Goal: Information Seeking & Learning: Learn about a topic

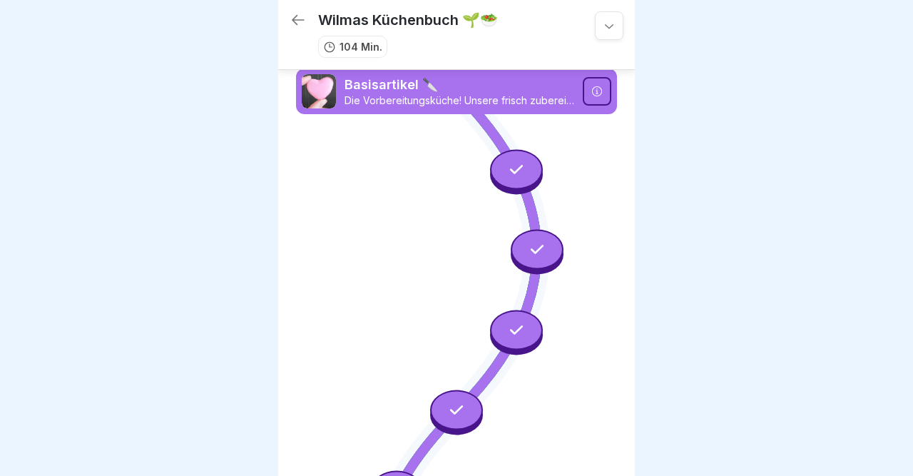
scroll to position [896, 0]
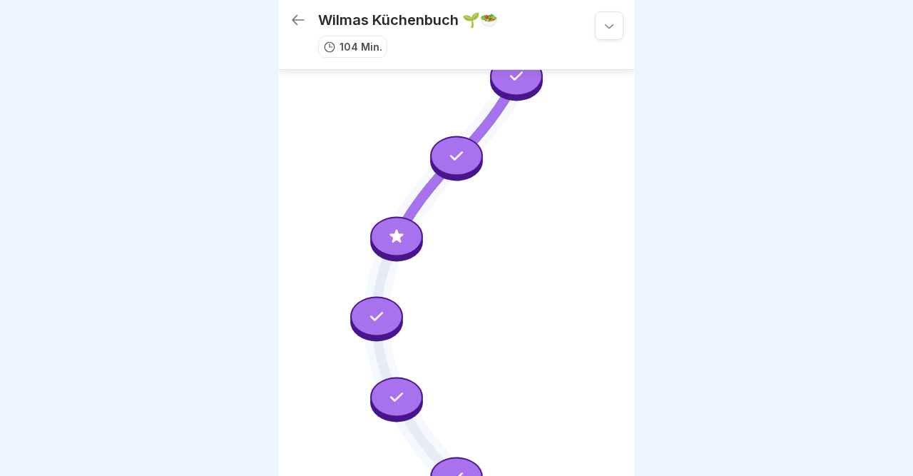
click at [388, 231] on div at bounding box center [396, 236] width 53 height 40
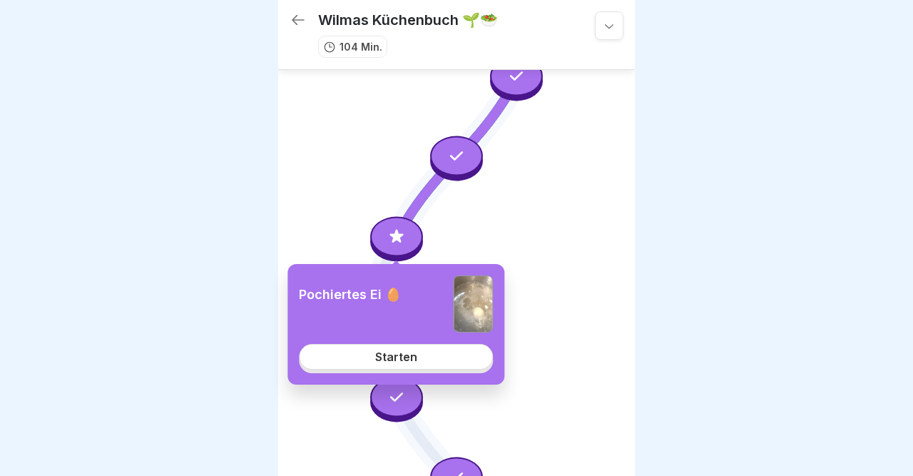
click at [409, 358] on div "Starten" at bounding box center [396, 356] width 42 height 13
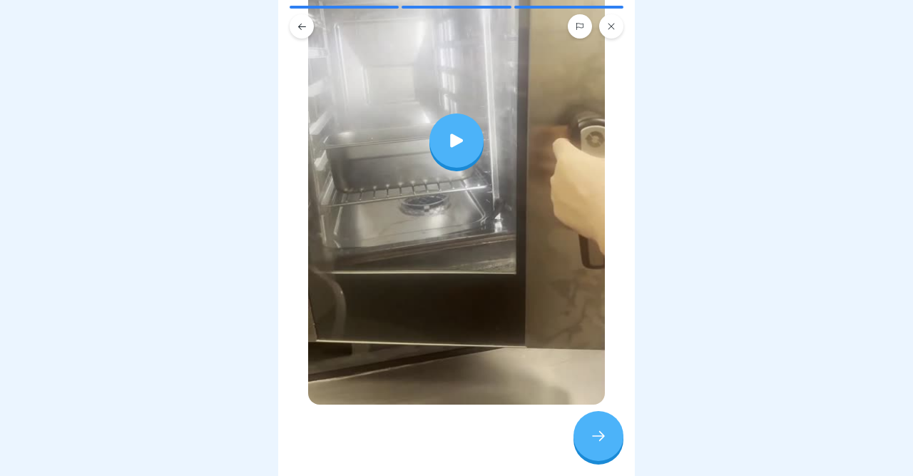
scroll to position [394, 0]
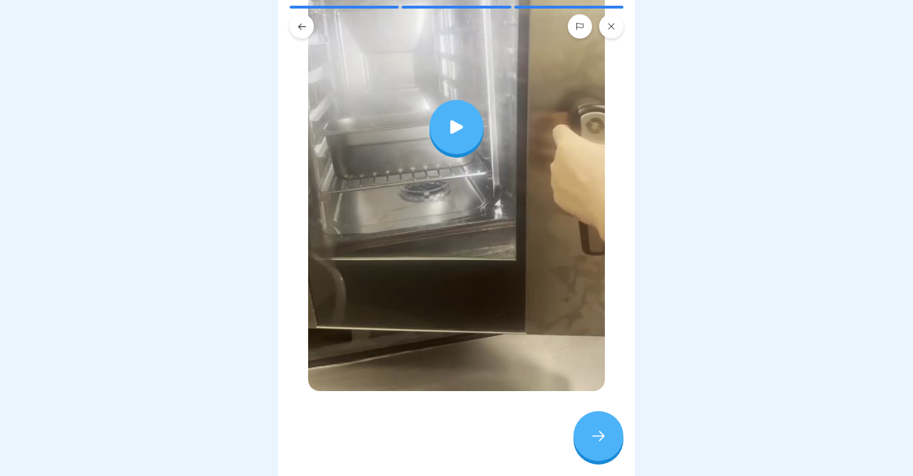
click at [461, 141] on div at bounding box center [457, 127] width 54 height 54
click at [592, 430] on icon at bounding box center [598, 435] width 17 height 17
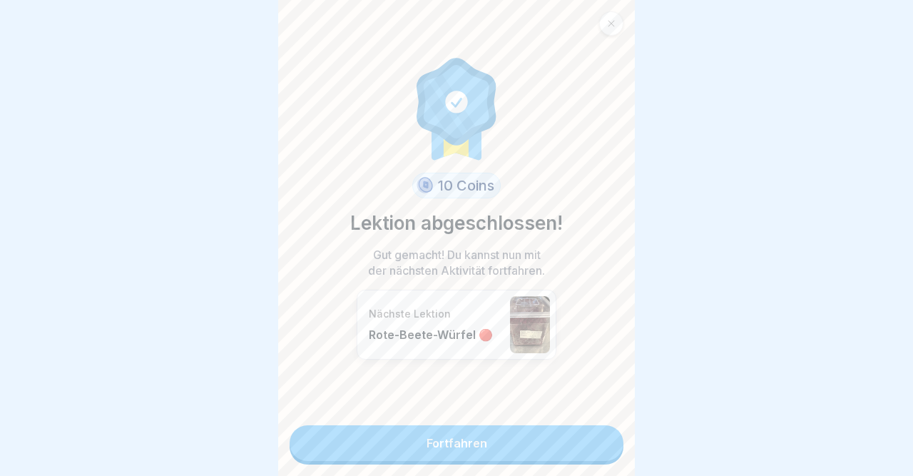
click at [592, 430] on link "Fortfahren" at bounding box center [457, 443] width 334 height 36
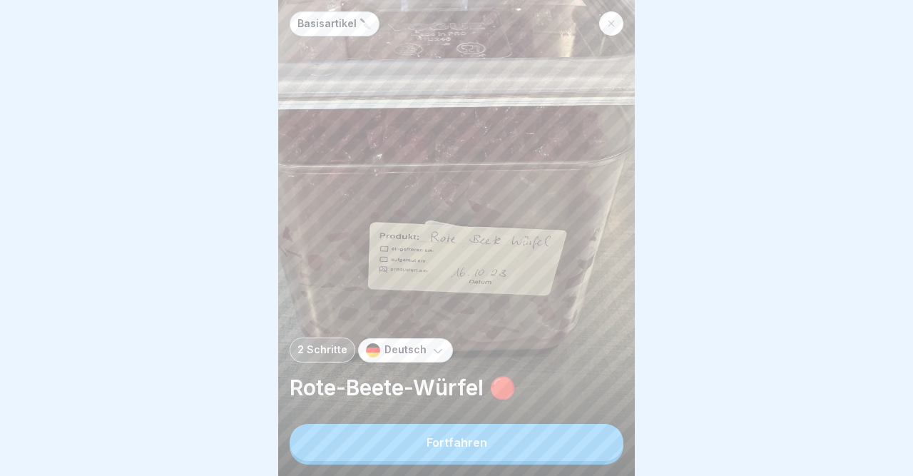
click at [617, 22] on div at bounding box center [611, 23] width 24 height 24
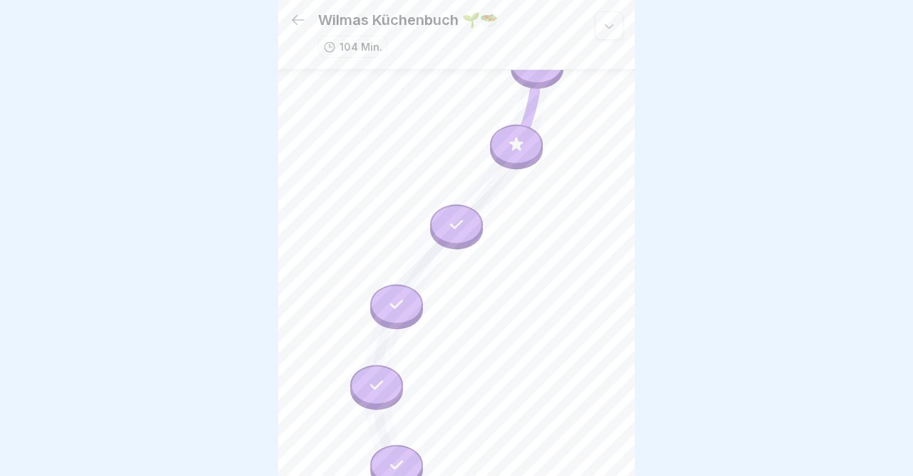
scroll to position [1477, 0]
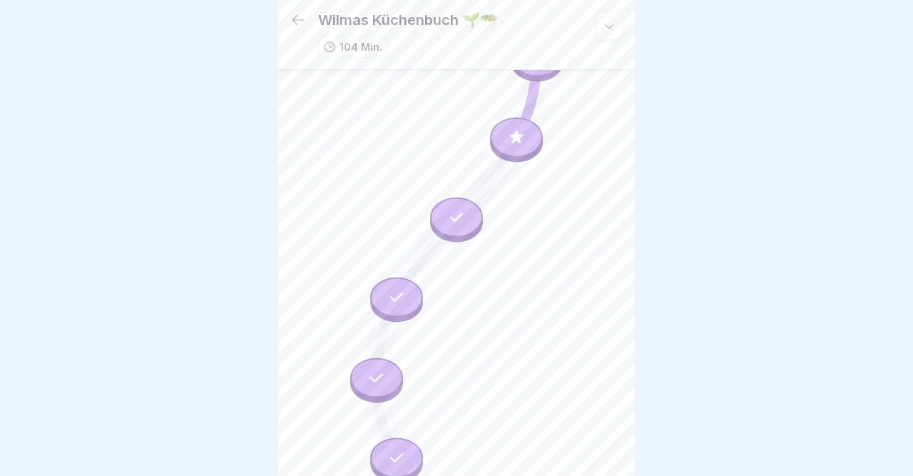
click at [505, 141] on div at bounding box center [516, 137] width 53 height 40
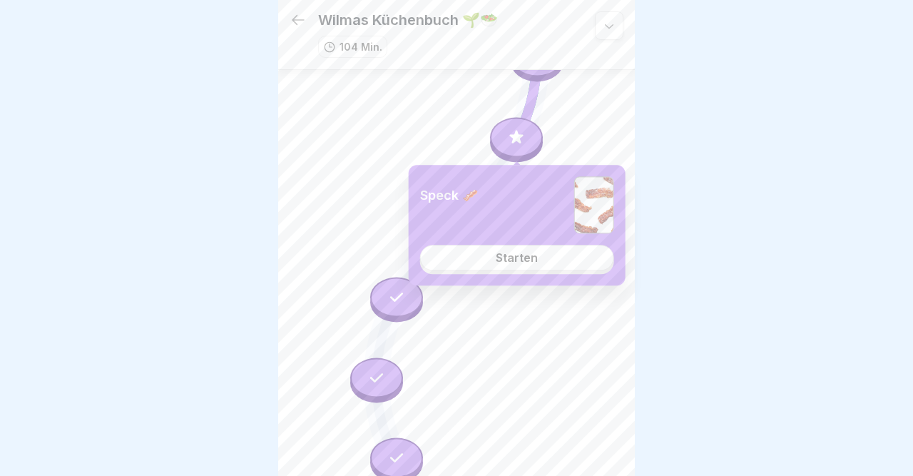
click at [505, 258] on div "Starten" at bounding box center [517, 257] width 42 height 13
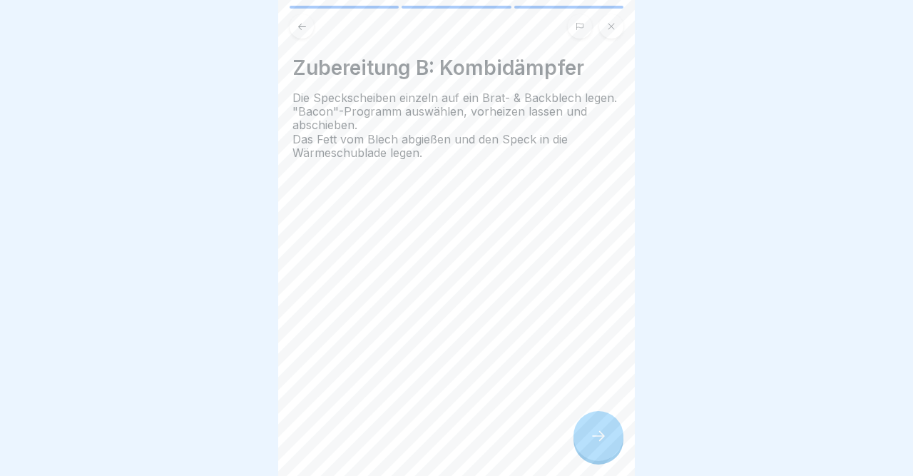
click at [604, 437] on icon at bounding box center [598, 435] width 17 height 17
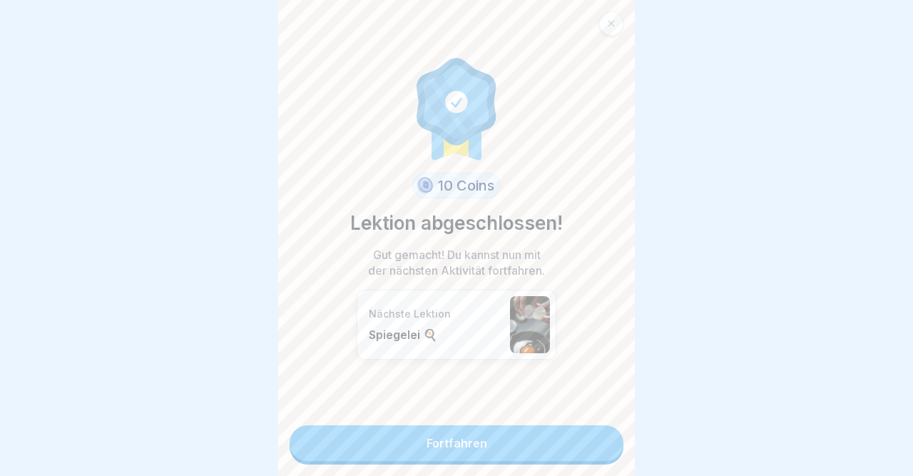
click at [593, 442] on link "Fortfahren" at bounding box center [457, 443] width 334 height 36
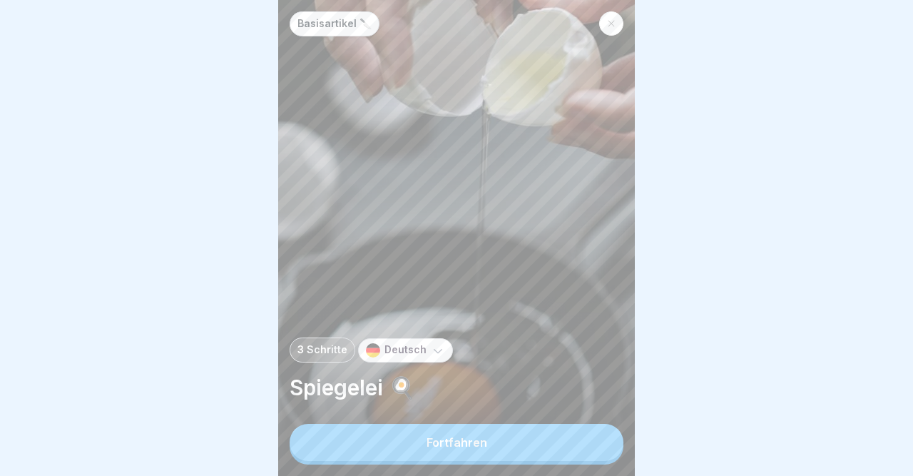
click at [593, 442] on button "Fortfahren" at bounding box center [457, 442] width 334 height 37
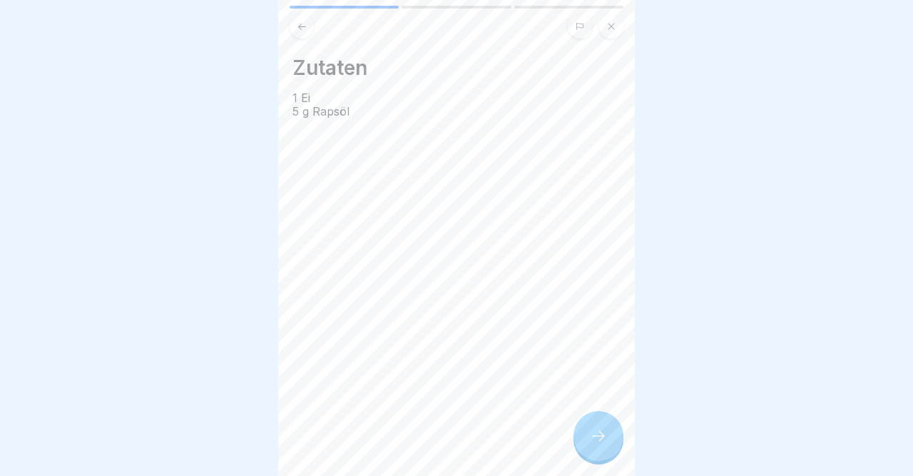
click at [612, 28] on icon at bounding box center [611, 26] width 9 height 9
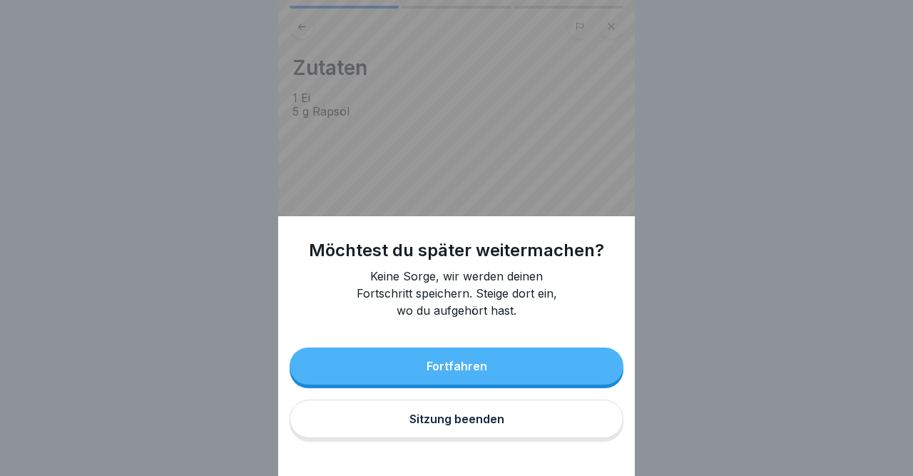
click at [466, 418] on div "Sitzung beenden" at bounding box center [457, 418] width 95 height 13
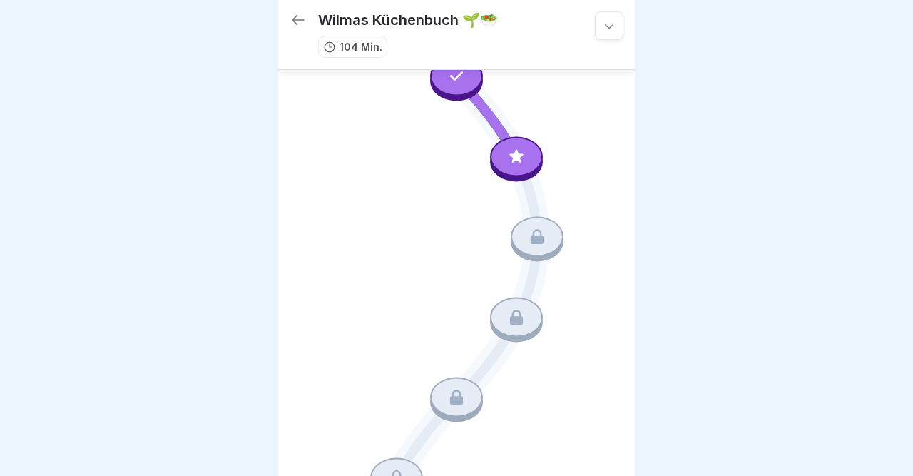
scroll to position [1947, 0]
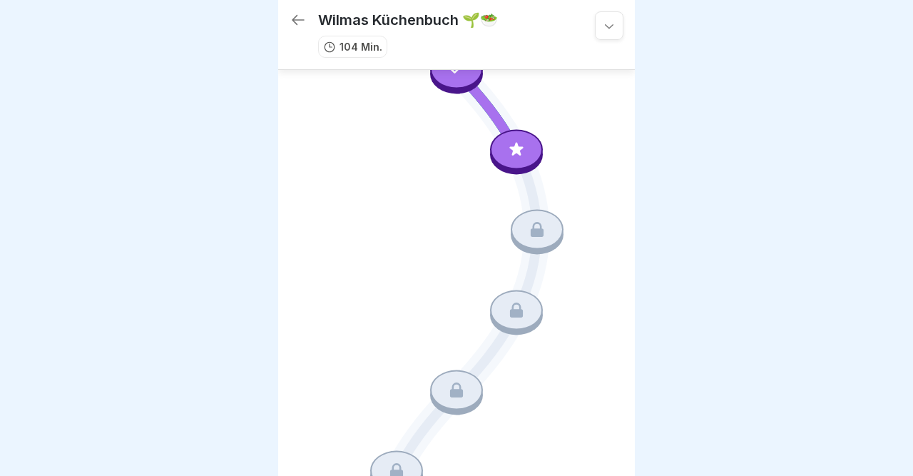
click at [521, 149] on icon at bounding box center [516, 149] width 19 height 19
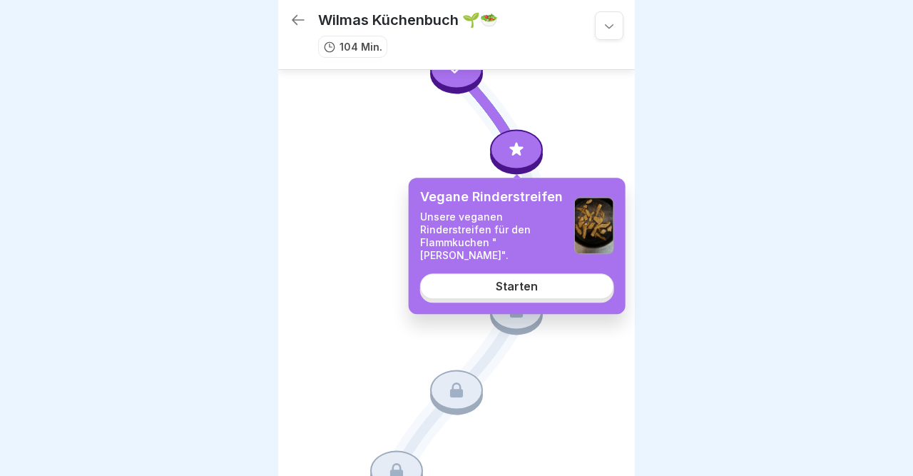
click at [505, 285] on div "Starten" at bounding box center [517, 286] width 42 height 13
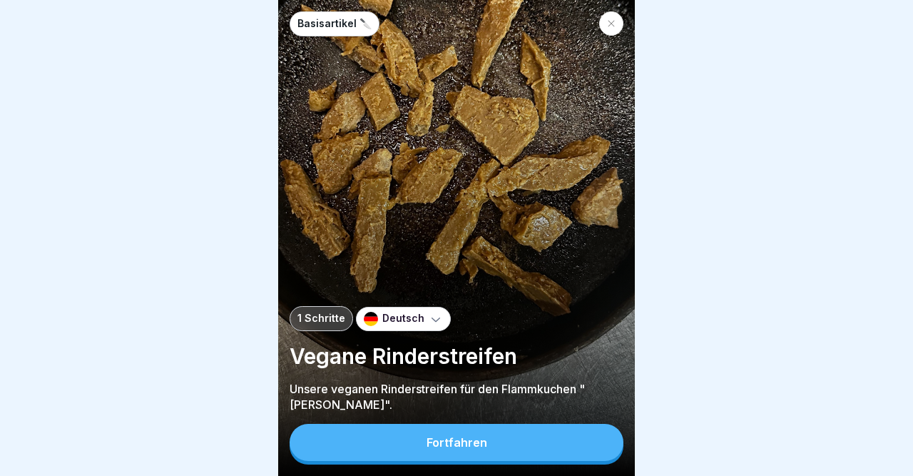
click at [442, 449] on div "Fortfahren" at bounding box center [457, 442] width 61 height 13
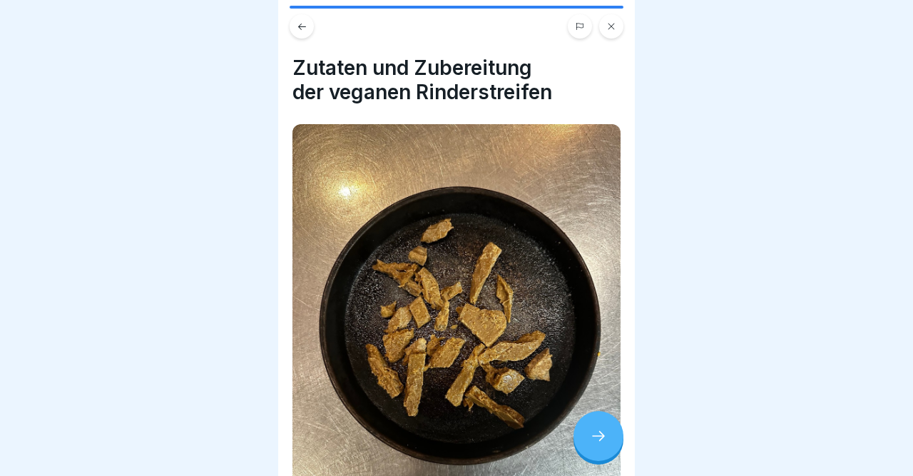
click at [597, 428] on div at bounding box center [599, 436] width 50 height 50
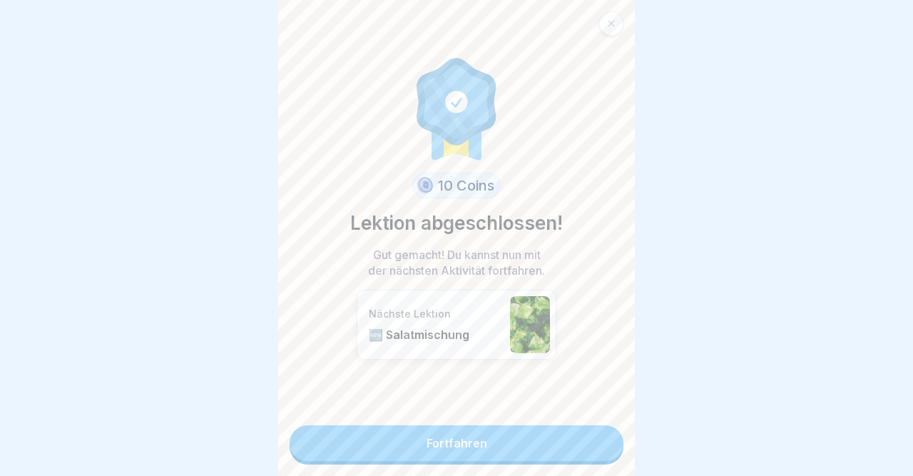
click at [583, 439] on link "Fortfahren" at bounding box center [457, 443] width 334 height 36
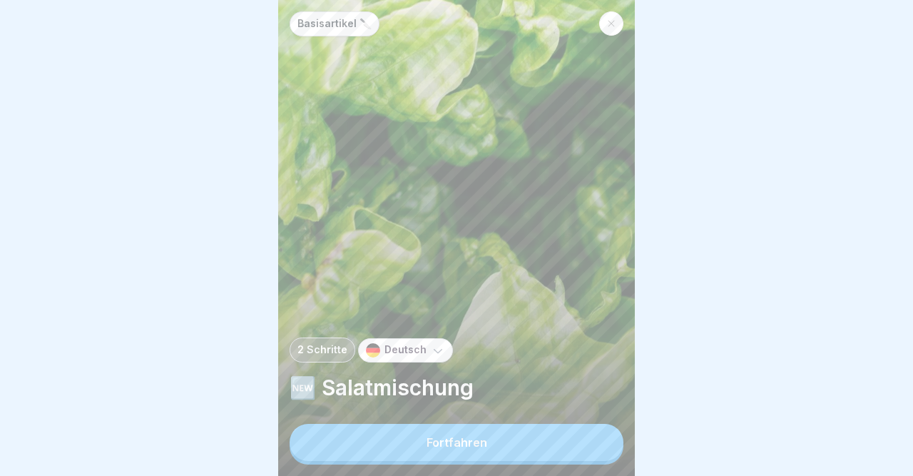
click at [583, 439] on button "Fortfahren" at bounding box center [457, 442] width 334 height 37
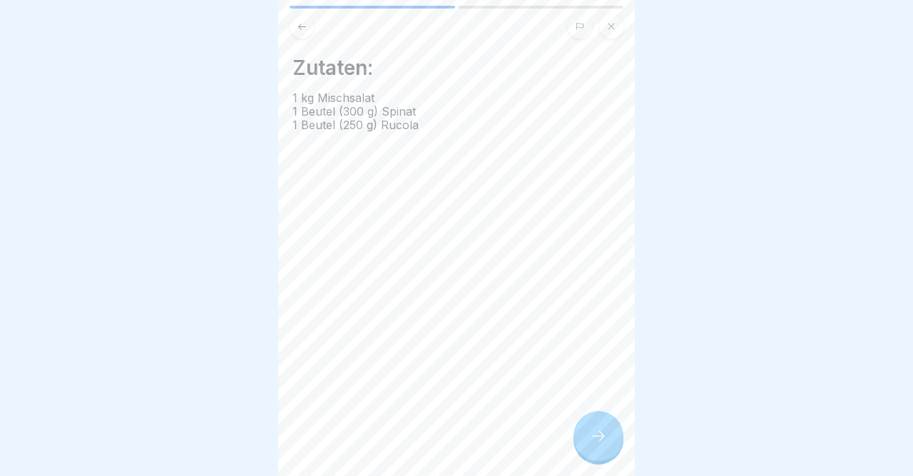
click at [583, 439] on div at bounding box center [599, 436] width 50 height 50
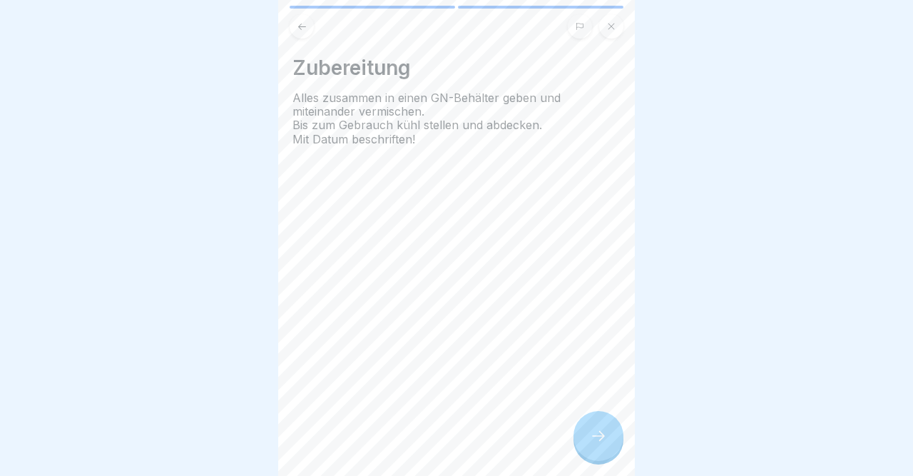
click at [583, 439] on div at bounding box center [599, 436] width 50 height 50
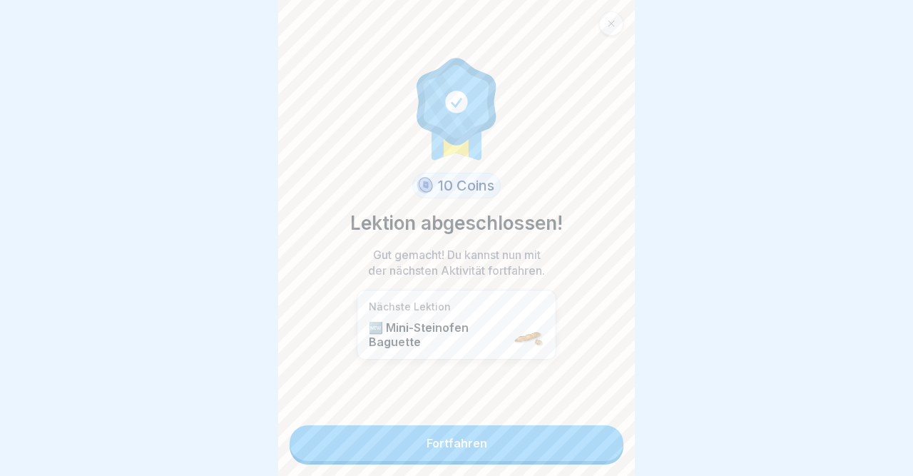
click at [583, 439] on link "Fortfahren" at bounding box center [457, 443] width 334 height 36
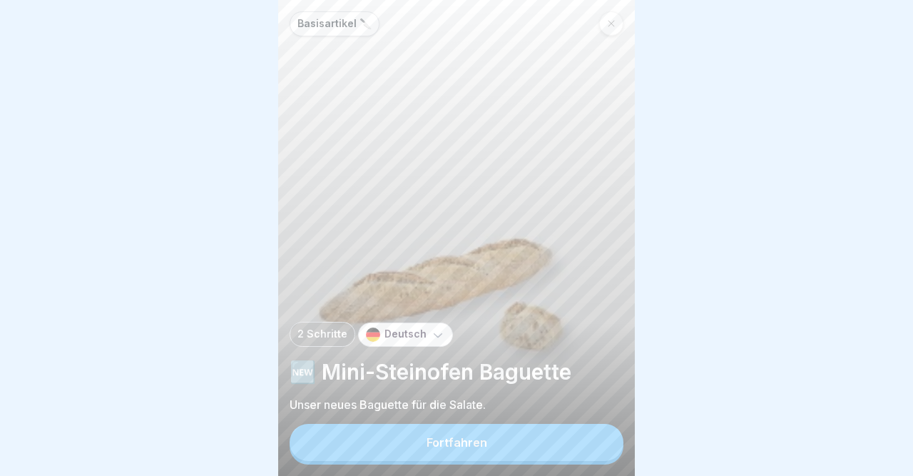
click at [583, 439] on button "Fortfahren" at bounding box center [457, 442] width 334 height 37
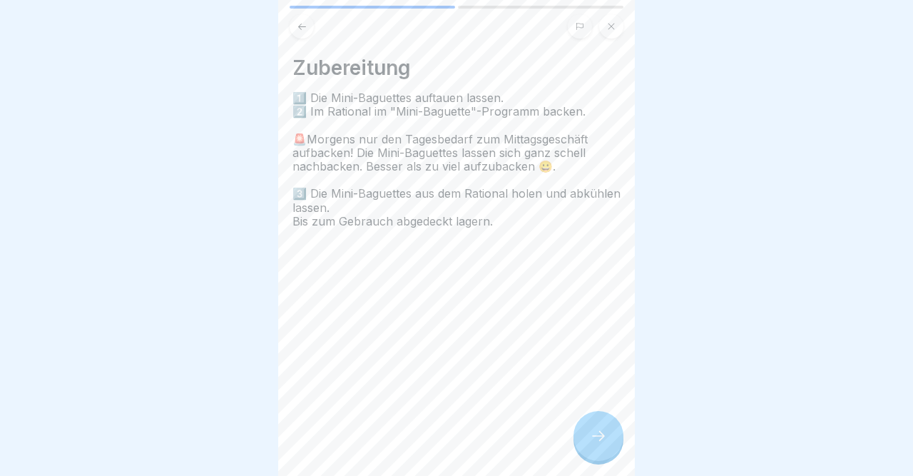
click at [583, 439] on div at bounding box center [599, 436] width 50 height 50
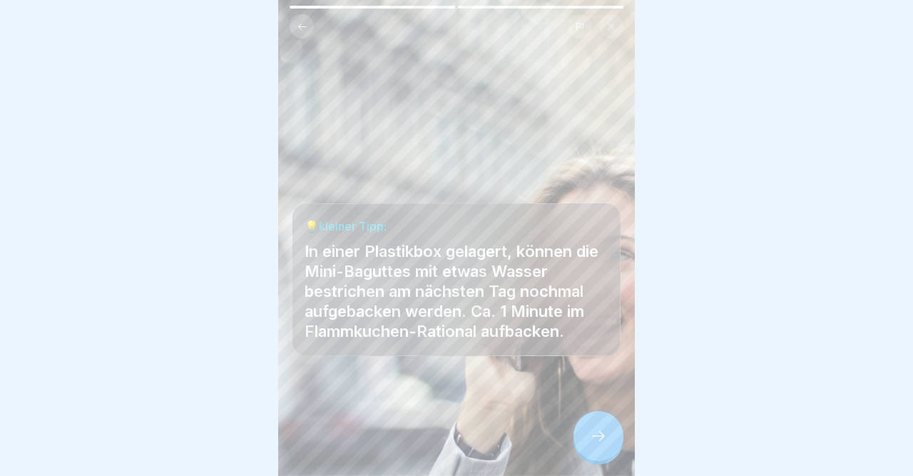
click at [583, 439] on div at bounding box center [599, 436] width 50 height 50
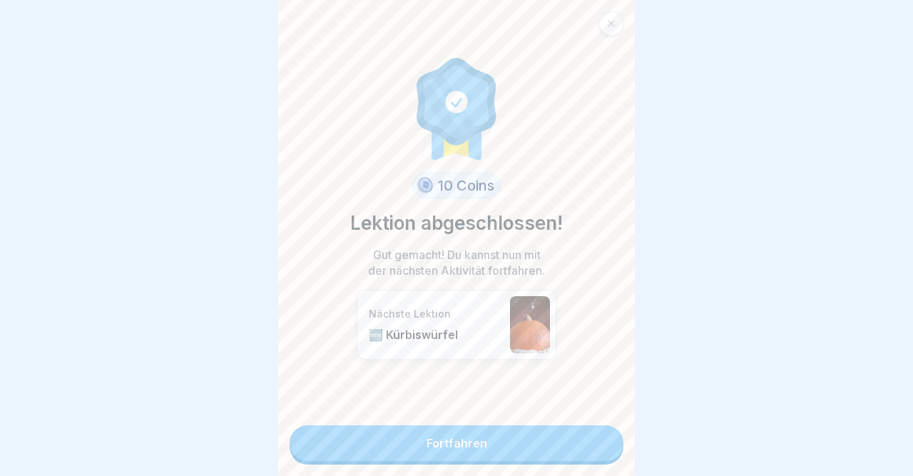
click at [583, 439] on link "Fortfahren" at bounding box center [457, 443] width 334 height 36
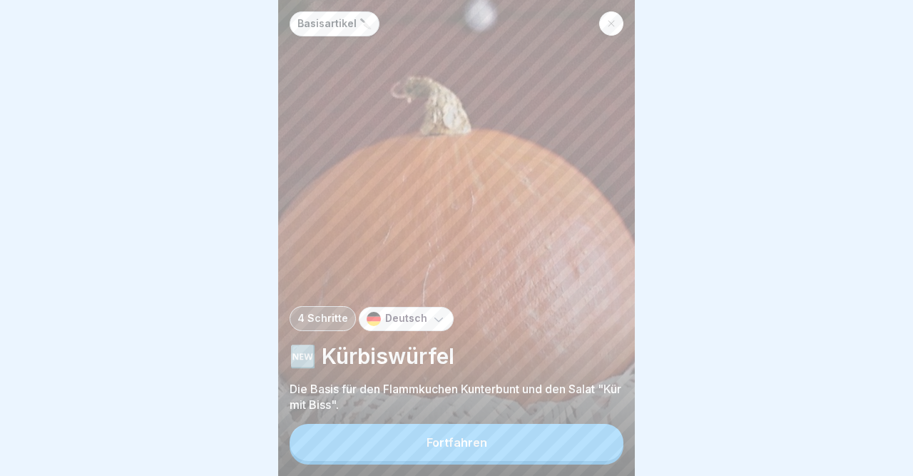
click at [583, 439] on button "Fortfahren" at bounding box center [457, 442] width 334 height 37
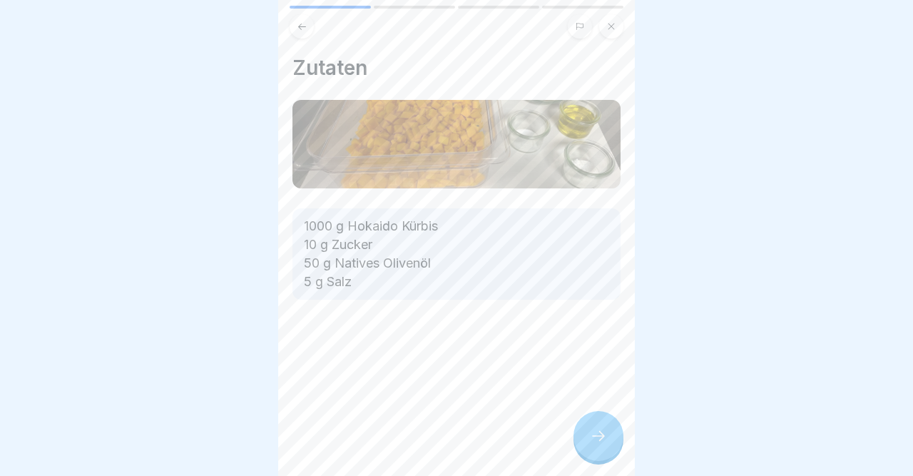
click at [583, 439] on div at bounding box center [599, 436] width 50 height 50
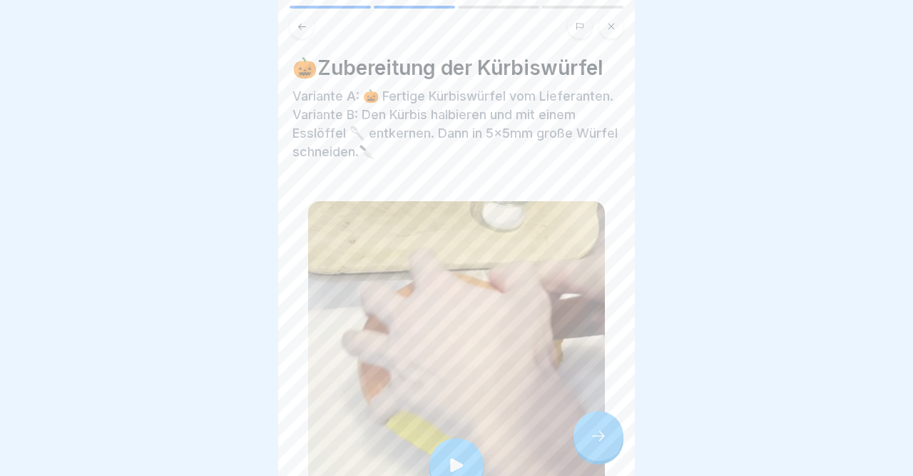
click at [583, 439] on div at bounding box center [599, 436] width 50 height 50
click at [600, 435] on icon at bounding box center [598, 435] width 17 height 17
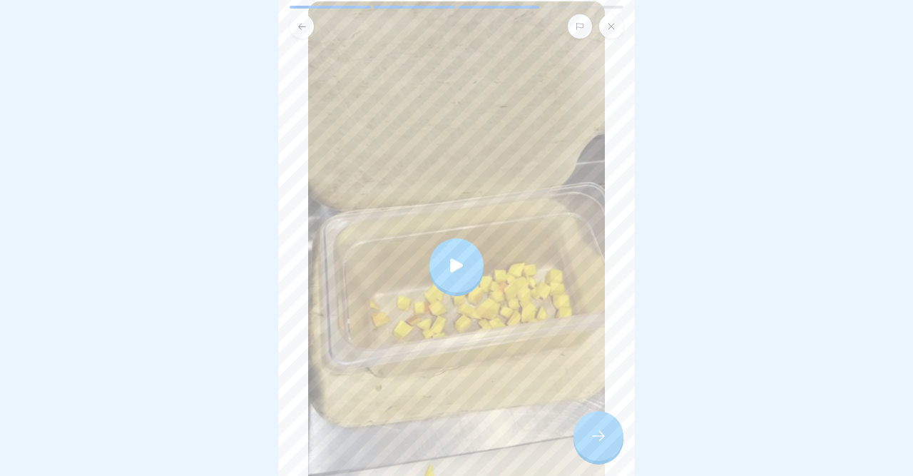
scroll to position [220, 0]
click at [660, 366] on body "Basisartikel 🔪 4 Schritte Deutsch 🆕 Kürbiswürfel Die Basis für den Flammkuchen …" at bounding box center [456, 238] width 913 height 476
click at [590, 447] on div at bounding box center [599, 436] width 50 height 50
click at [602, 444] on icon at bounding box center [598, 435] width 17 height 17
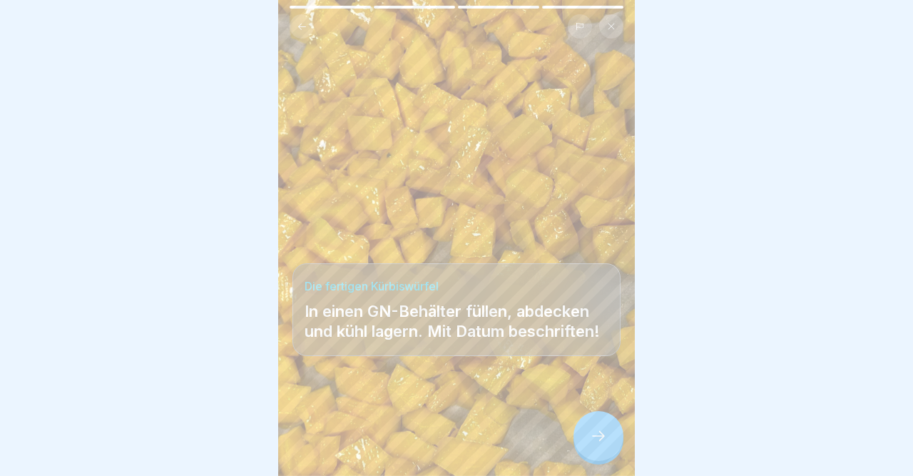
click at [602, 444] on icon at bounding box center [598, 435] width 17 height 17
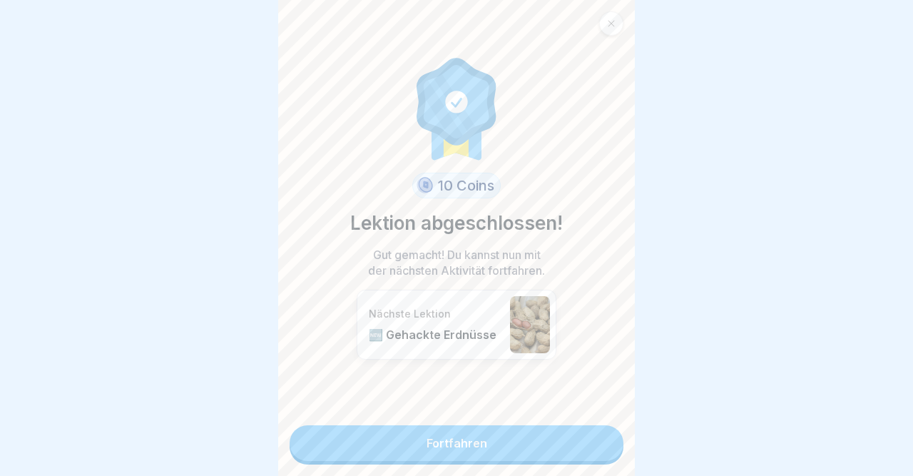
click at [602, 444] on link "Fortfahren" at bounding box center [457, 443] width 334 height 36
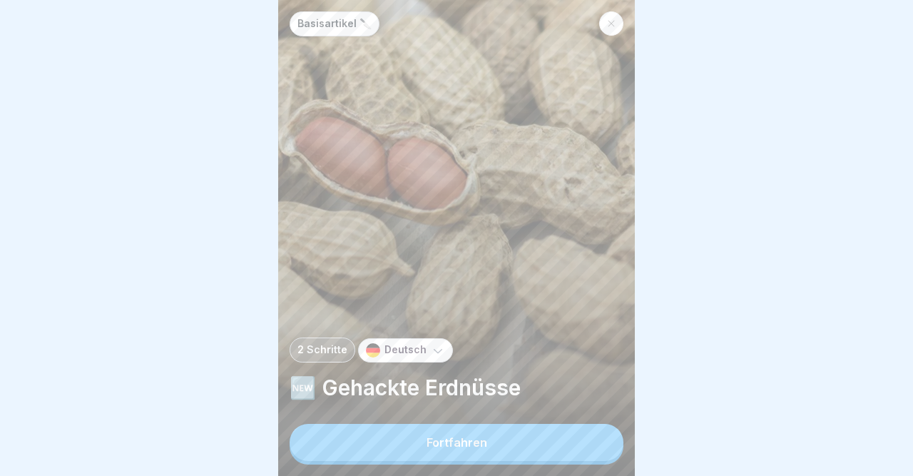
click at [602, 444] on button "Fortfahren" at bounding box center [457, 442] width 334 height 37
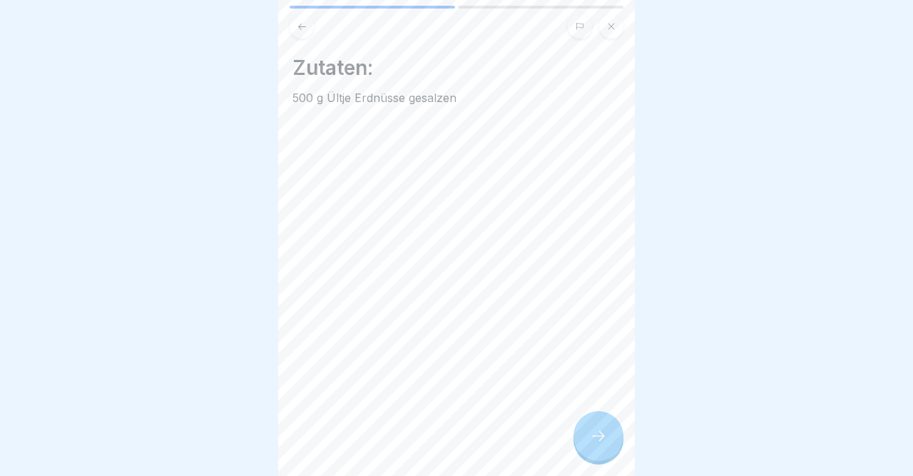
click at [602, 444] on icon at bounding box center [598, 435] width 17 height 17
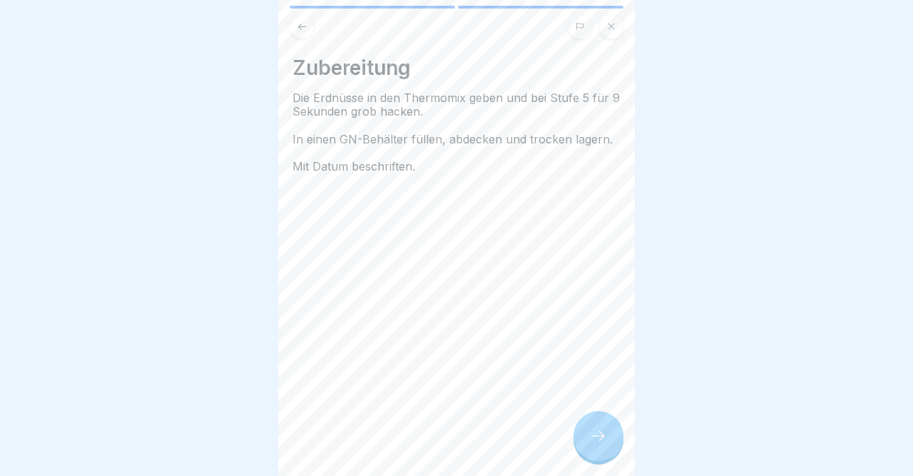
click at [602, 444] on icon at bounding box center [598, 435] width 17 height 17
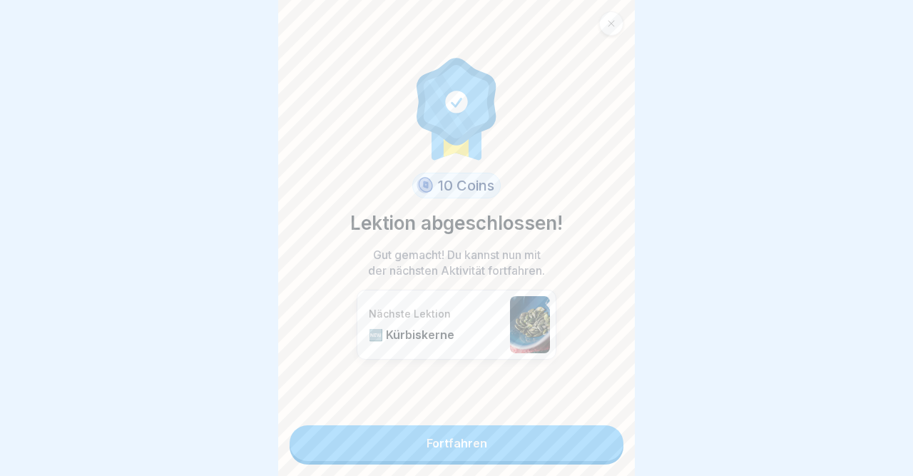
click at [602, 444] on link "Fortfahren" at bounding box center [457, 443] width 334 height 36
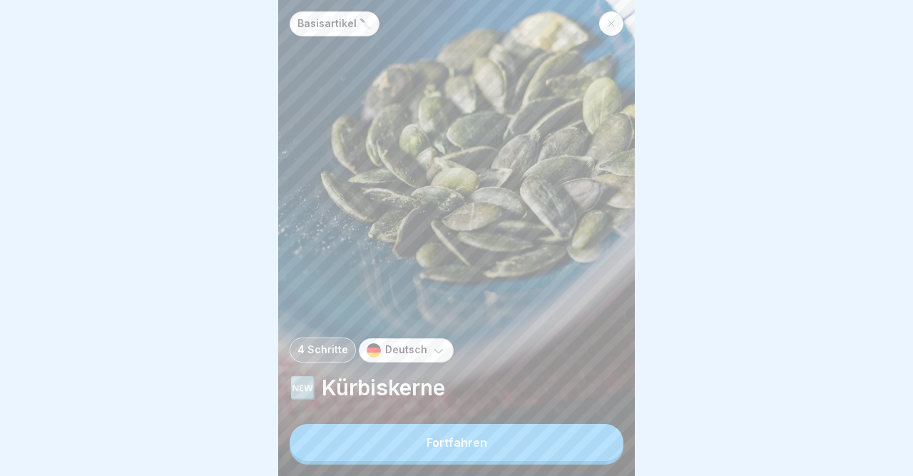
click at [602, 444] on button "Fortfahren" at bounding box center [457, 442] width 334 height 37
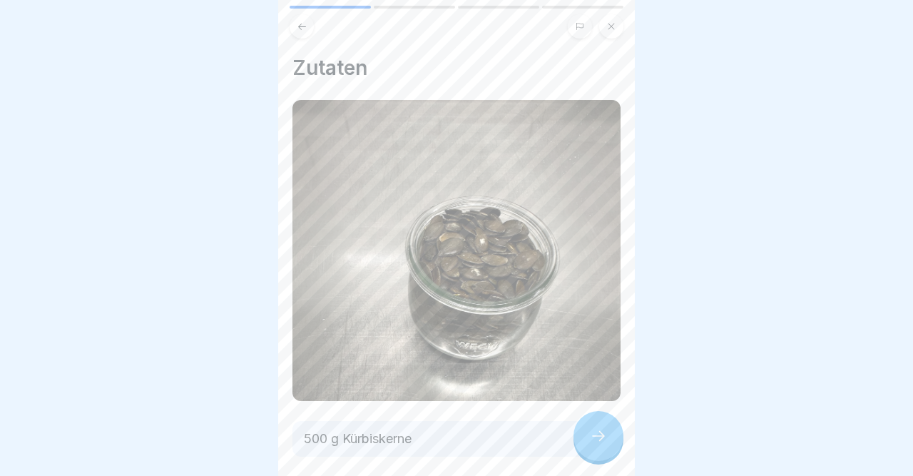
click at [602, 444] on icon at bounding box center [598, 435] width 17 height 17
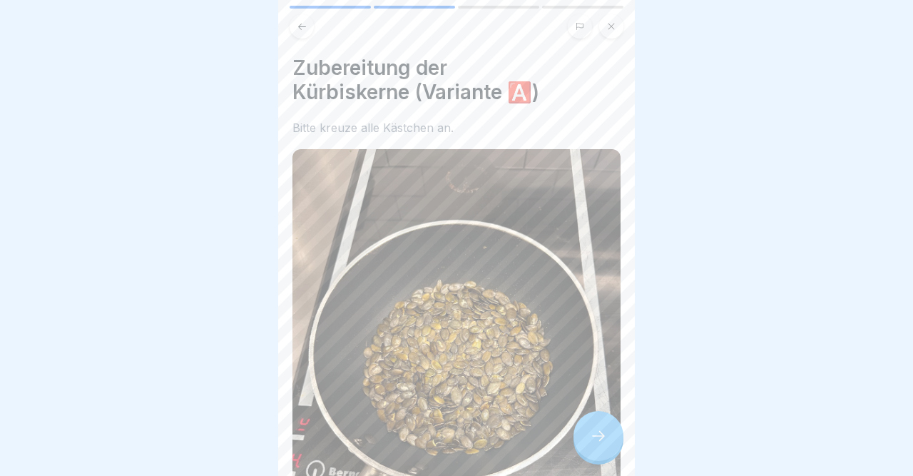
click at [602, 444] on icon at bounding box center [598, 435] width 17 height 17
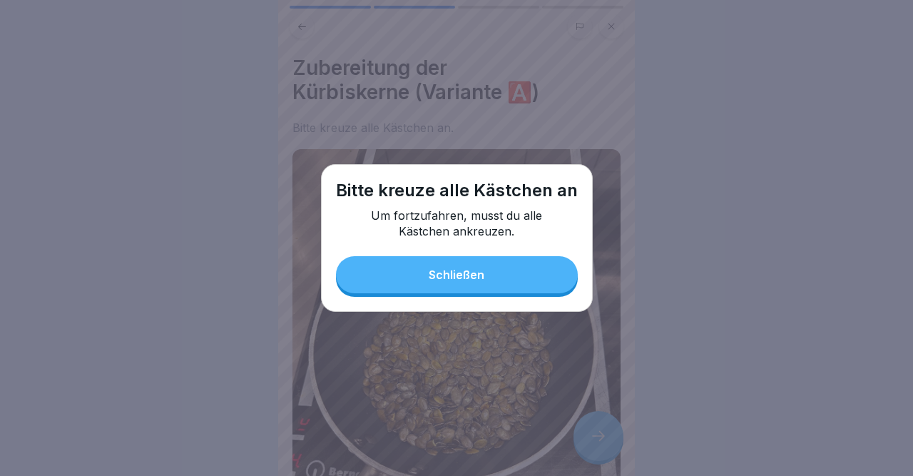
click at [539, 283] on button "Schließen" at bounding box center [457, 274] width 242 height 37
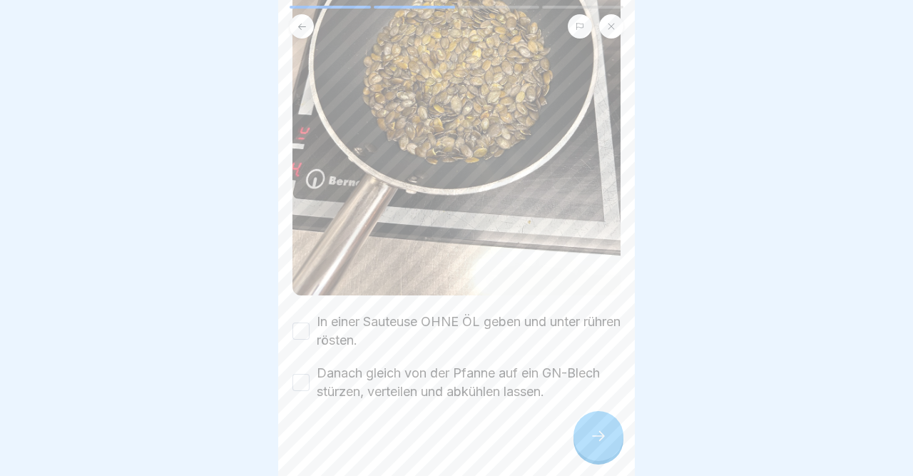
scroll to position [302, 0]
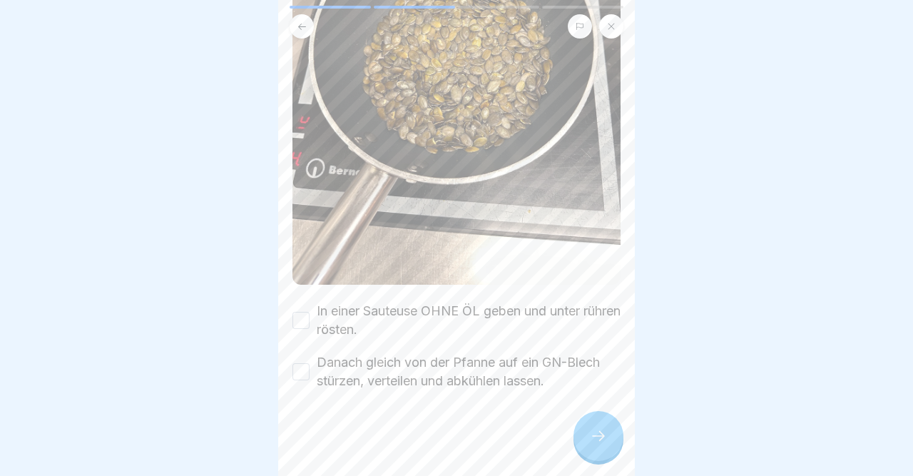
click at [663, 409] on body "Basisartikel 🔪 4 Schritte Deutsch 🆕 Kürbiskerne Fortfahren Zutaten 500 g Kürbis…" at bounding box center [456, 238] width 913 height 476
click at [303, 330] on div "In einer Sauteuse OHNE ÖL geben und unter rühren rösten." at bounding box center [457, 320] width 328 height 37
click at [301, 372] on button "Danach gleich von der Pfanne auf ein GN-Blech stürzen, verteilen und abkühlen l…" at bounding box center [301, 371] width 17 height 17
click at [299, 320] on button "In einer Sauteuse OHNE ÖL geben und unter rühren rösten." at bounding box center [301, 320] width 17 height 17
click at [587, 427] on div at bounding box center [599, 436] width 50 height 50
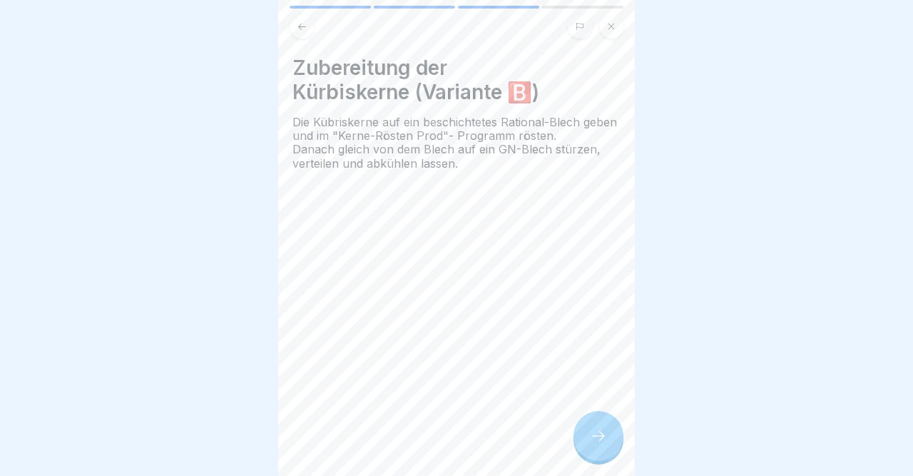
click at [587, 427] on div at bounding box center [599, 436] width 50 height 50
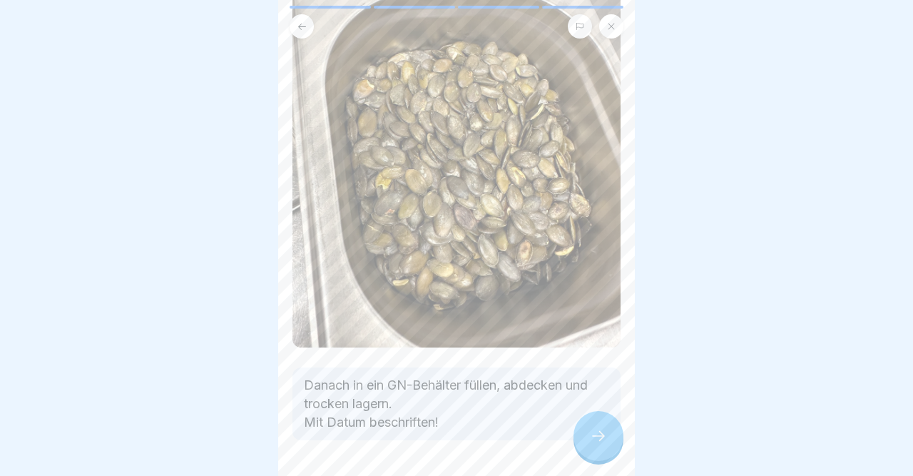
scroll to position [168, 0]
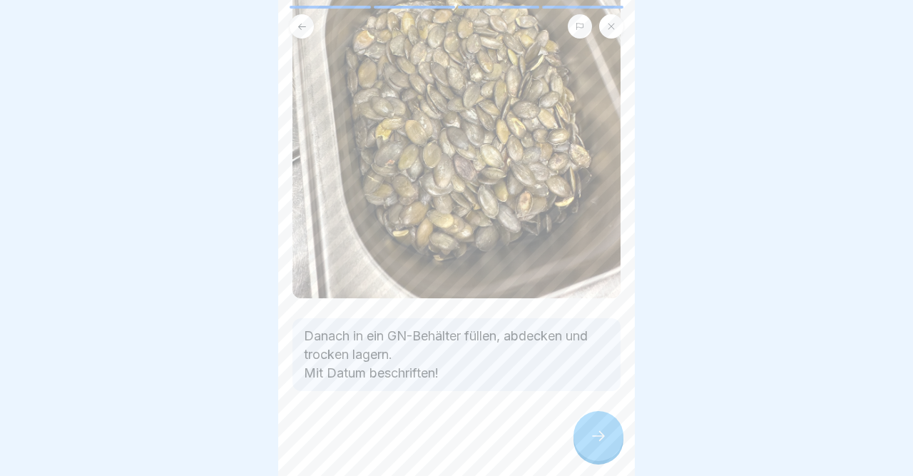
click at [668, 399] on body "Basisartikel 🔪 4 Schritte Deutsch 🆕 Kürbiskerne Fortfahren Zutaten 500 g Kürbis…" at bounding box center [456, 238] width 913 height 476
click at [592, 437] on icon at bounding box center [598, 435] width 17 height 17
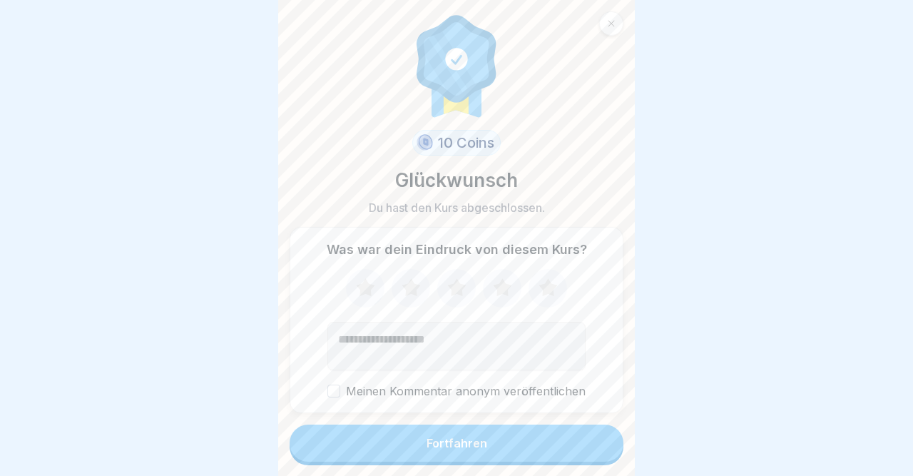
click at [592, 437] on button "Fortfahren" at bounding box center [457, 443] width 334 height 37
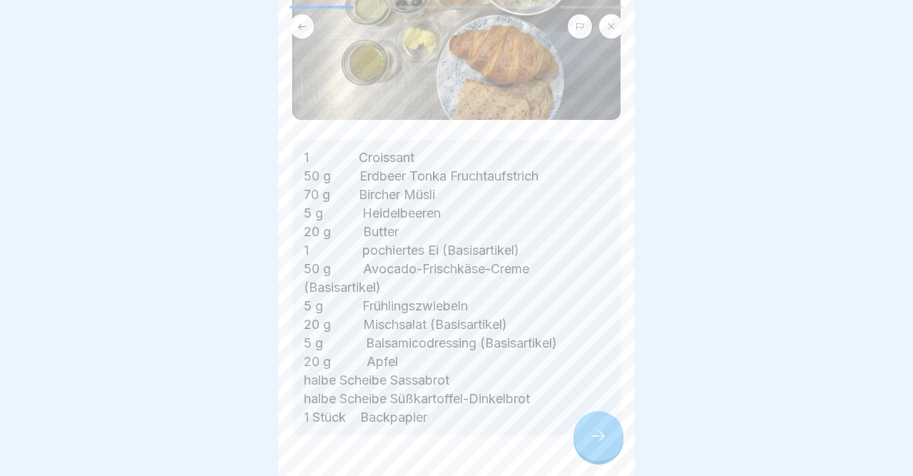
scroll to position [168, 0]
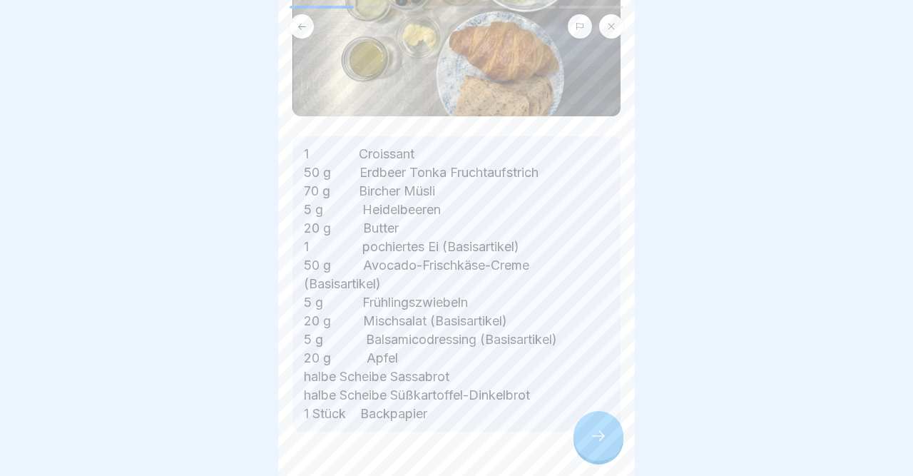
click at [646, 415] on body "Frühstück 🍳 5 Schritte Deutsch Durchstarter 🏁 Frisches Croissant, Butter, Erdbe…" at bounding box center [456, 238] width 913 height 476
click at [600, 429] on div at bounding box center [599, 436] width 50 height 50
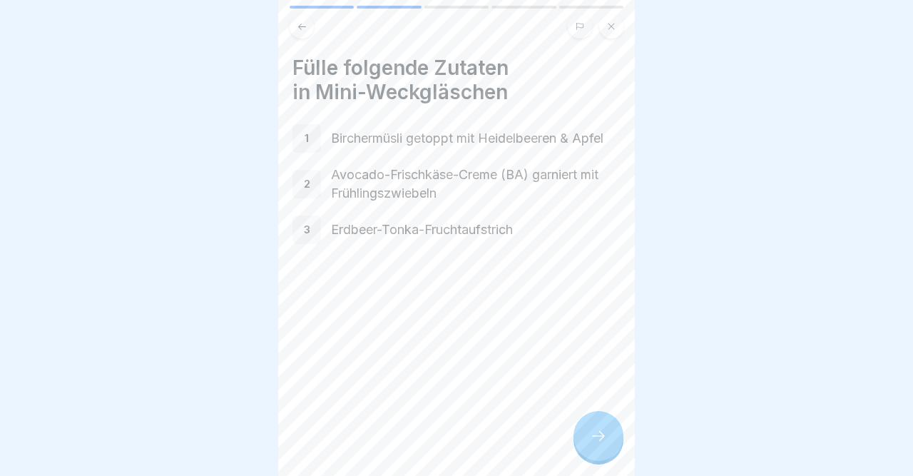
click at [600, 429] on div at bounding box center [599, 436] width 50 height 50
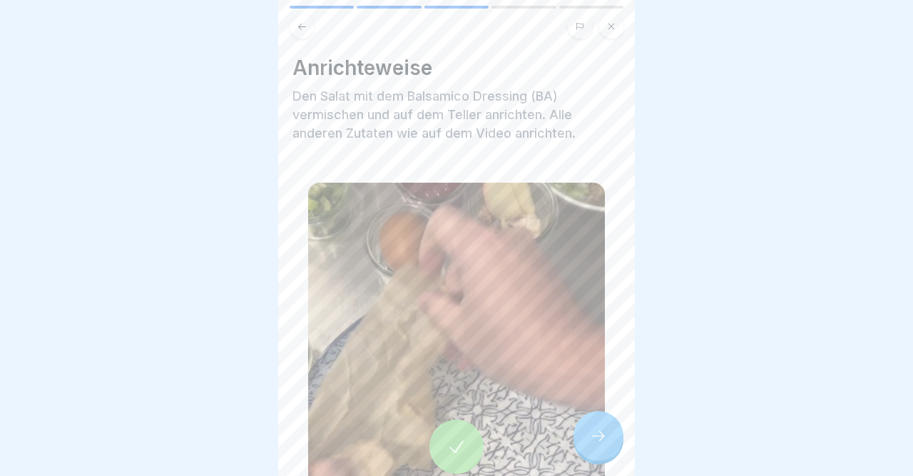
click at [600, 429] on div at bounding box center [599, 436] width 50 height 50
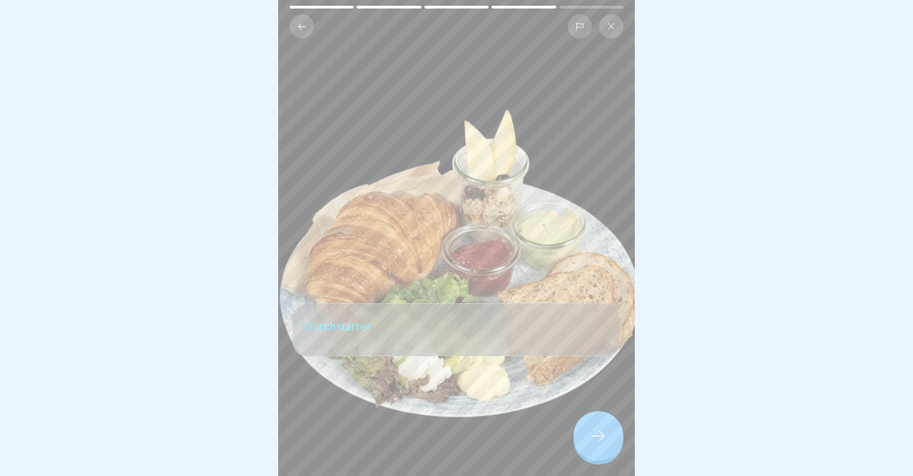
click at [600, 429] on div at bounding box center [599, 436] width 50 height 50
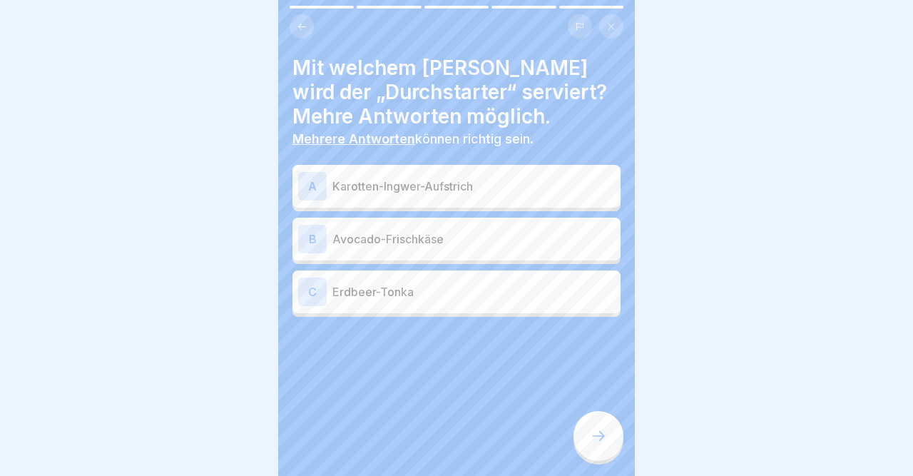
click at [323, 233] on div "B" at bounding box center [312, 239] width 29 height 29
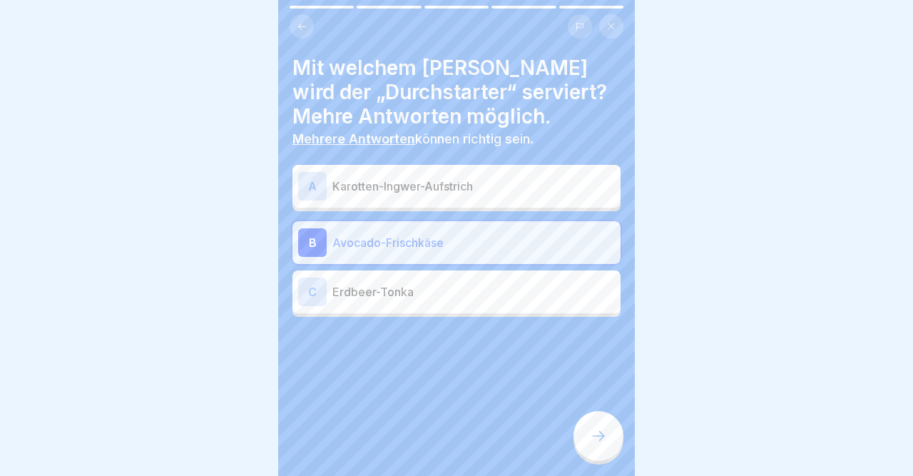
click at [320, 302] on div "C" at bounding box center [312, 292] width 29 height 29
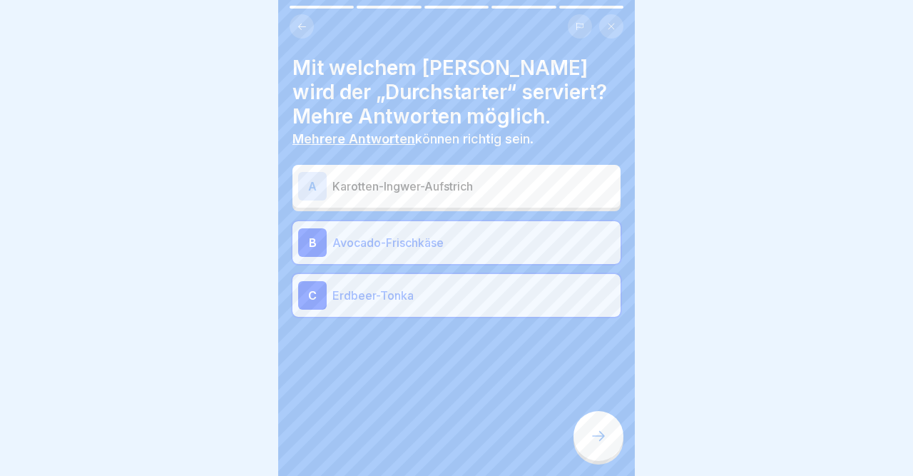
click at [595, 432] on icon at bounding box center [598, 435] width 17 height 17
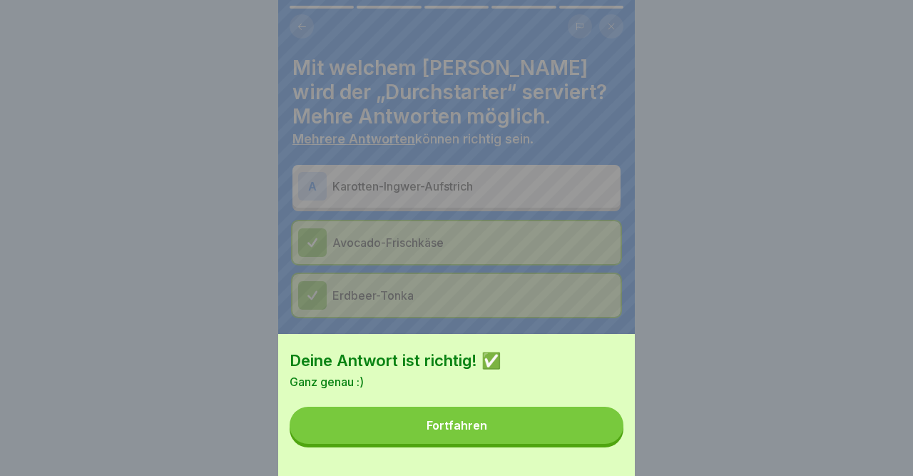
click at [573, 427] on button "Fortfahren" at bounding box center [457, 425] width 334 height 37
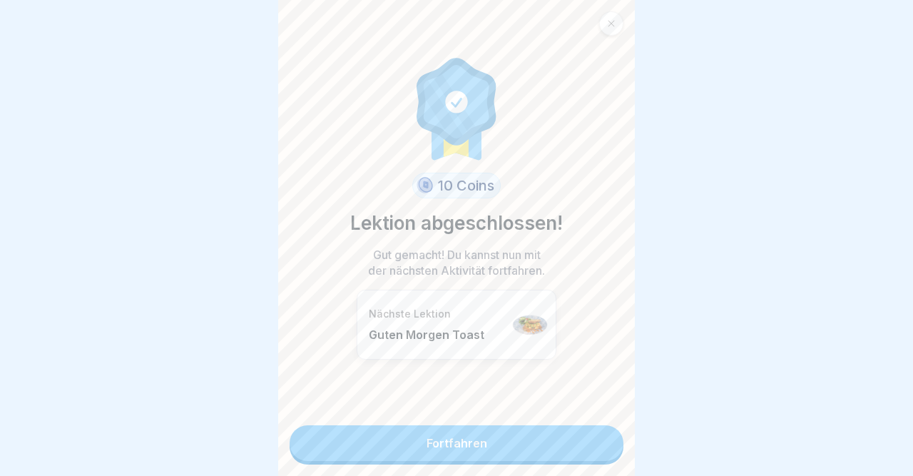
click at [560, 450] on link "Fortfahren" at bounding box center [457, 443] width 334 height 36
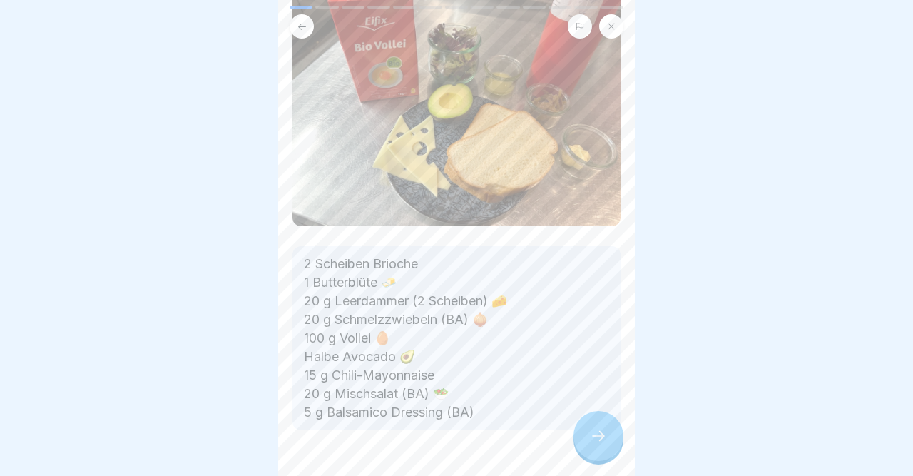
scroll to position [124, 0]
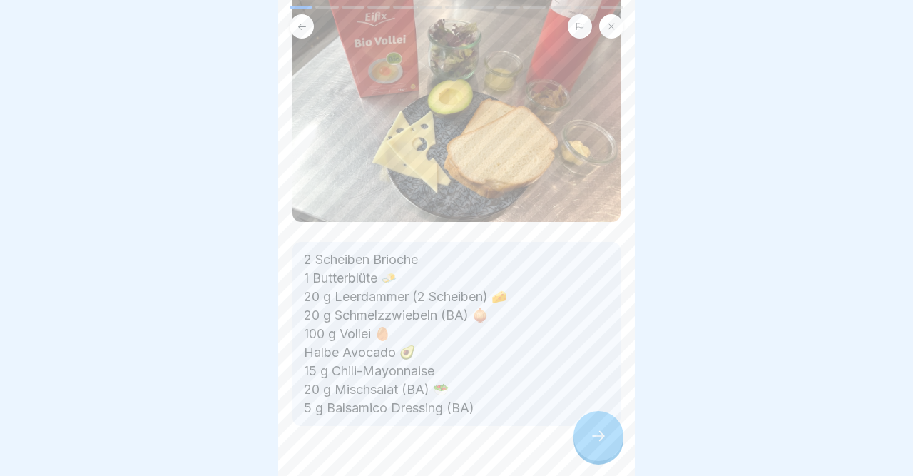
click at [644, 393] on body "Frühstück 🍳 13 Schritte Deutsch Guten Morgen Toast Butterbrioche mit Leerdammer…" at bounding box center [456, 238] width 913 height 476
click at [598, 438] on icon at bounding box center [598, 435] width 17 height 17
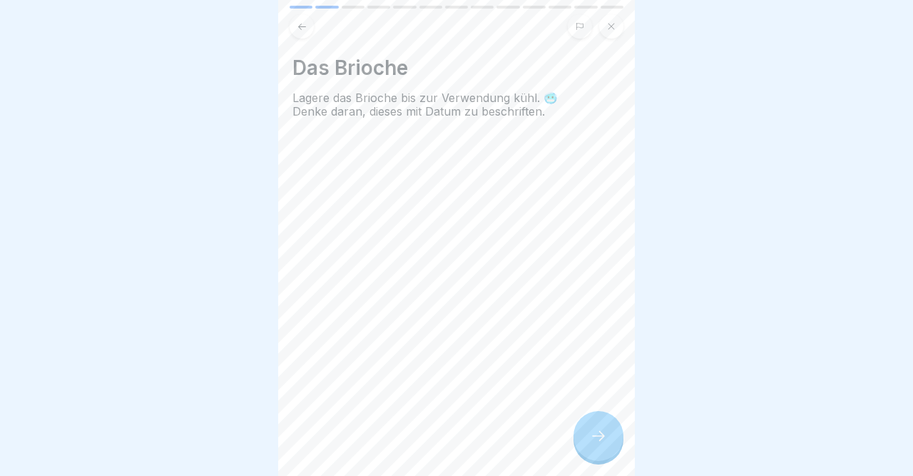
click at [598, 438] on icon at bounding box center [598, 435] width 17 height 17
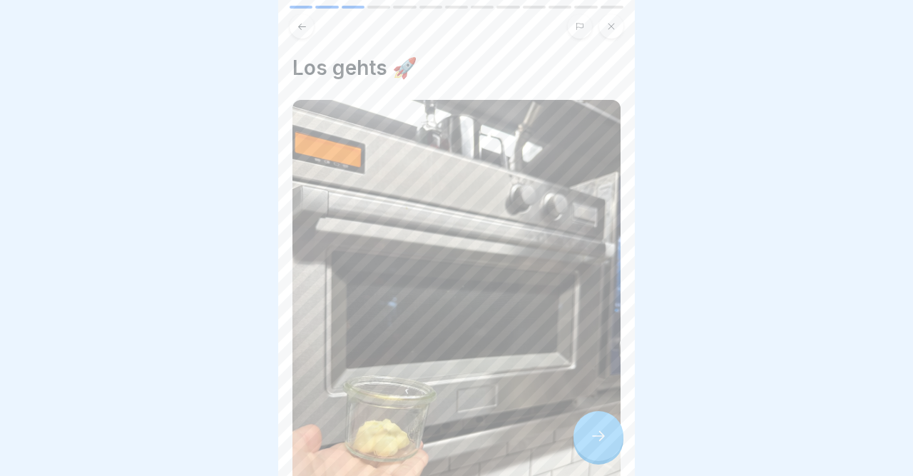
click at [598, 438] on icon at bounding box center [598, 435] width 17 height 17
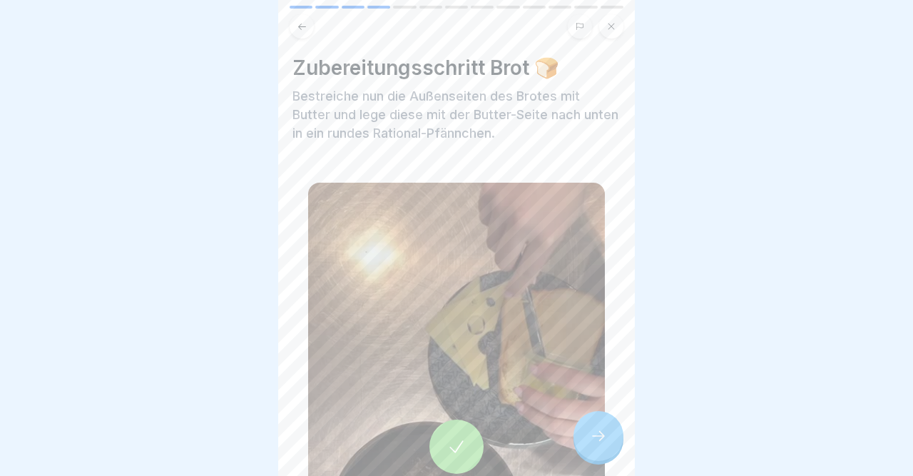
click at [598, 438] on icon at bounding box center [598, 435] width 17 height 17
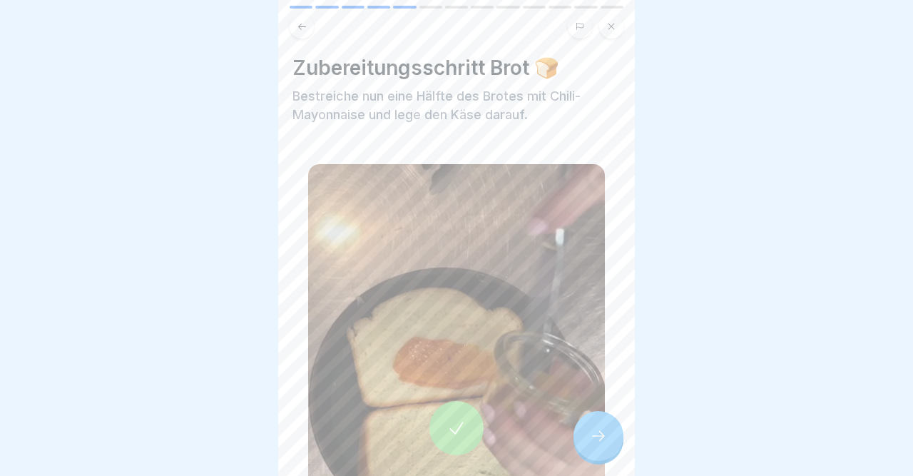
click at [598, 438] on icon at bounding box center [598, 435] width 17 height 17
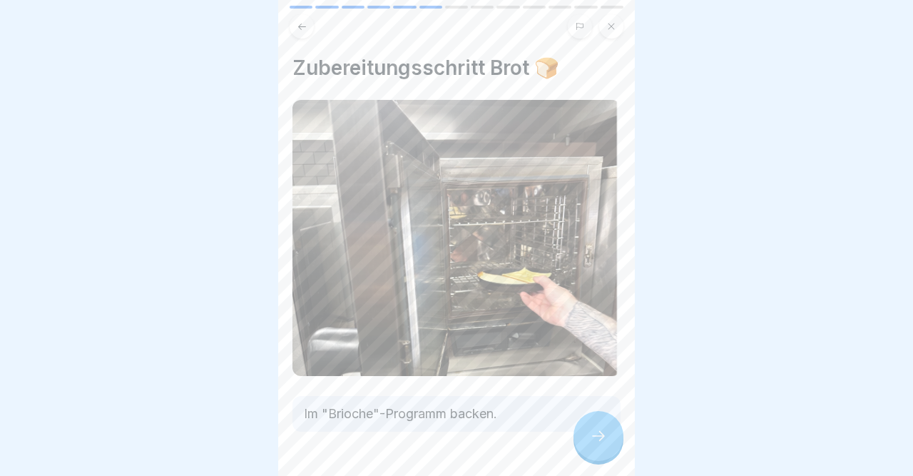
click at [598, 438] on icon at bounding box center [598, 435] width 17 height 17
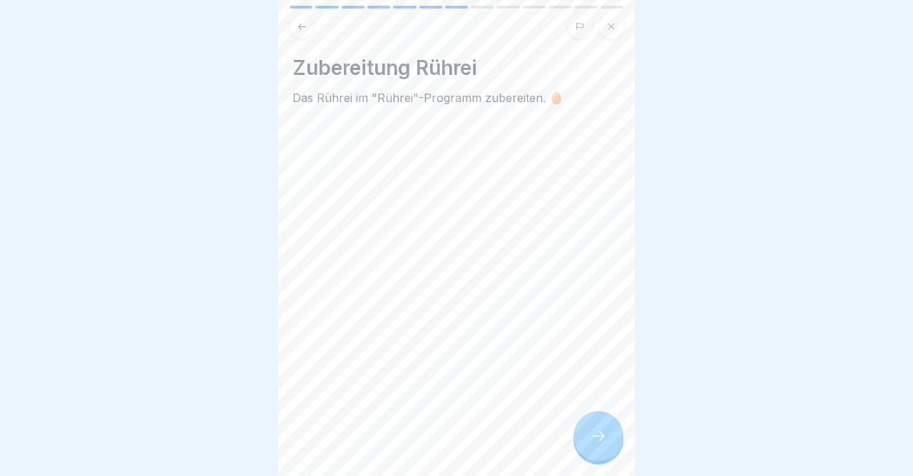
click at [598, 438] on icon at bounding box center [598, 435] width 17 height 17
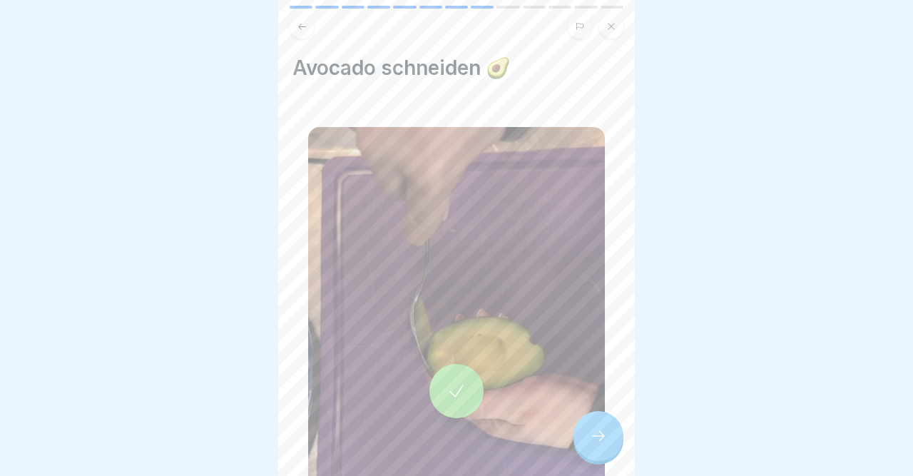
click at [598, 438] on icon at bounding box center [598, 435] width 17 height 17
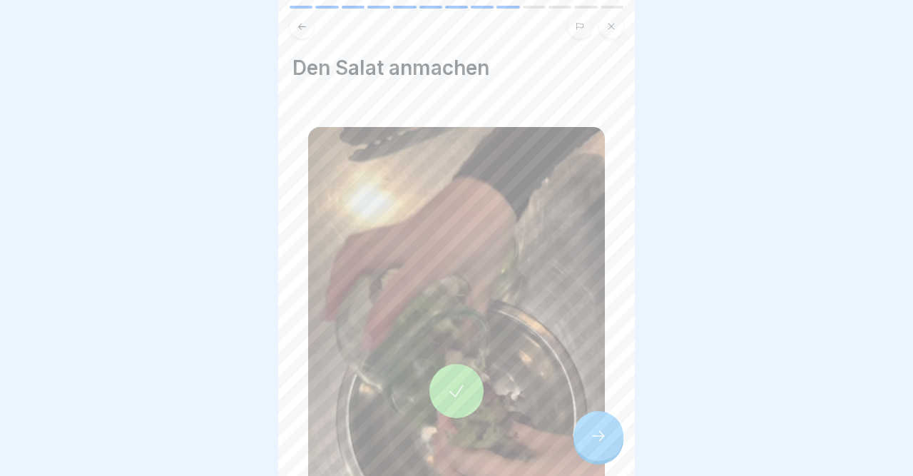
click at [598, 438] on icon at bounding box center [598, 435] width 17 height 17
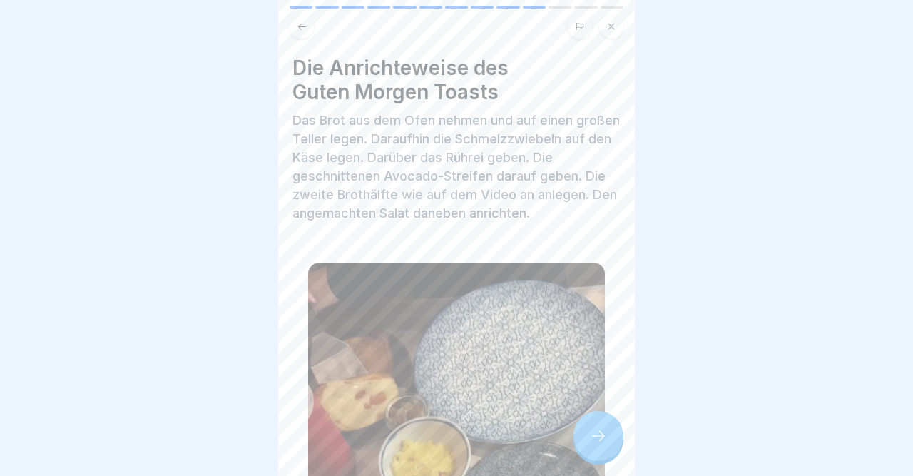
click at [598, 438] on icon at bounding box center [598, 435] width 17 height 17
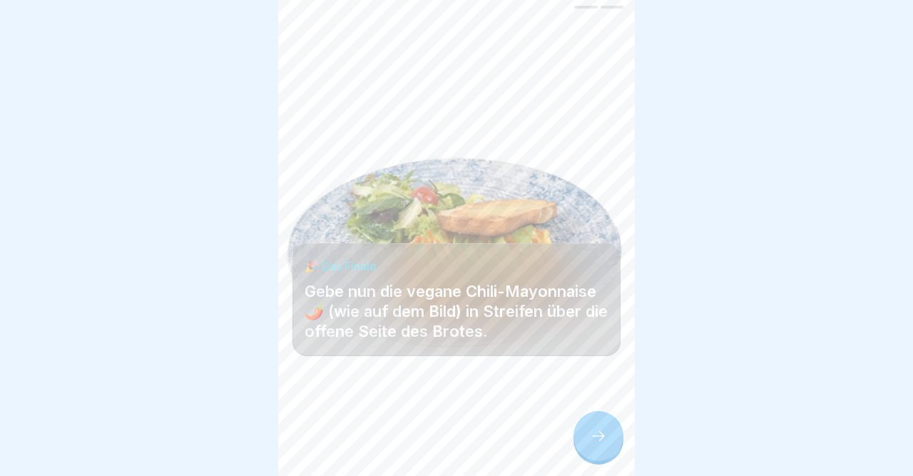
click at [598, 438] on icon at bounding box center [598, 435] width 17 height 17
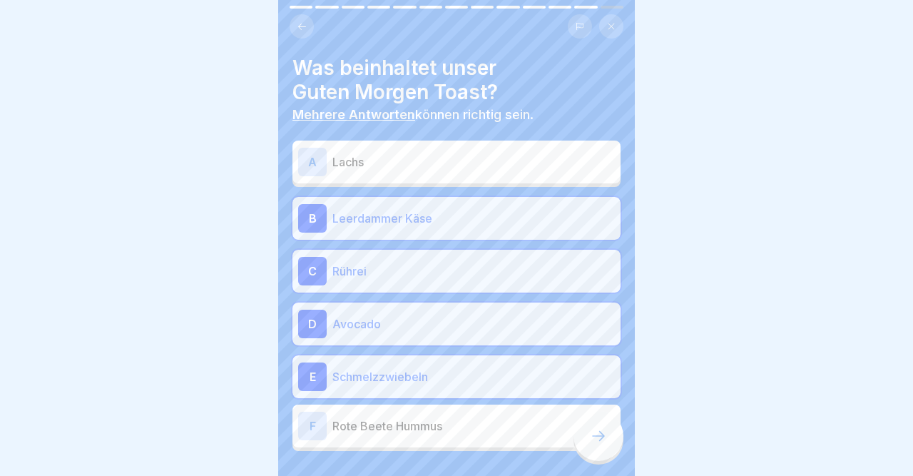
click at [308, 216] on div "B" at bounding box center [312, 218] width 29 height 29
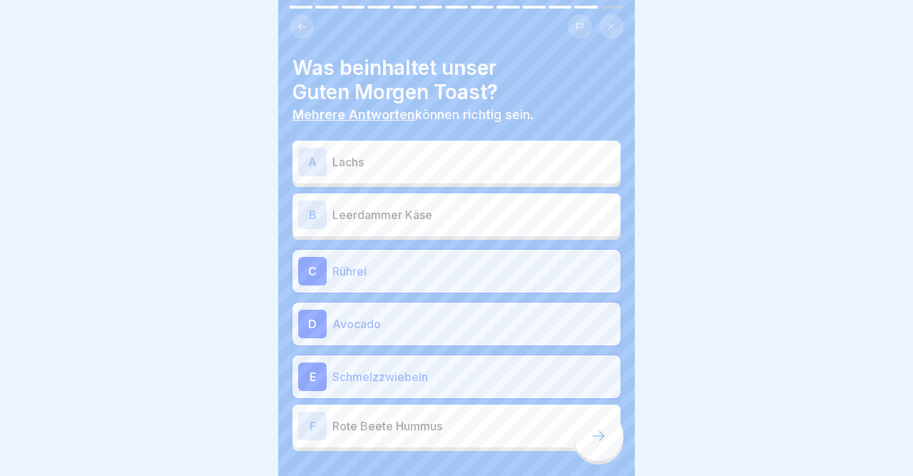
click at [312, 268] on div "C" at bounding box center [312, 271] width 29 height 29
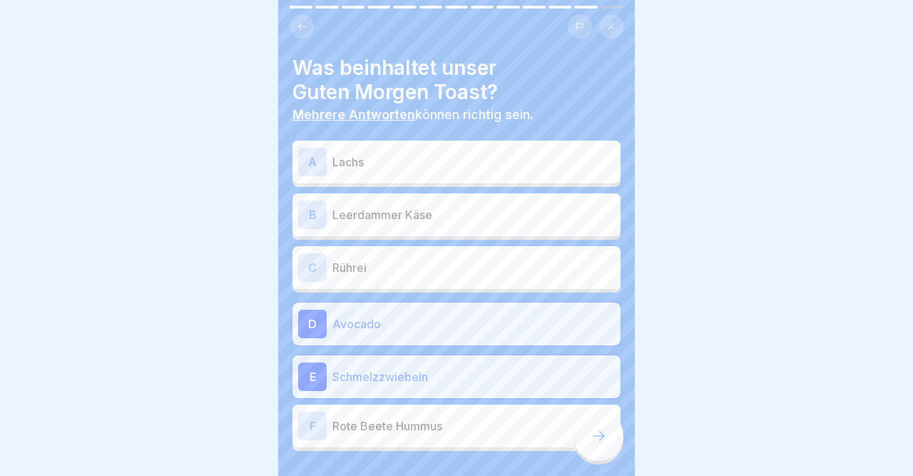
click at [311, 323] on div "D" at bounding box center [312, 324] width 29 height 29
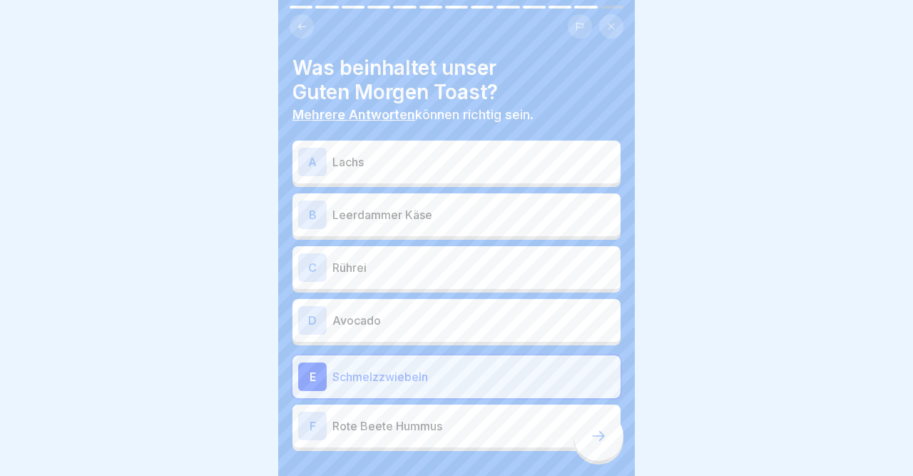
click at [313, 372] on div "E" at bounding box center [312, 377] width 29 height 29
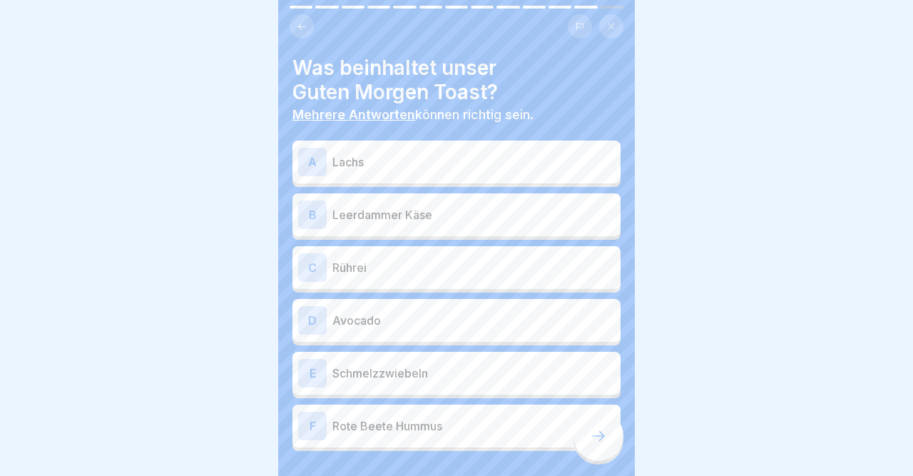
click at [609, 445] on div at bounding box center [599, 436] width 50 height 50
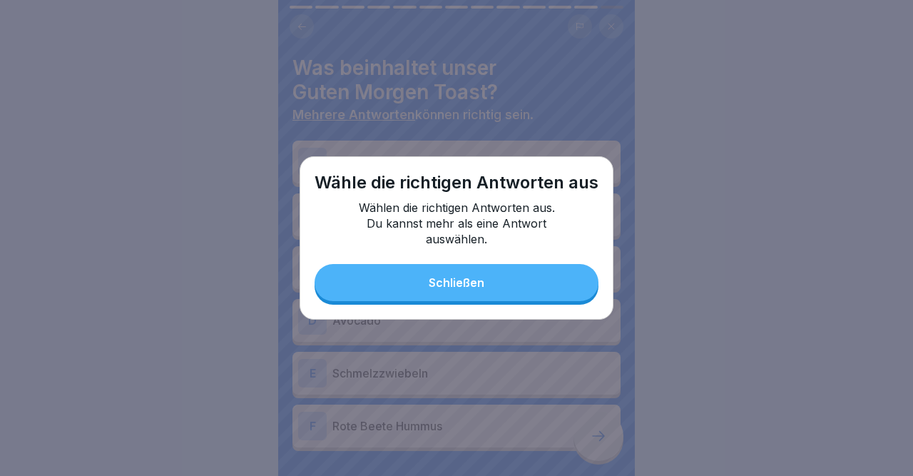
click at [507, 289] on button "Schließen" at bounding box center [457, 282] width 284 height 37
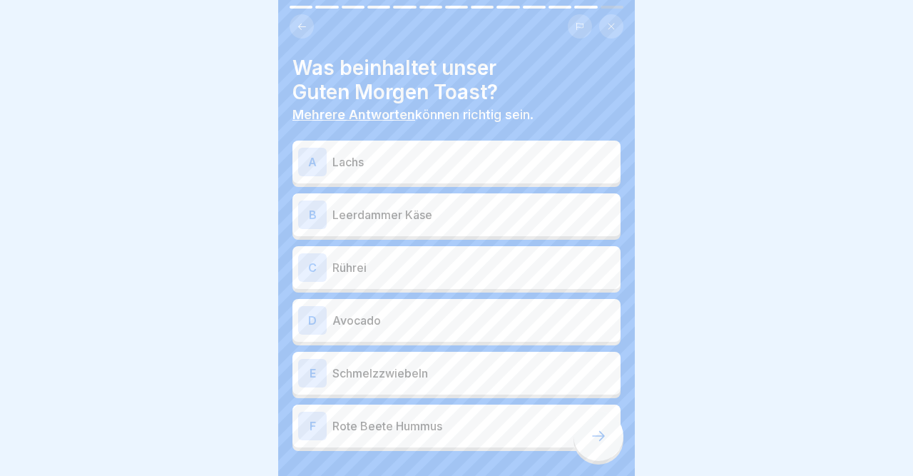
click at [312, 207] on div "B" at bounding box center [312, 215] width 29 height 29
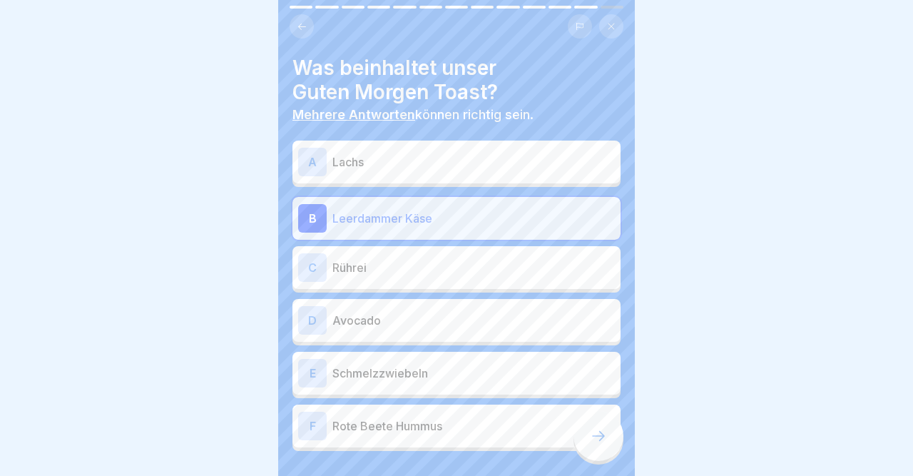
click at [317, 325] on div "D" at bounding box center [312, 320] width 29 height 29
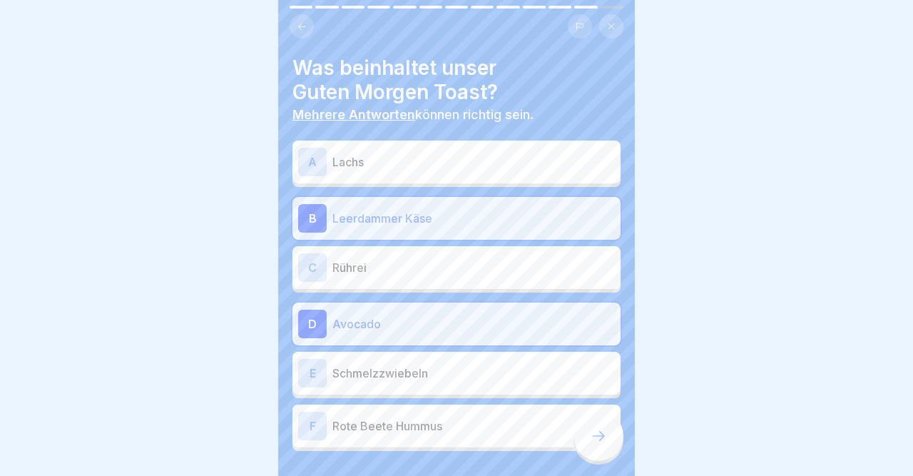
click at [597, 435] on icon at bounding box center [598, 435] width 17 height 17
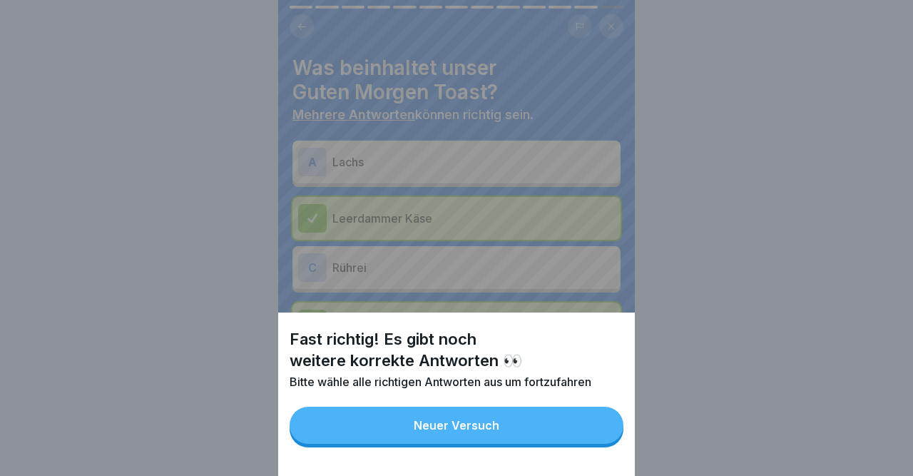
click at [558, 425] on button "Neuer Versuch" at bounding box center [457, 425] width 334 height 37
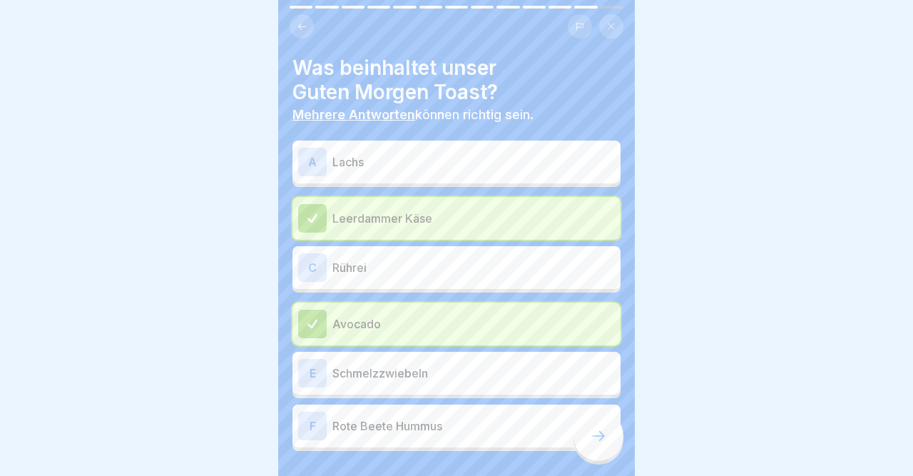
click at [295, 31] on button at bounding box center [302, 26] width 24 height 24
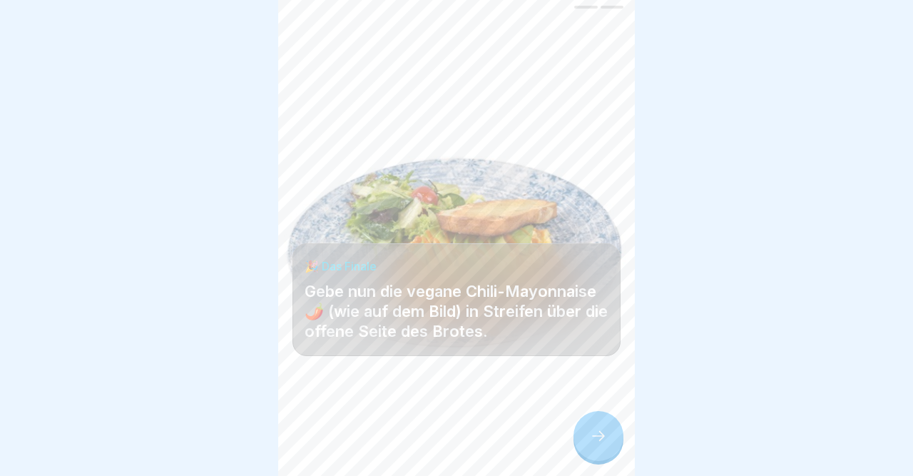
click at [295, 31] on button at bounding box center [302, 26] width 24 height 24
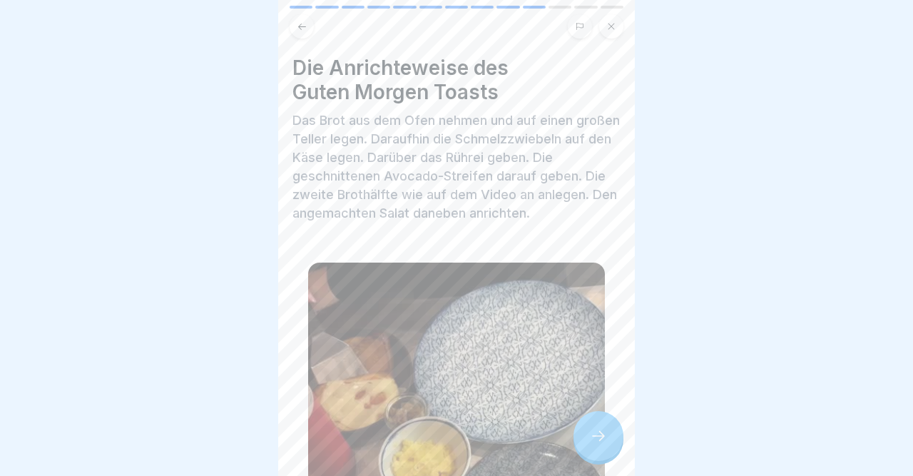
click at [594, 439] on icon at bounding box center [598, 435] width 17 height 17
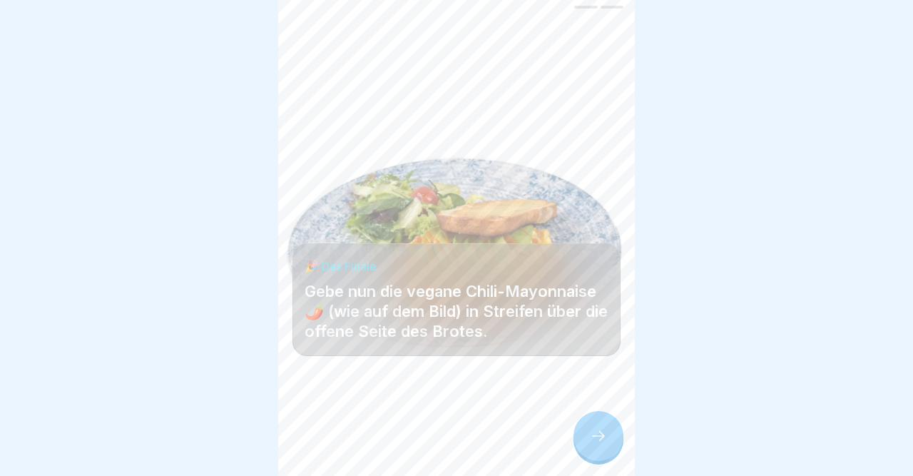
click at [594, 439] on icon at bounding box center [598, 435] width 17 height 17
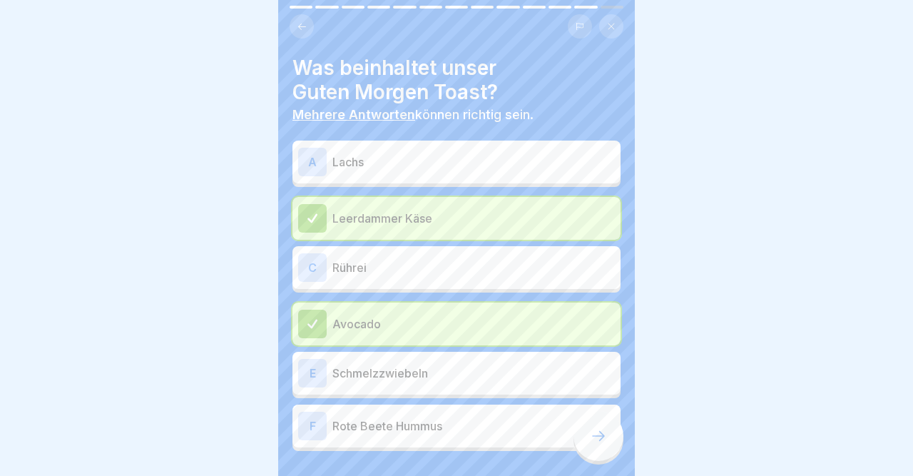
click at [306, 263] on div "C" at bounding box center [312, 267] width 29 height 29
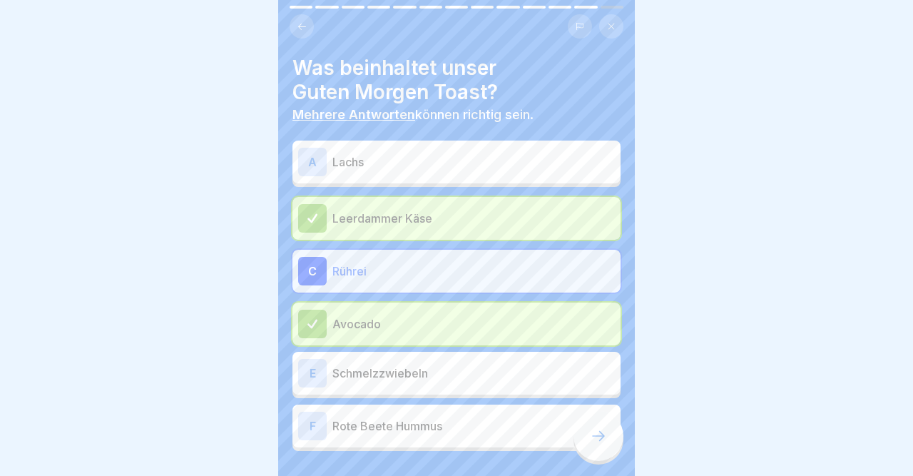
click at [599, 440] on icon at bounding box center [598, 435] width 17 height 17
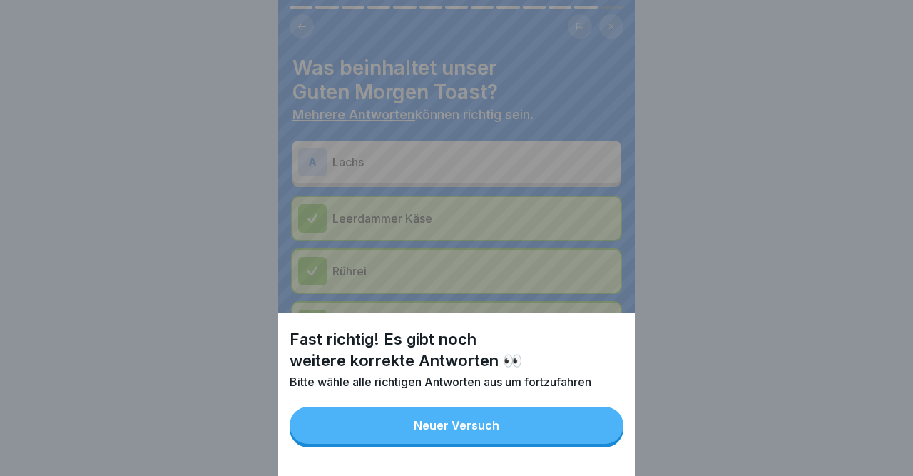
click at [545, 425] on button "Neuer Versuch" at bounding box center [457, 425] width 334 height 37
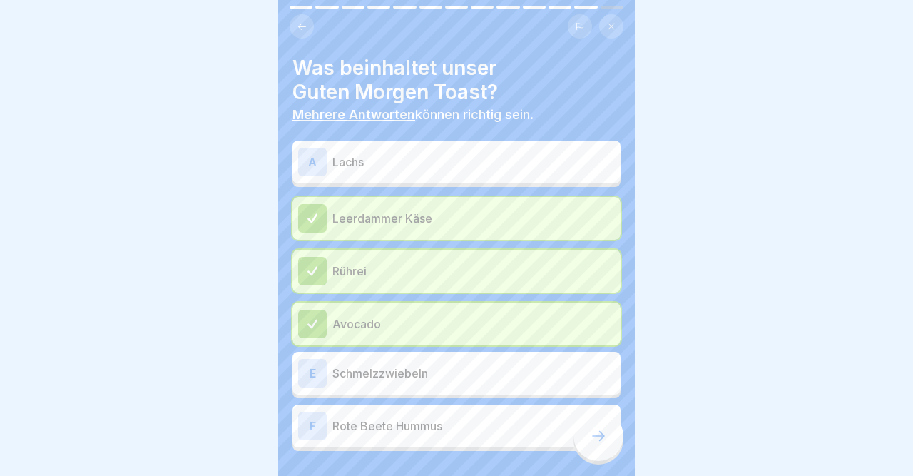
click at [319, 372] on div "E" at bounding box center [312, 373] width 29 height 29
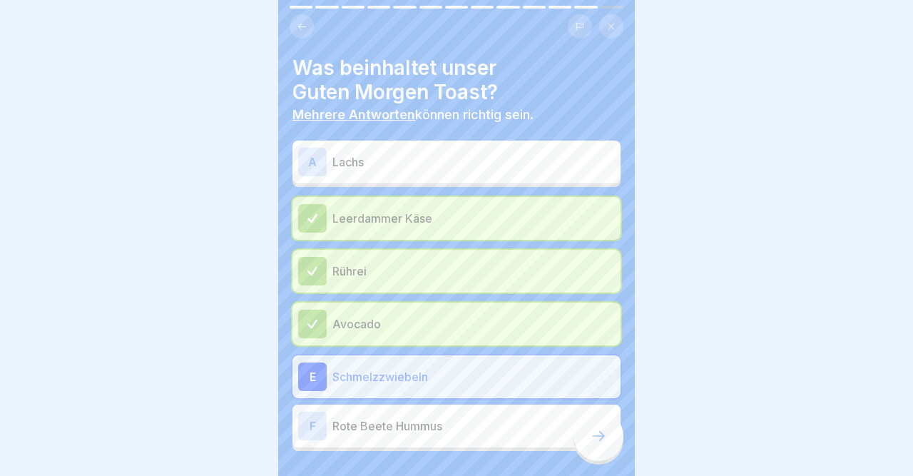
click at [597, 435] on icon at bounding box center [598, 435] width 17 height 17
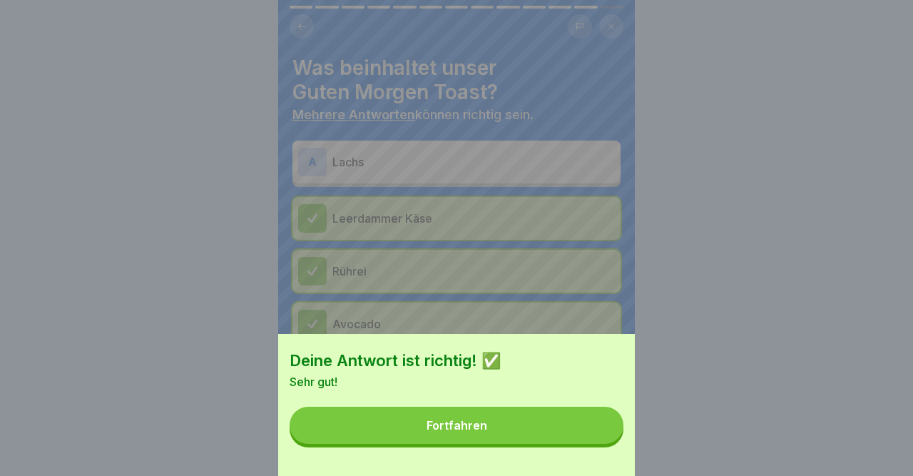
click at [597, 435] on button "Fortfahren" at bounding box center [457, 425] width 334 height 37
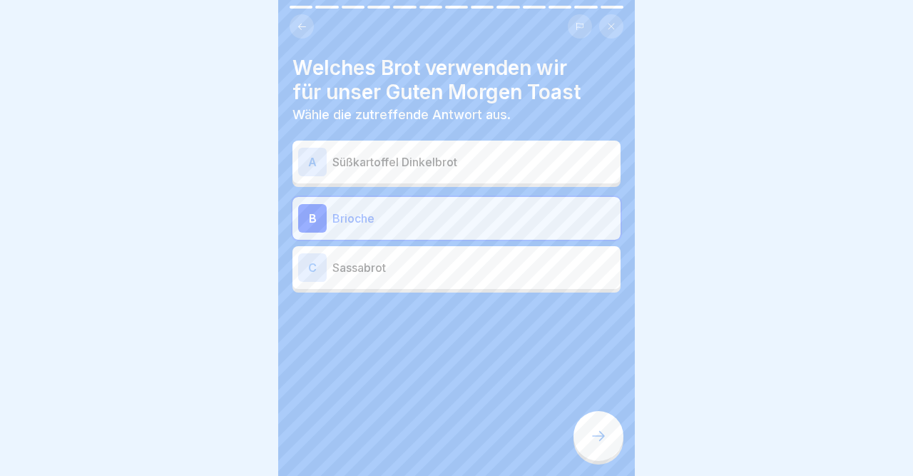
click at [316, 218] on div "B" at bounding box center [312, 218] width 29 height 29
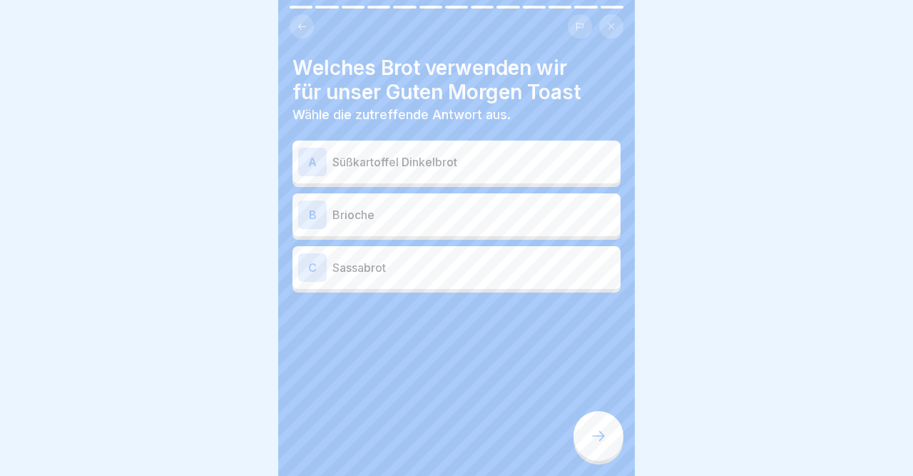
click at [303, 213] on div "B" at bounding box center [312, 215] width 29 height 29
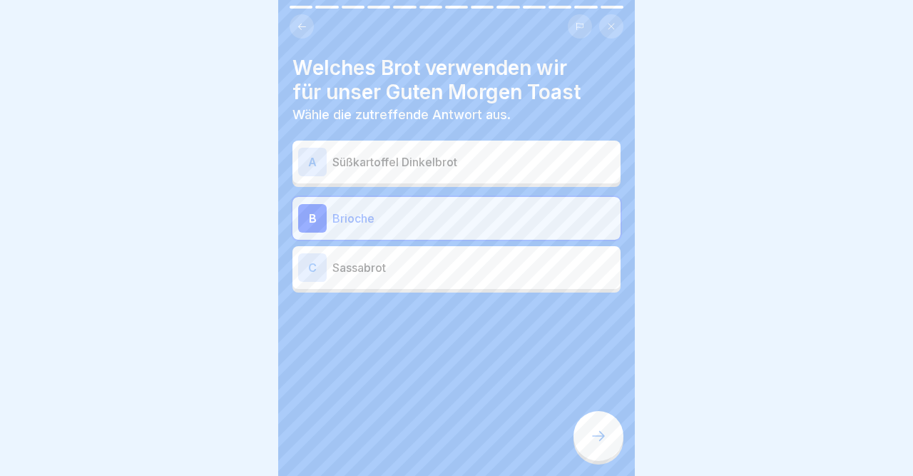
click at [613, 440] on div at bounding box center [599, 436] width 50 height 50
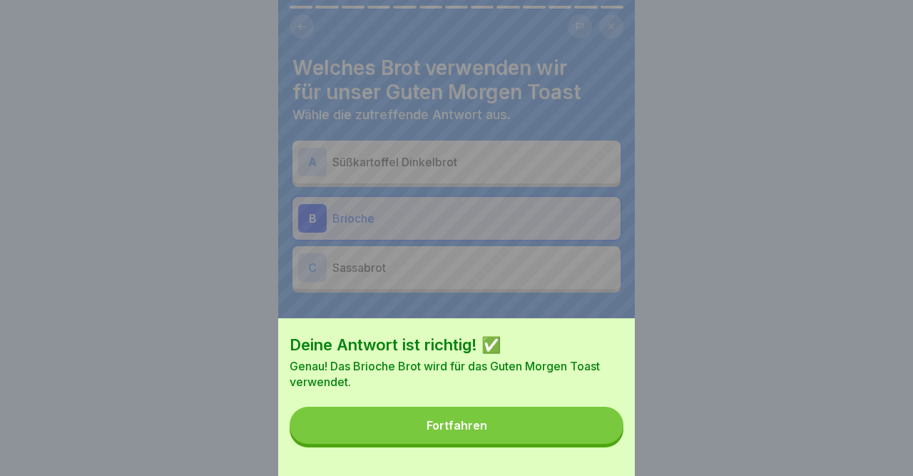
click at [579, 425] on button "Fortfahren" at bounding box center [457, 425] width 334 height 37
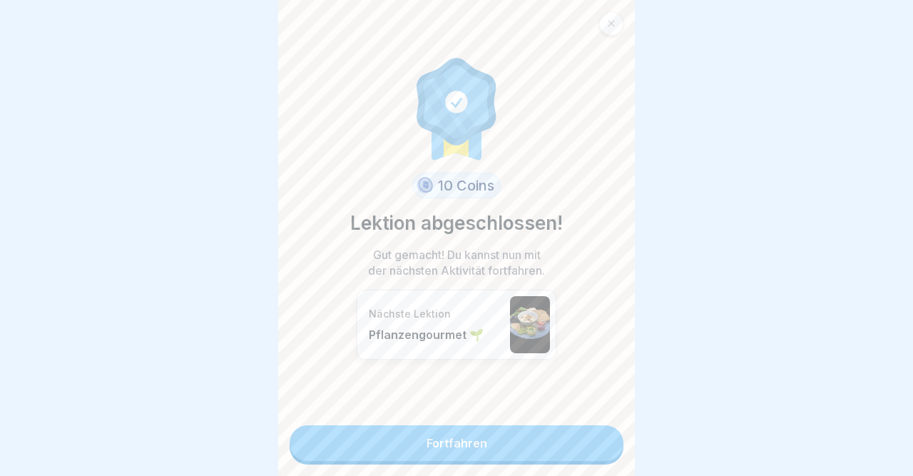
click at [575, 441] on link "Fortfahren" at bounding box center [457, 443] width 334 height 36
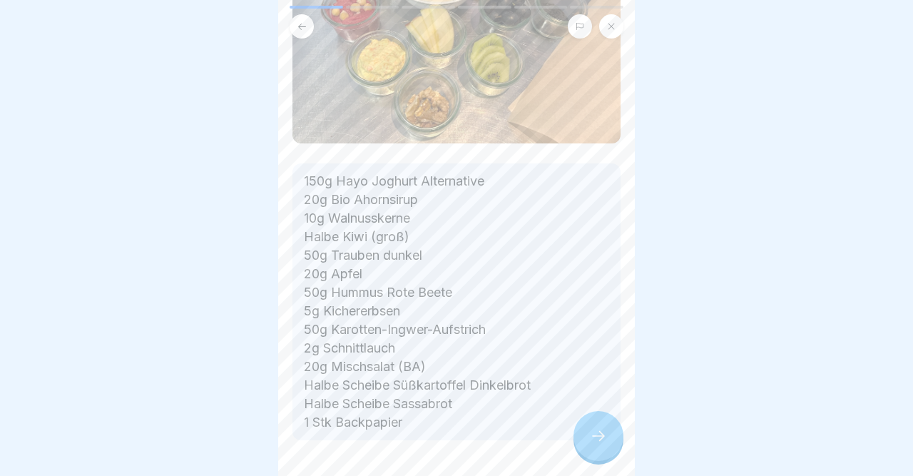
scroll to position [226, 0]
click at [602, 437] on icon at bounding box center [598, 435] width 17 height 17
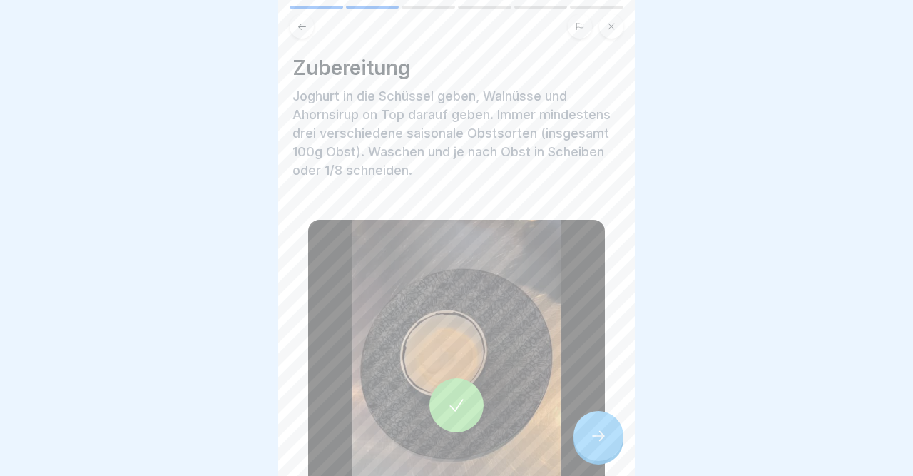
click at [602, 437] on icon at bounding box center [598, 435] width 17 height 17
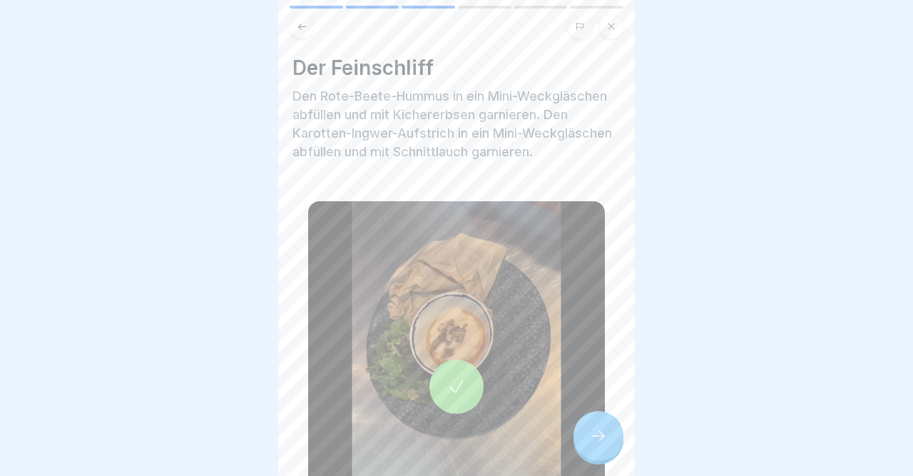
click at [602, 437] on icon at bounding box center [598, 435] width 17 height 17
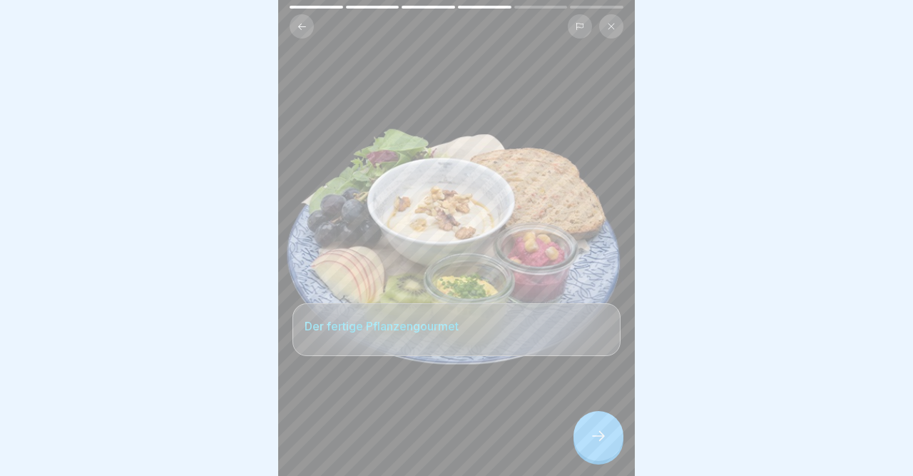
click at [602, 437] on icon at bounding box center [598, 435] width 17 height 17
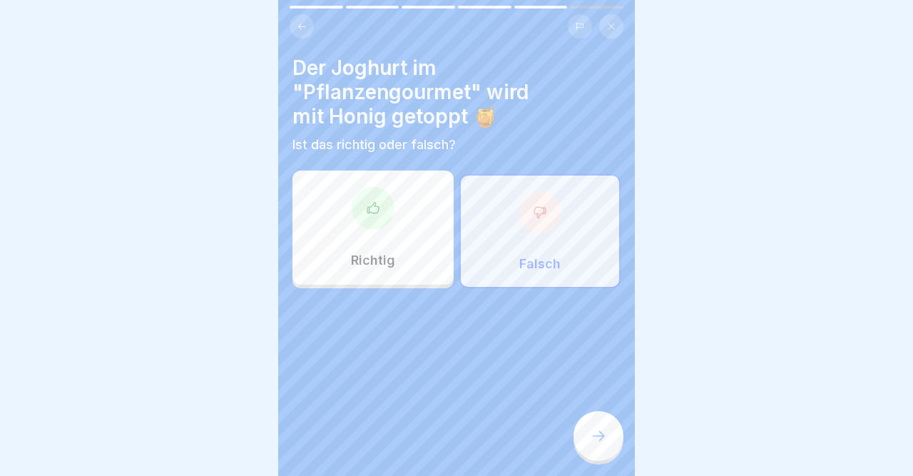
click at [542, 208] on icon at bounding box center [539, 212] width 11 height 11
click at [597, 442] on icon at bounding box center [598, 435] width 17 height 17
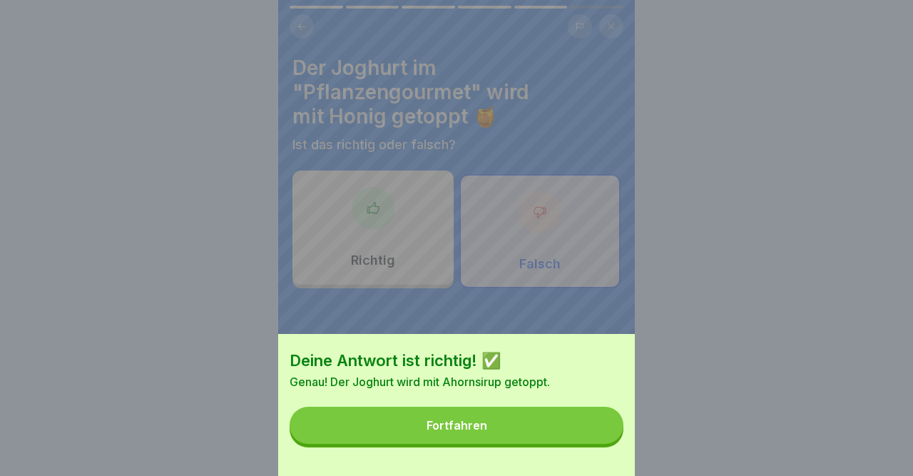
click at [584, 427] on button "Fortfahren" at bounding box center [457, 425] width 334 height 37
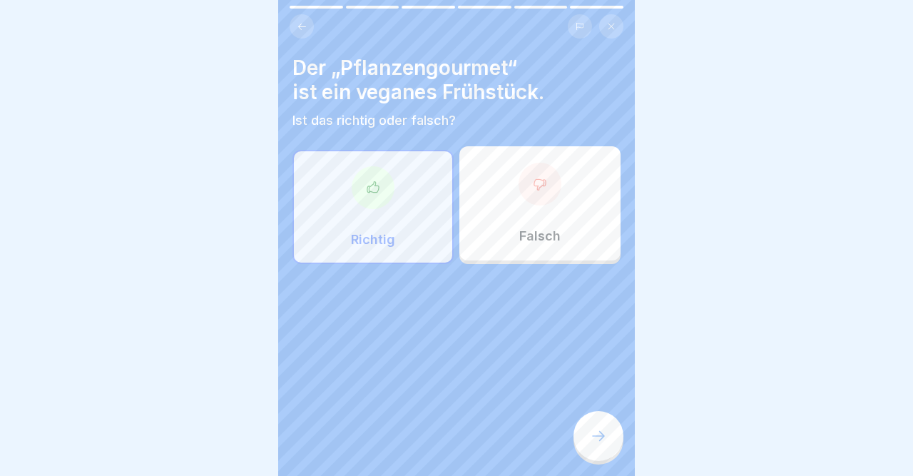
click at [372, 178] on div at bounding box center [373, 187] width 43 height 43
click at [612, 430] on div at bounding box center [599, 436] width 50 height 50
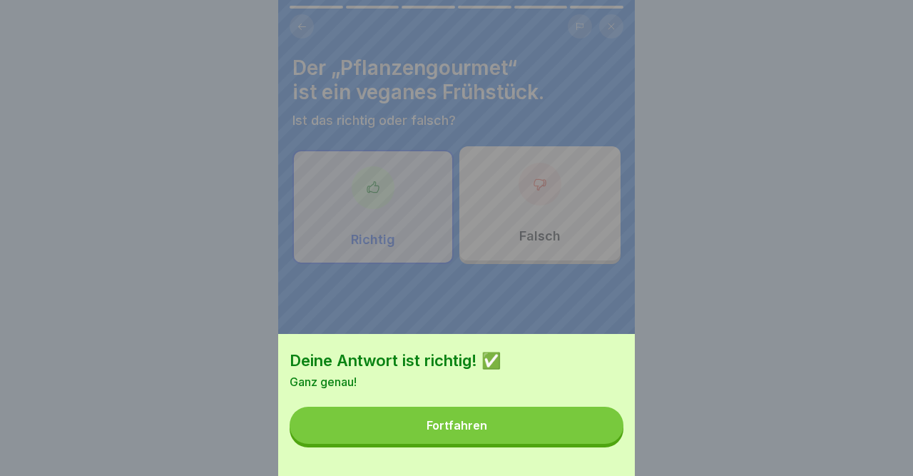
click at [612, 430] on button "Fortfahren" at bounding box center [457, 425] width 334 height 37
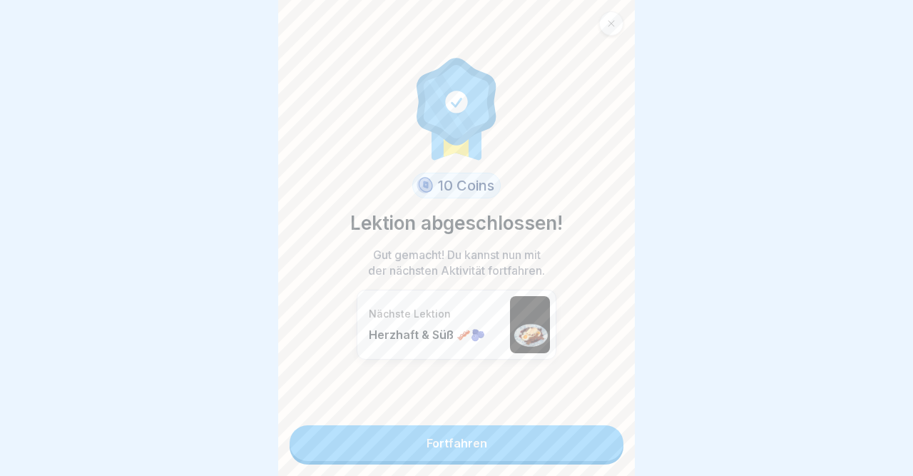
click at [612, 430] on link "Fortfahren" at bounding box center [457, 443] width 334 height 36
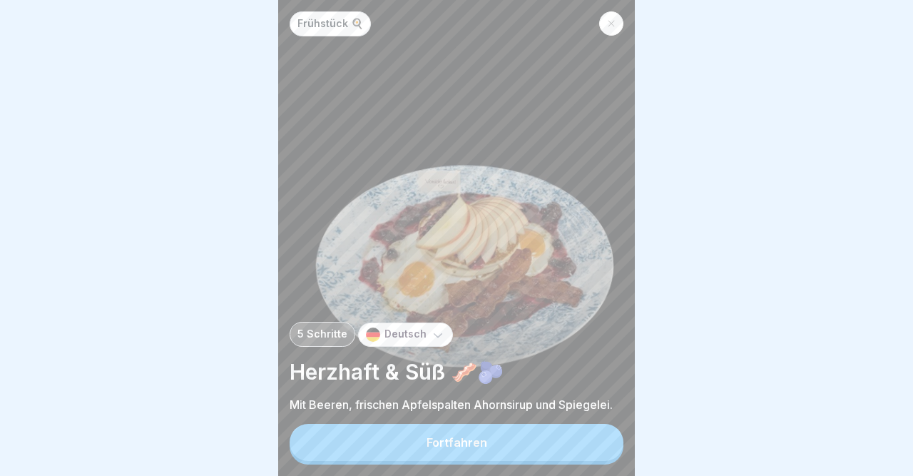
click at [579, 439] on button "Fortfahren" at bounding box center [457, 442] width 334 height 37
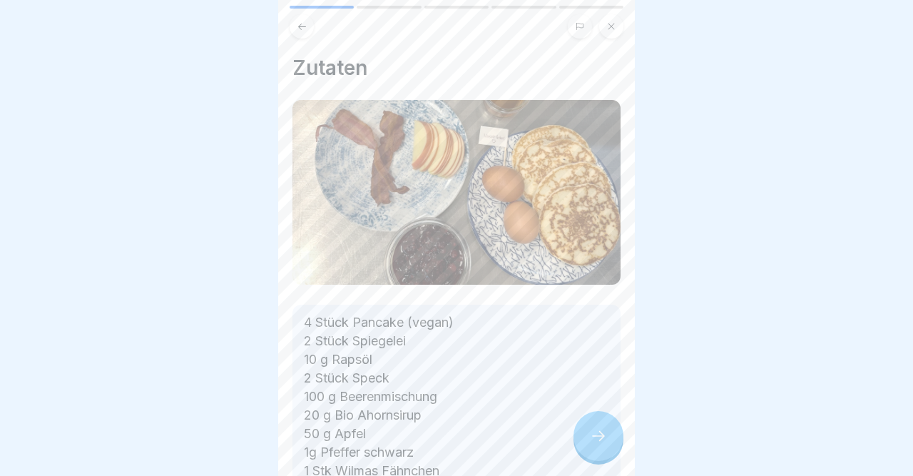
click at [579, 439] on div at bounding box center [599, 436] width 50 height 50
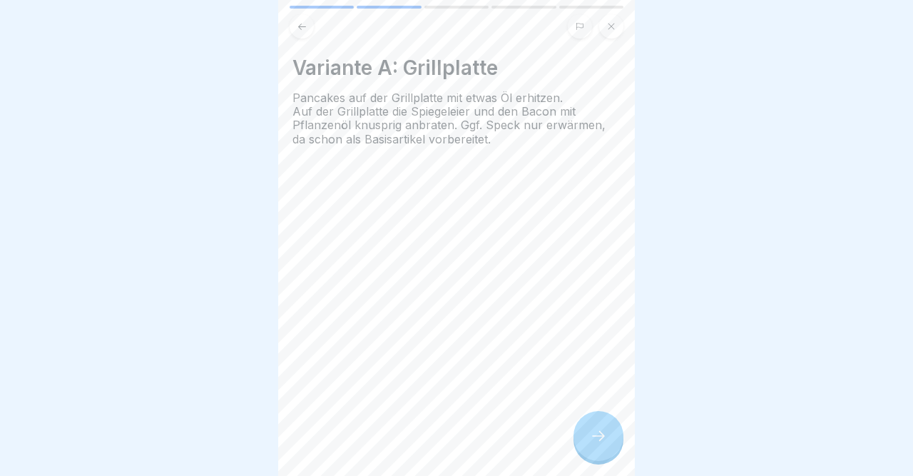
click at [579, 439] on div at bounding box center [599, 436] width 50 height 50
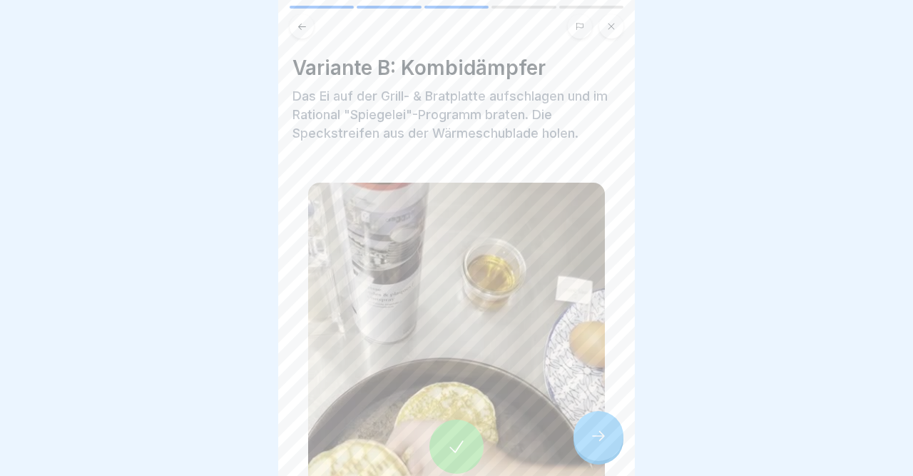
click at [579, 439] on div at bounding box center [599, 436] width 50 height 50
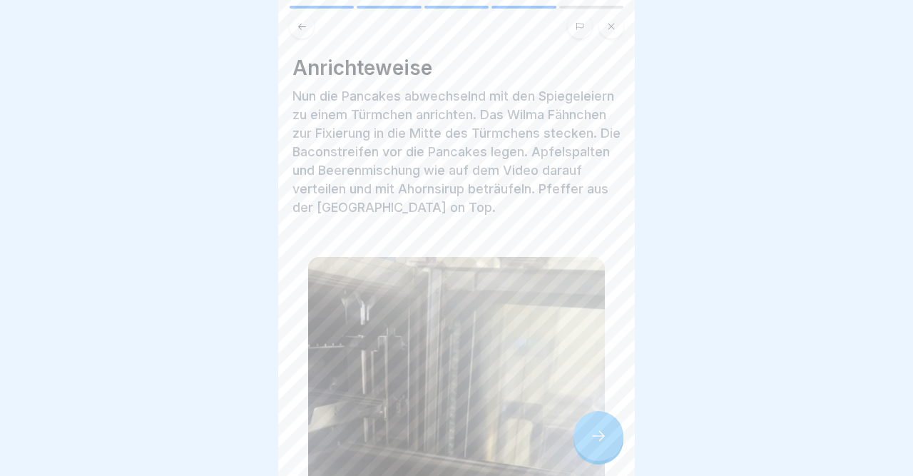
click at [579, 439] on div at bounding box center [599, 436] width 50 height 50
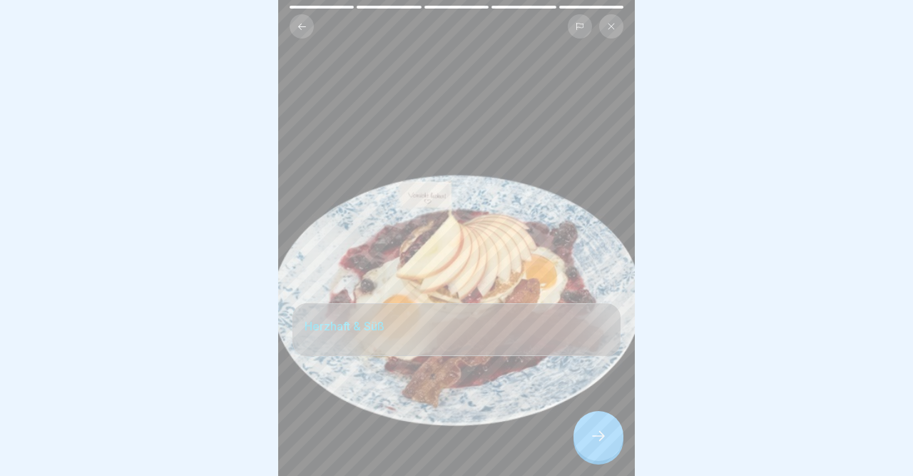
click at [579, 439] on div at bounding box center [599, 436] width 50 height 50
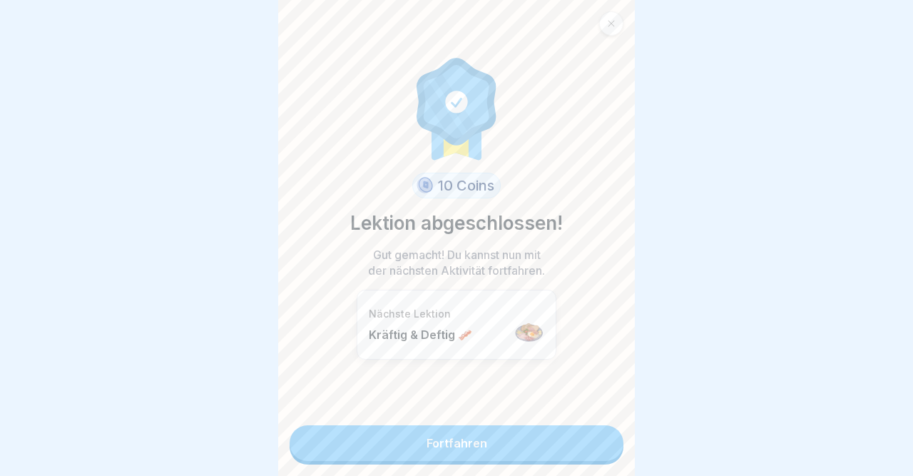
click at [579, 439] on link "Fortfahren" at bounding box center [457, 443] width 334 height 36
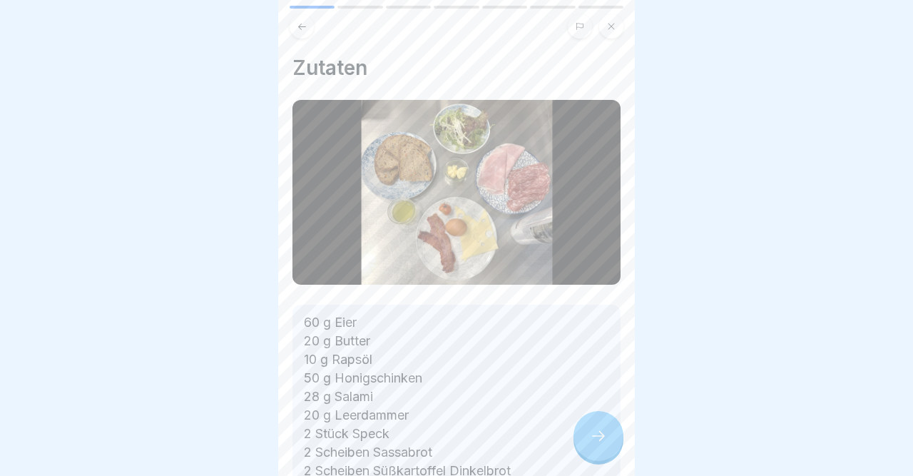
click at [590, 439] on icon at bounding box center [598, 435] width 17 height 17
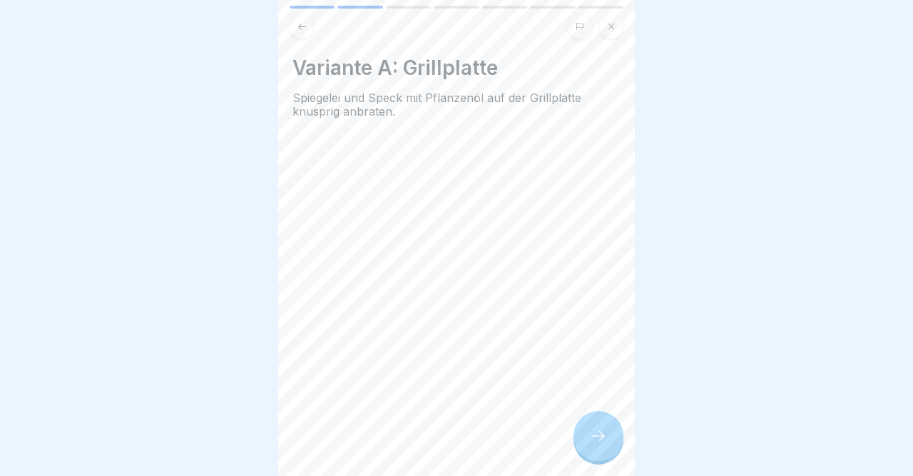
click at [590, 439] on icon at bounding box center [598, 435] width 17 height 17
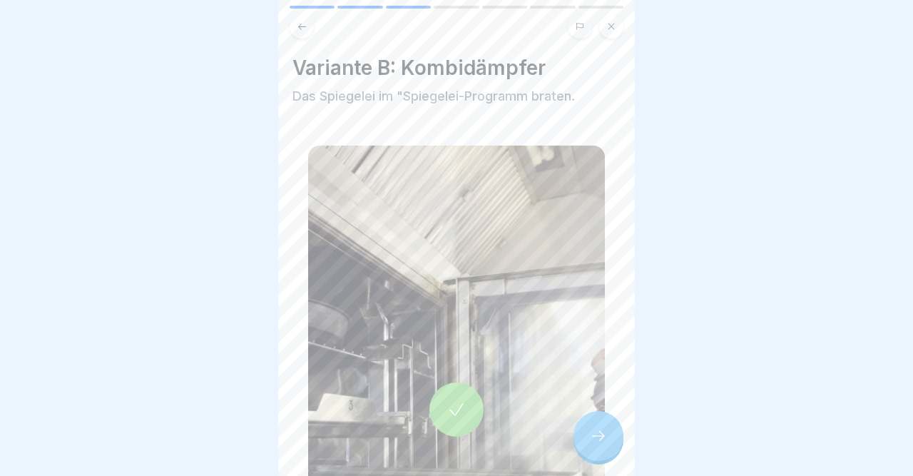
click at [590, 439] on icon at bounding box center [598, 435] width 17 height 17
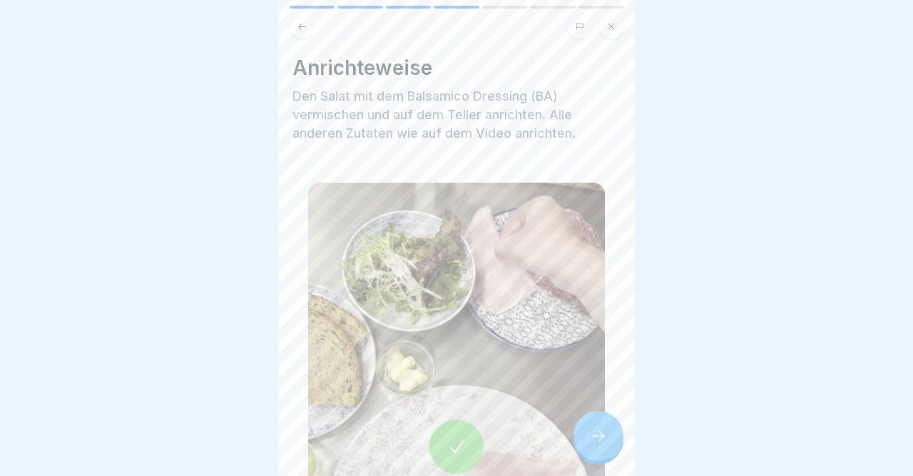
click at [590, 439] on icon at bounding box center [598, 435] width 17 height 17
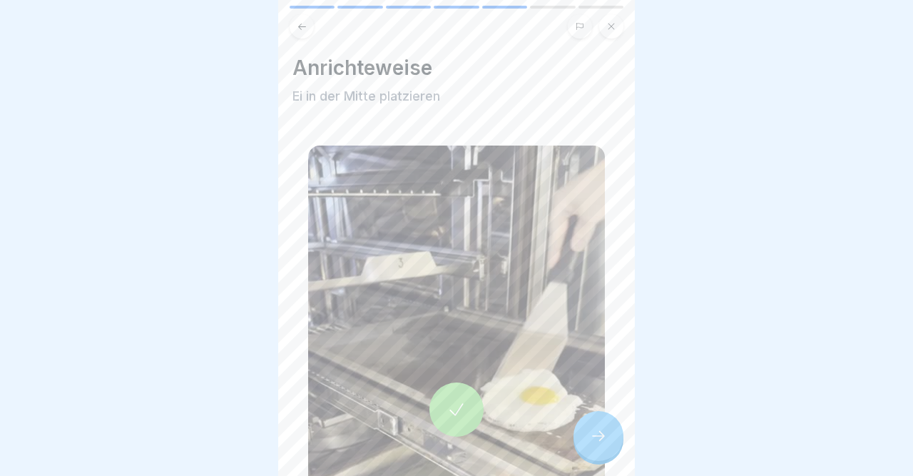
click at [590, 439] on icon at bounding box center [598, 435] width 17 height 17
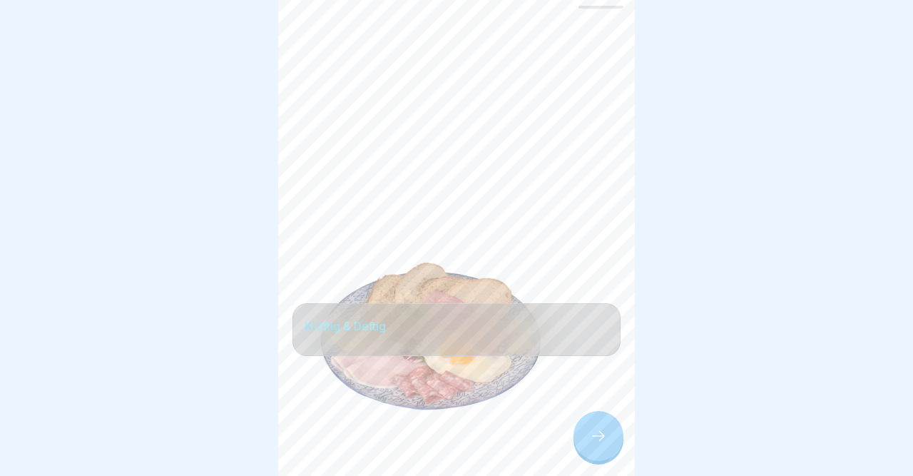
click at [590, 439] on icon at bounding box center [598, 435] width 17 height 17
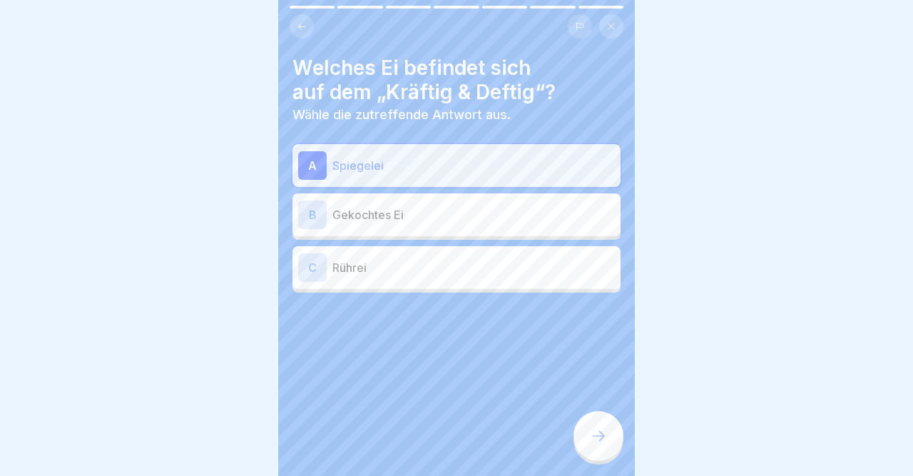
click at [597, 425] on div at bounding box center [599, 436] width 50 height 50
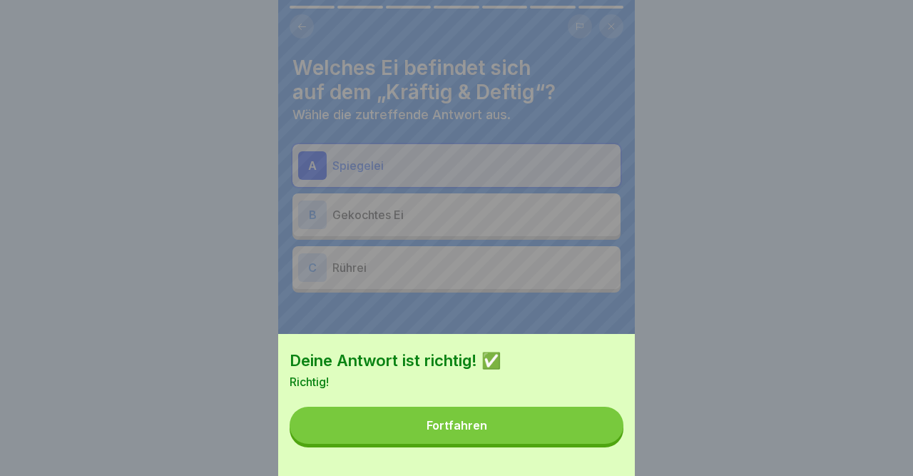
click at [597, 425] on button "Fortfahren" at bounding box center [457, 425] width 334 height 37
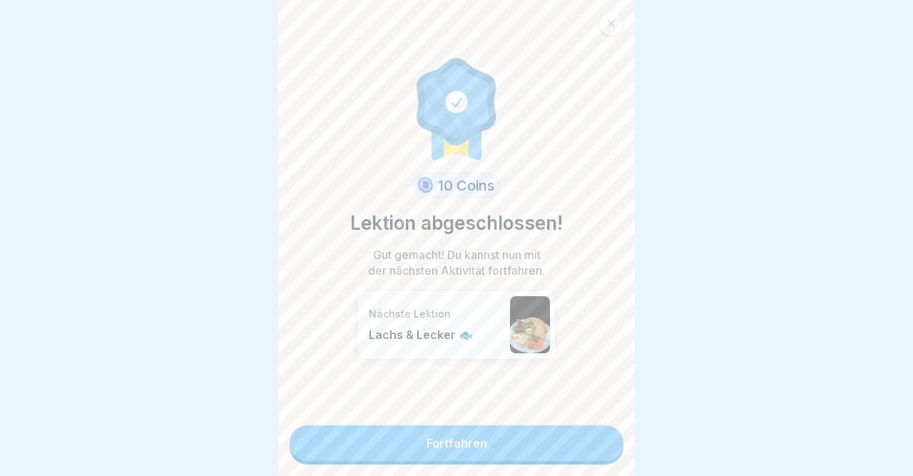
click at [594, 433] on link "Fortfahren" at bounding box center [457, 443] width 334 height 36
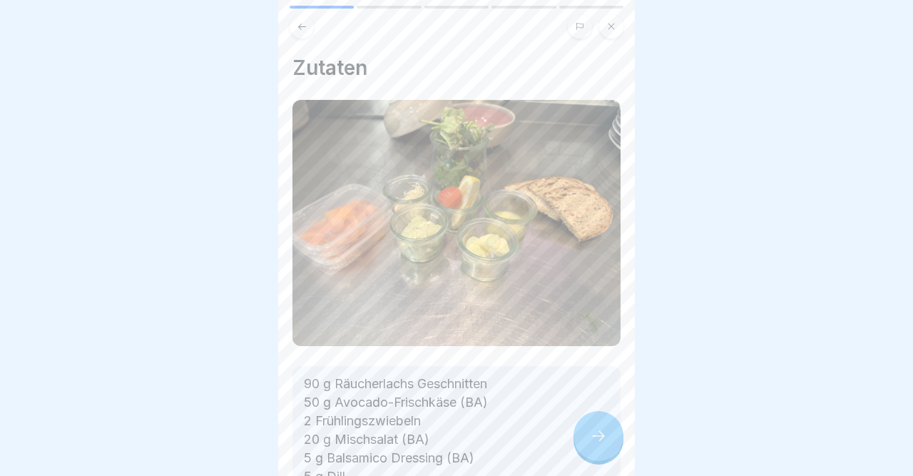
click at [594, 433] on icon at bounding box center [598, 435] width 17 height 17
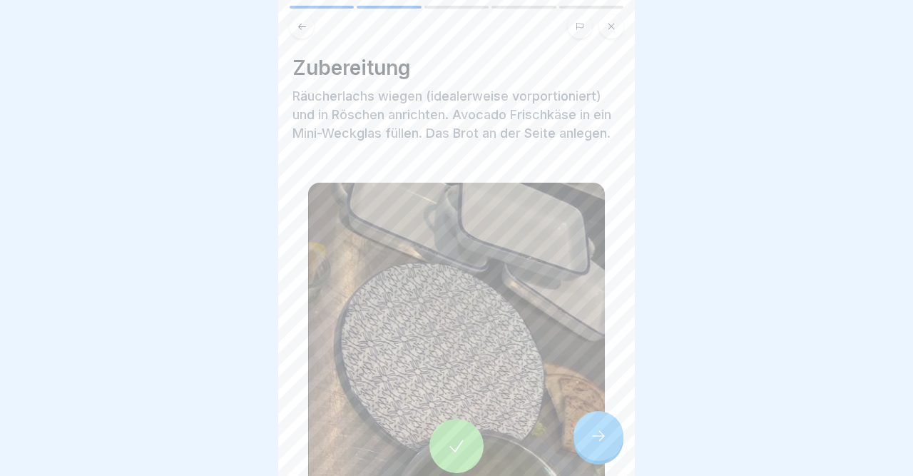
click at [594, 433] on icon at bounding box center [598, 435] width 17 height 17
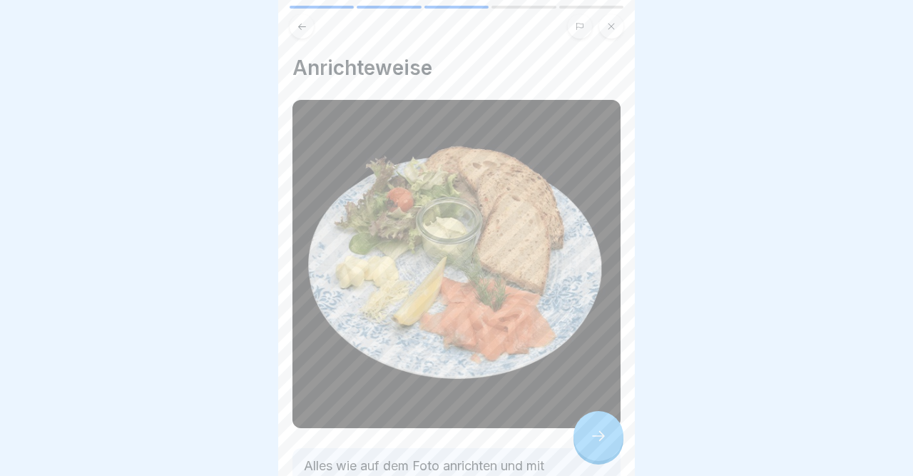
click at [594, 433] on icon at bounding box center [598, 435] width 17 height 17
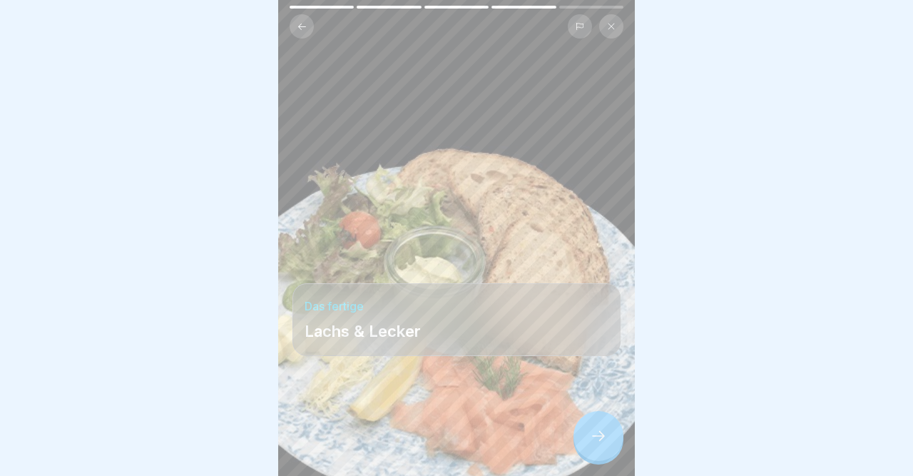
click at [594, 433] on icon at bounding box center [598, 435] width 17 height 17
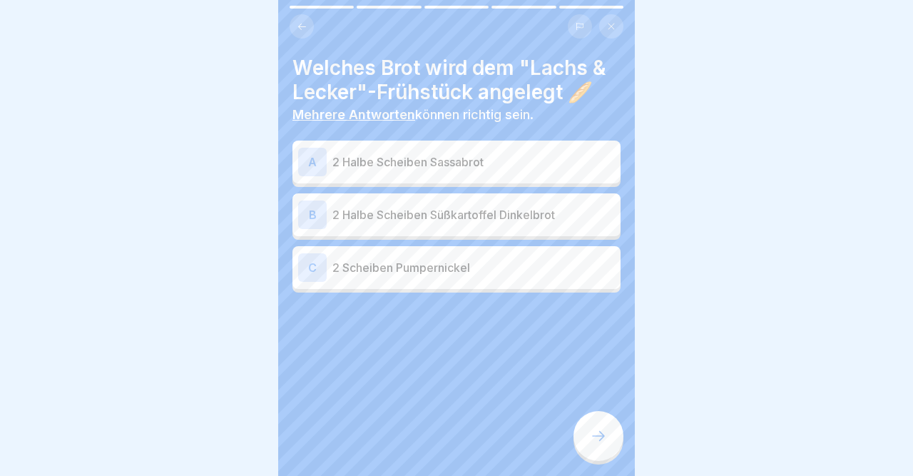
click at [298, 31] on icon at bounding box center [302, 26] width 11 height 11
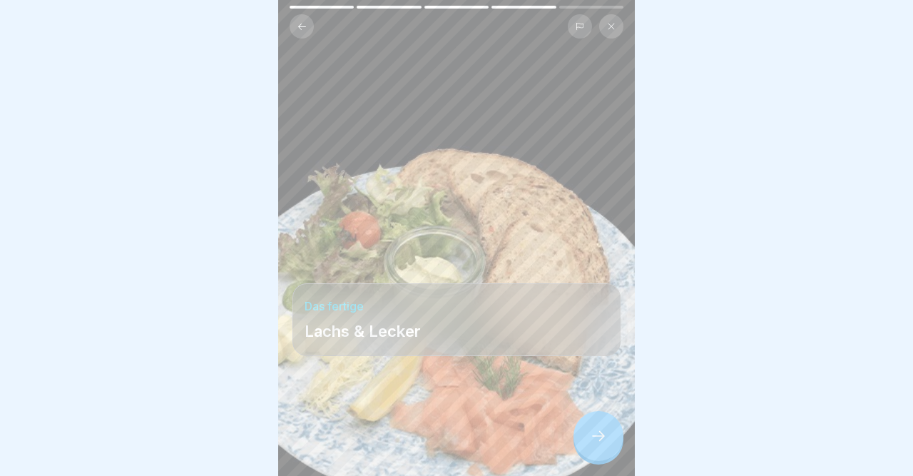
click at [604, 440] on icon at bounding box center [598, 435] width 17 height 17
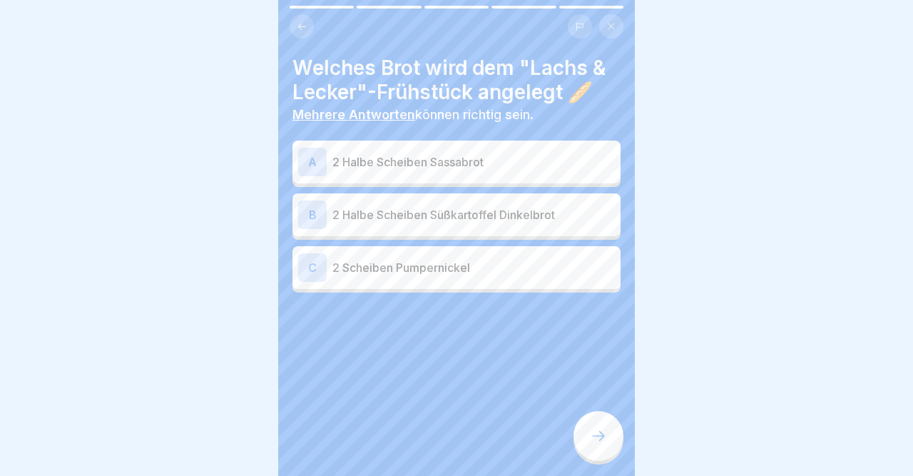
click at [318, 211] on div "B" at bounding box center [312, 215] width 29 height 29
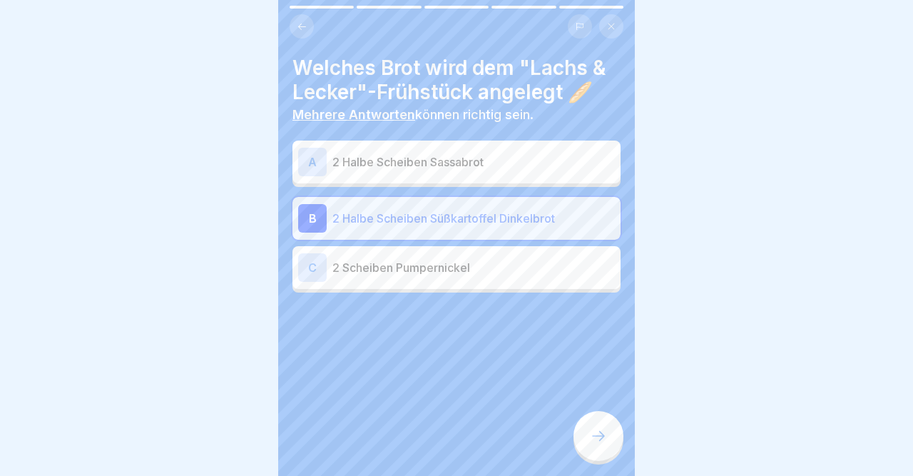
click at [310, 155] on div "A" at bounding box center [312, 162] width 29 height 29
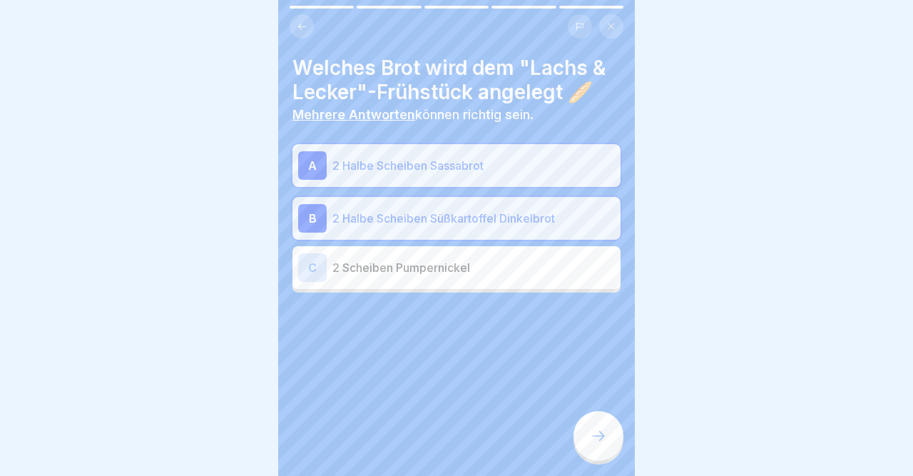
click at [592, 435] on icon at bounding box center [598, 435] width 17 height 17
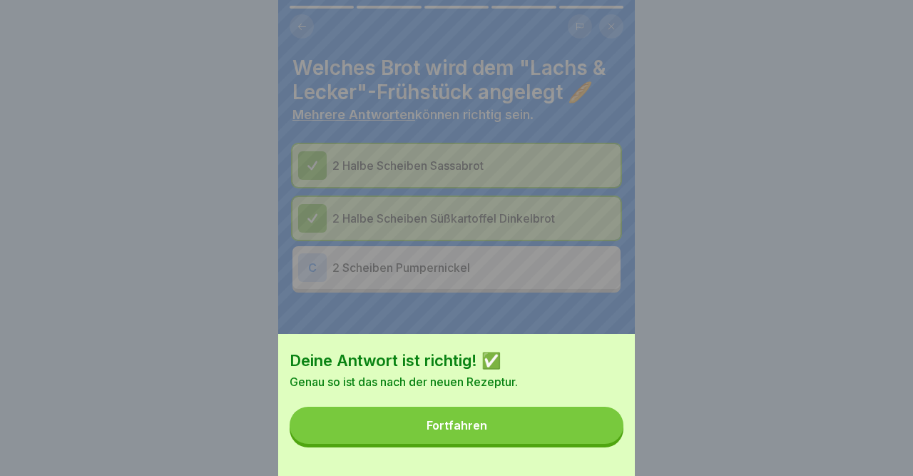
click at [592, 435] on button "Fortfahren" at bounding box center [457, 425] width 334 height 37
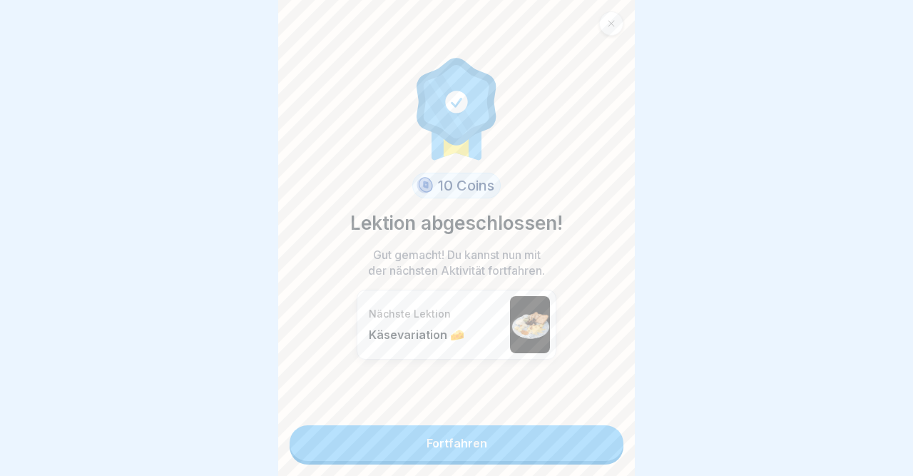
click at [592, 435] on link "Fortfahren" at bounding box center [457, 443] width 334 height 36
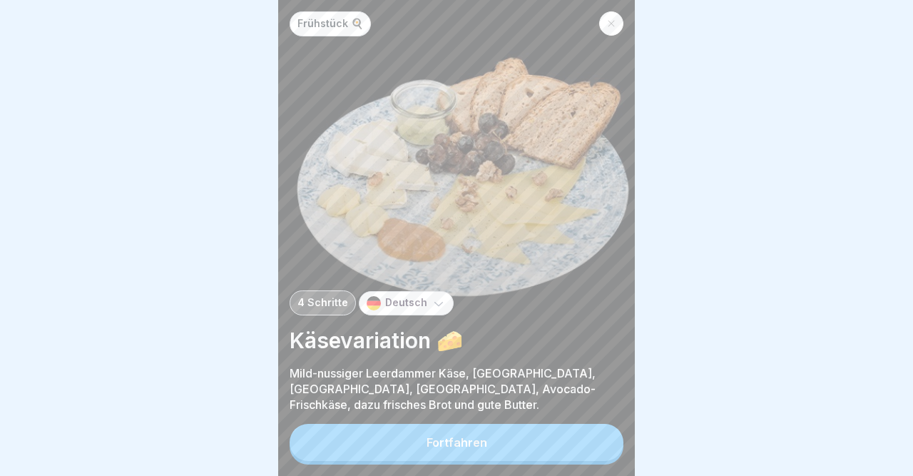
click at [592, 435] on button "Fortfahren" at bounding box center [457, 442] width 334 height 37
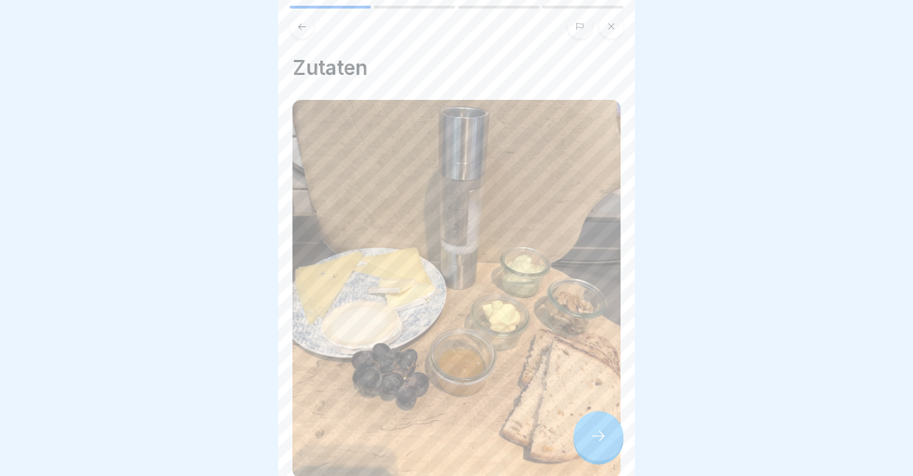
click at [592, 435] on icon at bounding box center [598, 435] width 17 height 17
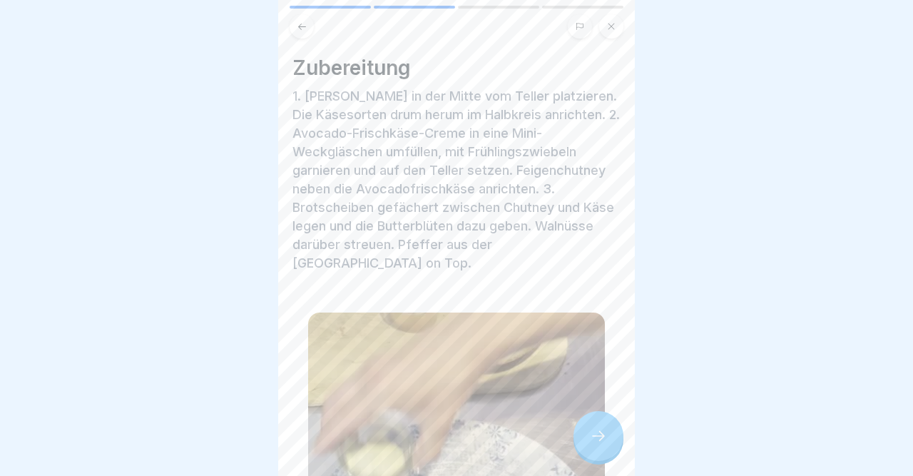
click at [592, 435] on icon at bounding box center [598, 435] width 17 height 17
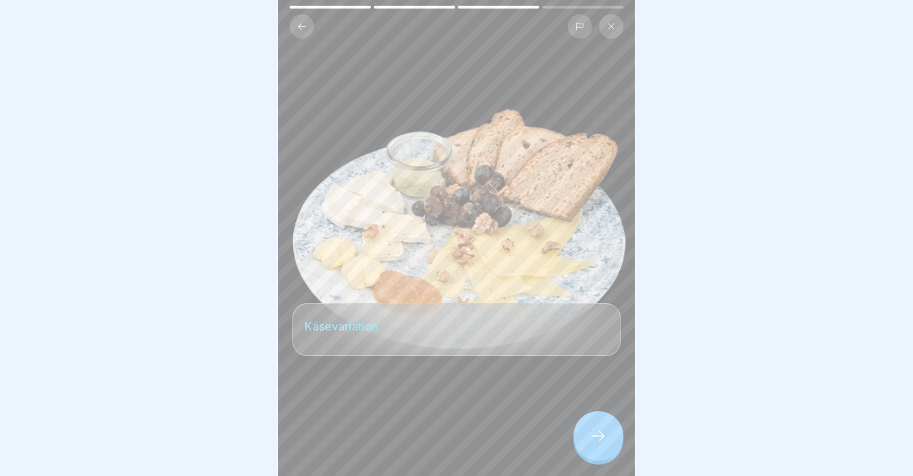
click at [592, 435] on icon at bounding box center [598, 435] width 17 height 17
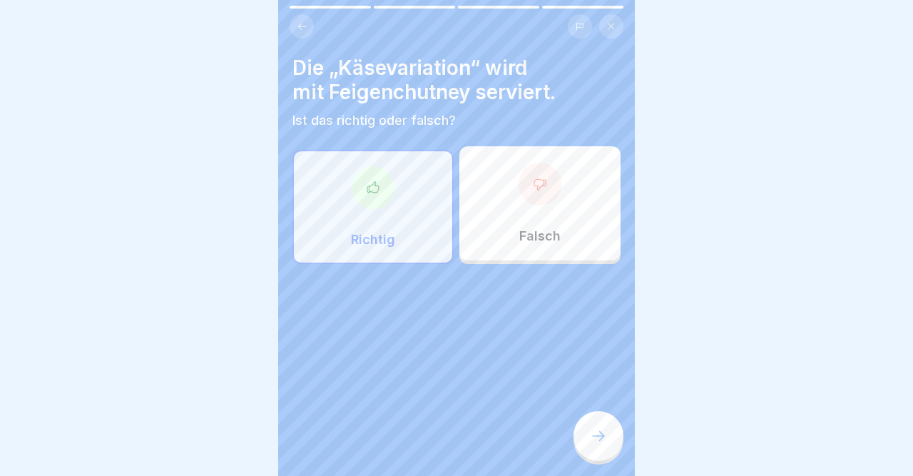
click at [375, 191] on icon at bounding box center [373, 188] width 14 height 14
click at [599, 429] on div at bounding box center [599, 436] width 50 height 50
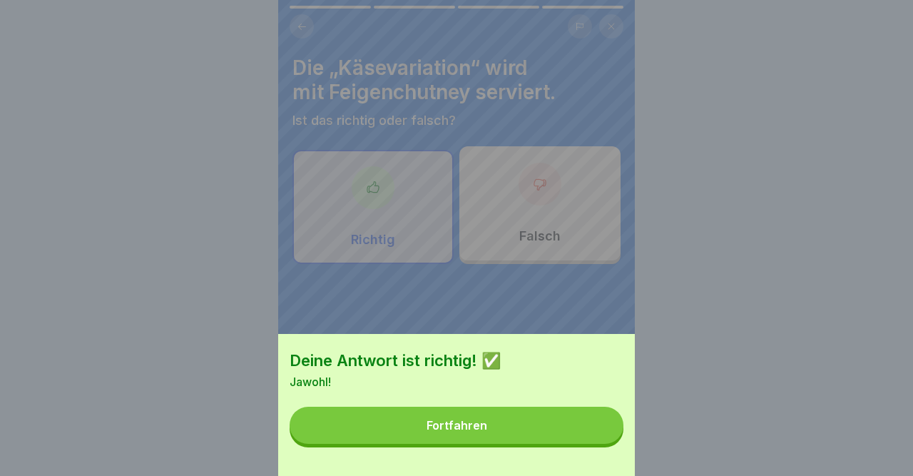
click at [599, 429] on button "Fortfahren" at bounding box center [457, 425] width 334 height 37
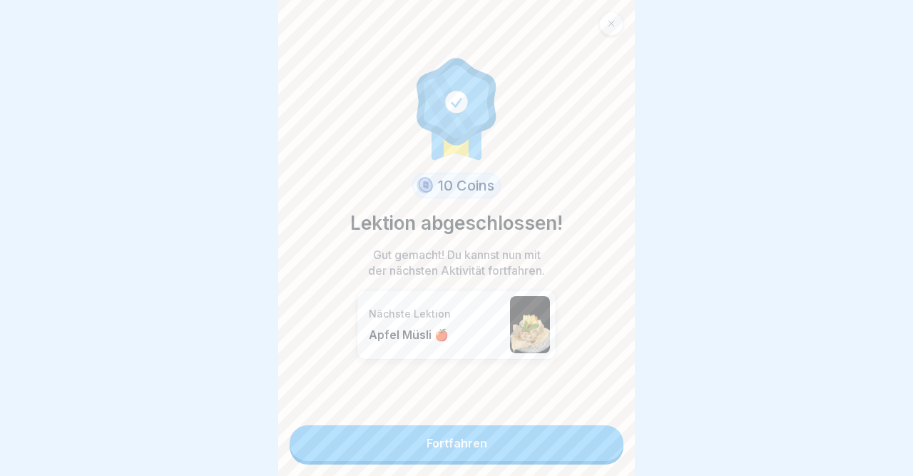
click at [599, 429] on link "Fortfahren" at bounding box center [457, 443] width 334 height 36
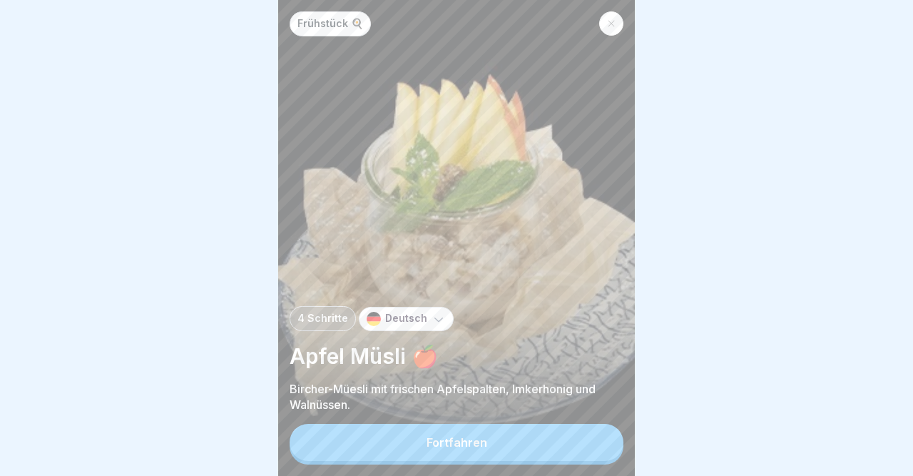
click at [583, 450] on button "Fortfahren" at bounding box center [457, 442] width 334 height 37
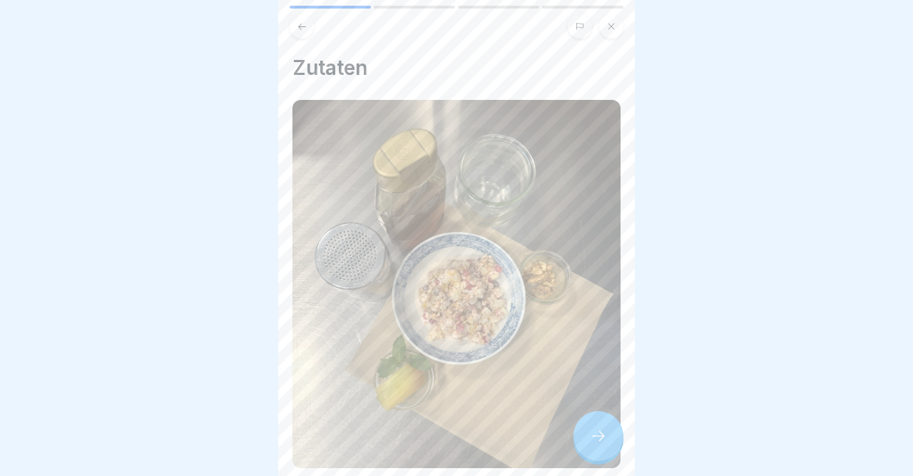
click at [592, 435] on icon at bounding box center [598, 435] width 17 height 17
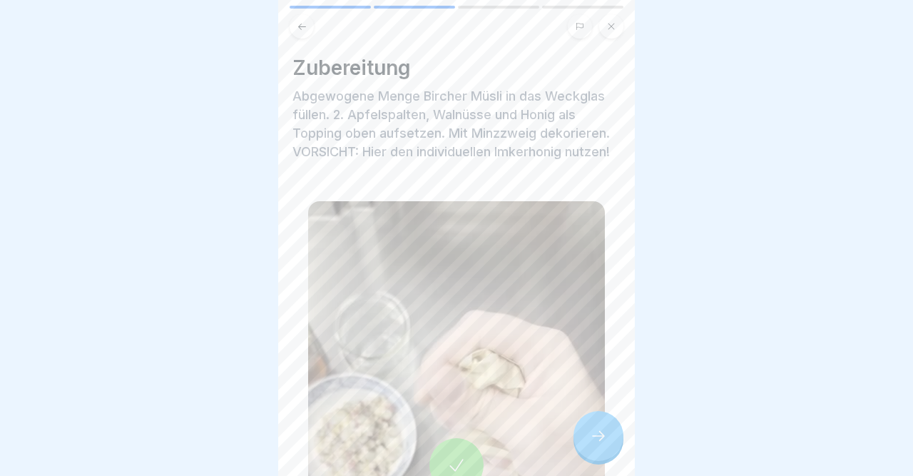
click at [592, 435] on icon at bounding box center [598, 435] width 17 height 17
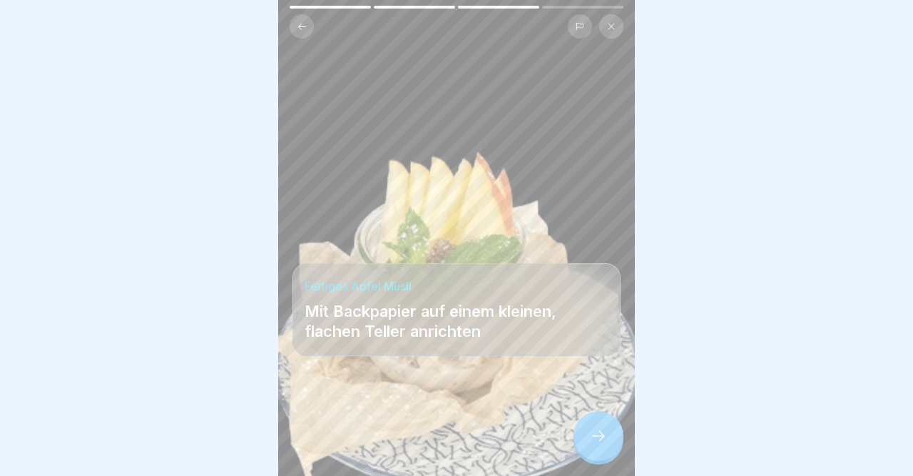
click at [592, 435] on icon at bounding box center [598, 435] width 17 height 17
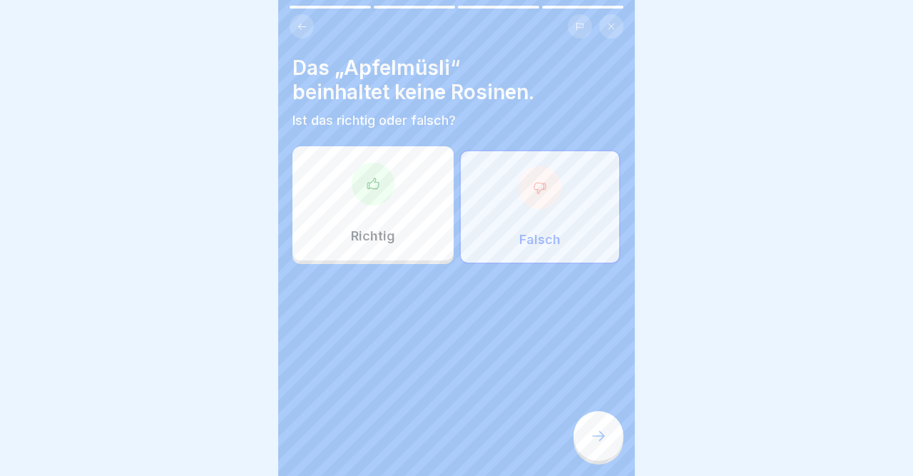
click at [592, 435] on icon at bounding box center [598, 435] width 17 height 17
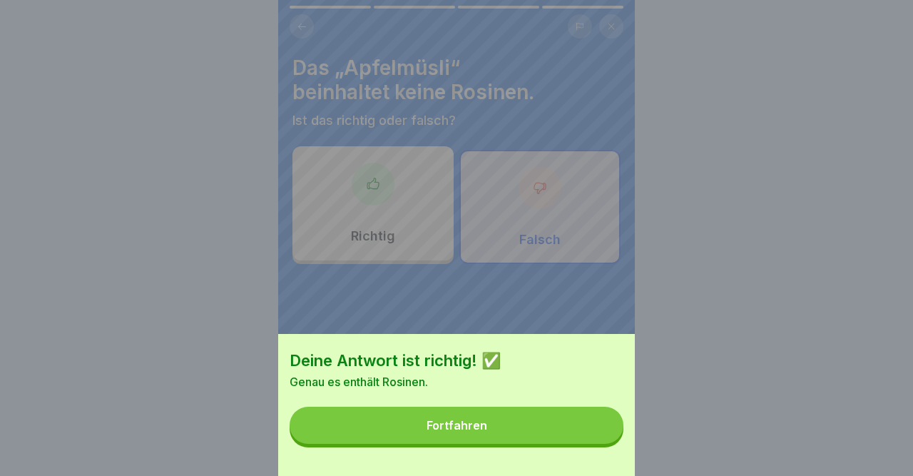
click at [592, 435] on button "Fortfahren" at bounding box center [457, 425] width 334 height 37
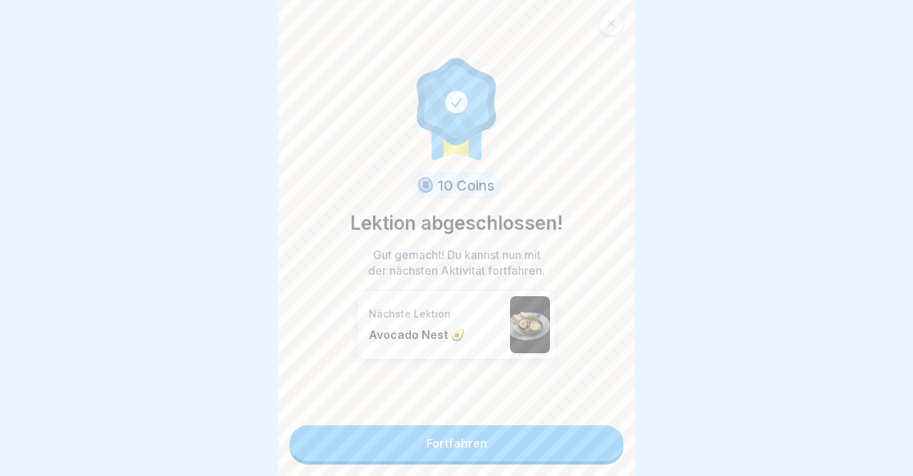
click at [592, 435] on link "Fortfahren" at bounding box center [457, 443] width 334 height 36
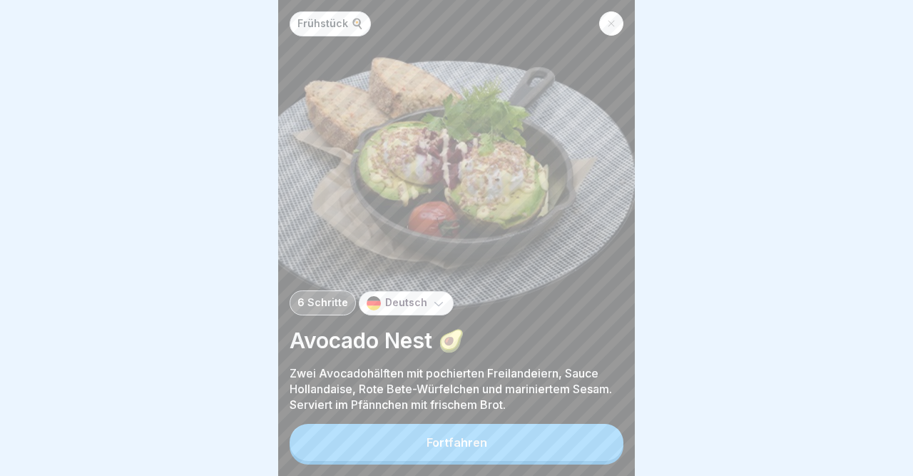
click at [589, 448] on button "Fortfahren" at bounding box center [457, 442] width 334 height 37
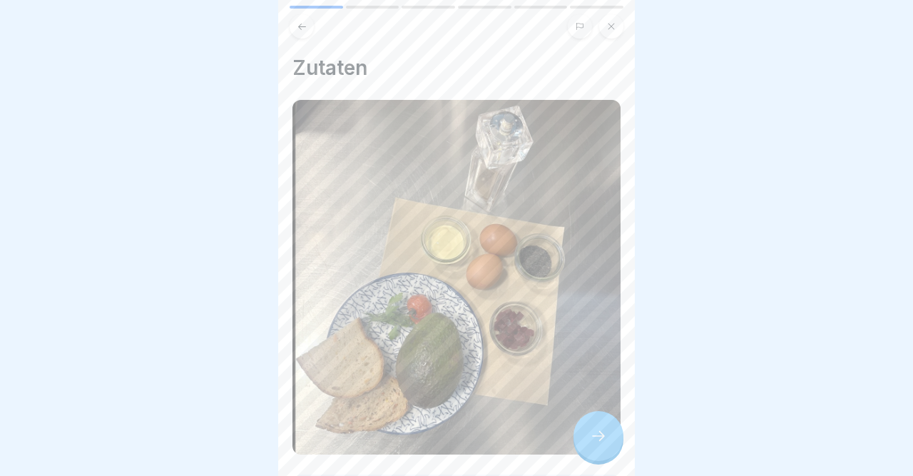
click at [589, 448] on div at bounding box center [599, 436] width 50 height 50
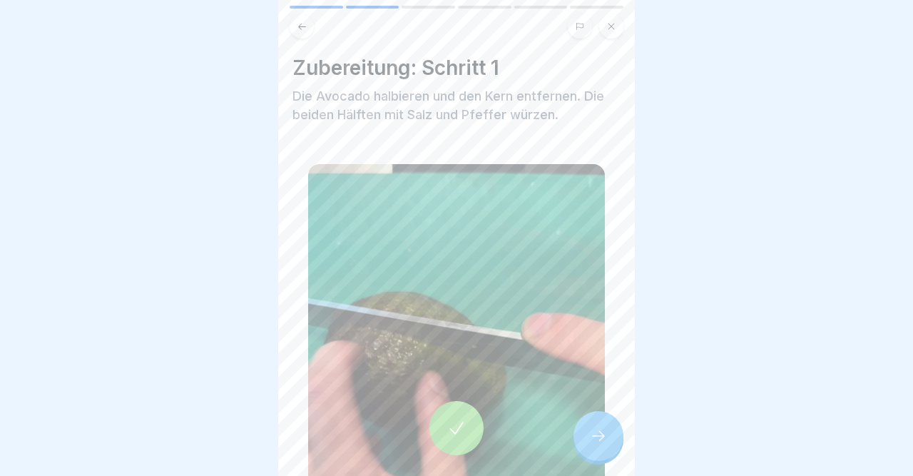
click at [589, 448] on div at bounding box center [599, 436] width 50 height 50
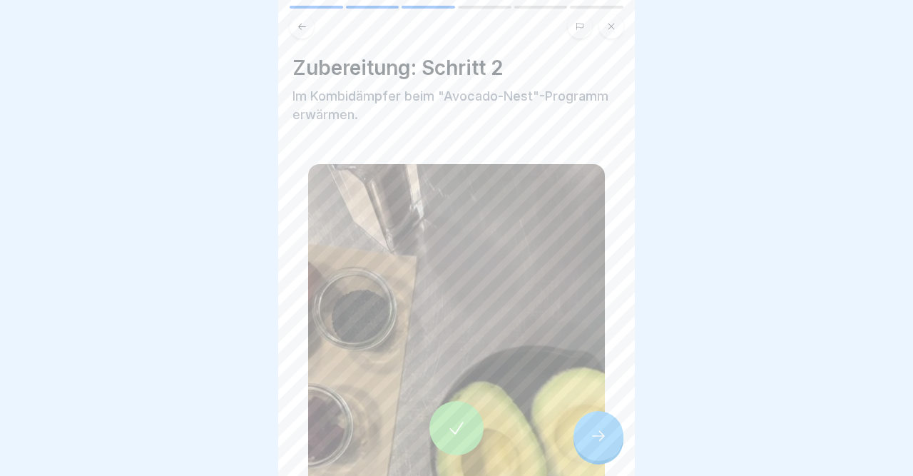
click at [589, 448] on div at bounding box center [599, 436] width 50 height 50
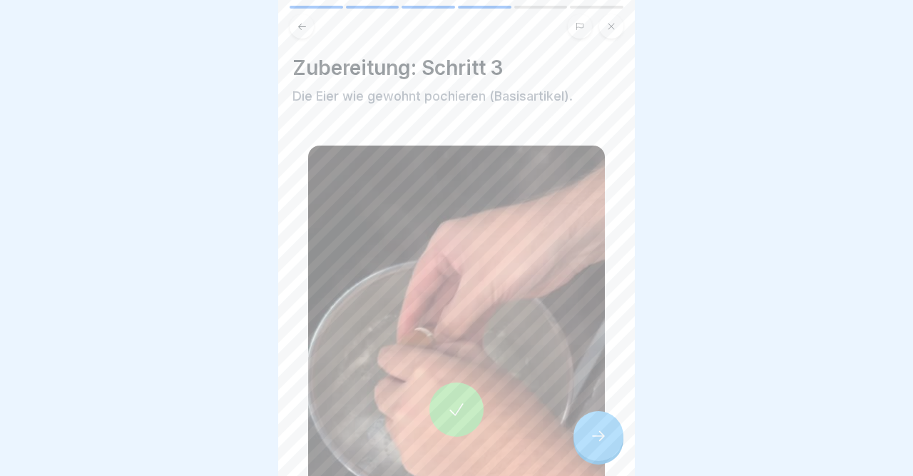
click at [589, 448] on div at bounding box center [599, 436] width 50 height 50
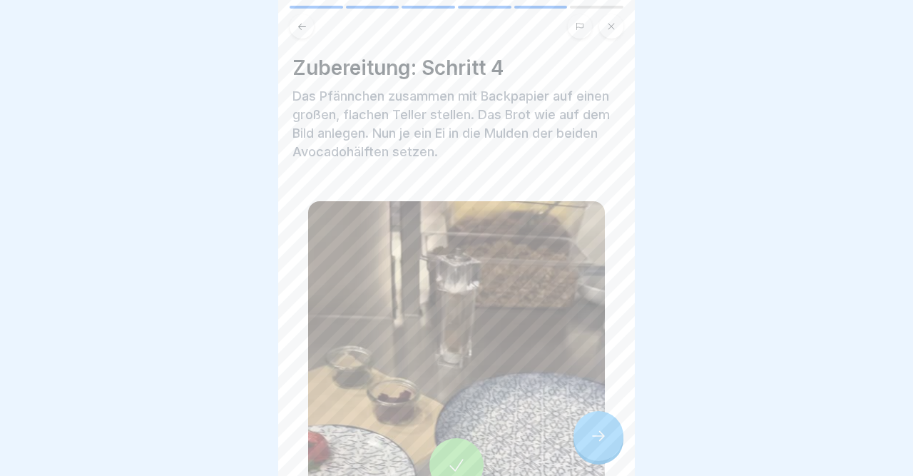
click at [589, 448] on div at bounding box center [599, 436] width 50 height 50
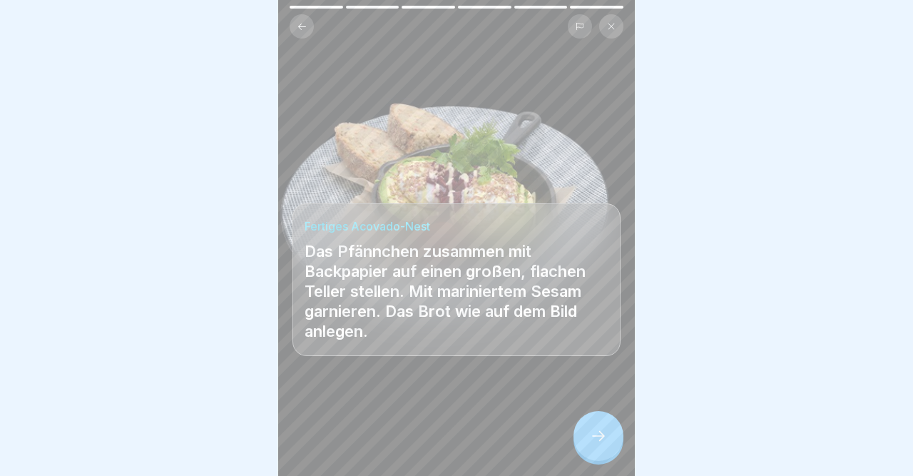
click at [589, 448] on div at bounding box center [599, 436] width 50 height 50
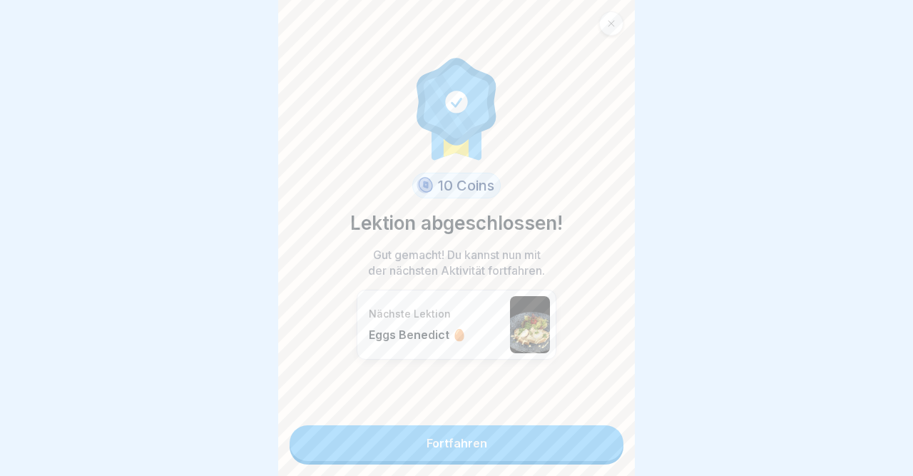
click at [589, 448] on link "Fortfahren" at bounding box center [457, 443] width 334 height 36
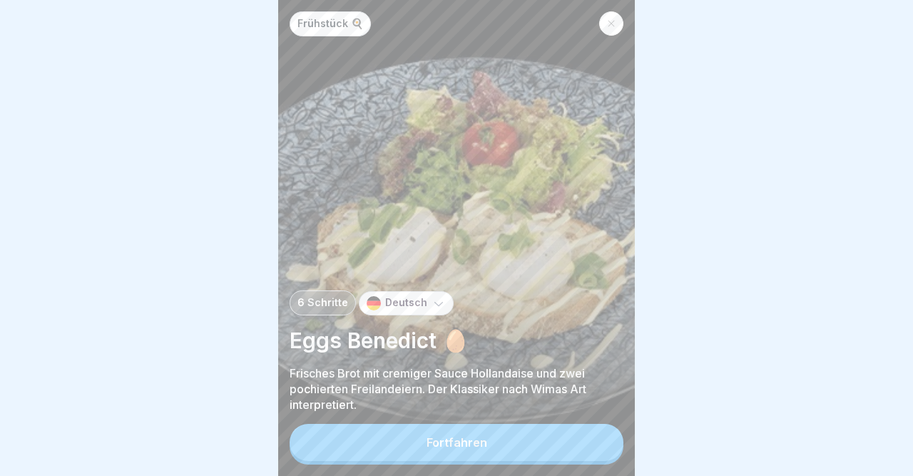
click at [589, 448] on button "Fortfahren" at bounding box center [457, 442] width 334 height 37
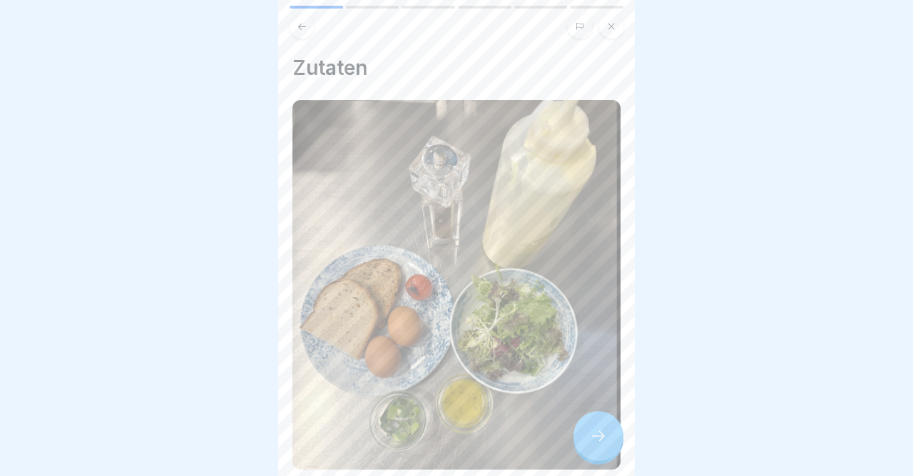
click at [589, 448] on div at bounding box center [599, 436] width 50 height 50
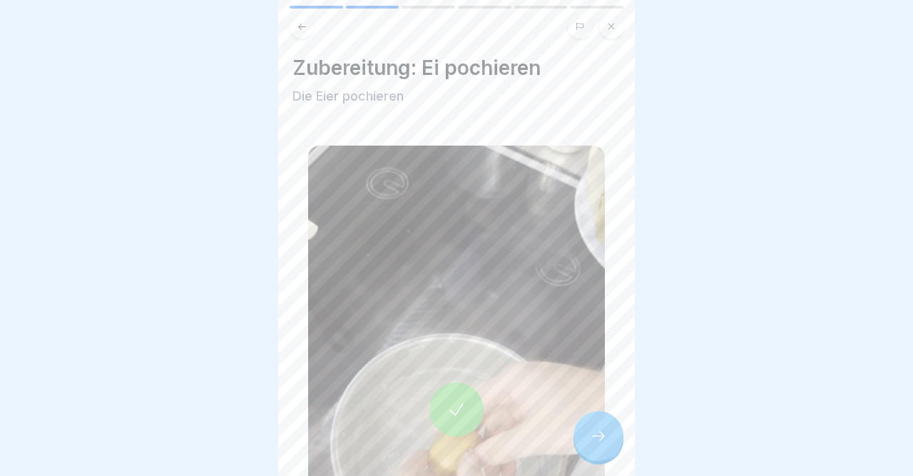
click at [589, 448] on div at bounding box center [599, 436] width 50 height 50
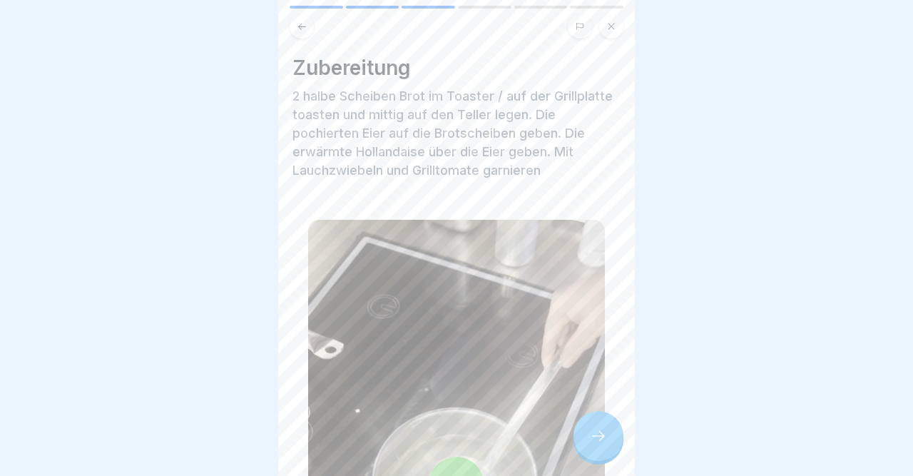
click at [589, 448] on div at bounding box center [599, 436] width 50 height 50
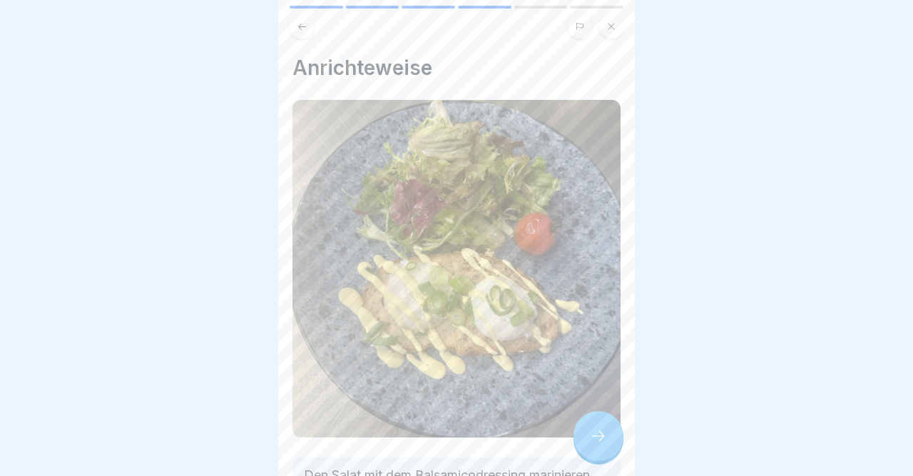
click at [589, 448] on div at bounding box center [599, 436] width 50 height 50
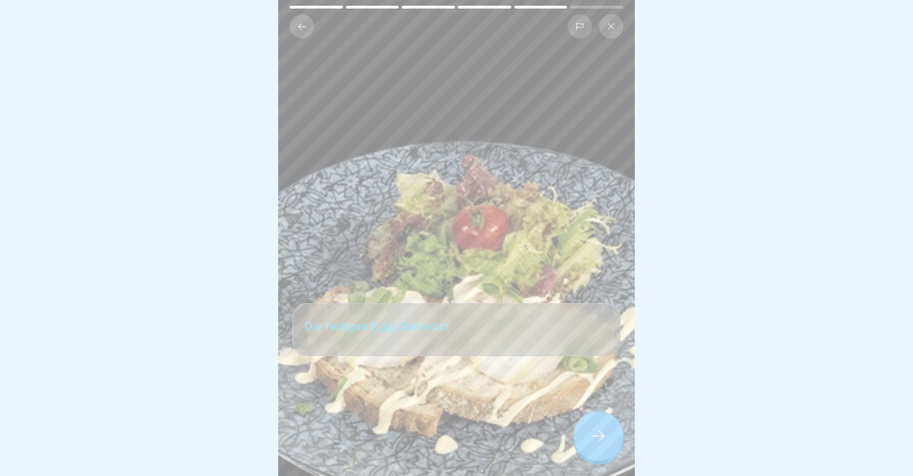
click at [589, 448] on div at bounding box center [599, 436] width 50 height 50
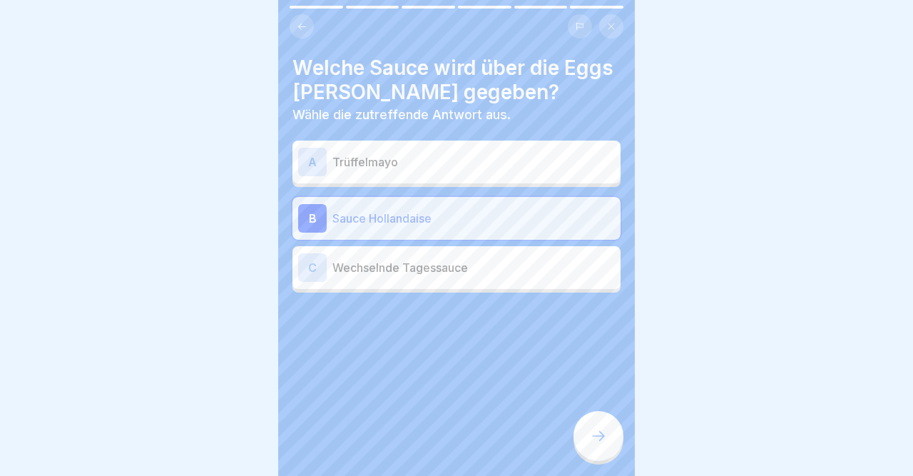
click at [589, 448] on div at bounding box center [599, 436] width 50 height 50
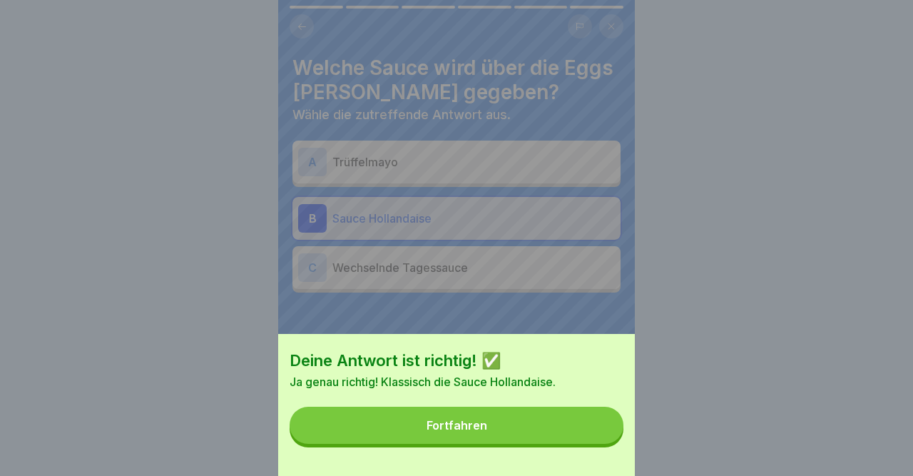
click at [589, 448] on div "Deine Antwort ist richtig! ✅ Ja genau richtig! Klassisch die Sauce Hollandaise.…" at bounding box center [456, 405] width 357 height 142
click at [582, 437] on button "Fortfahren" at bounding box center [457, 425] width 334 height 37
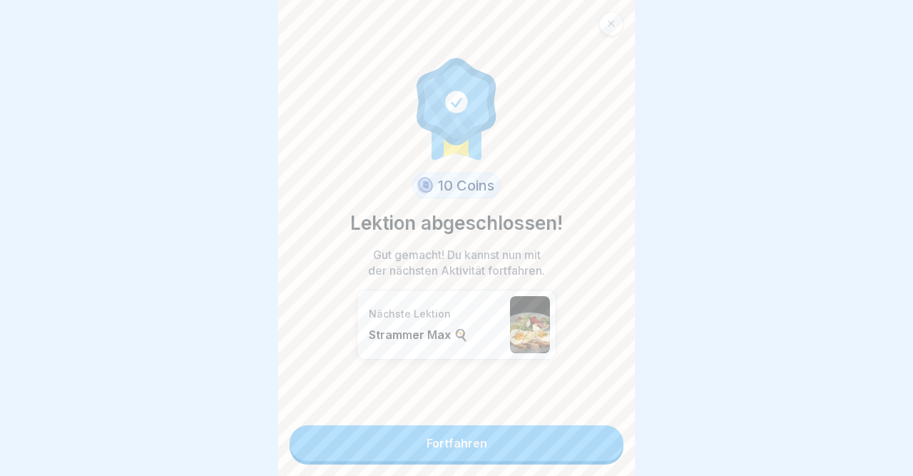
click at [582, 437] on link "Fortfahren" at bounding box center [457, 443] width 334 height 36
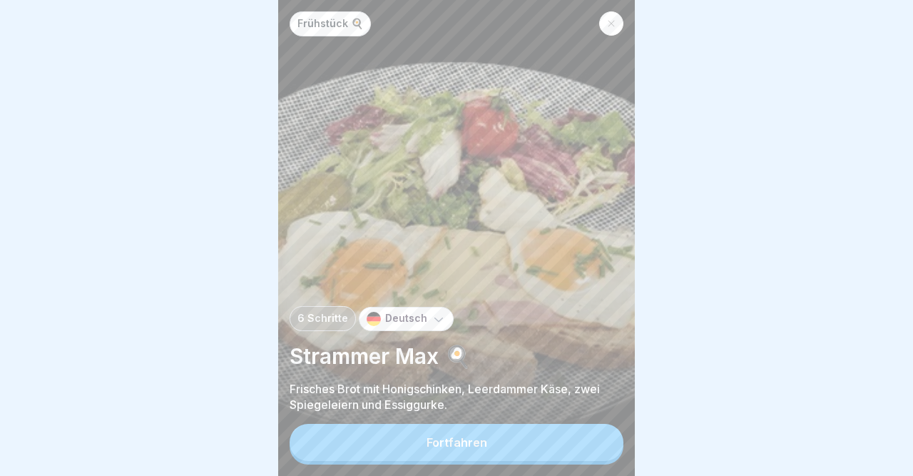
click at [609, 25] on icon at bounding box center [611, 23] width 9 height 9
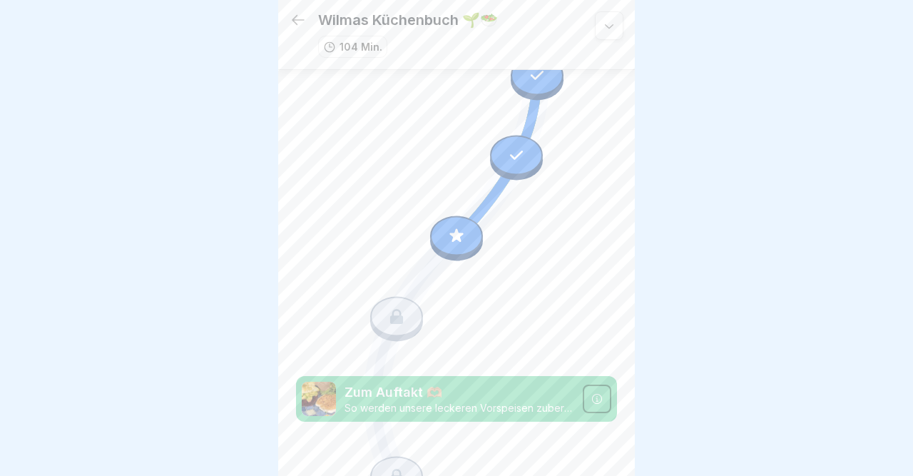
scroll to position [3385, 0]
click at [463, 232] on icon at bounding box center [456, 236] width 19 height 19
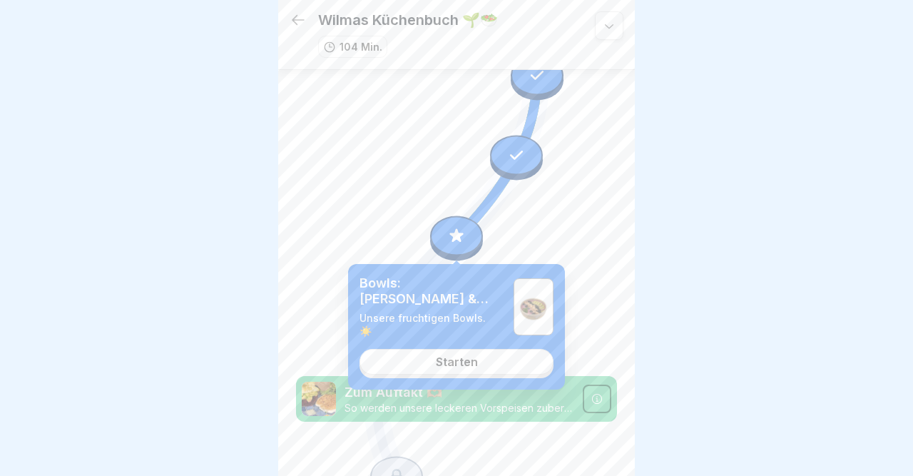
click at [478, 355] on link "Starten" at bounding box center [457, 362] width 194 height 26
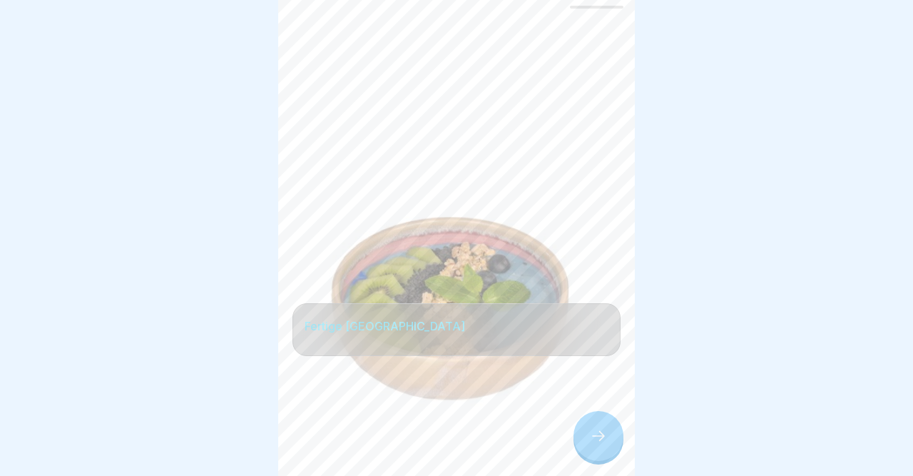
click at [597, 440] on icon at bounding box center [598, 435] width 17 height 17
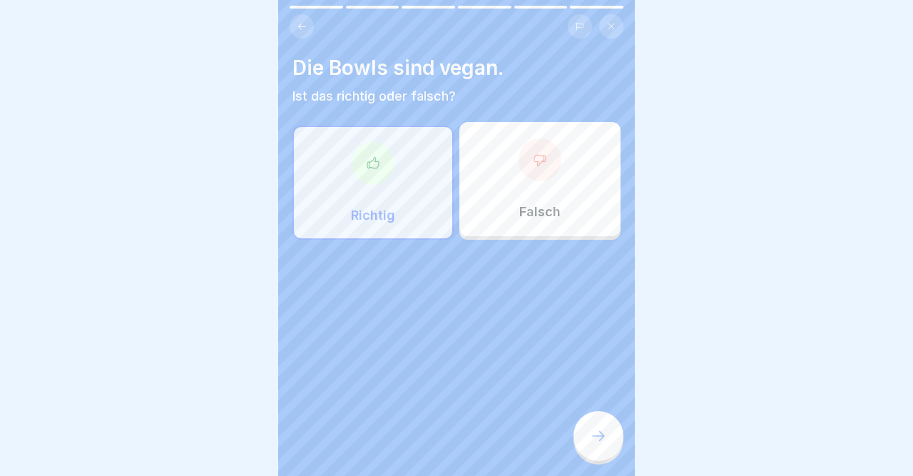
click at [597, 440] on icon at bounding box center [598, 435] width 17 height 17
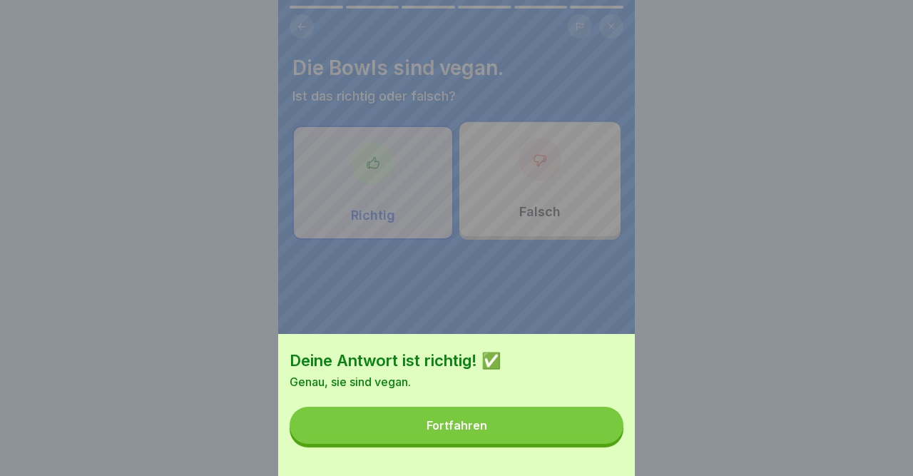
click at [597, 440] on button "Fortfahren" at bounding box center [457, 425] width 334 height 37
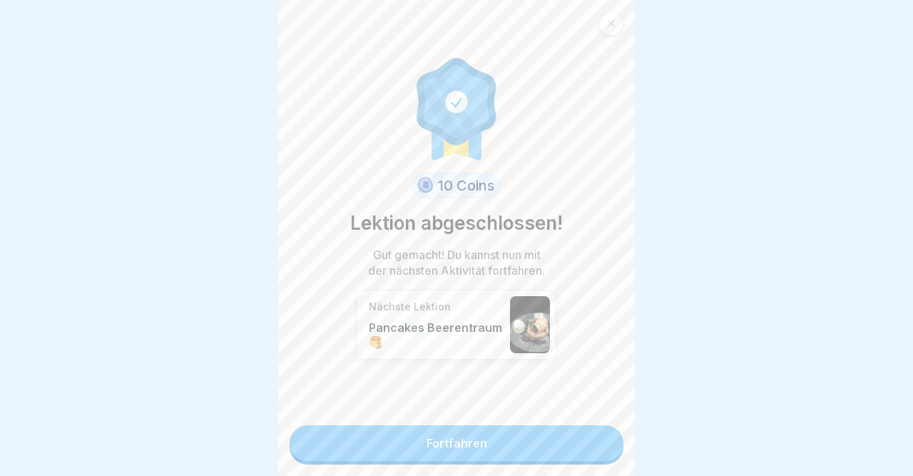
click at [597, 440] on link "Fortfahren" at bounding box center [457, 443] width 334 height 36
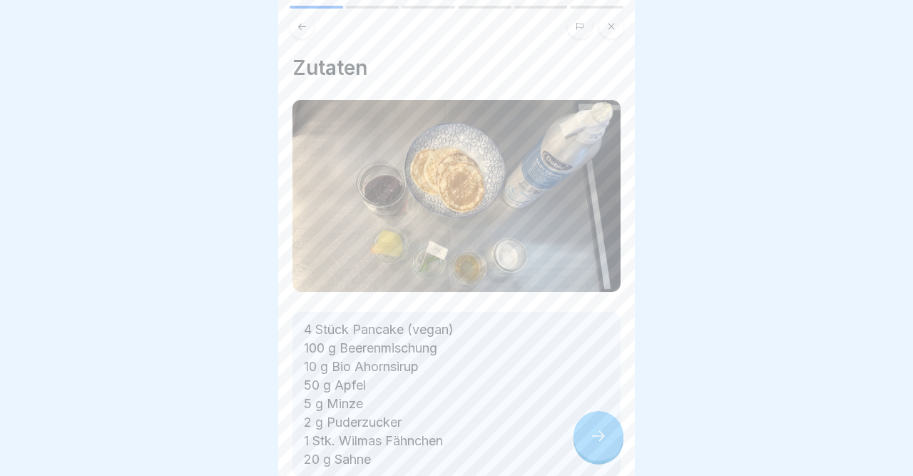
click at [597, 440] on icon at bounding box center [598, 435] width 17 height 17
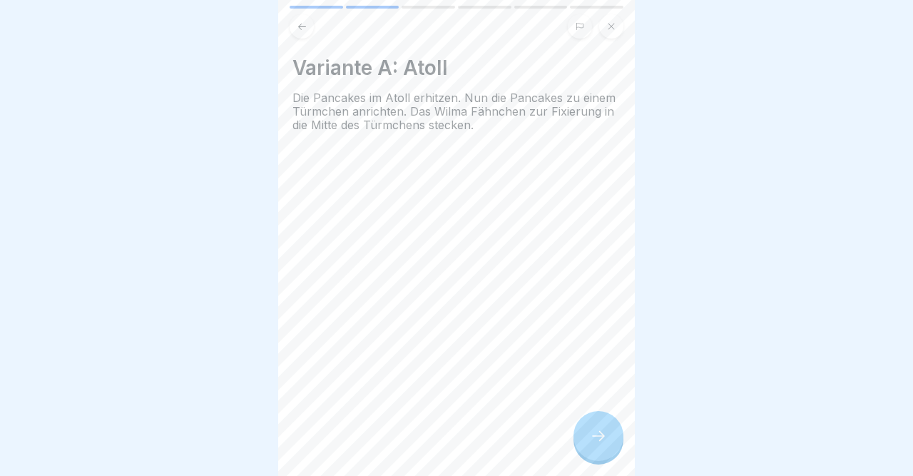
click at [597, 440] on icon at bounding box center [598, 435] width 17 height 17
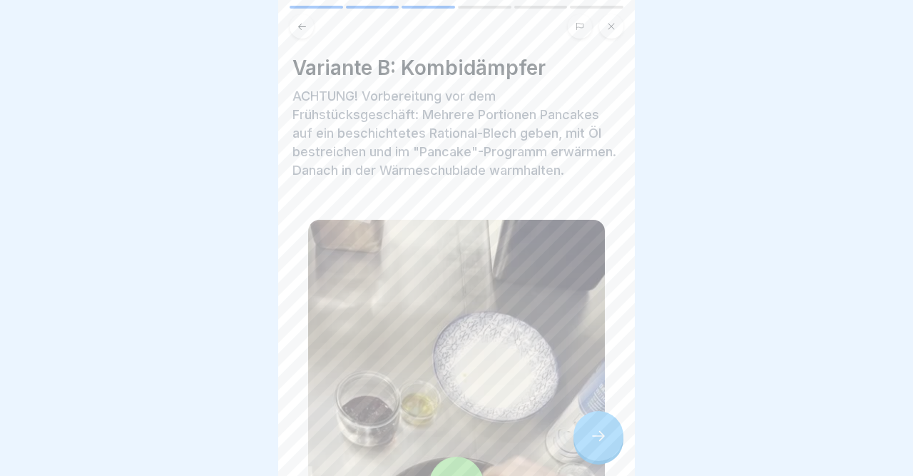
click at [597, 440] on icon at bounding box center [598, 435] width 17 height 17
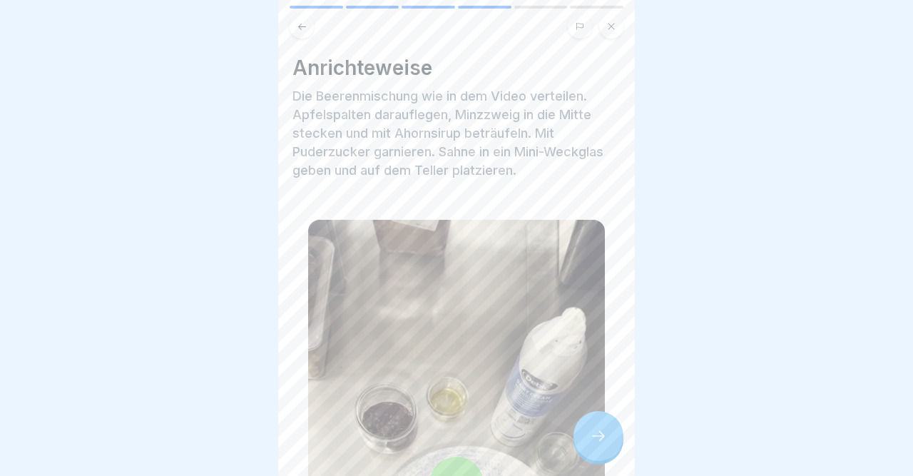
click at [597, 440] on icon at bounding box center [598, 435] width 17 height 17
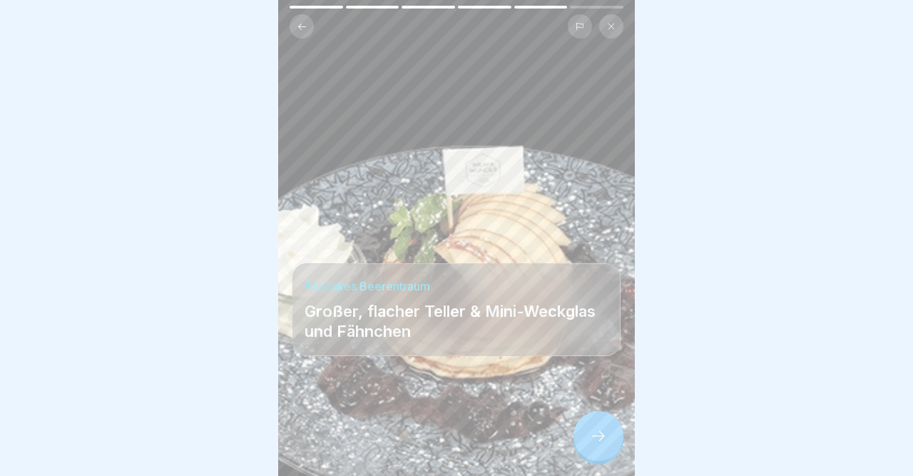
click at [597, 440] on icon at bounding box center [598, 435] width 17 height 17
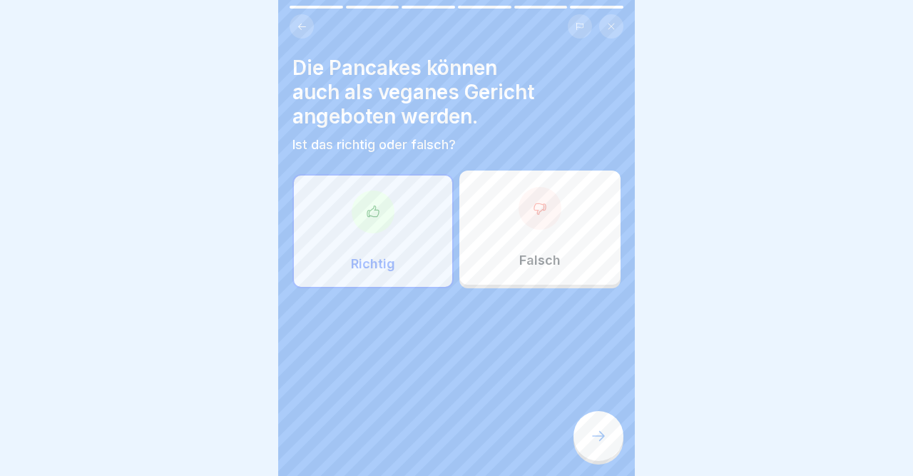
click at [597, 440] on icon at bounding box center [598, 435] width 17 height 17
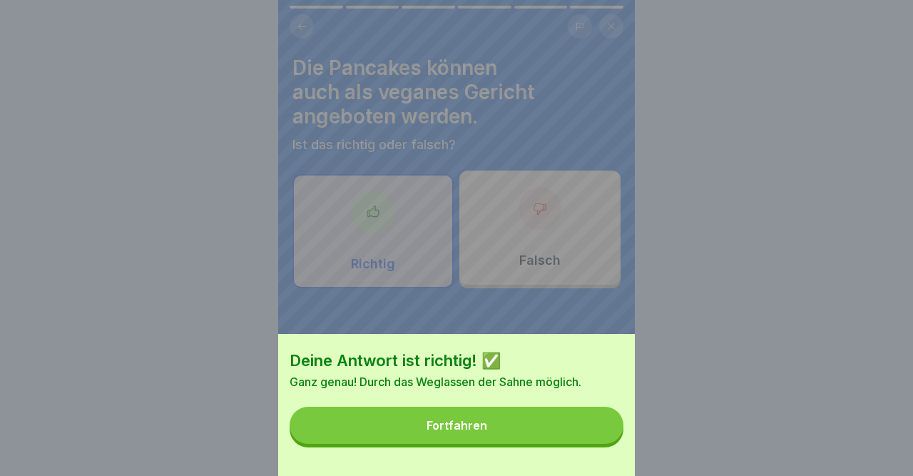
click at [597, 440] on button "Fortfahren" at bounding box center [457, 425] width 334 height 37
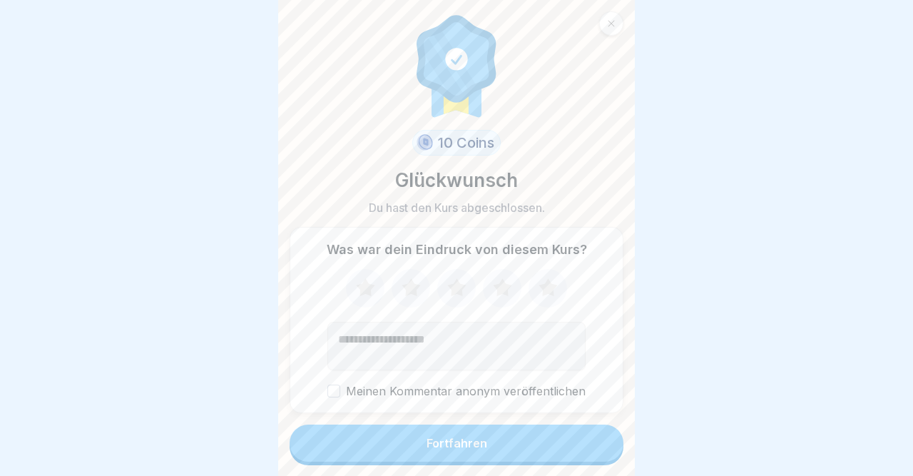
click at [597, 440] on button "Fortfahren" at bounding box center [457, 443] width 334 height 37
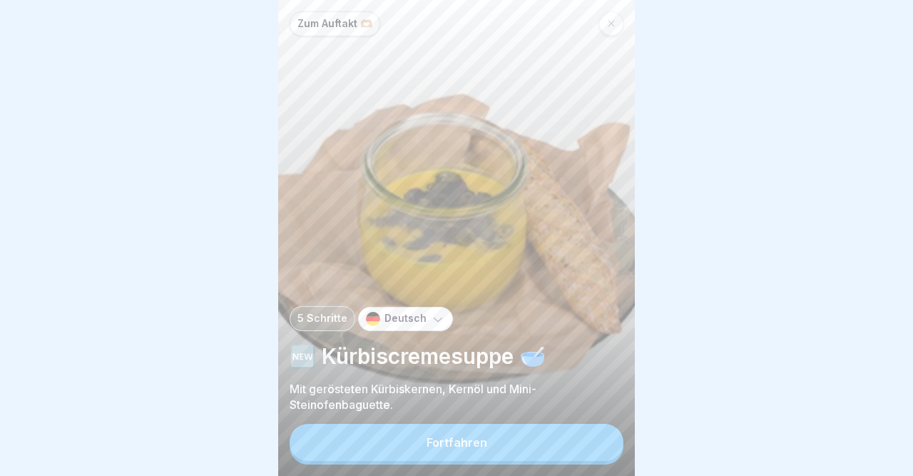
click at [597, 440] on button "Fortfahren" at bounding box center [457, 442] width 334 height 37
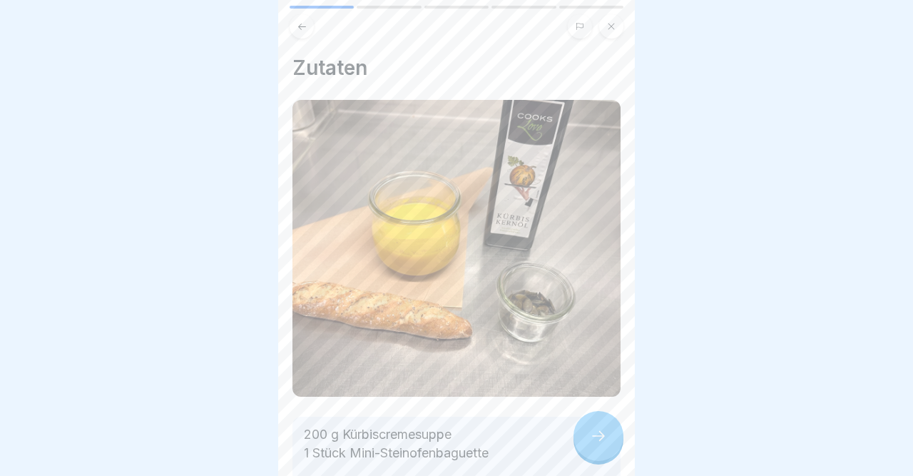
click at [597, 440] on icon at bounding box center [598, 435] width 17 height 17
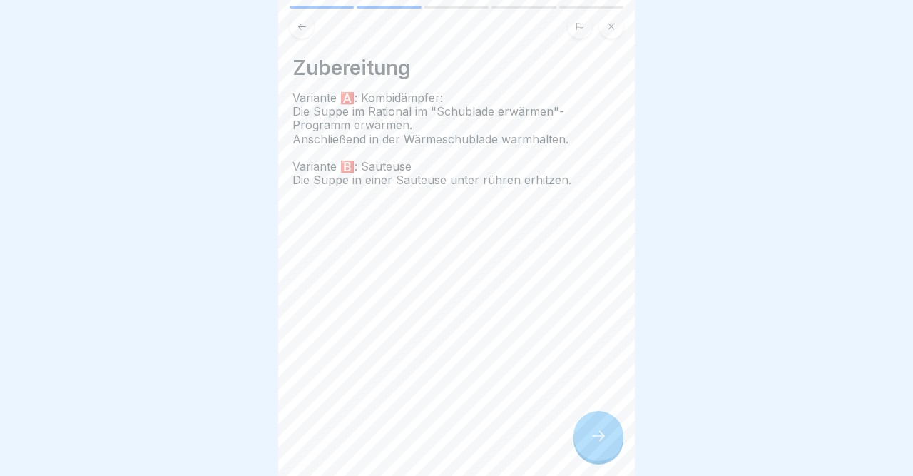
click at [597, 440] on icon at bounding box center [598, 435] width 17 height 17
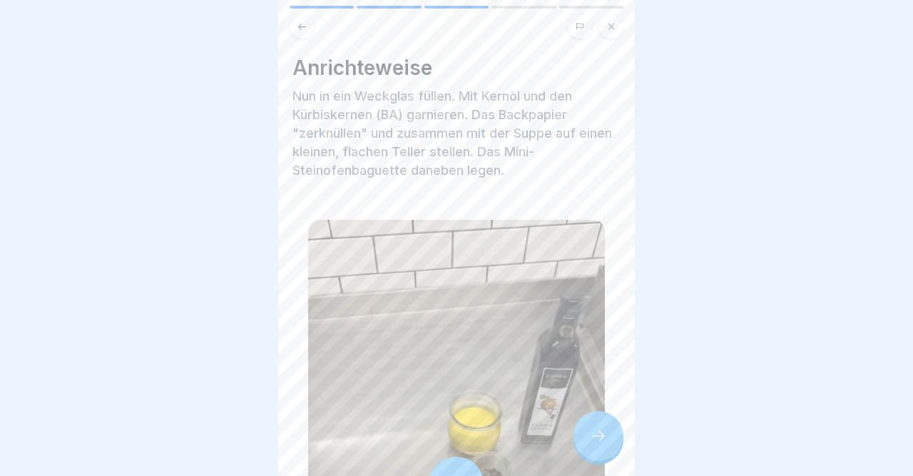
click at [597, 440] on icon at bounding box center [598, 435] width 17 height 17
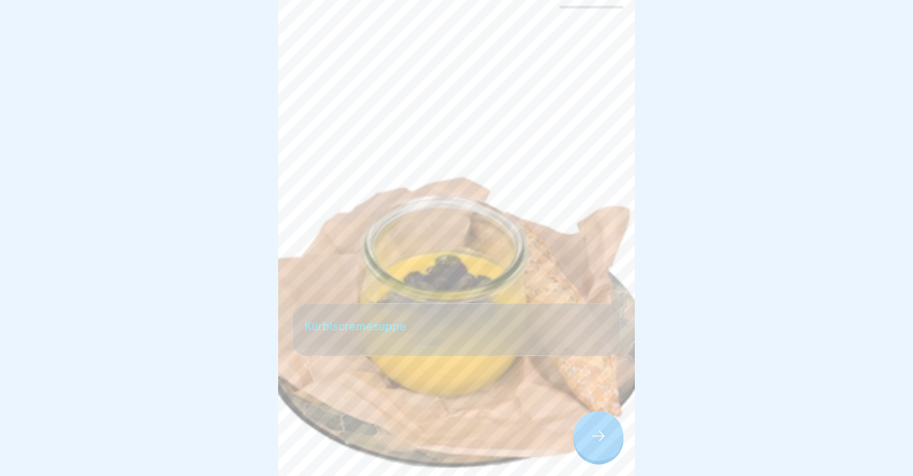
click at [597, 440] on icon at bounding box center [598, 435] width 17 height 17
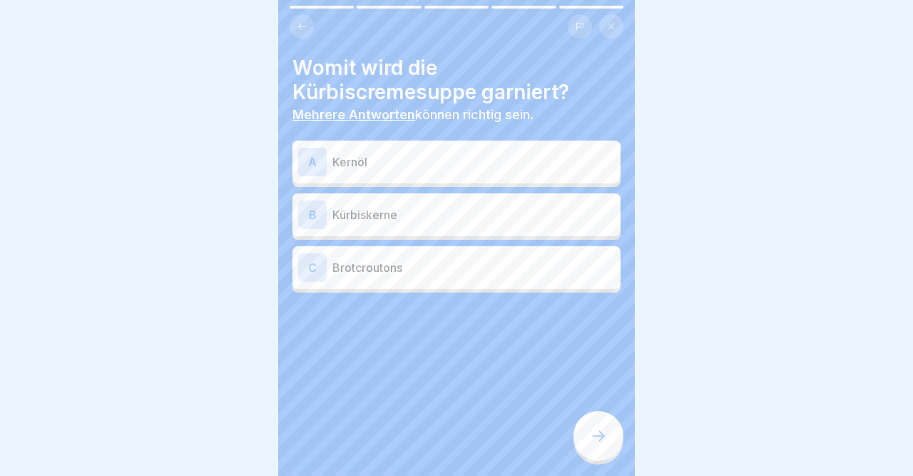
click at [597, 440] on icon at bounding box center [598, 435] width 17 height 17
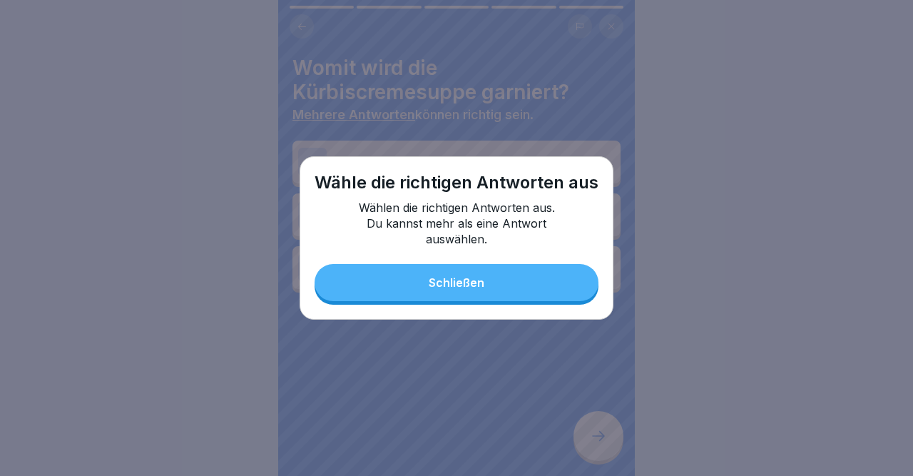
click at [546, 278] on button "Schließen" at bounding box center [457, 282] width 284 height 37
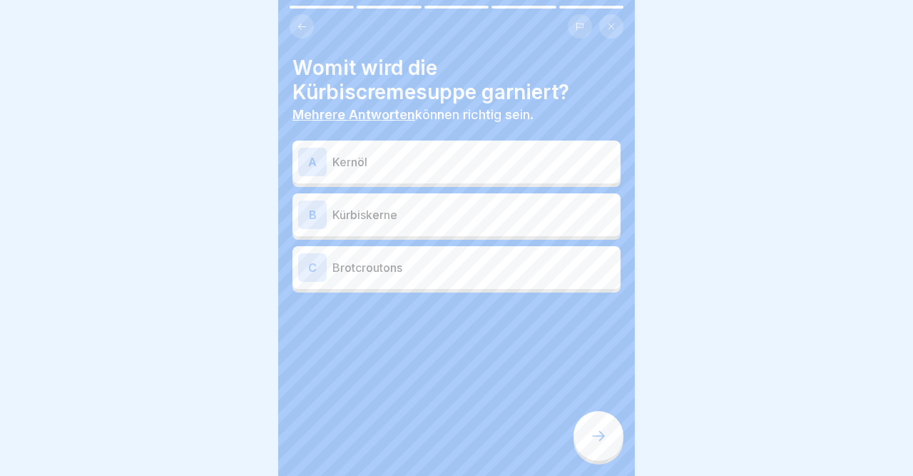
click at [306, 215] on div "B" at bounding box center [312, 215] width 29 height 29
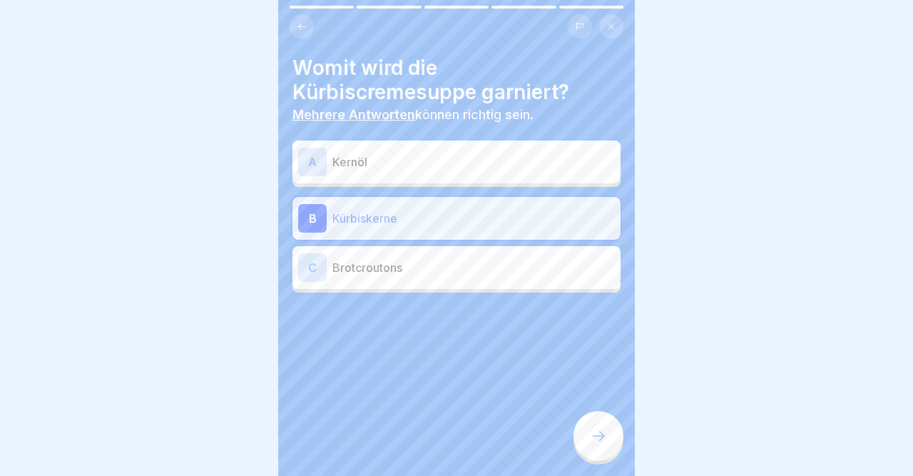
click at [313, 160] on div "A" at bounding box center [312, 162] width 29 height 29
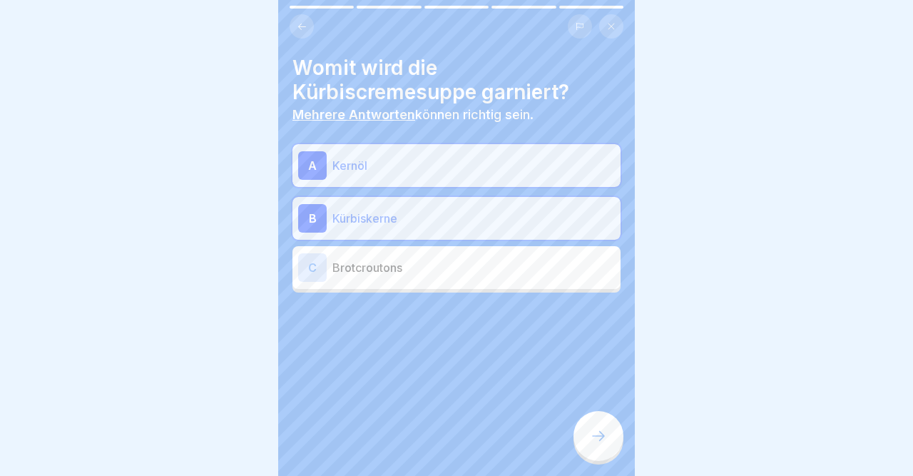
click at [599, 439] on icon at bounding box center [598, 435] width 17 height 17
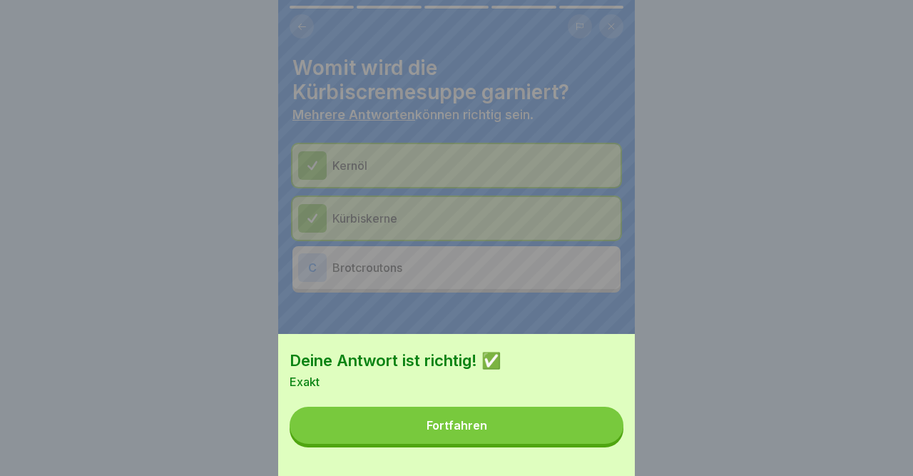
click at [599, 439] on button "Fortfahren" at bounding box center [457, 425] width 334 height 37
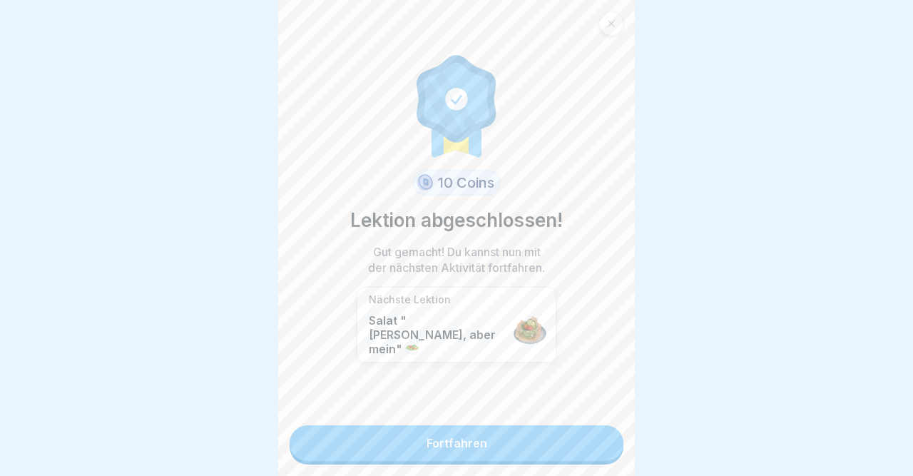
click at [599, 439] on link "Fortfahren" at bounding box center [457, 443] width 334 height 36
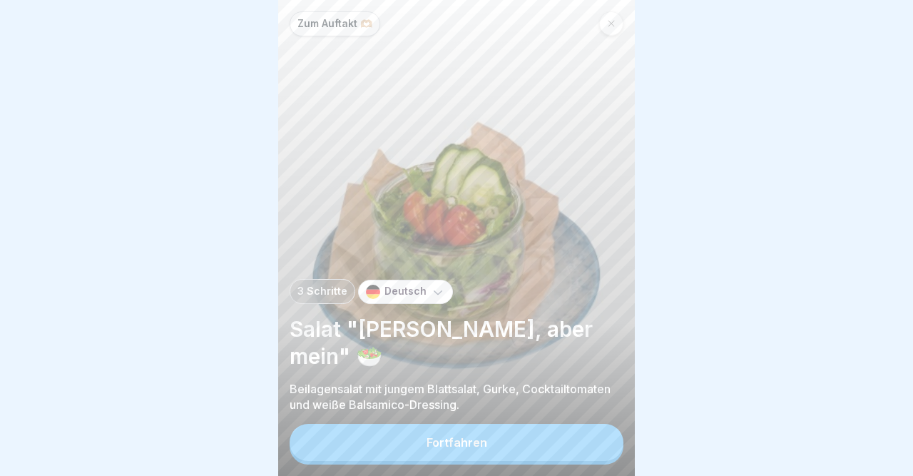
click at [599, 439] on button "Fortfahren" at bounding box center [457, 442] width 334 height 37
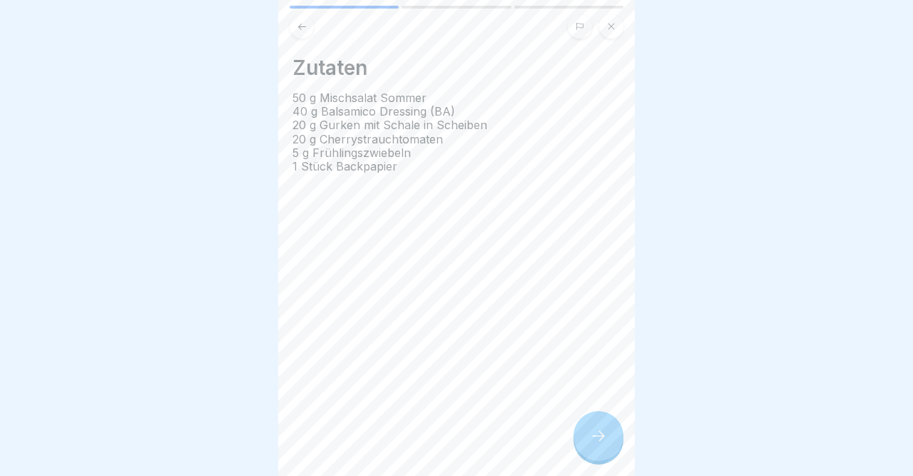
click at [599, 439] on icon at bounding box center [598, 435] width 17 height 17
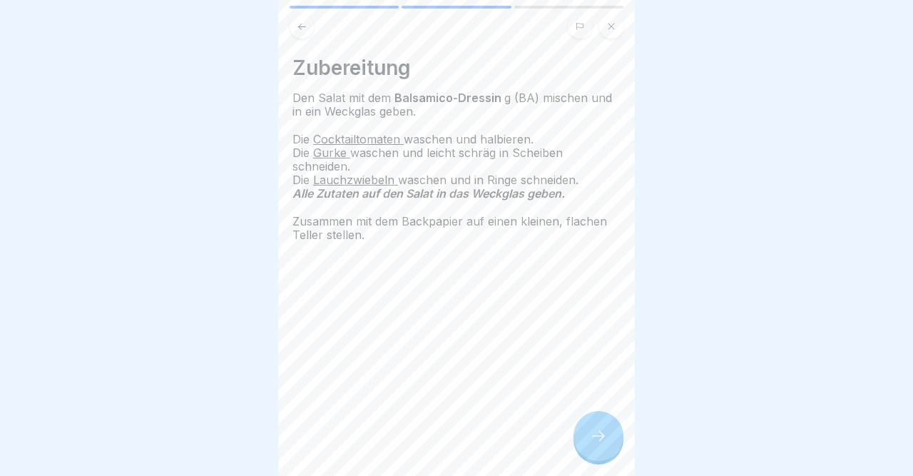
click at [599, 439] on icon at bounding box center [598, 435] width 17 height 17
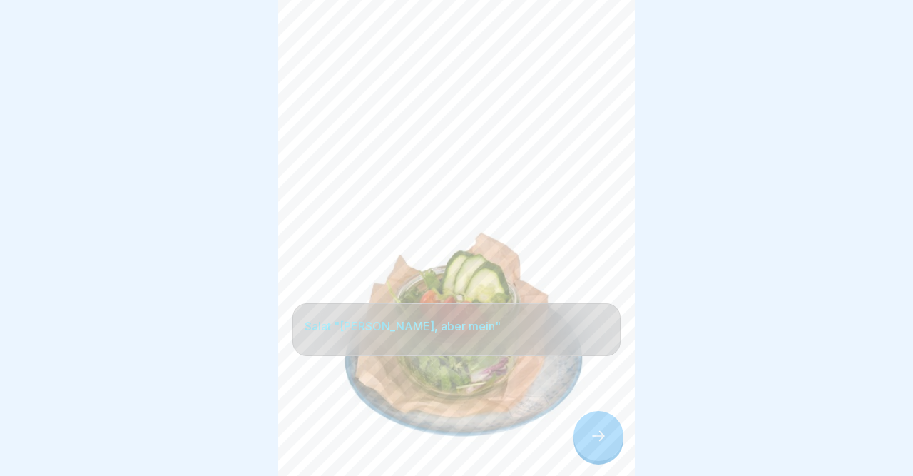
click at [599, 439] on icon at bounding box center [598, 435] width 17 height 17
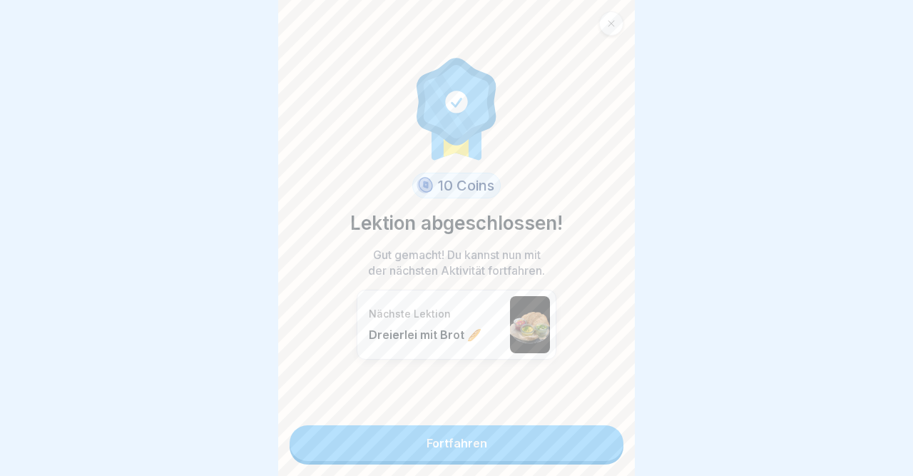
click at [599, 439] on link "Fortfahren" at bounding box center [457, 443] width 334 height 36
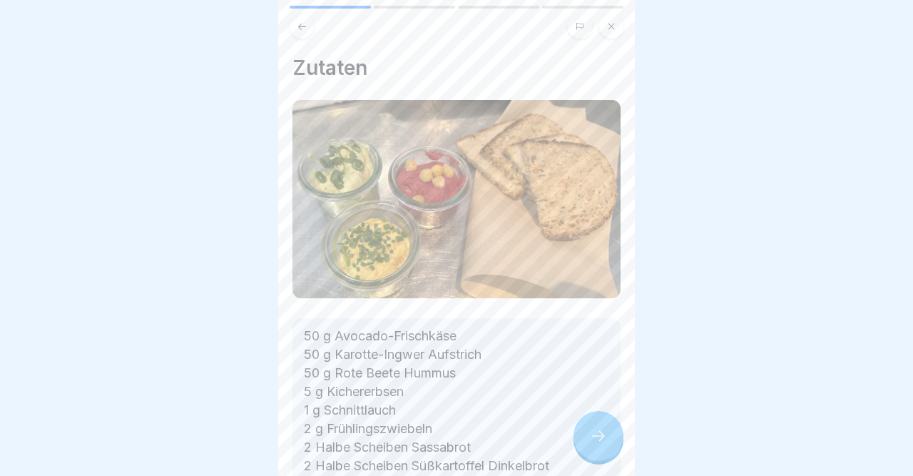
click at [599, 439] on icon at bounding box center [598, 435] width 17 height 17
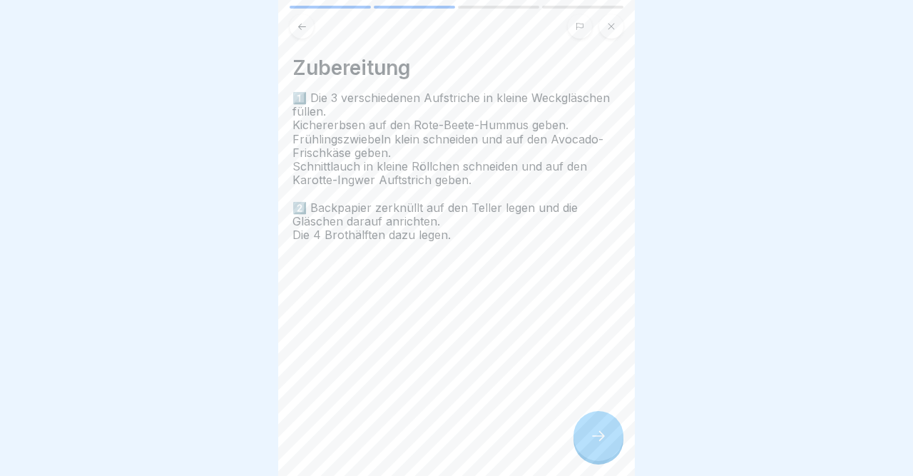
click at [599, 439] on icon at bounding box center [598, 435] width 17 height 17
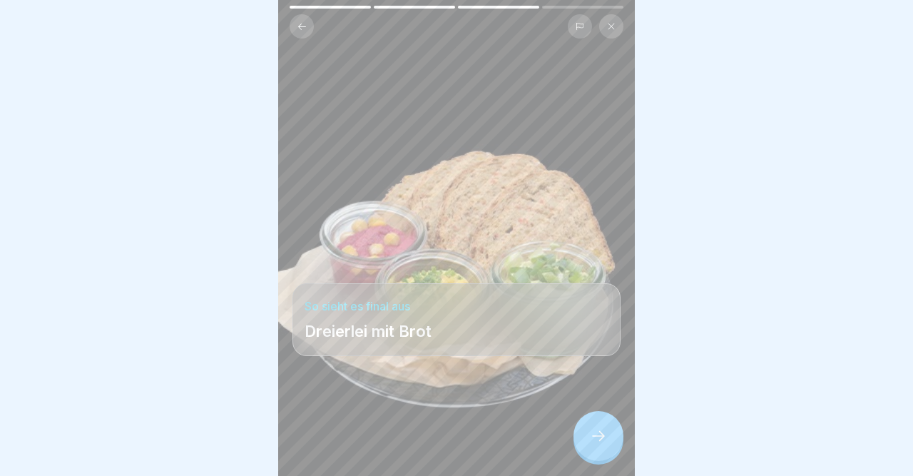
click at [599, 439] on icon at bounding box center [598, 435] width 17 height 17
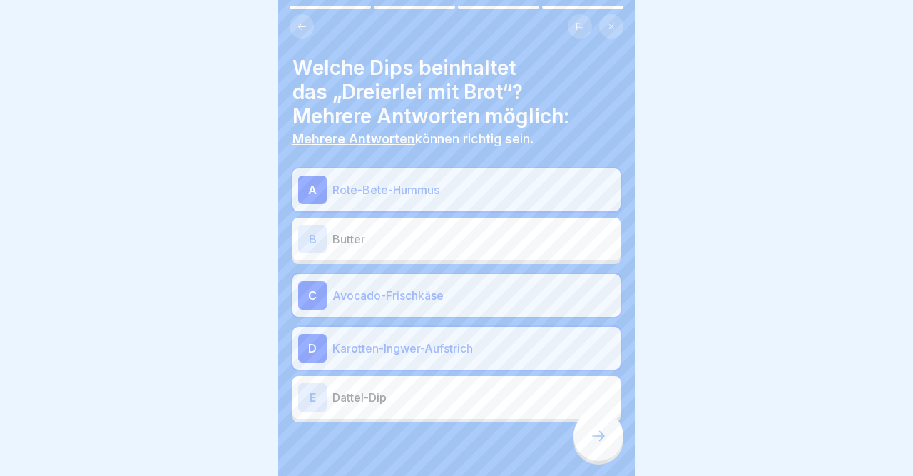
click at [599, 439] on icon at bounding box center [598, 435] width 17 height 17
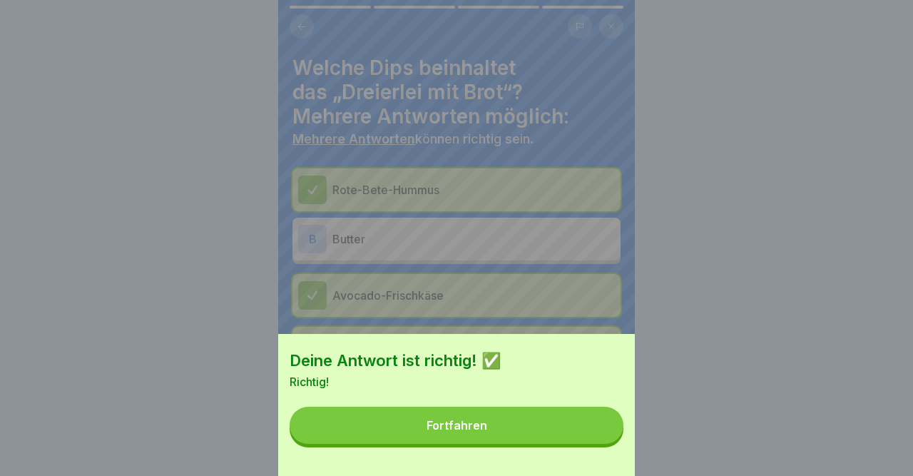
click at [599, 439] on button "Fortfahren" at bounding box center [457, 425] width 334 height 37
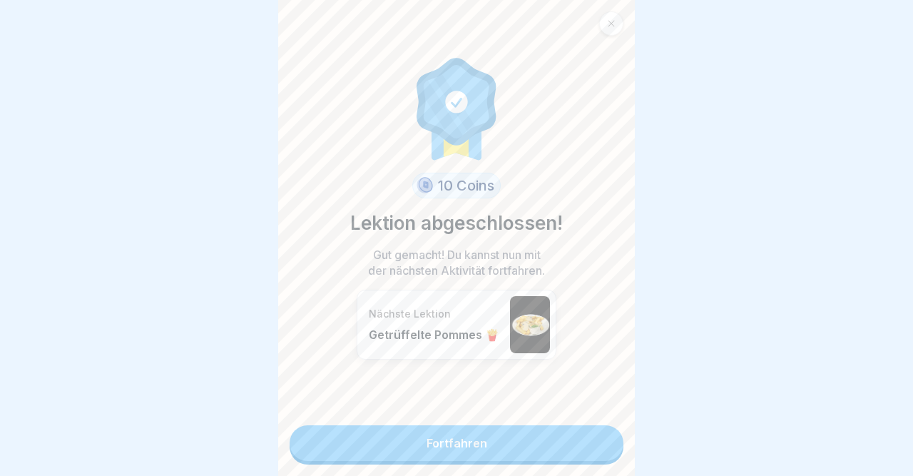
click at [599, 439] on link "Fortfahren" at bounding box center [457, 443] width 334 height 36
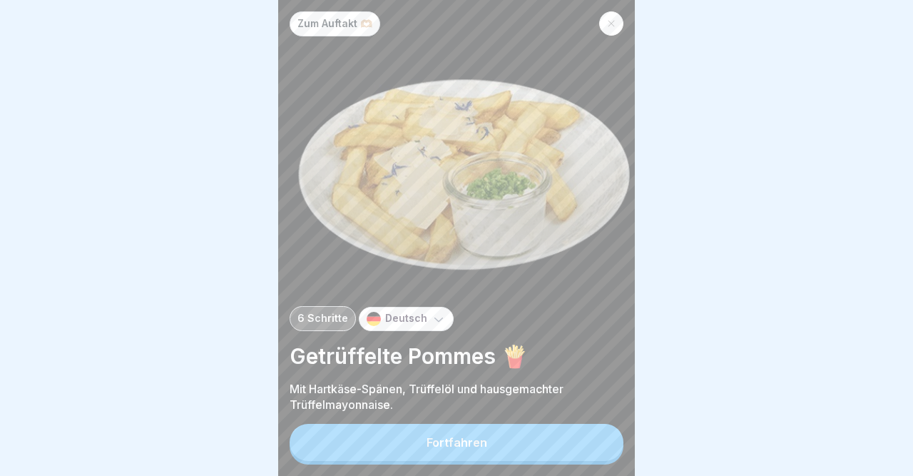
click at [604, 30] on div at bounding box center [611, 23] width 24 height 24
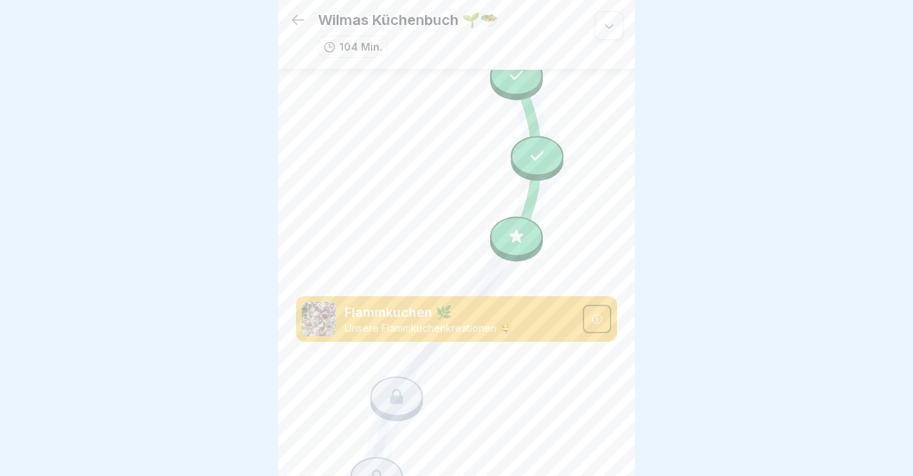
scroll to position [3948, 0]
click at [517, 232] on icon at bounding box center [516, 235] width 19 height 19
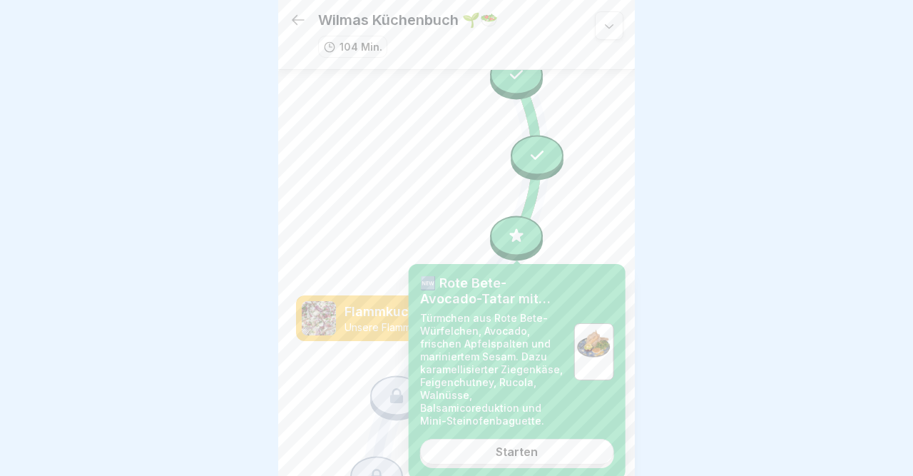
click at [504, 457] on div "Starten" at bounding box center [517, 451] width 42 height 13
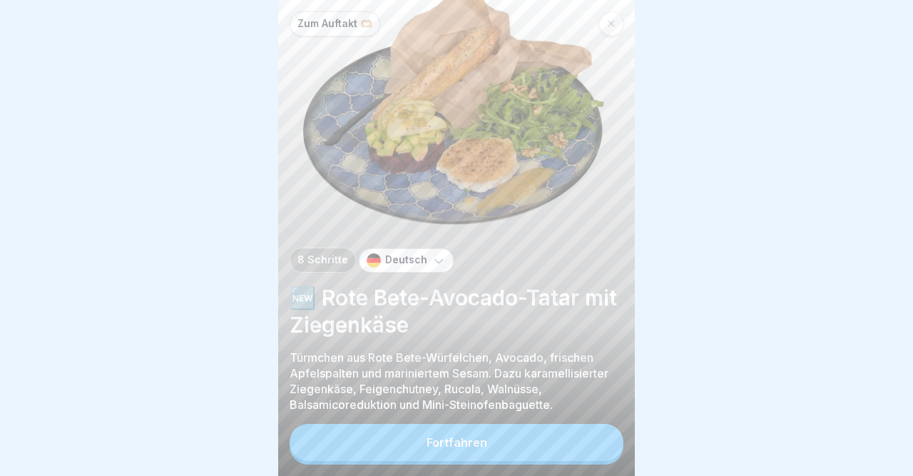
click at [527, 442] on button "Fortfahren" at bounding box center [457, 442] width 334 height 37
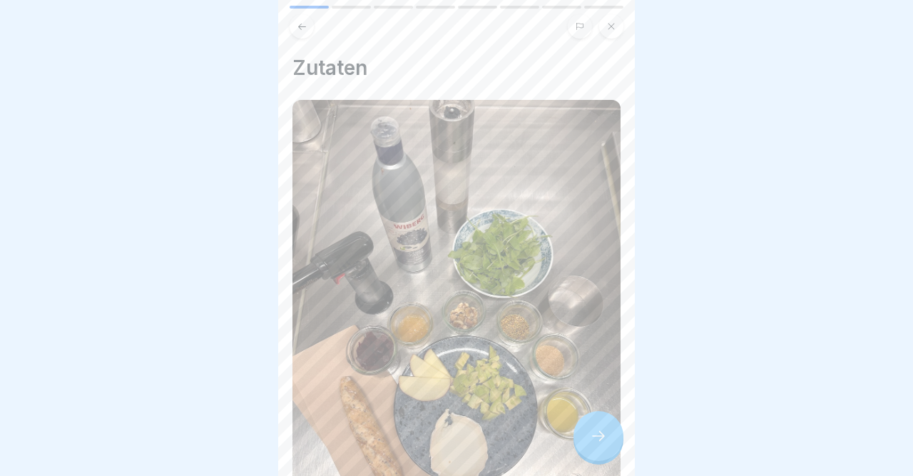
click at [592, 437] on icon at bounding box center [598, 435] width 17 height 17
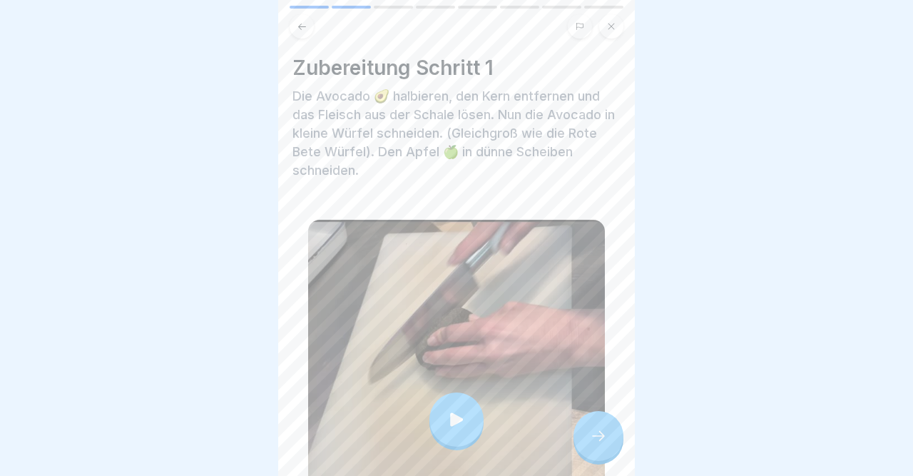
click at [592, 437] on icon at bounding box center [598, 435] width 17 height 17
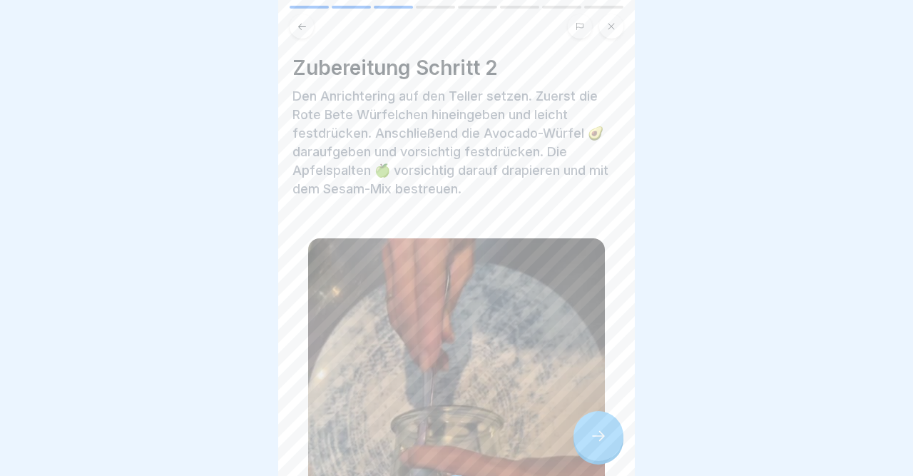
click at [592, 437] on icon at bounding box center [598, 435] width 17 height 17
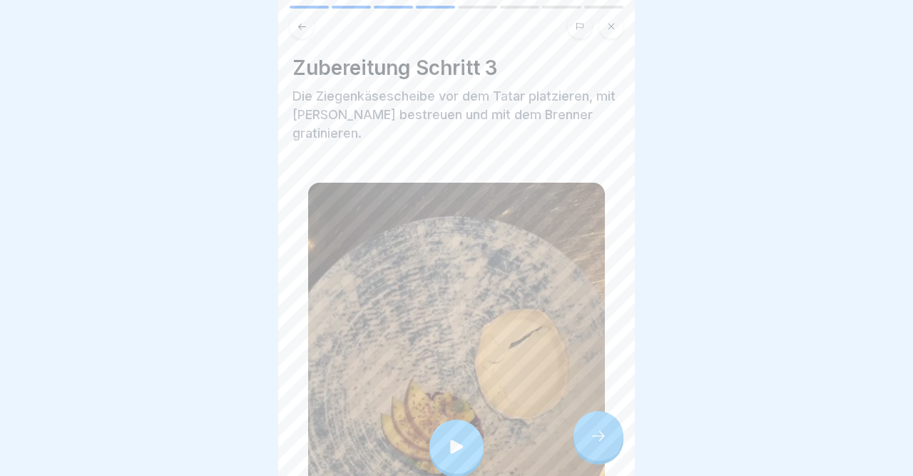
click at [592, 437] on icon at bounding box center [598, 435] width 17 height 17
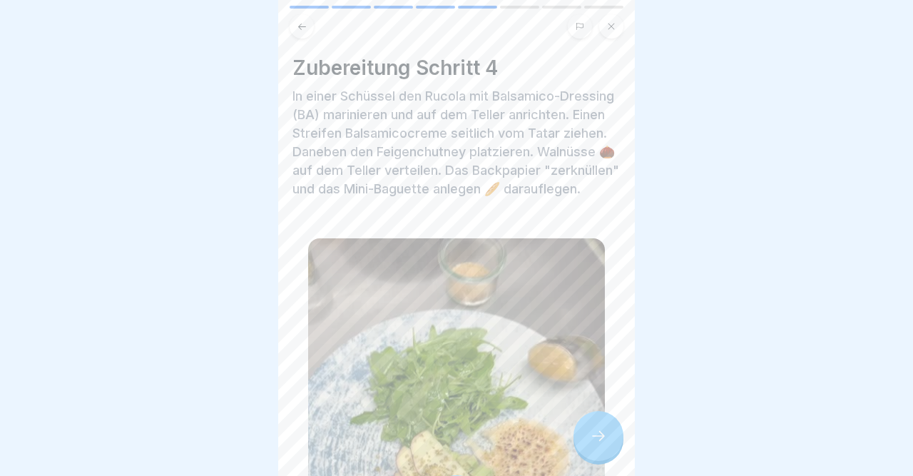
click at [592, 437] on icon at bounding box center [598, 435] width 17 height 17
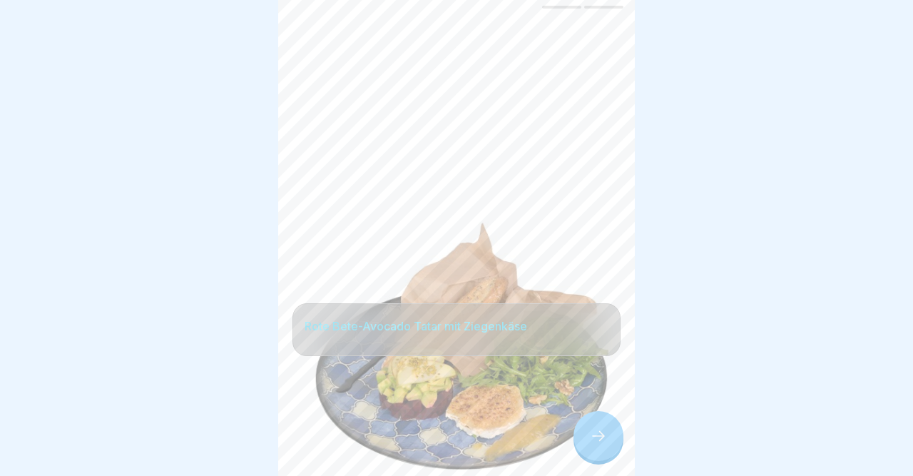
click at [592, 437] on icon at bounding box center [598, 435] width 17 height 17
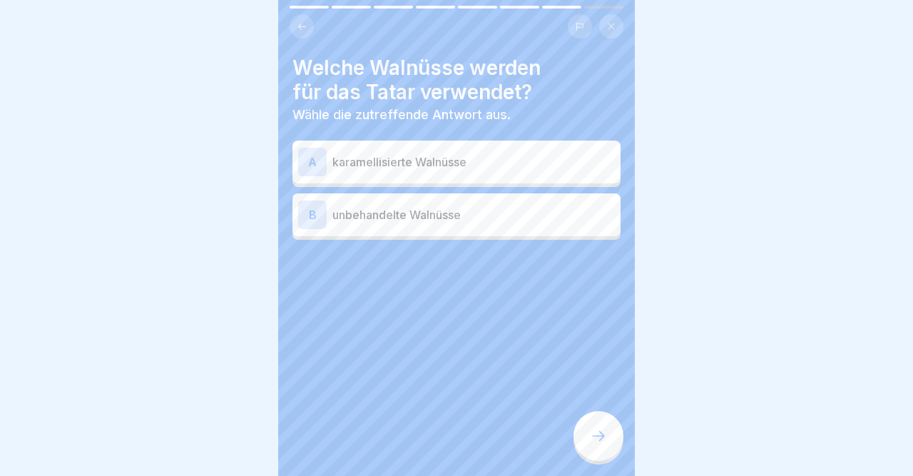
click at [299, 27] on icon at bounding box center [302, 26] width 8 height 6
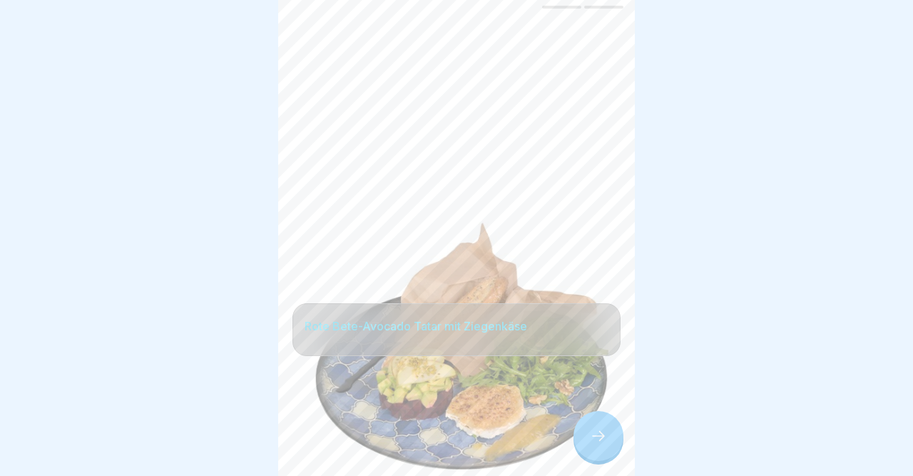
click at [299, 27] on icon at bounding box center [302, 26] width 8 height 6
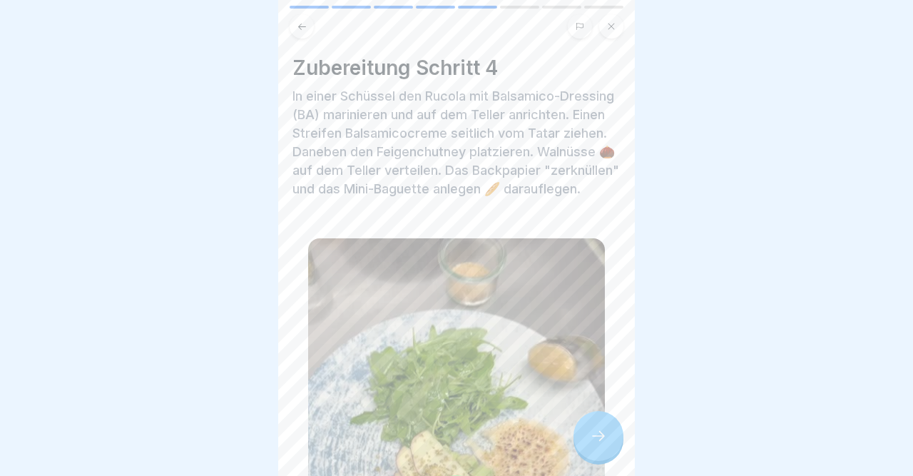
click at [597, 430] on icon at bounding box center [598, 435] width 17 height 17
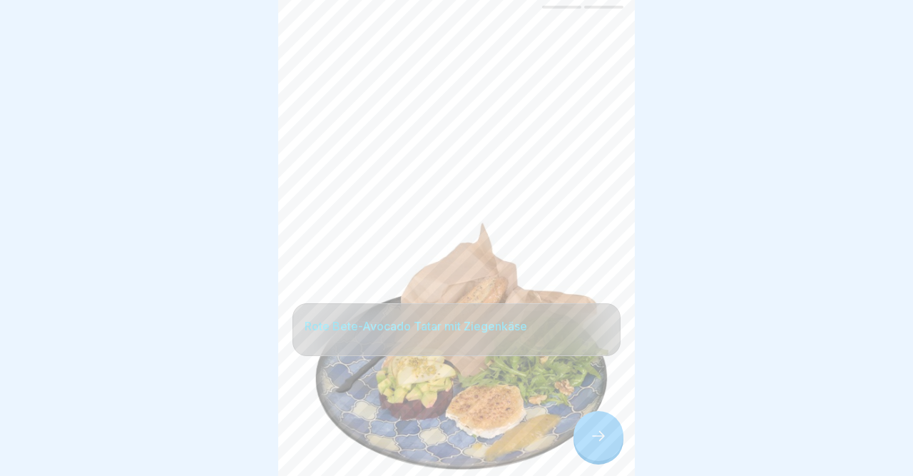
click at [597, 430] on icon at bounding box center [598, 435] width 17 height 17
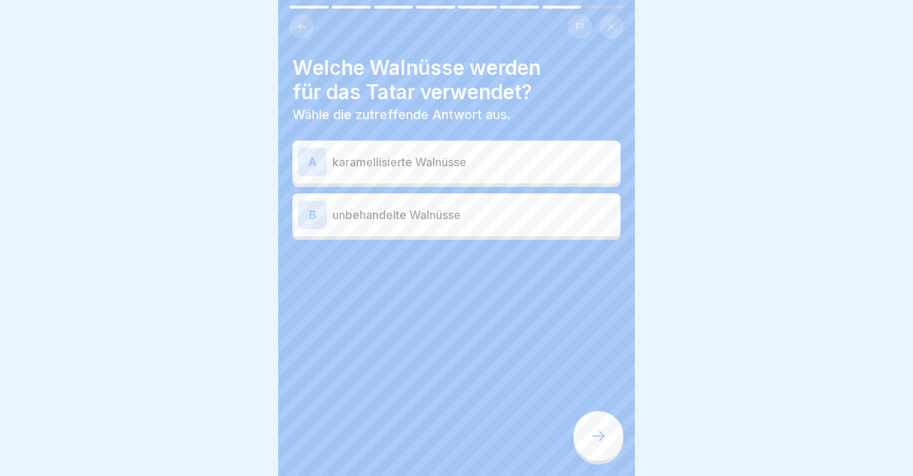
click at [318, 211] on div "B" at bounding box center [312, 215] width 29 height 29
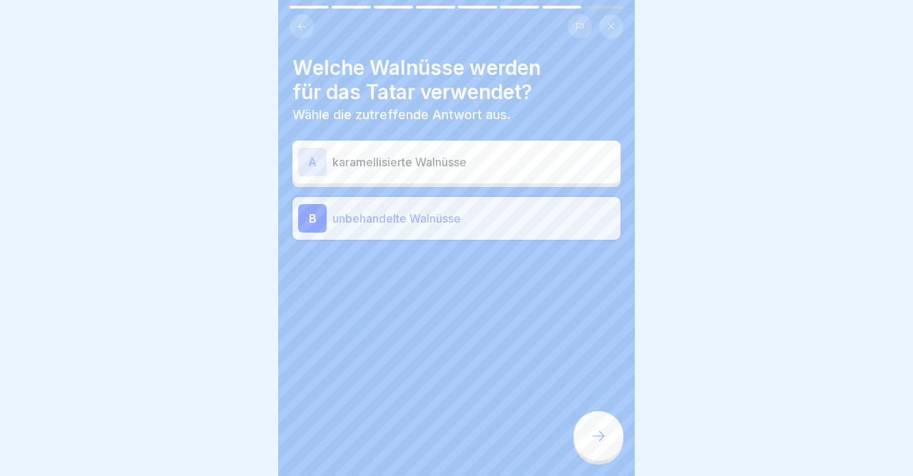
click at [594, 427] on div at bounding box center [599, 436] width 50 height 50
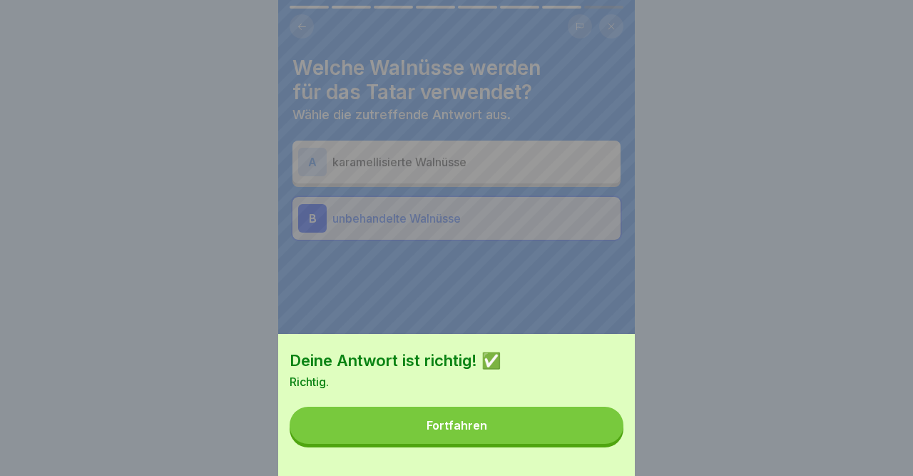
click at [594, 427] on button "Fortfahren" at bounding box center [457, 425] width 334 height 37
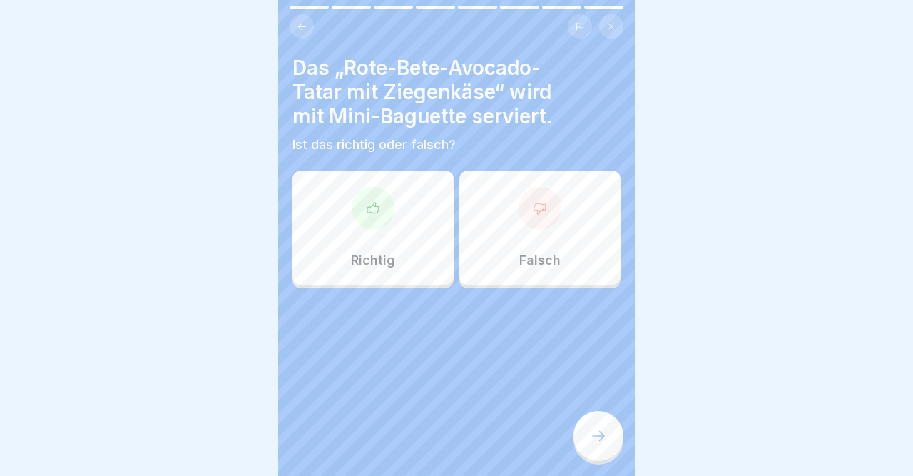
click at [378, 199] on div at bounding box center [373, 208] width 43 height 43
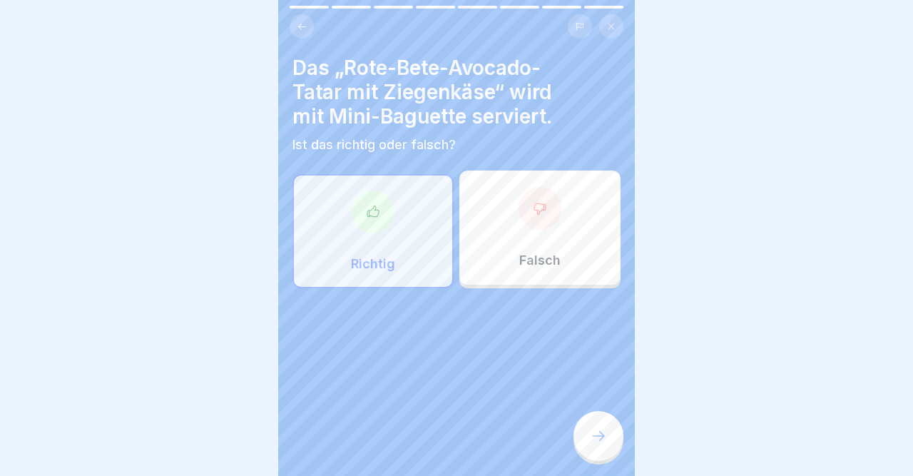
click at [602, 439] on icon at bounding box center [598, 435] width 17 height 17
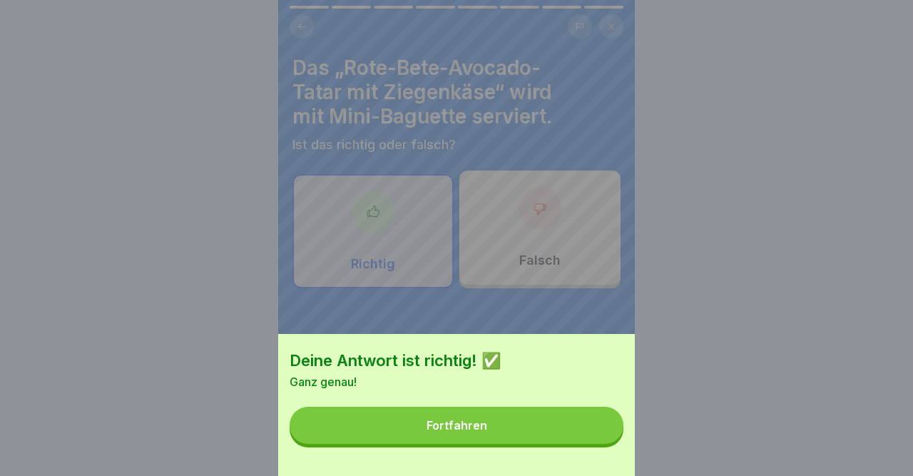
click at [602, 439] on button "Fortfahren" at bounding box center [457, 425] width 334 height 37
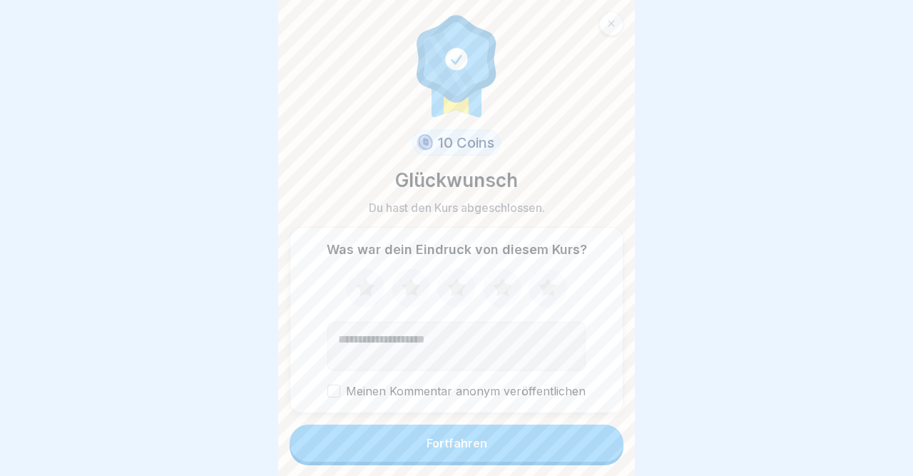
click at [602, 439] on button "Fortfahren" at bounding box center [457, 443] width 334 height 37
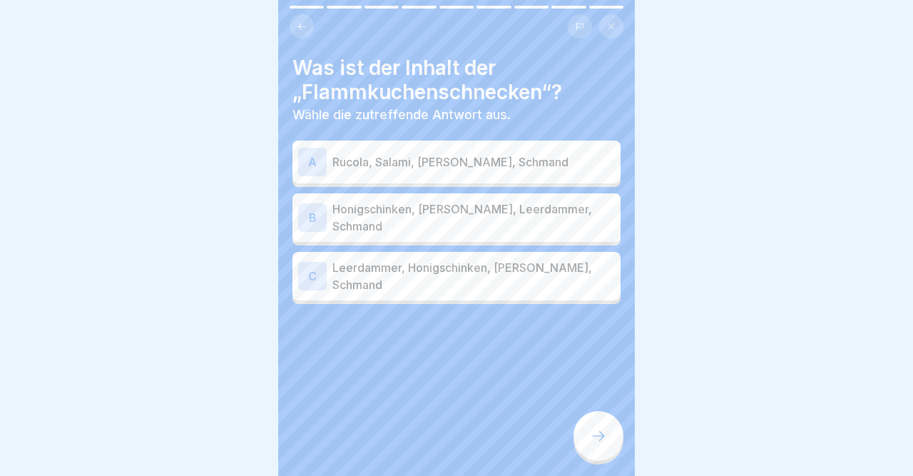
click at [305, 215] on div "B" at bounding box center [312, 217] width 29 height 29
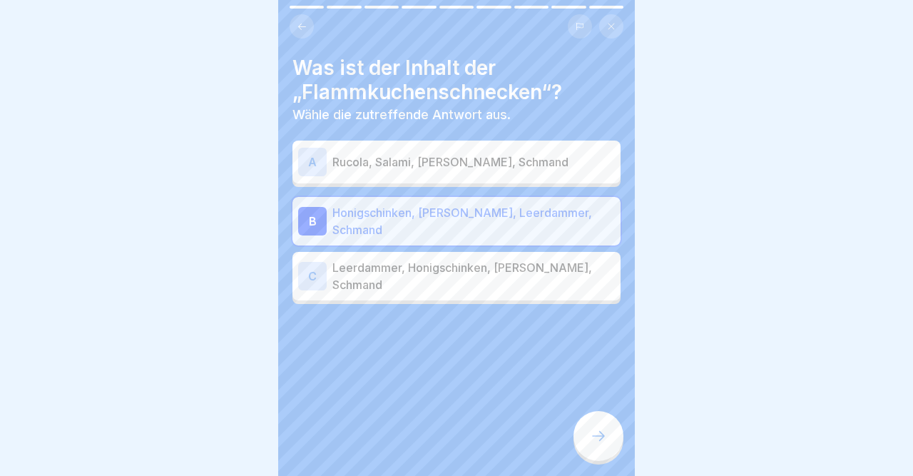
click at [593, 437] on icon at bounding box center [598, 435] width 17 height 17
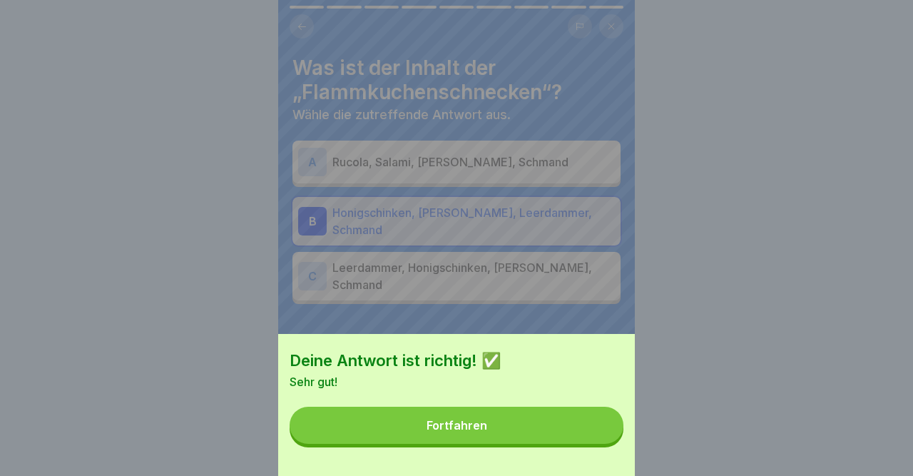
click at [593, 437] on button "Fortfahren" at bounding box center [457, 425] width 334 height 37
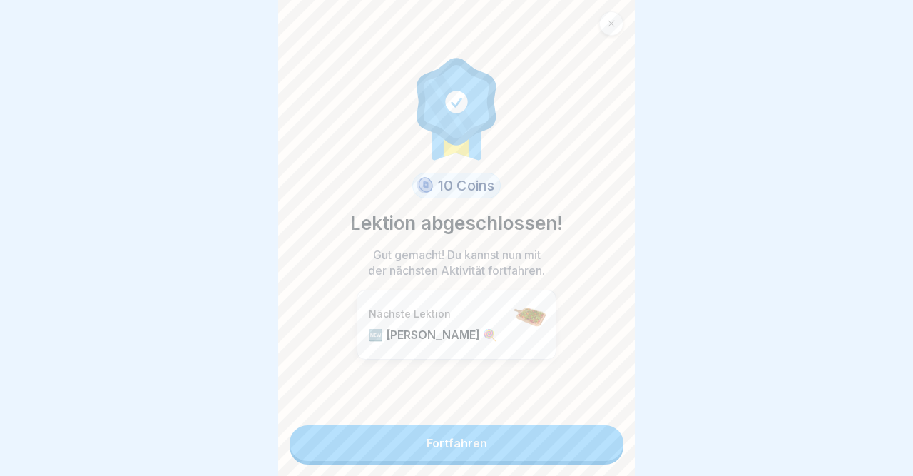
click at [593, 437] on link "Fortfahren" at bounding box center [457, 443] width 334 height 36
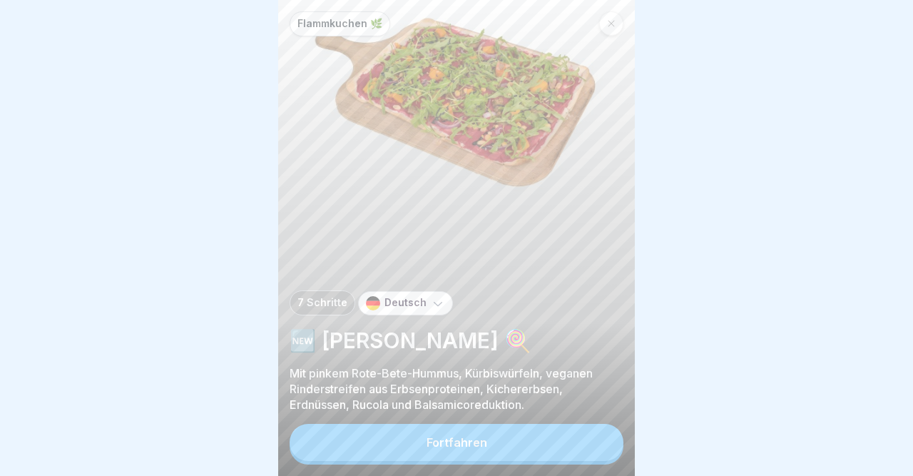
click at [585, 450] on button "Fortfahren" at bounding box center [457, 442] width 334 height 37
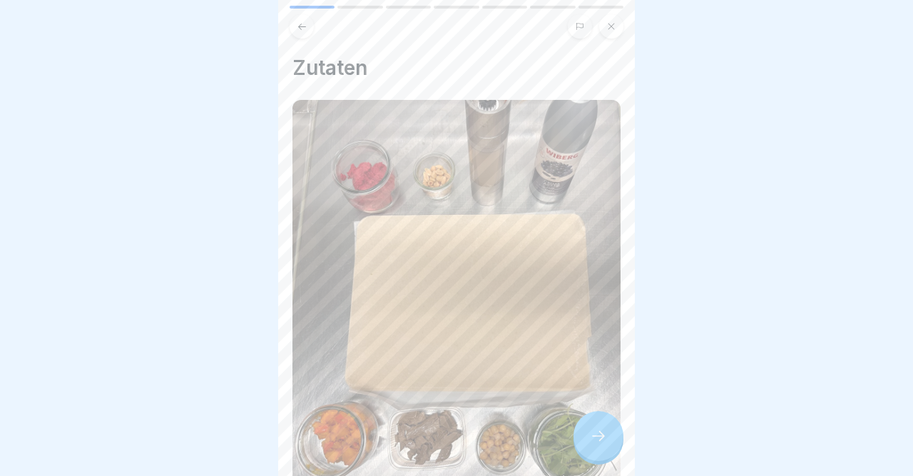
click at [592, 447] on div at bounding box center [599, 436] width 50 height 50
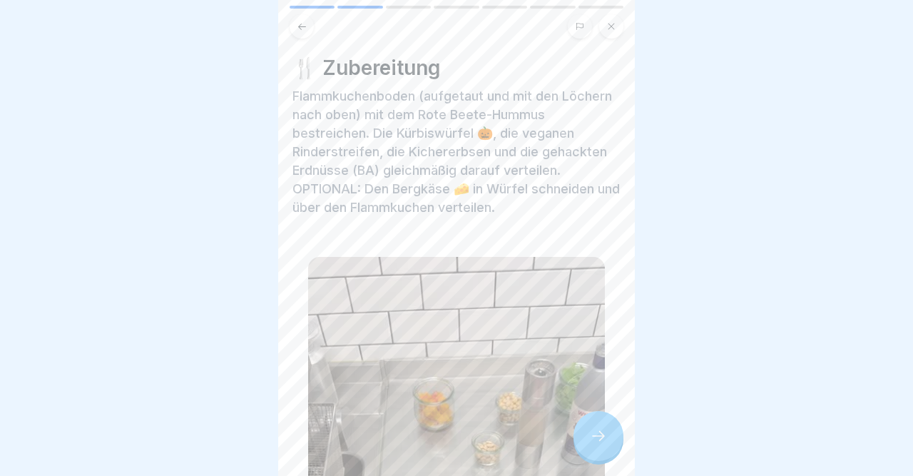
click at [592, 447] on div at bounding box center [599, 436] width 50 height 50
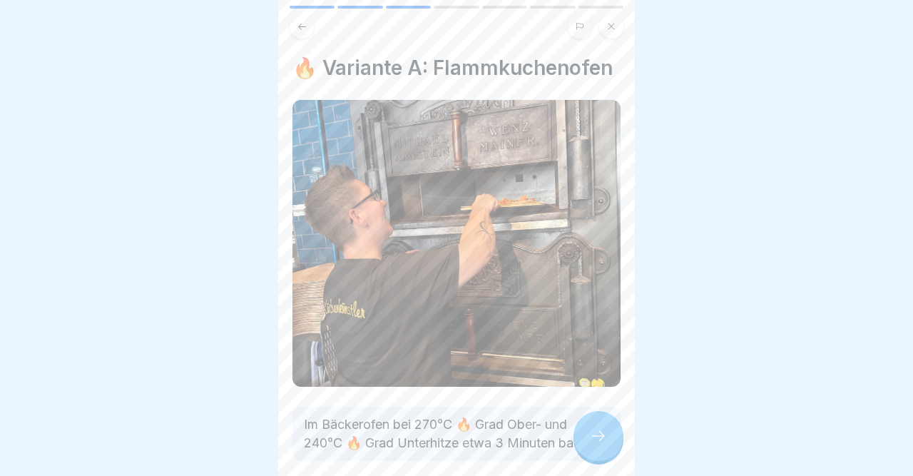
click at [592, 447] on div at bounding box center [599, 436] width 50 height 50
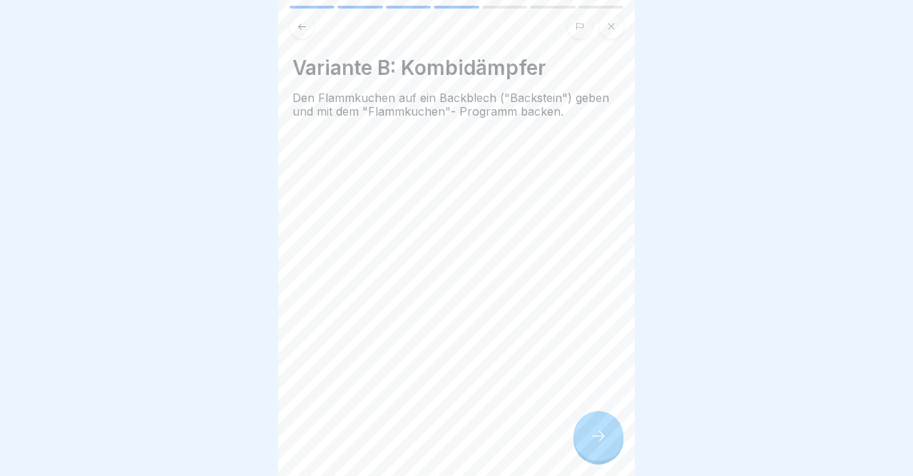
click at [592, 447] on div at bounding box center [599, 436] width 50 height 50
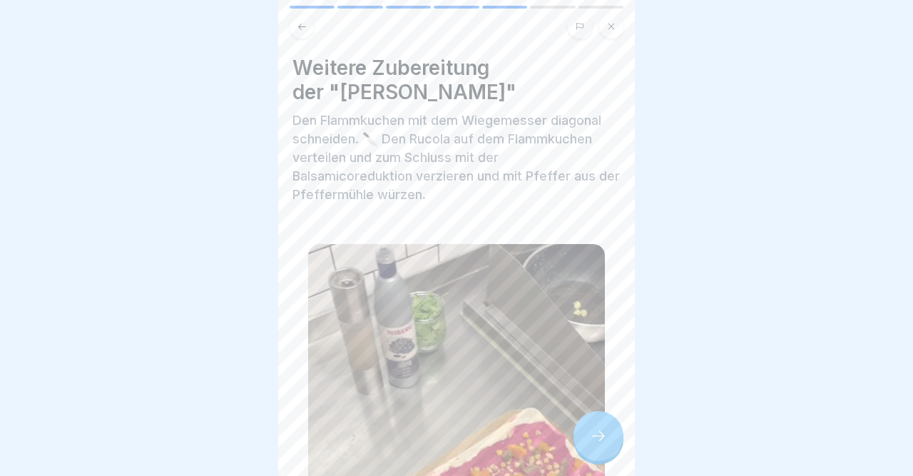
click at [592, 447] on div at bounding box center [599, 436] width 50 height 50
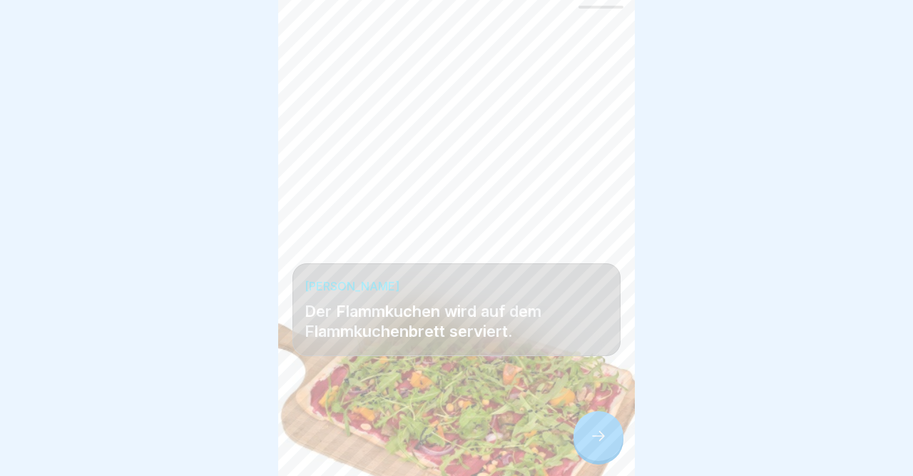
click at [592, 447] on div at bounding box center [599, 436] width 50 height 50
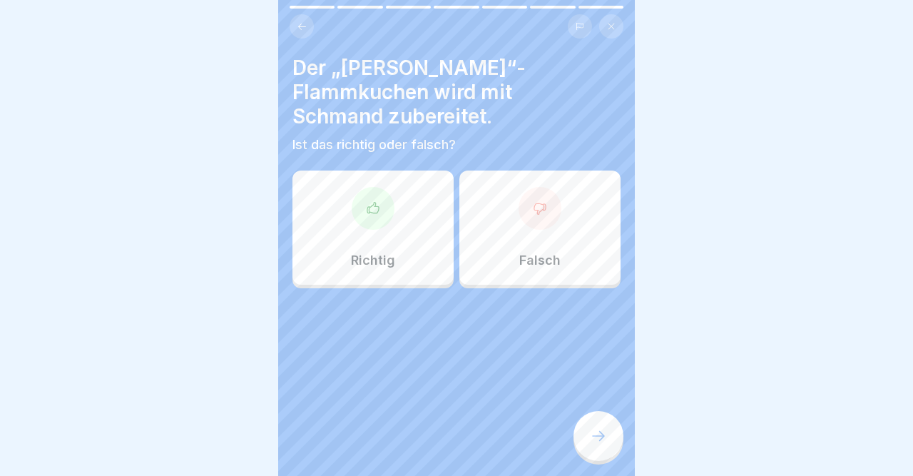
click at [532, 207] on div at bounding box center [540, 208] width 43 height 43
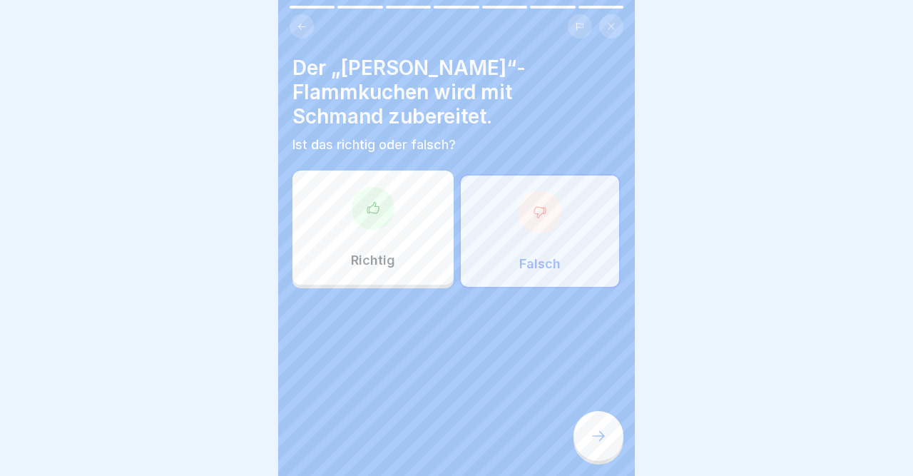
click at [602, 427] on div at bounding box center [599, 436] width 50 height 50
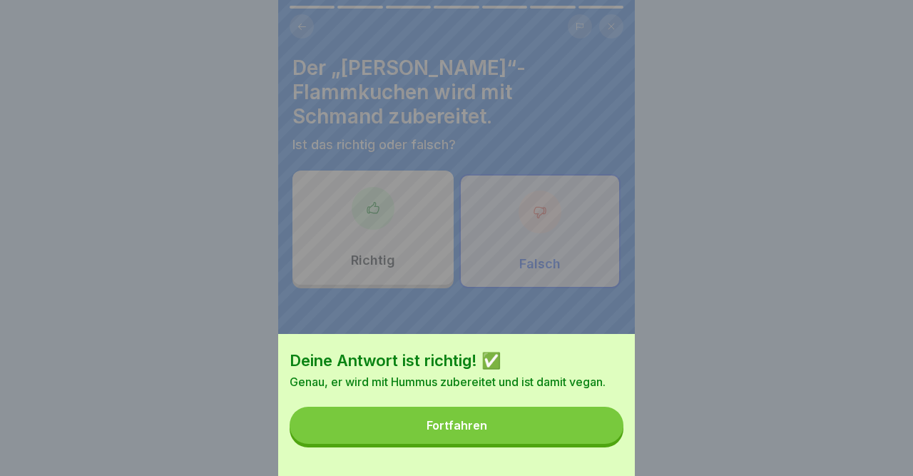
click at [602, 427] on button "Fortfahren" at bounding box center [457, 425] width 334 height 37
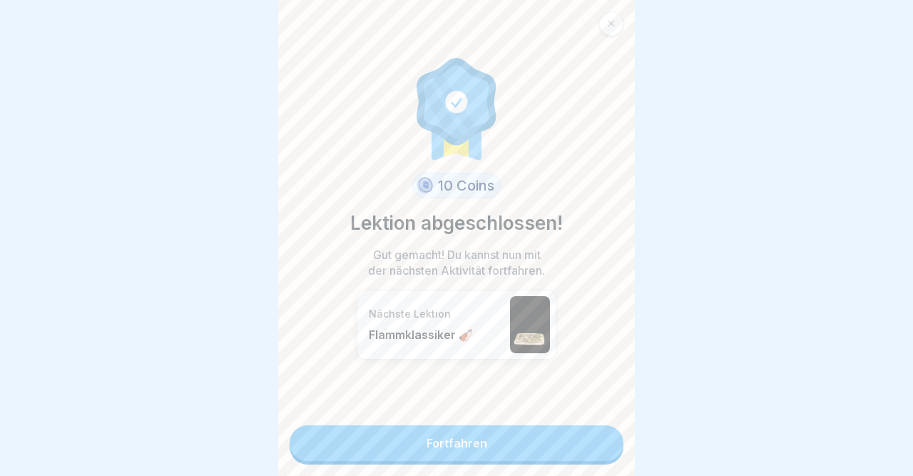
click at [602, 427] on link "Fortfahren" at bounding box center [457, 443] width 334 height 36
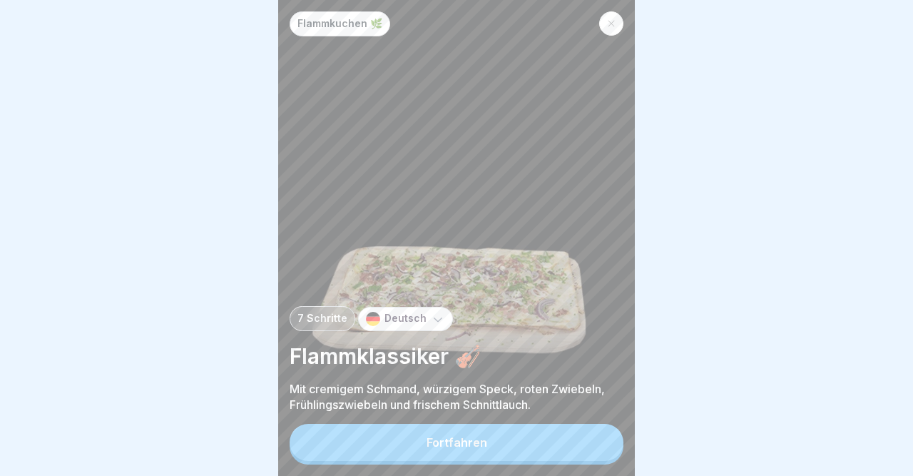
click at [608, 26] on icon at bounding box center [611, 23] width 9 height 9
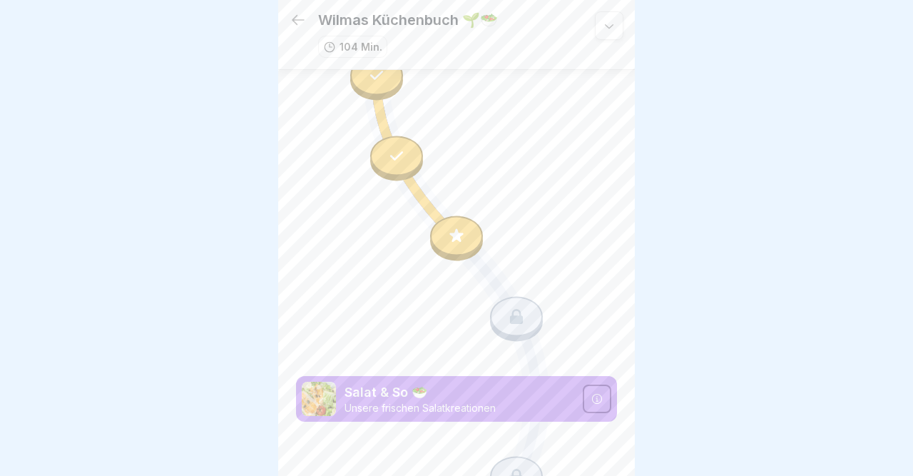
scroll to position [4349, 0]
click at [450, 233] on icon at bounding box center [456, 236] width 19 height 19
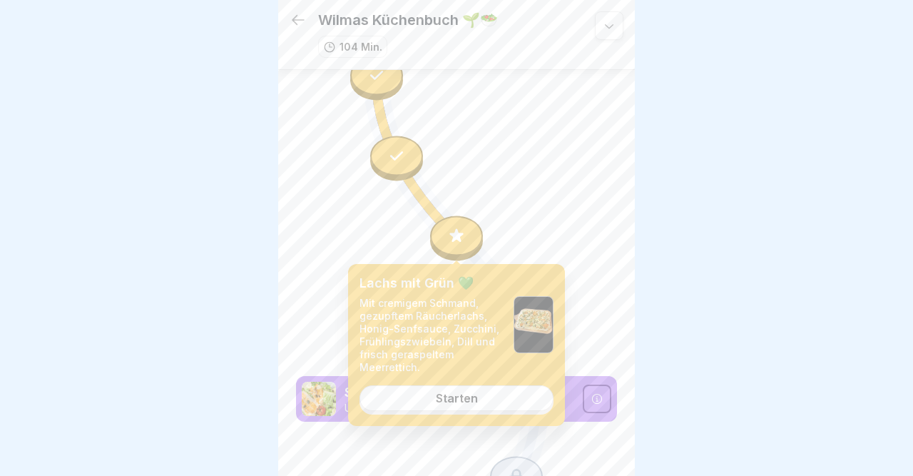
click at [447, 395] on div "Starten" at bounding box center [457, 398] width 42 height 13
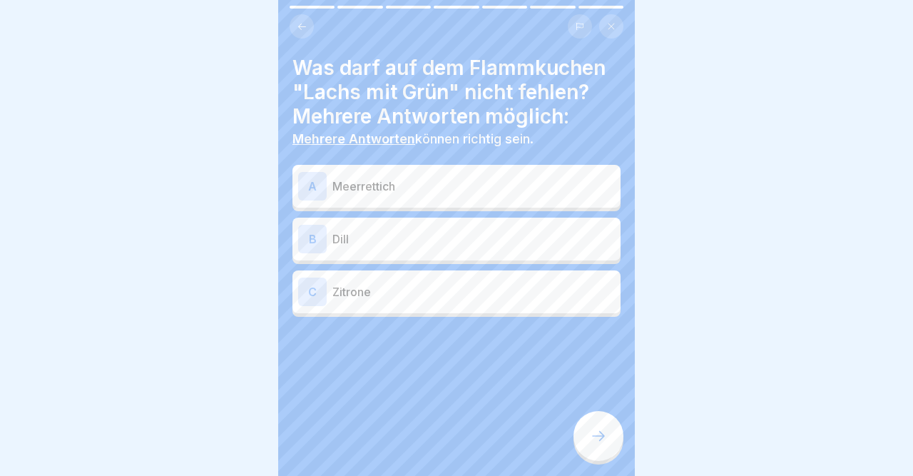
click at [309, 187] on div "A" at bounding box center [312, 186] width 29 height 29
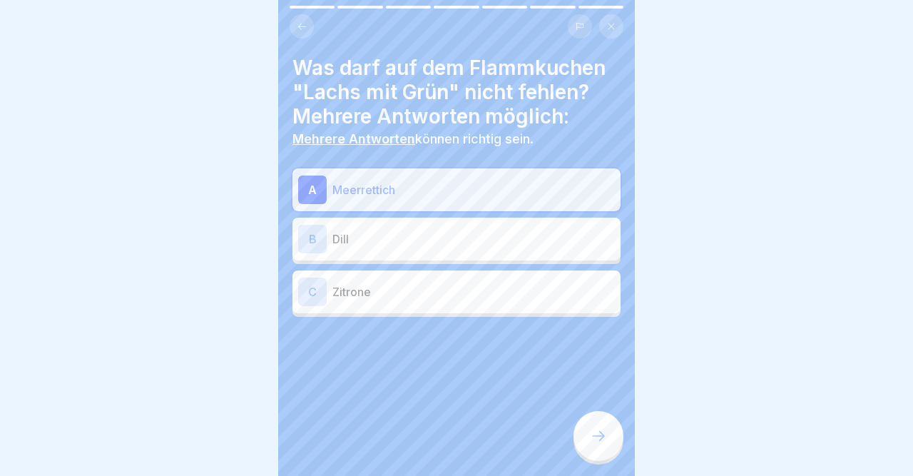
click at [313, 238] on div "B" at bounding box center [312, 239] width 29 height 29
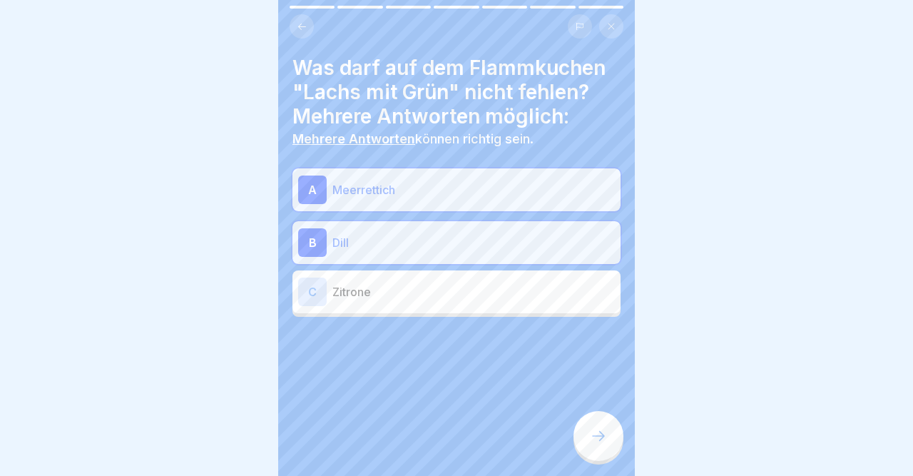
click at [315, 293] on div "C" at bounding box center [312, 292] width 29 height 29
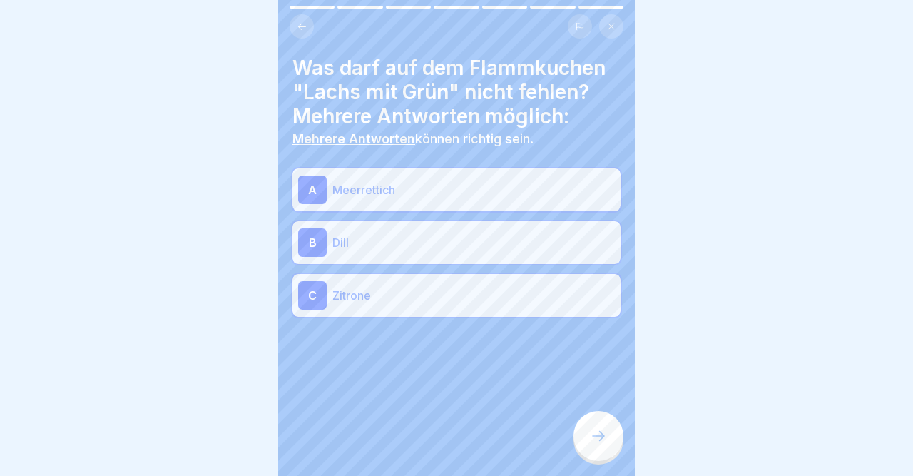
click at [598, 434] on icon at bounding box center [598, 435] width 17 height 17
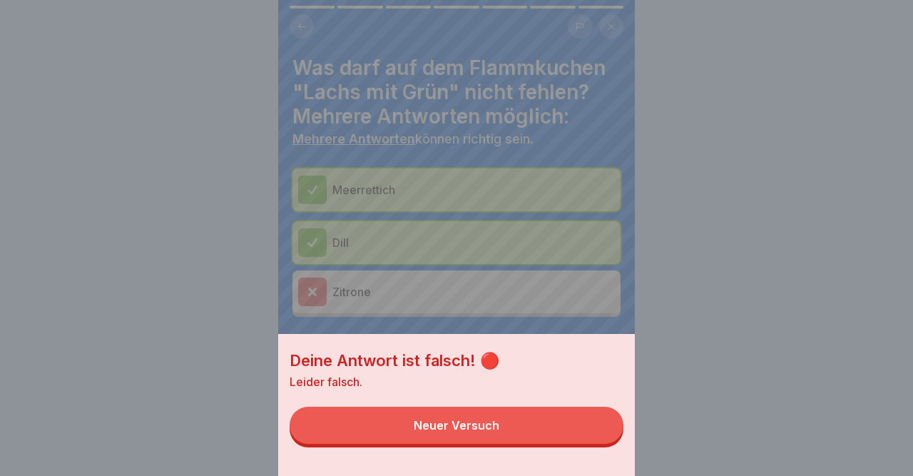
click at [313, 295] on div "Deine Antwort ist falsch! 🔴 Leider falsch. Neuer Versuch" at bounding box center [456, 238] width 357 height 476
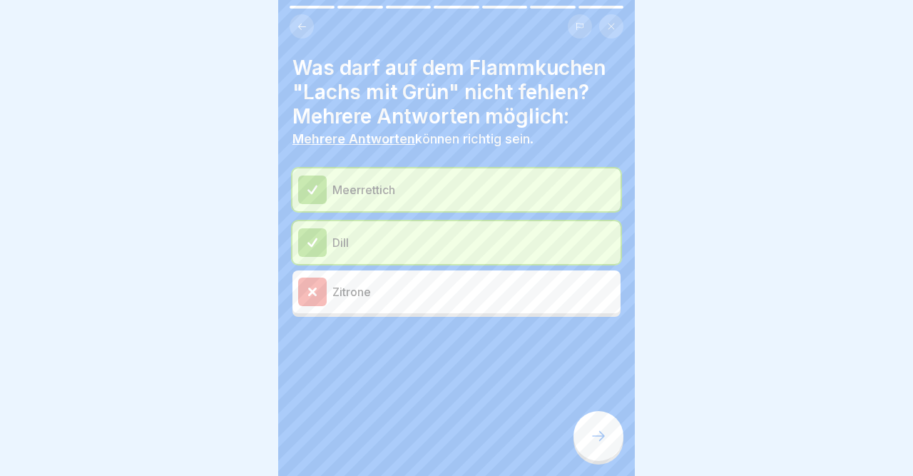
click at [313, 295] on icon at bounding box center [312, 291] width 13 height 13
click at [589, 438] on div at bounding box center [599, 436] width 50 height 50
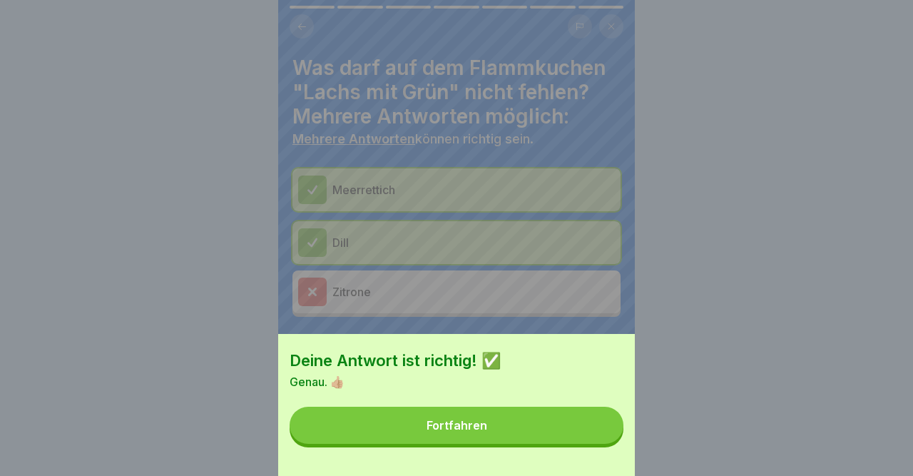
click at [589, 438] on button "Fortfahren" at bounding box center [457, 425] width 334 height 37
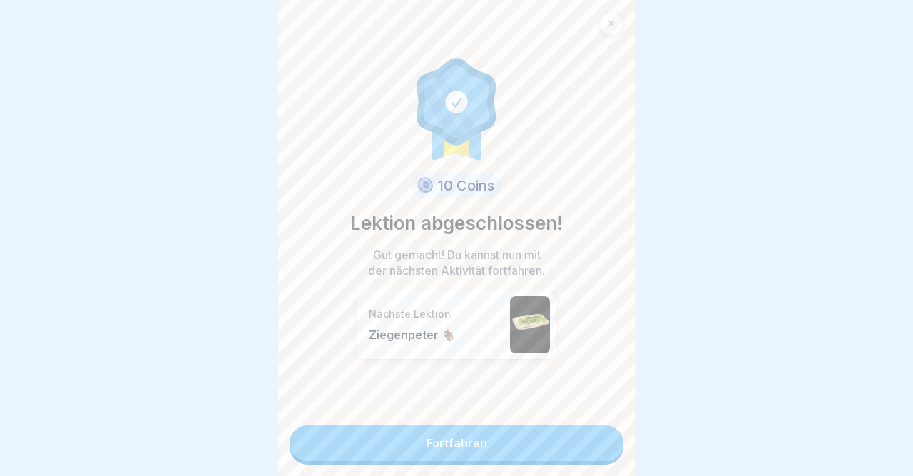
click at [589, 438] on link "Fortfahren" at bounding box center [457, 443] width 334 height 36
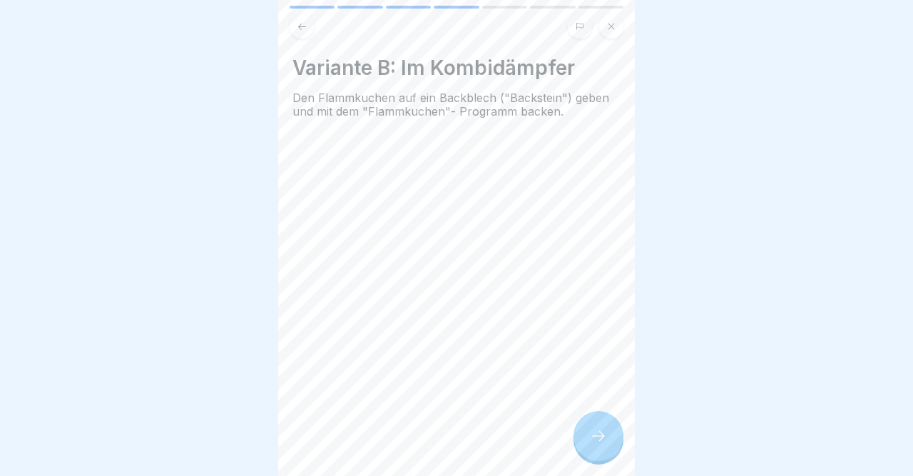
click at [589, 438] on div at bounding box center [599, 436] width 50 height 50
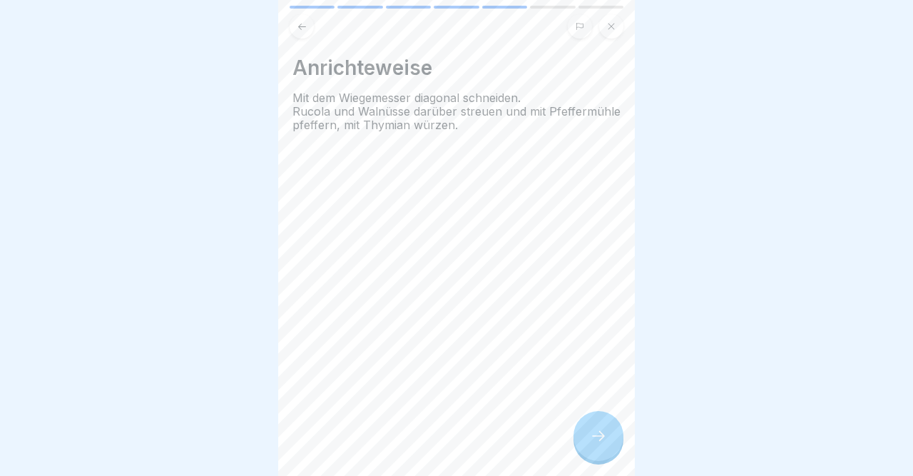
click at [589, 438] on div at bounding box center [599, 436] width 50 height 50
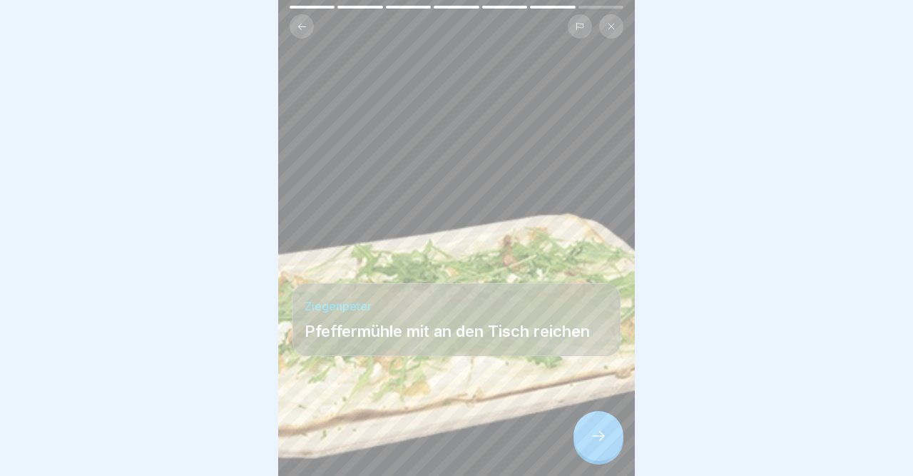
click at [589, 438] on div at bounding box center [599, 436] width 50 height 50
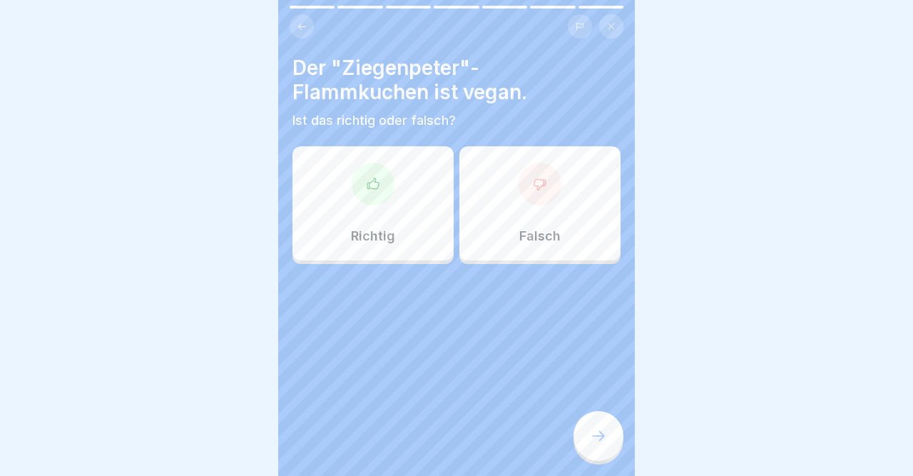
click at [542, 187] on icon at bounding box center [540, 184] width 14 height 14
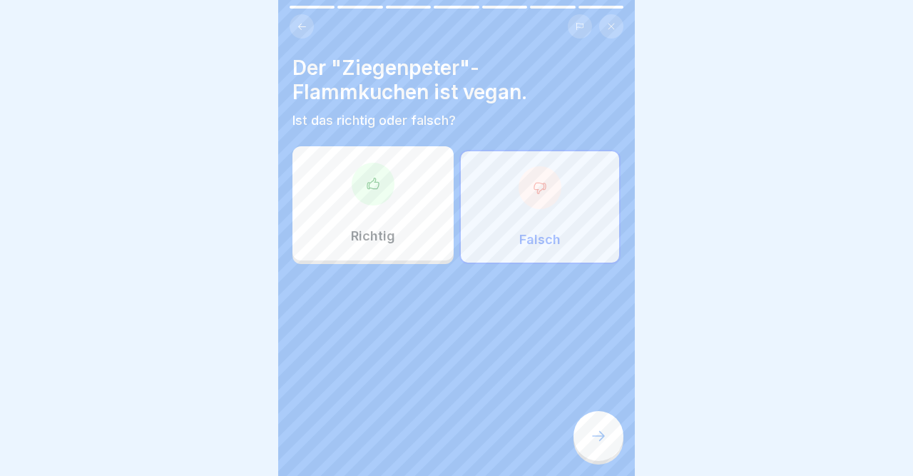
click at [597, 432] on icon at bounding box center [598, 435] width 17 height 17
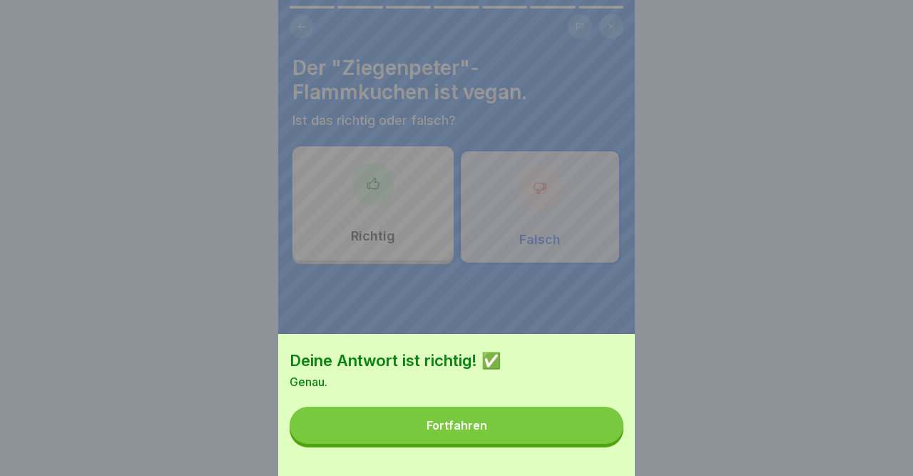
click at [597, 432] on button "Fortfahren" at bounding box center [457, 425] width 334 height 37
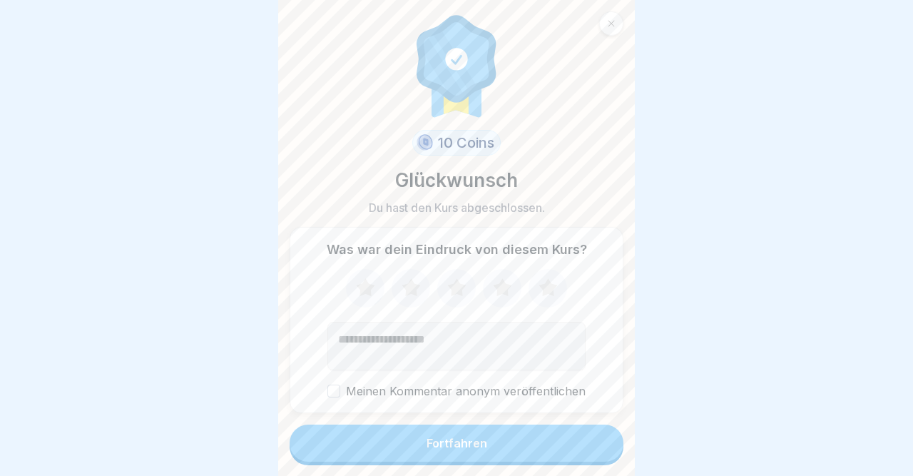
click at [597, 432] on button "Fortfahren" at bounding box center [457, 443] width 334 height 37
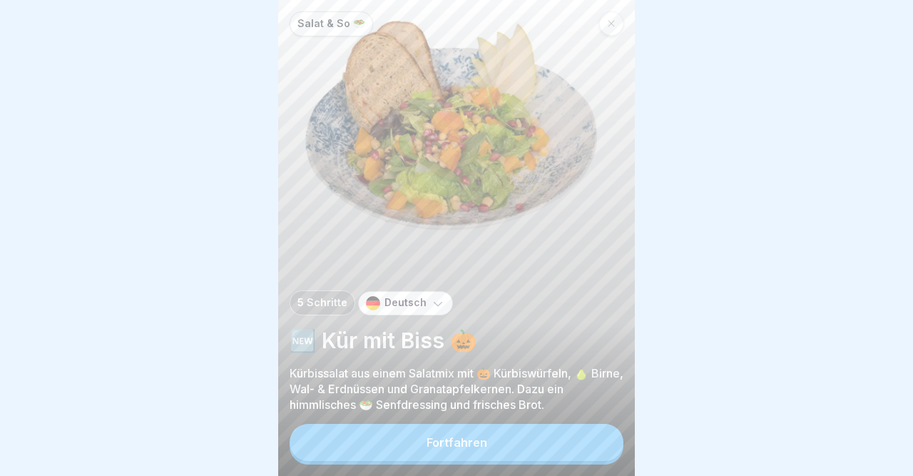
click at [612, 24] on icon at bounding box center [611, 23] width 9 height 9
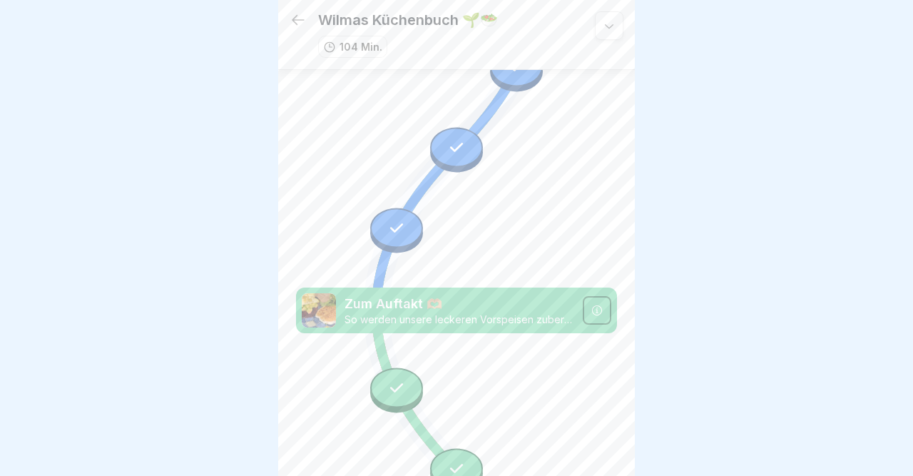
scroll to position [4587, 0]
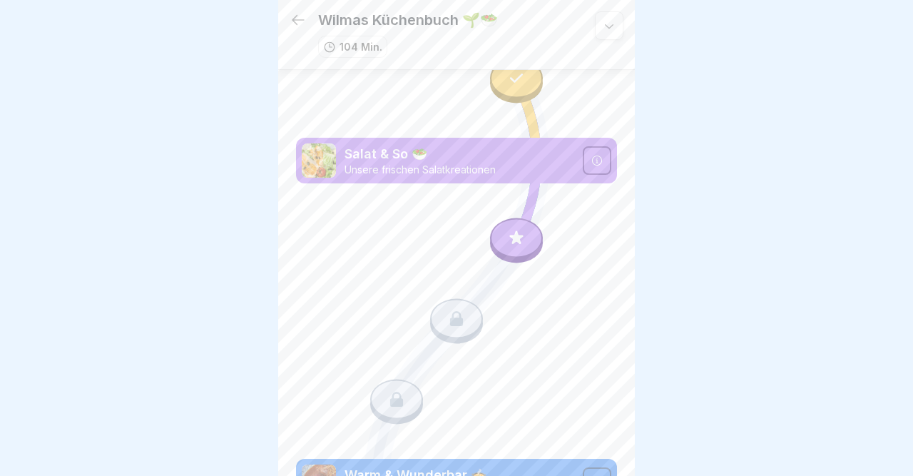
click at [524, 235] on icon at bounding box center [516, 238] width 19 height 19
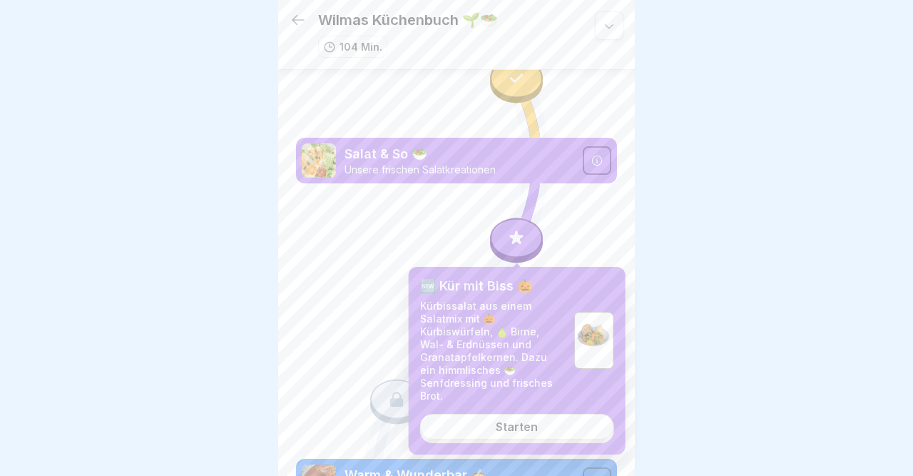
click at [513, 420] on div "Starten" at bounding box center [517, 426] width 42 height 13
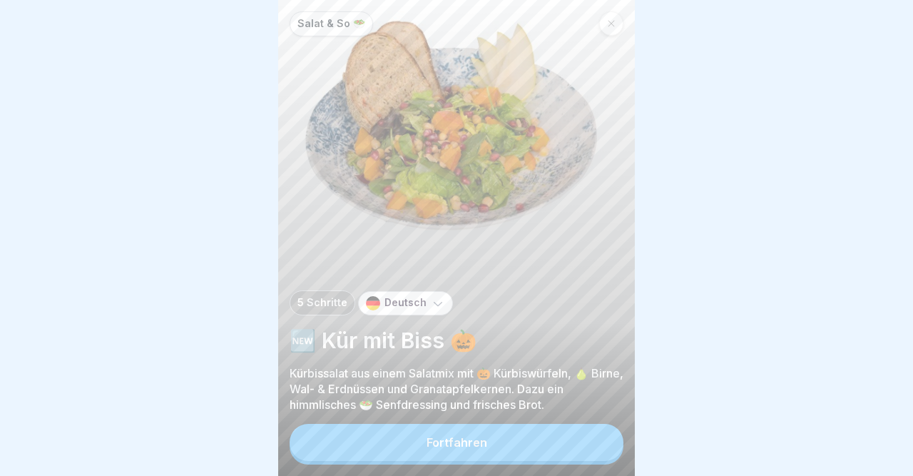
click at [517, 432] on button "Fortfahren" at bounding box center [457, 442] width 334 height 37
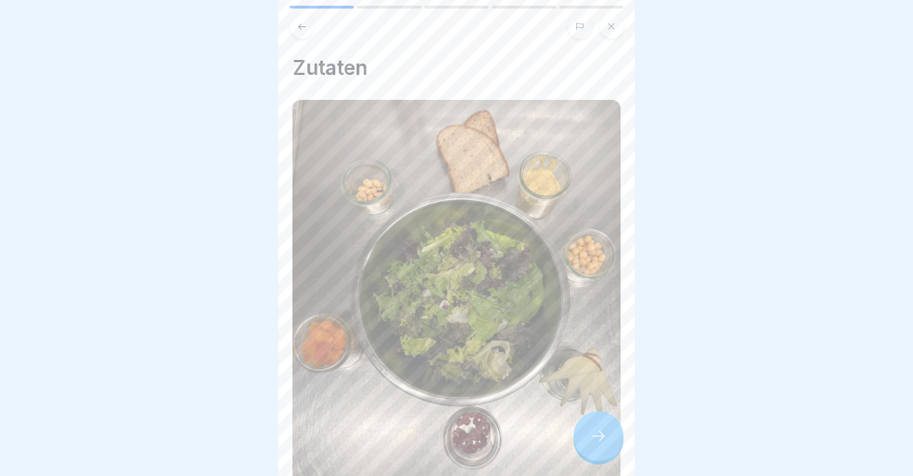
click at [602, 442] on icon at bounding box center [598, 435] width 17 height 17
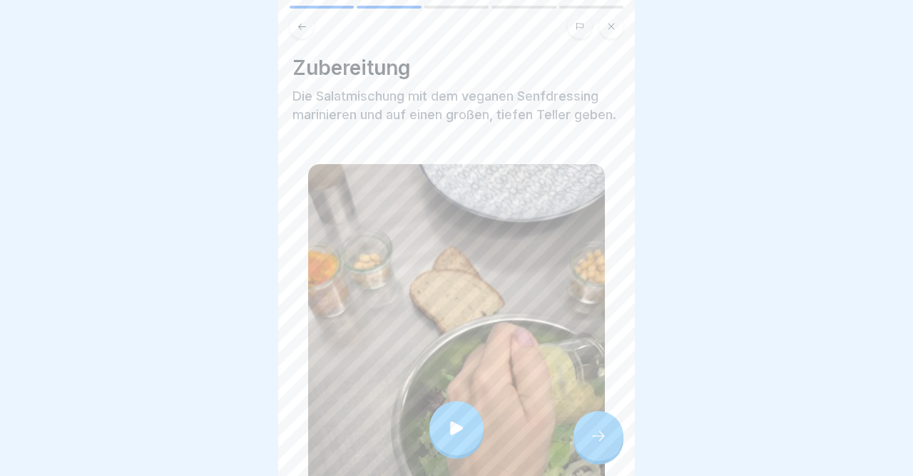
click at [602, 442] on icon at bounding box center [598, 435] width 17 height 17
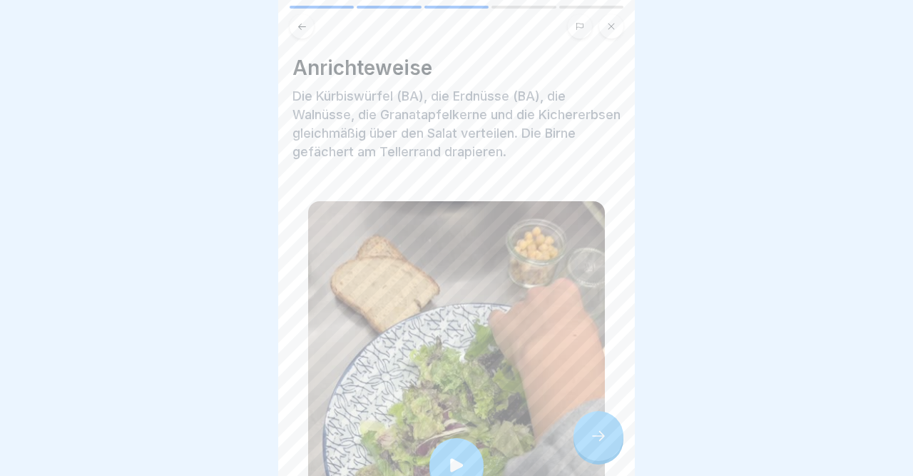
click at [602, 442] on icon at bounding box center [598, 435] width 17 height 17
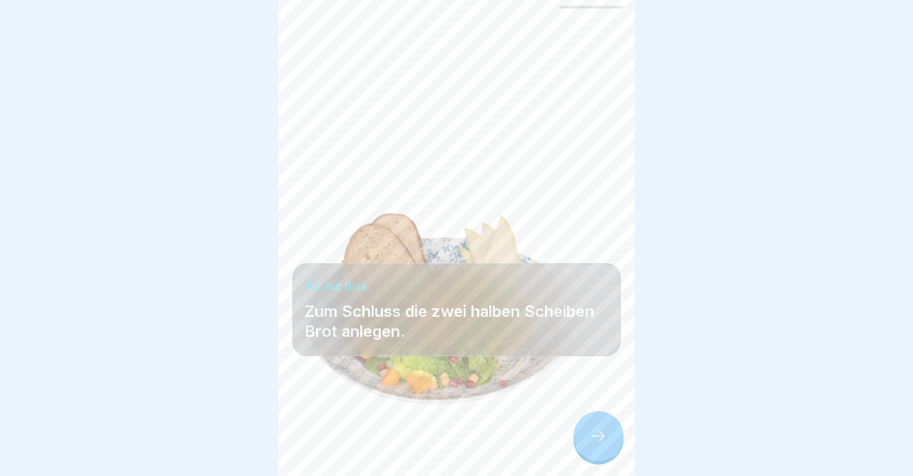
click at [602, 442] on icon at bounding box center [598, 435] width 17 height 17
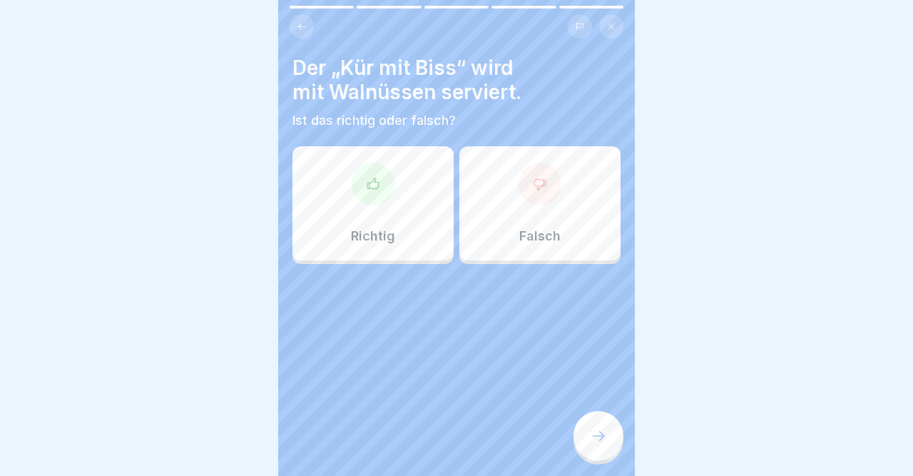
click at [545, 168] on div at bounding box center [540, 184] width 43 height 43
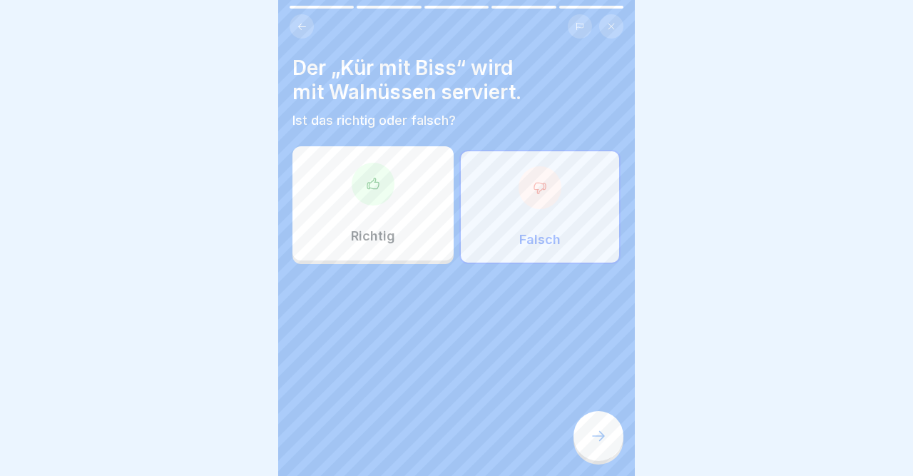
click at [589, 417] on div at bounding box center [599, 436] width 50 height 50
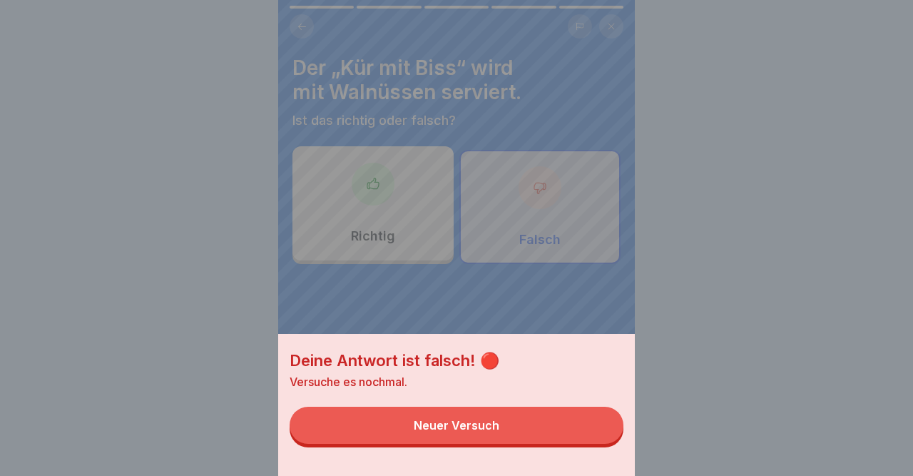
click at [556, 118] on div "Deine Antwort ist falsch! 🔴 Versuche es nochmal. Neuer Versuch" at bounding box center [456, 238] width 357 height 476
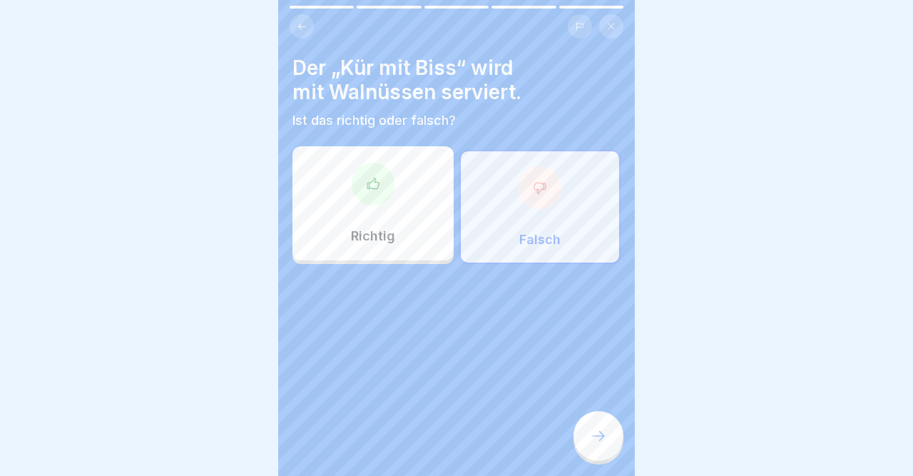
click at [373, 186] on icon at bounding box center [373, 184] width 14 height 14
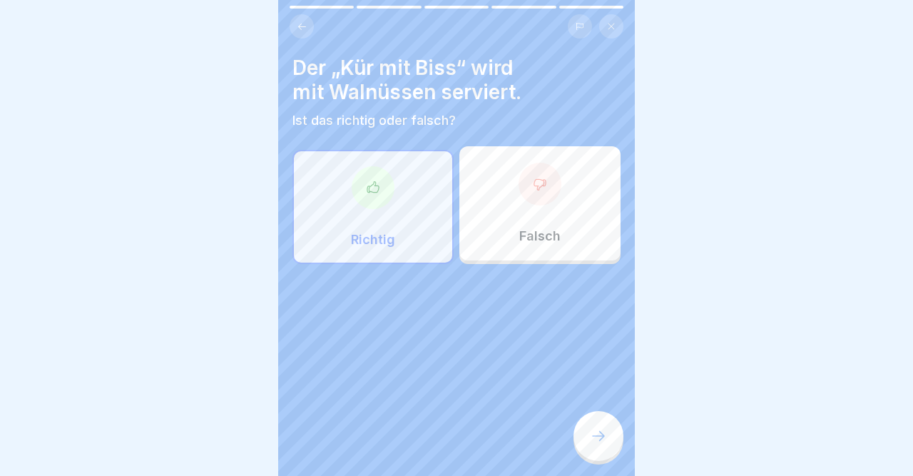
click at [594, 432] on icon at bounding box center [598, 435] width 17 height 17
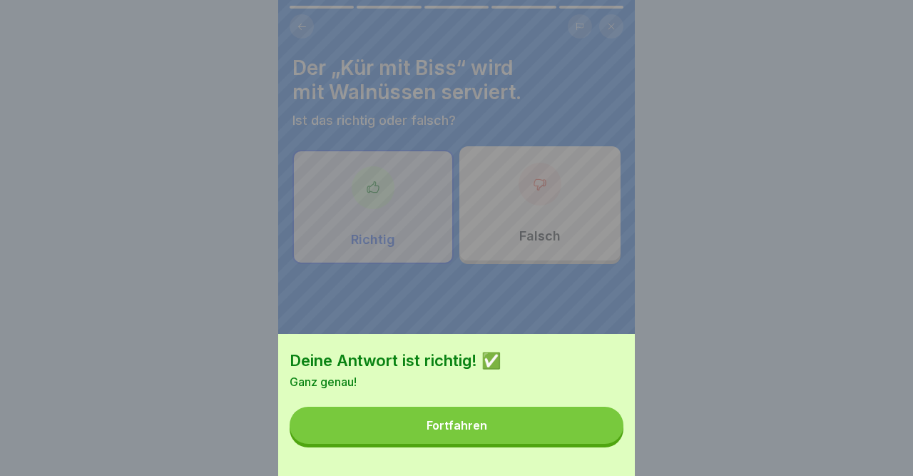
click at [594, 432] on button "Fortfahren" at bounding box center [457, 425] width 334 height 37
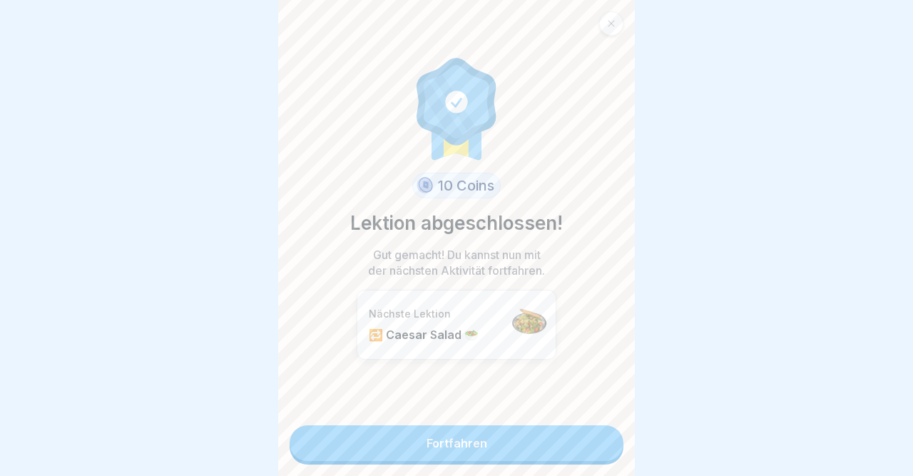
click at [594, 432] on link "Fortfahren" at bounding box center [457, 443] width 334 height 36
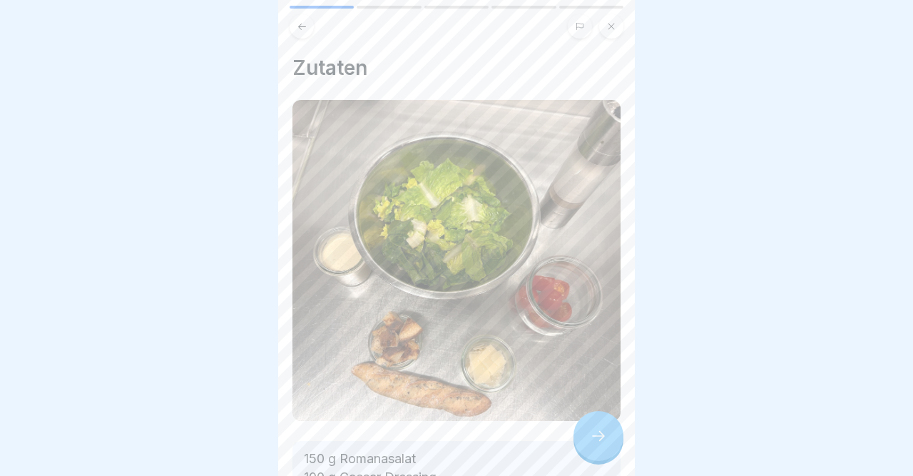
click at [594, 432] on icon at bounding box center [598, 435] width 17 height 17
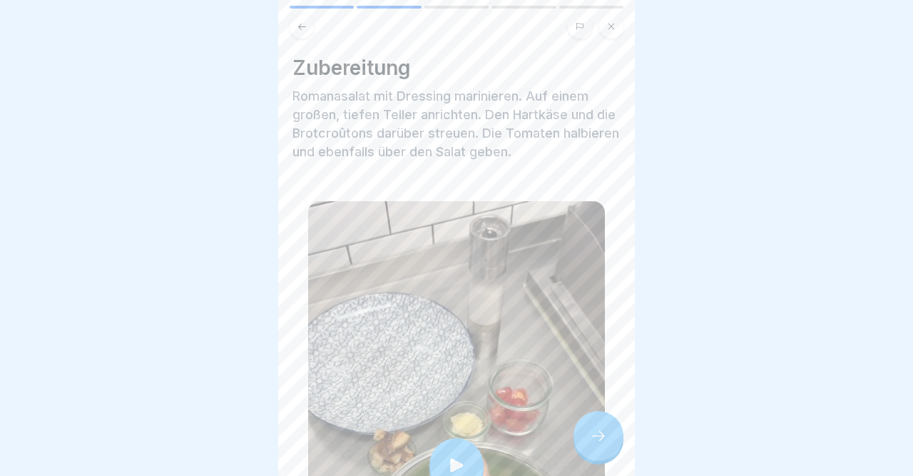
click at [594, 432] on icon at bounding box center [598, 435] width 17 height 17
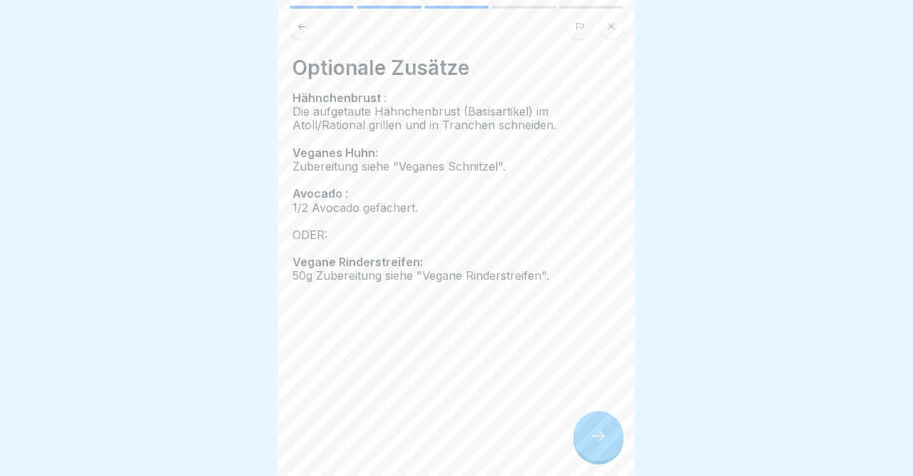
click at [594, 432] on icon at bounding box center [598, 435] width 17 height 17
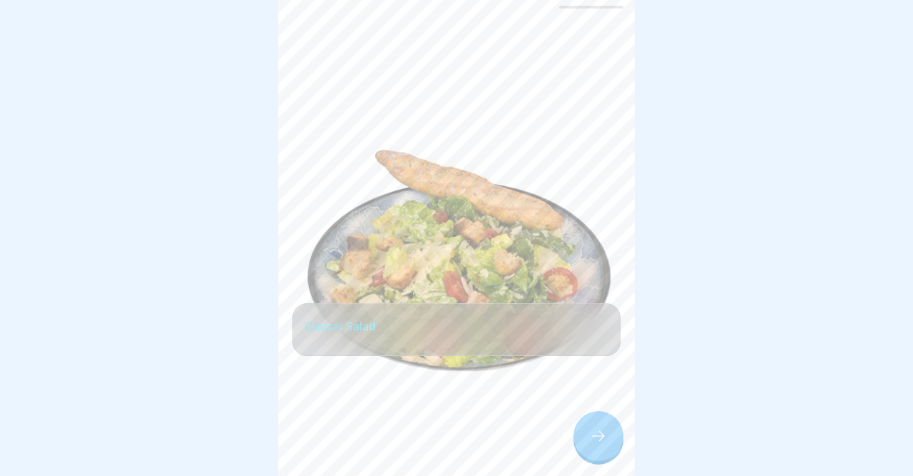
click at [594, 432] on icon at bounding box center [598, 435] width 17 height 17
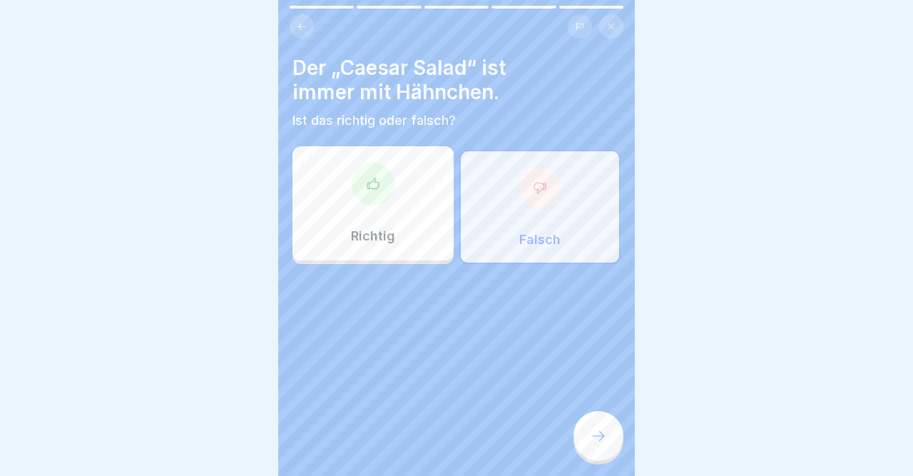
click at [549, 196] on div at bounding box center [540, 187] width 43 height 43
click at [543, 181] on icon at bounding box center [540, 188] width 14 height 14
click at [594, 427] on div at bounding box center [599, 436] width 50 height 50
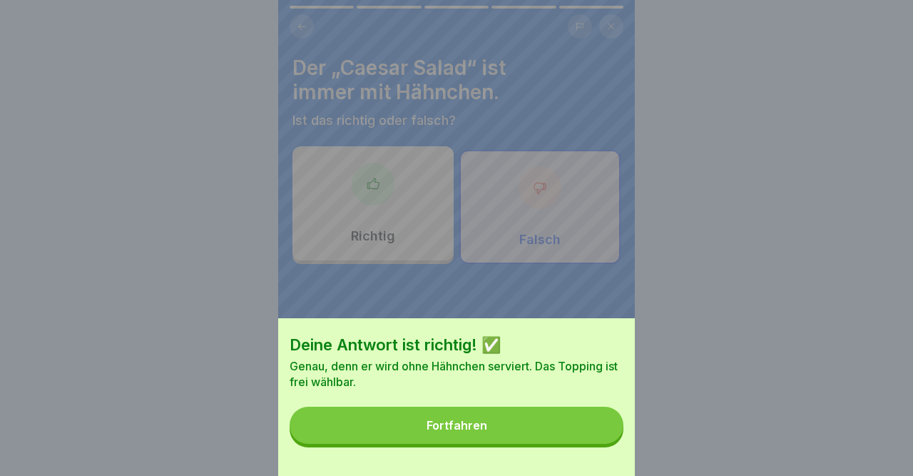
click at [594, 427] on button "Fortfahren" at bounding box center [457, 425] width 334 height 37
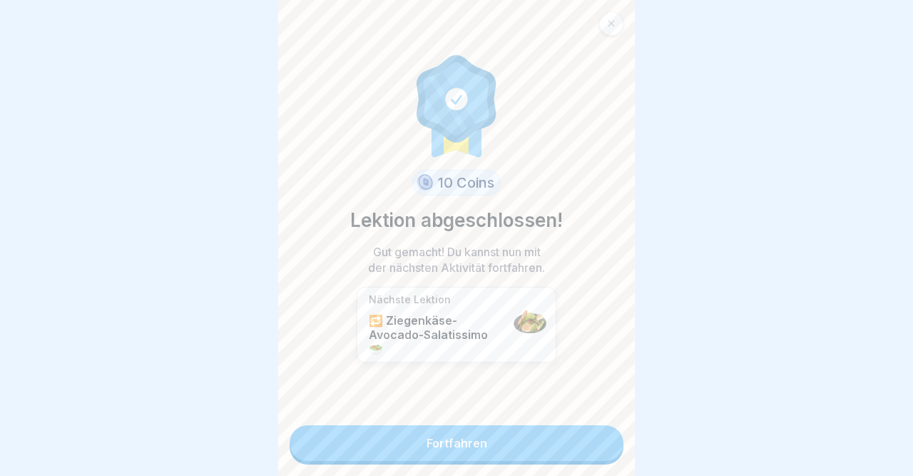
click at [594, 427] on link "Fortfahren" at bounding box center [457, 443] width 334 height 36
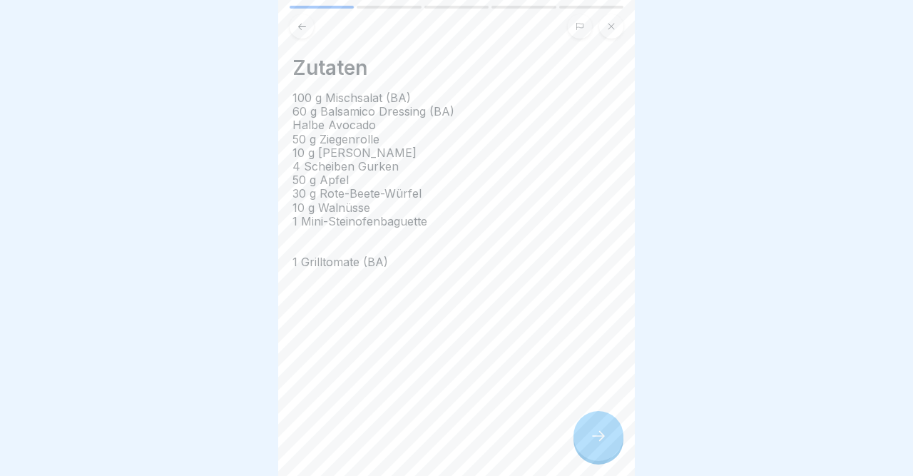
click at [594, 427] on div at bounding box center [599, 436] width 50 height 50
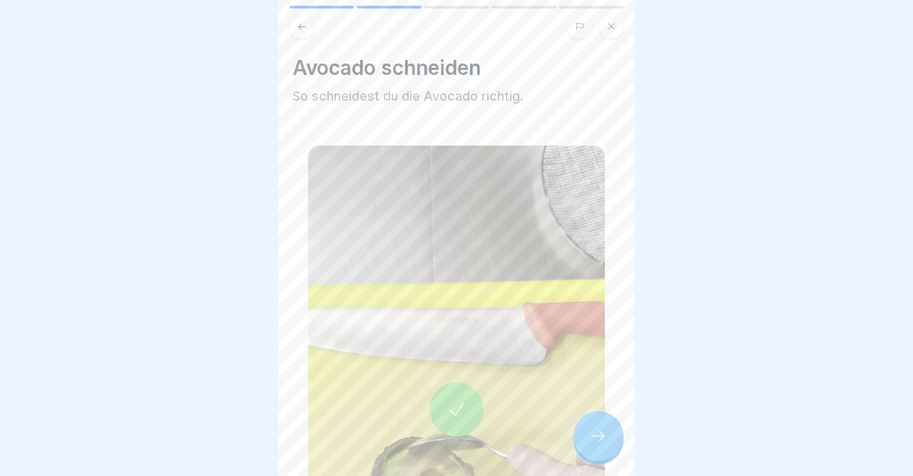
click at [594, 427] on div at bounding box center [599, 436] width 50 height 50
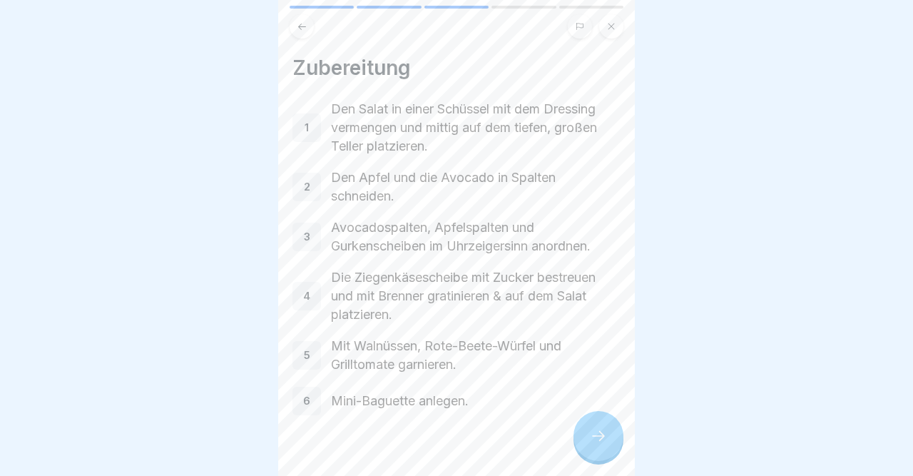
click at [594, 427] on div at bounding box center [599, 436] width 50 height 50
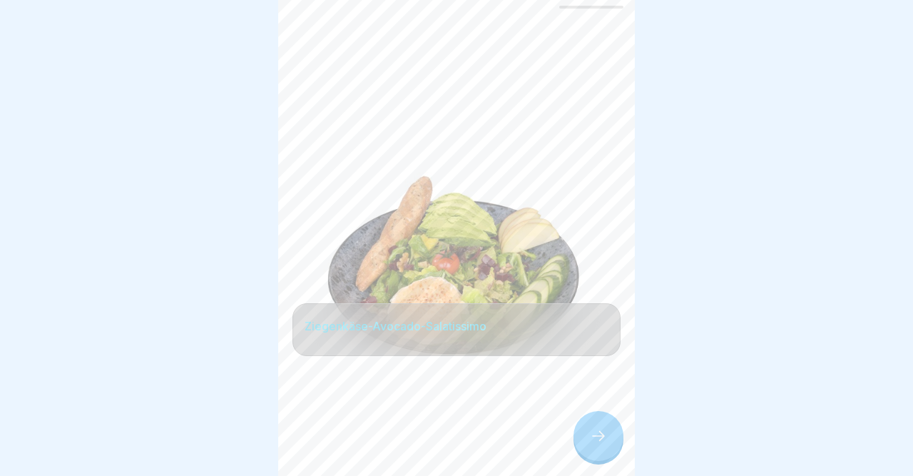
click at [594, 427] on div at bounding box center [599, 436] width 50 height 50
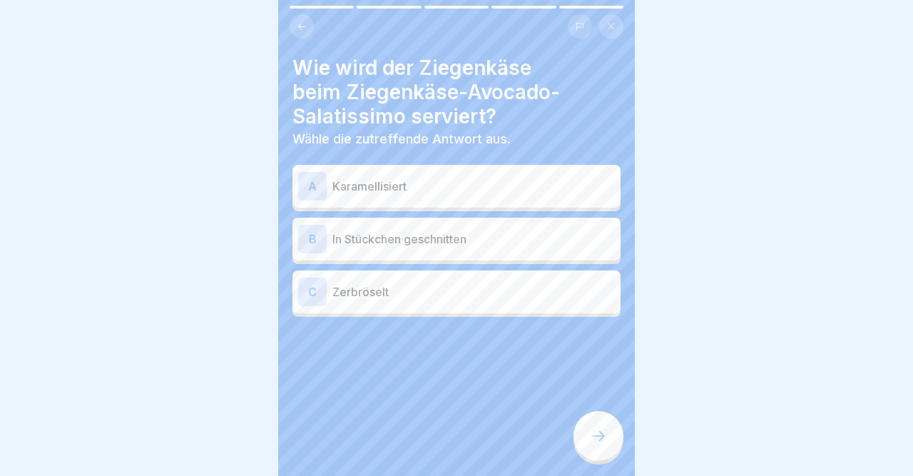
click at [310, 183] on div "A" at bounding box center [312, 186] width 29 height 29
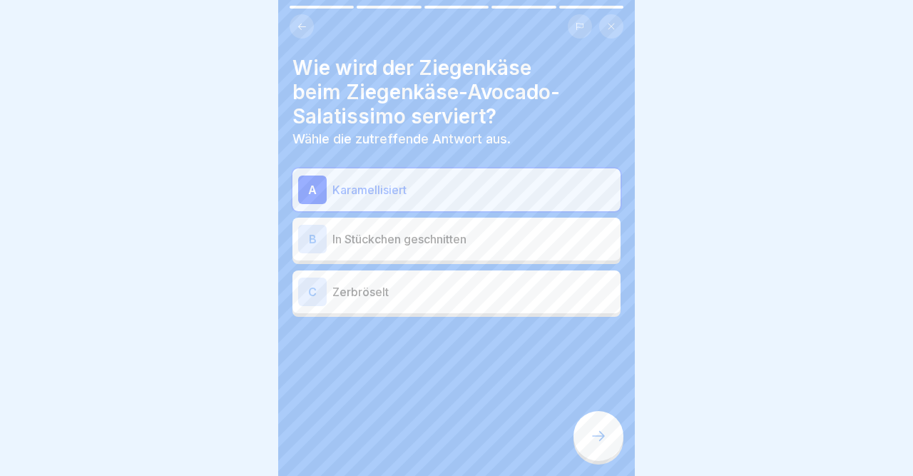
click at [593, 433] on icon at bounding box center [598, 435] width 17 height 17
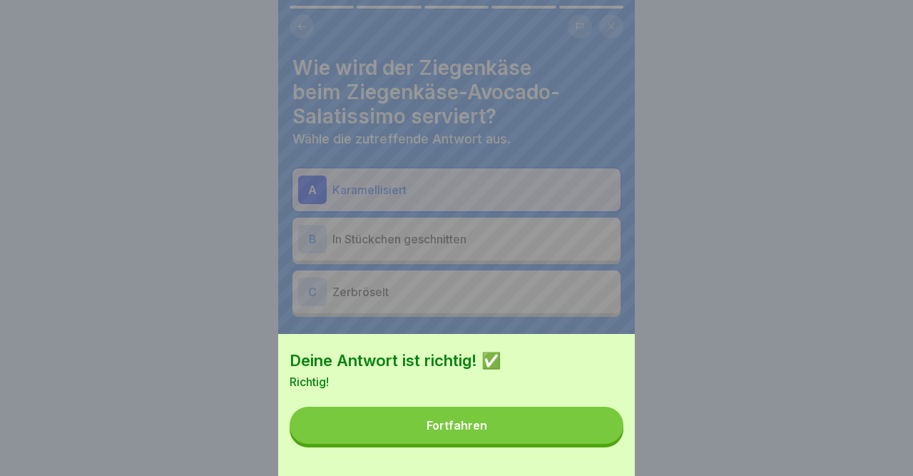
click at [593, 433] on button "Fortfahren" at bounding box center [457, 425] width 334 height 37
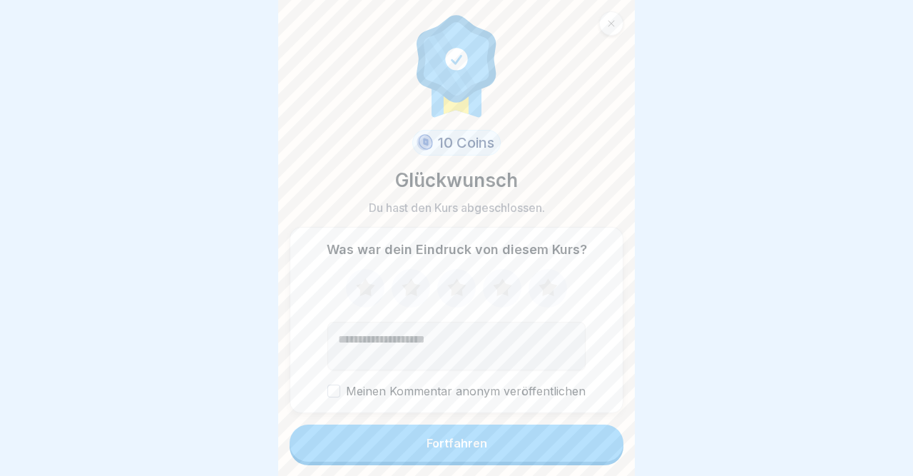
click at [593, 433] on button "Fortfahren" at bounding box center [457, 443] width 334 height 37
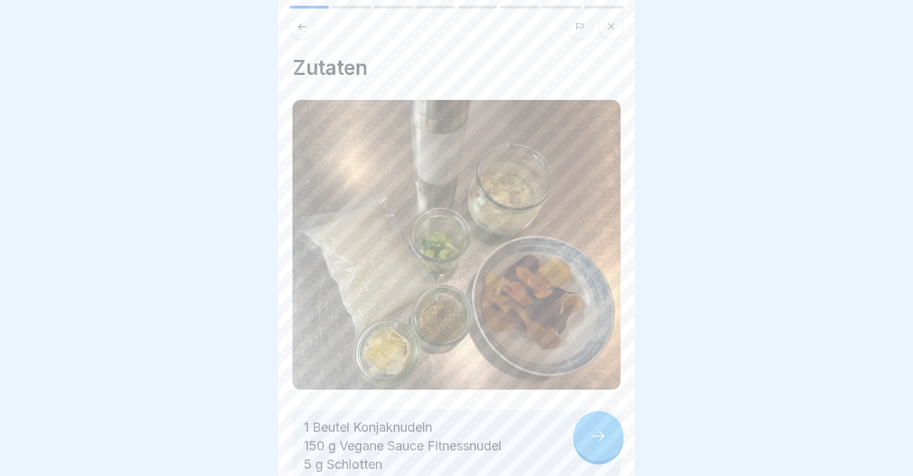
click at [610, 22] on icon at bounding box center [611, 26] width 9 height 9
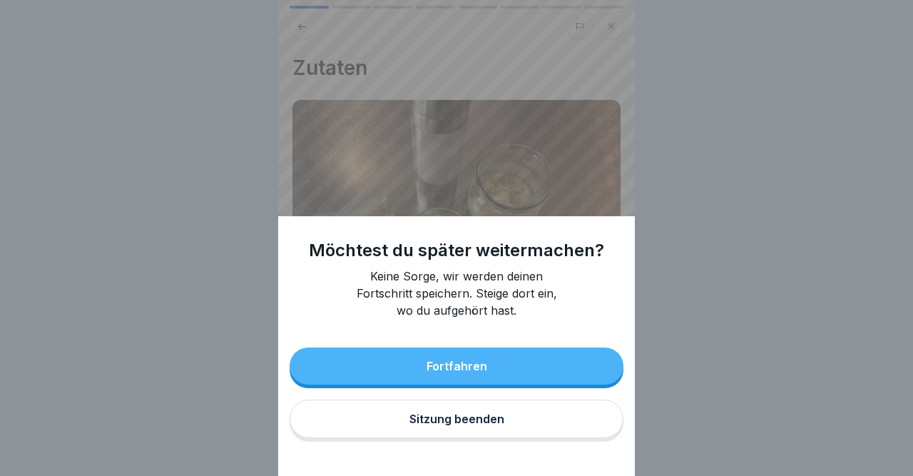
click at [396, 432] on button "Sitzung beenden" at bounding box center [457, 419] width 334 height 39
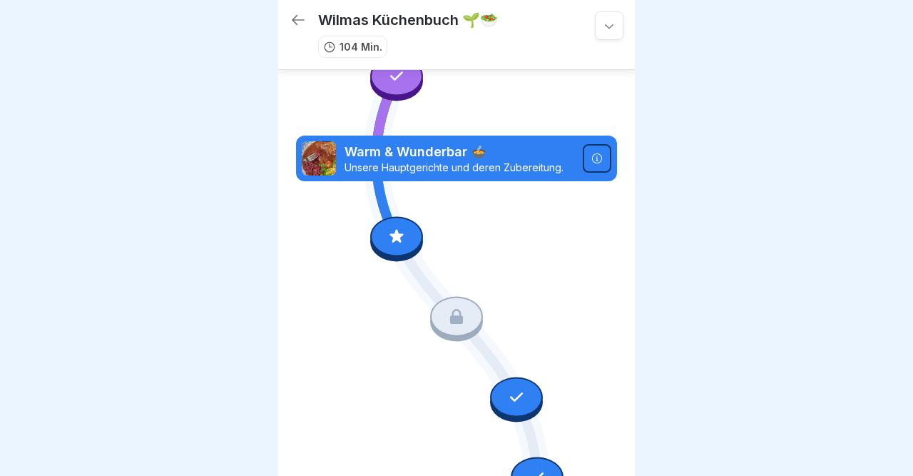
scroll to position [4911, 0]
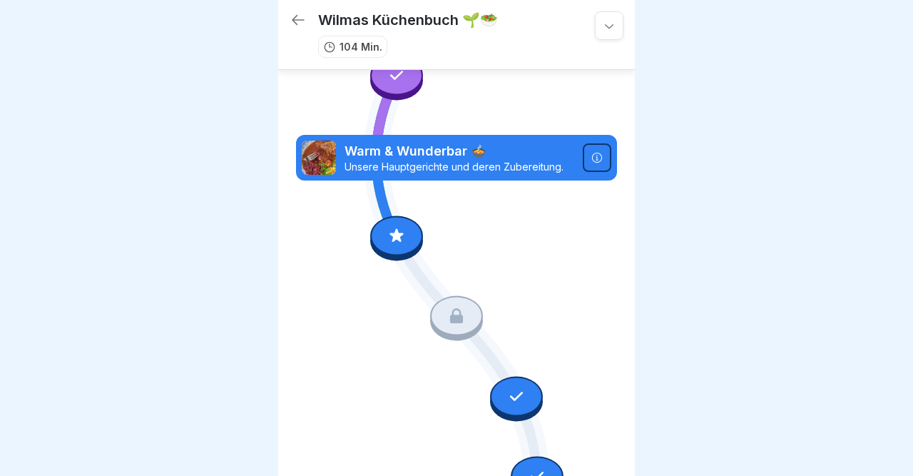
click at [385, 233] on div at bounding box center [396, 236] width 53 height 40
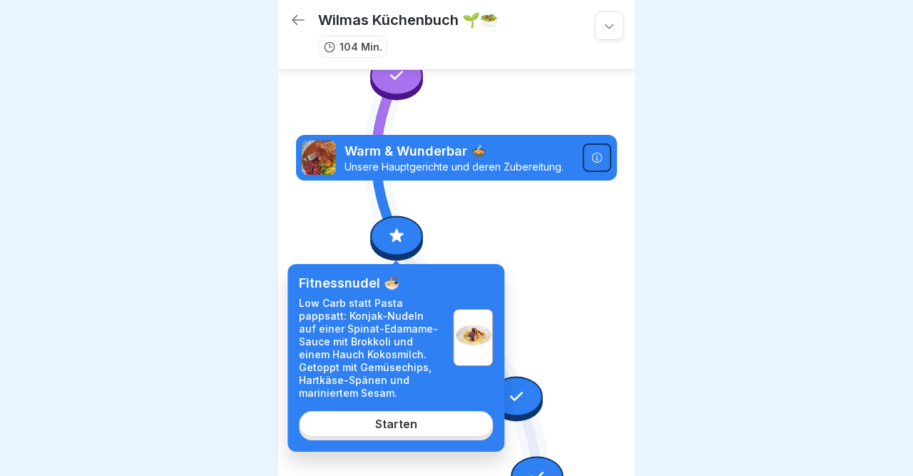
click at [397, 429] on div "Starten" at bounding box center [396, 423] width 42 height 13
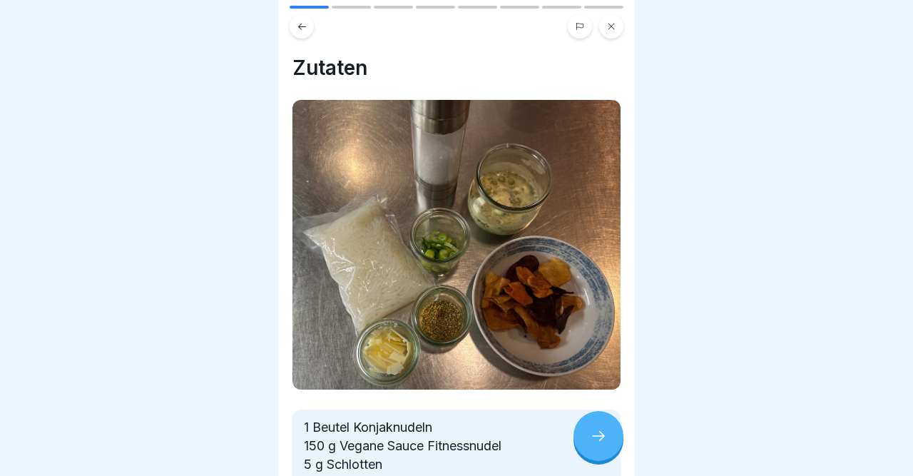
click at [597, 434] on icon at bounding box center [598, 435] width 17 height 17
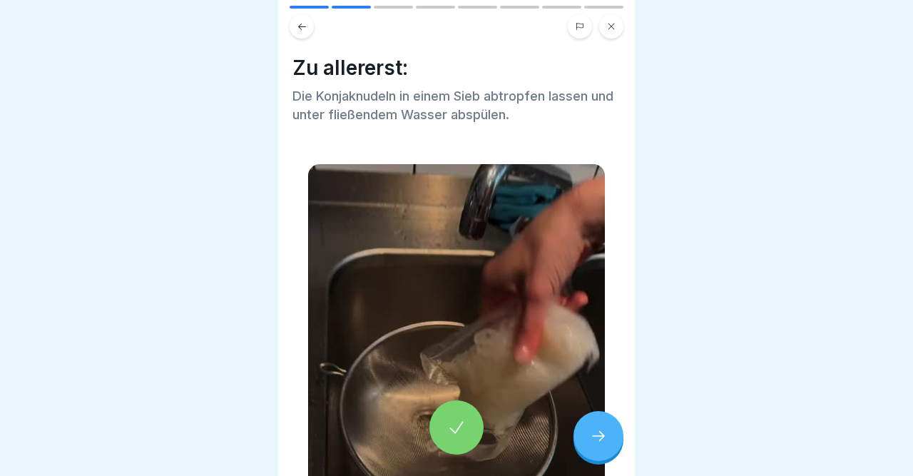
click at [597, 434] on icon at bounding box center [598, 435] width 17 height 17
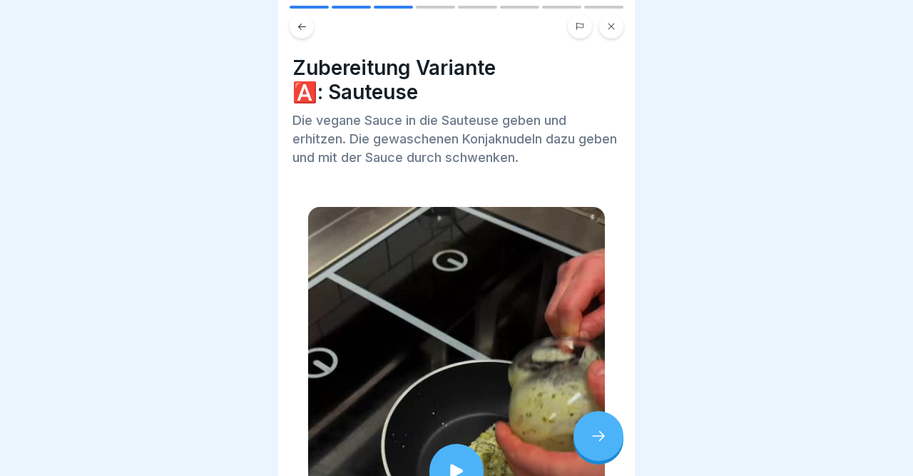
click at [597, 434] on icon at bounding box center [598, 435] width 17 height 17
click at [607, 424] on div at bounding box center [599, 436] width 50 height 50
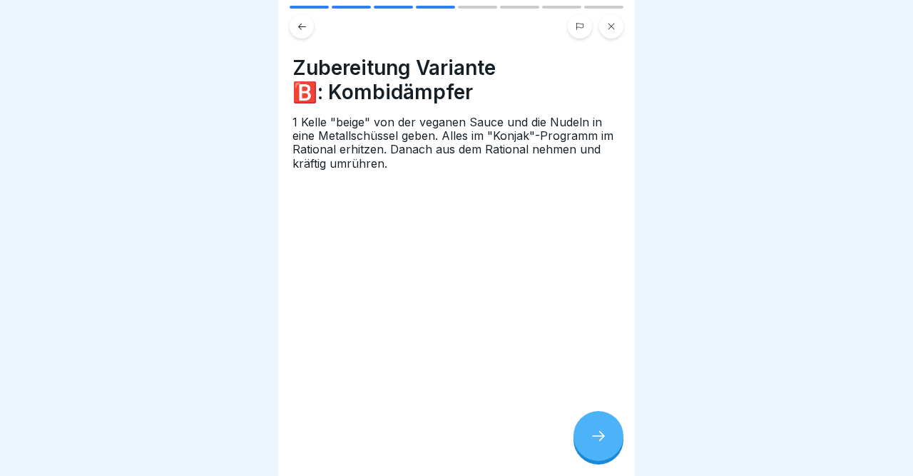
click at [607, 424] on div at bounding box center [599, 436] width 50 height 50
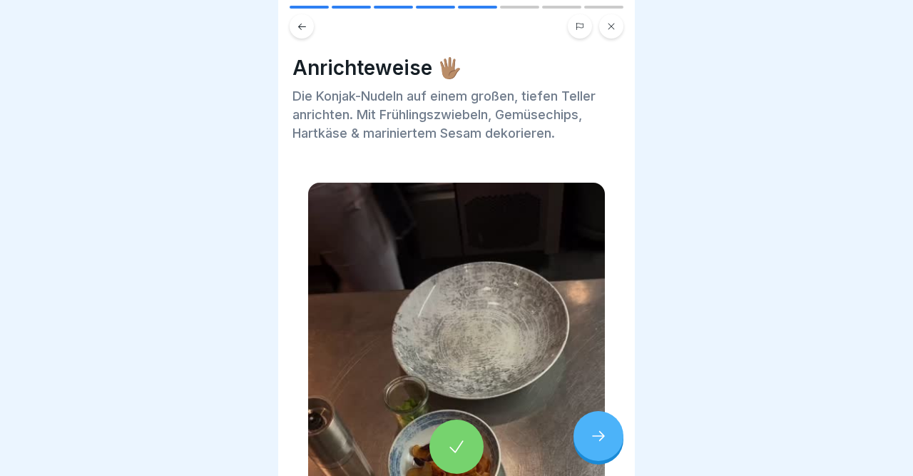
click at [607, 424] on div at bounding box center [599, 436] width 50 height 50
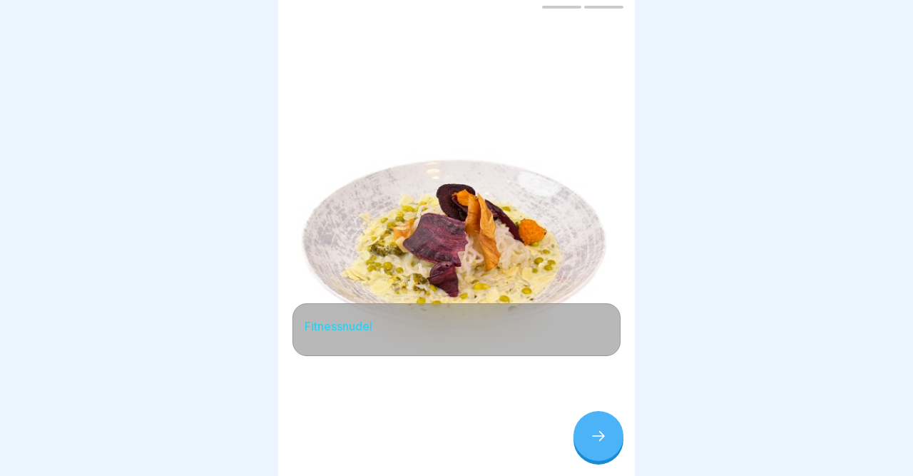
click at [607, 424] on div at bounding box center [599, 436] width 50 height 50
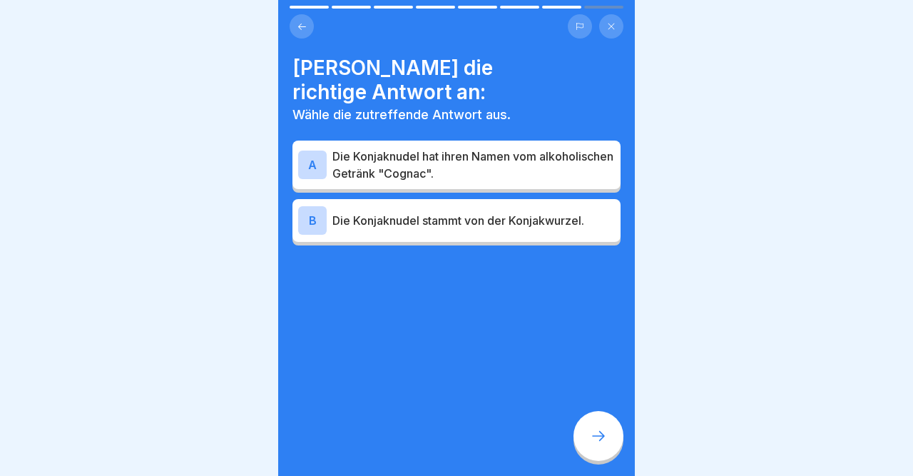
click at [313, 206] on div "B" at bounding box center [312, 220] width 29 height 29
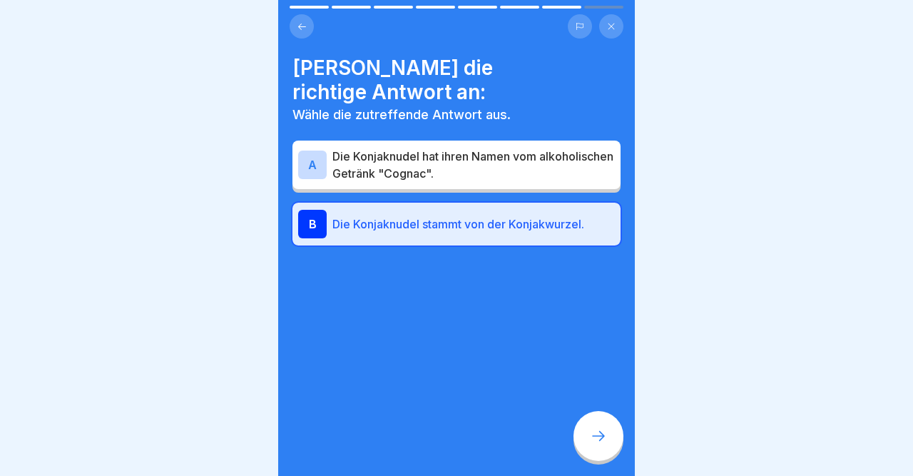
click at [600, 433] on icon at bounding box center [598, 435] width 17 height 17
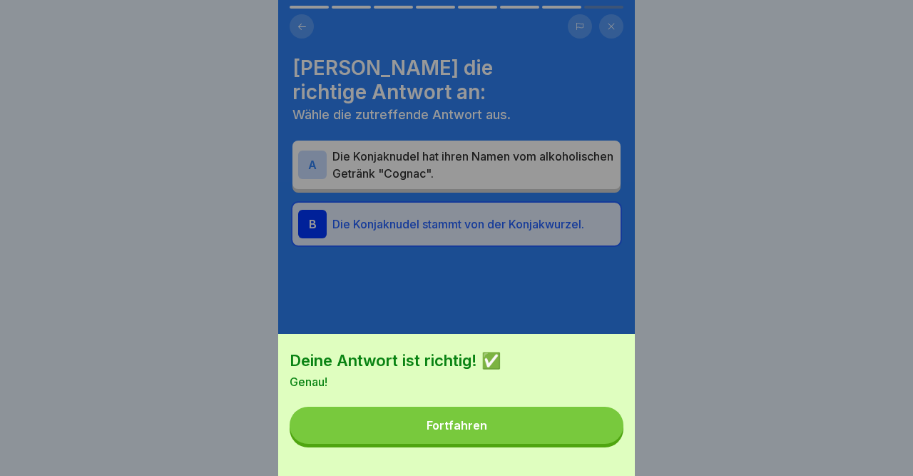
click at [600, 433] on button "Fortfahren" at bounding box center [457, 425] width 334 height 37
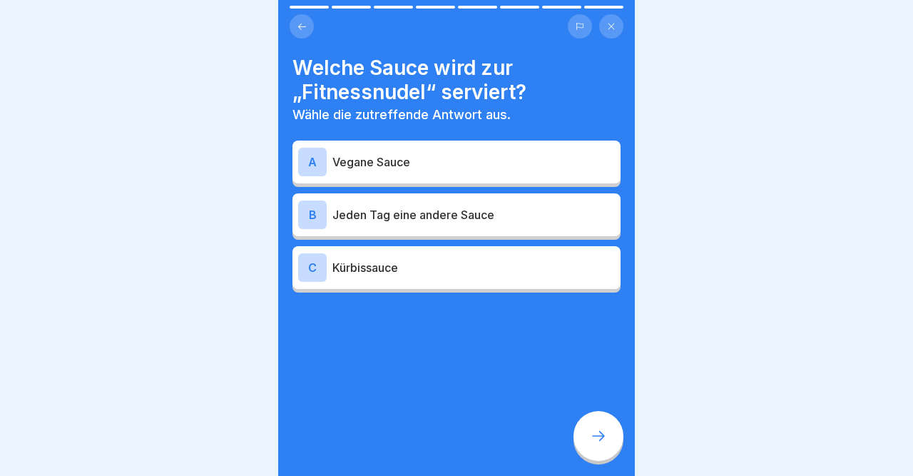
click at [311, 162] on div "A" at bounding box center [312, 162] width 29 height 29
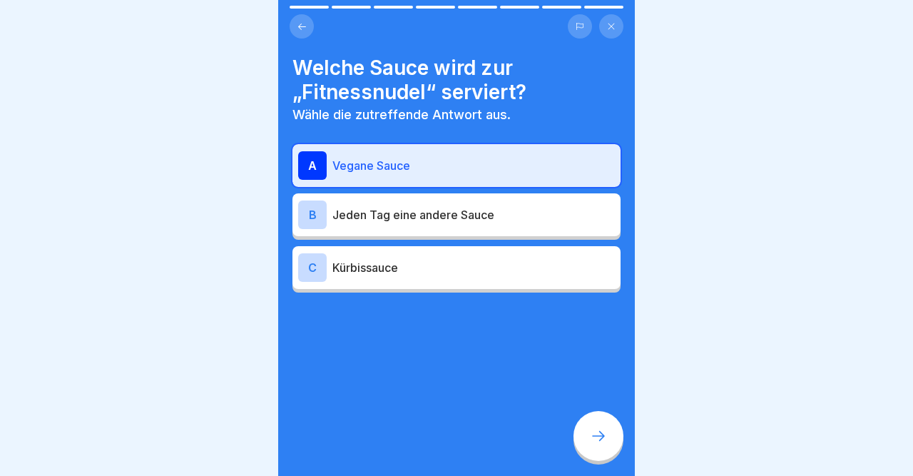
click at [587, 432] on div at bounding box center [599, 436] width 50 height 50
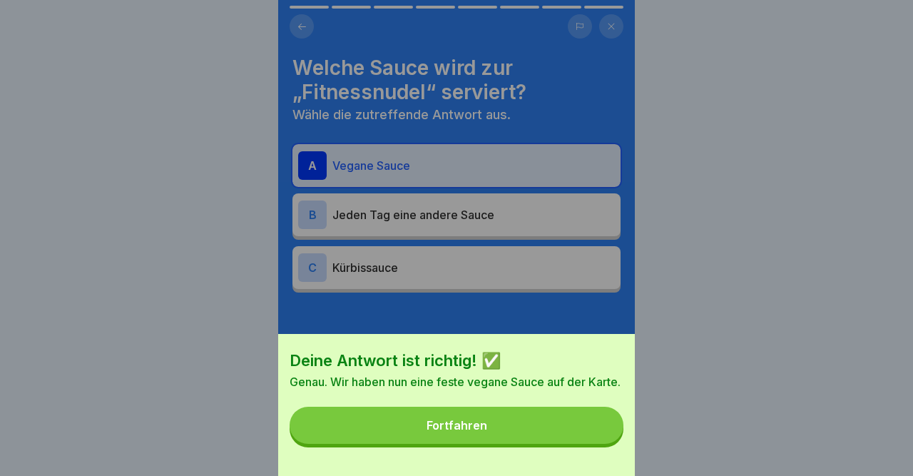
click at [587, 432] on button "Fortfahren" at bounding box center [457, 425] width 334 height 37
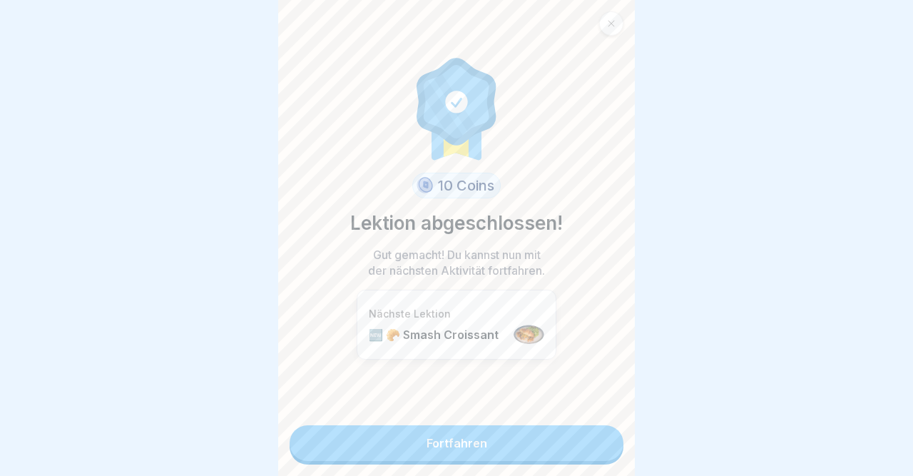
click at [587, 432] on link "Fortfahren" at bounding box center [457, 443] width 334 height 36
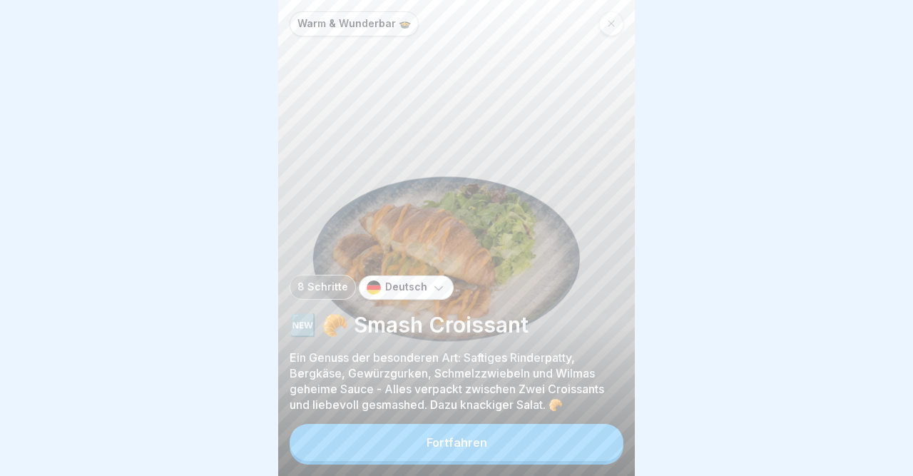
click at [573, 450] on button "Fortfahren" at bounding box center [457, 442] width 334 height 37
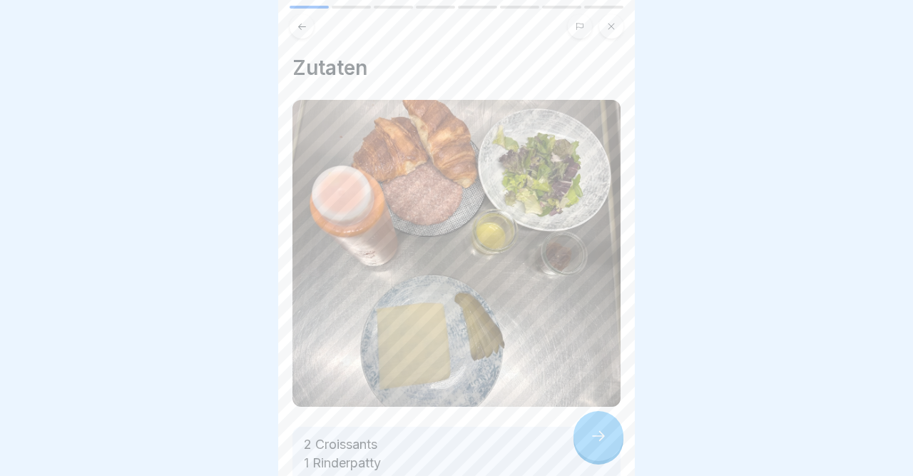
click at [599, 435] on icon at bounding box center [598, 435] width 17 height 17
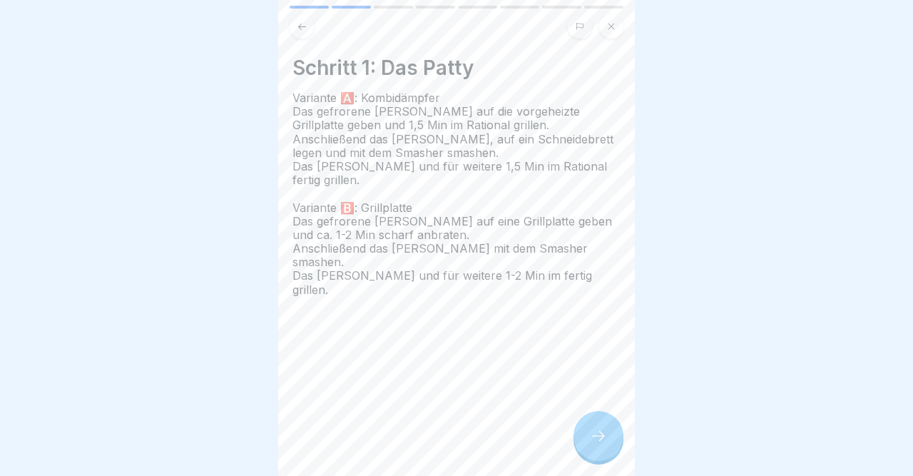
click at [599, 435] on icon at bounding box center [598, 435] width 17 height 17
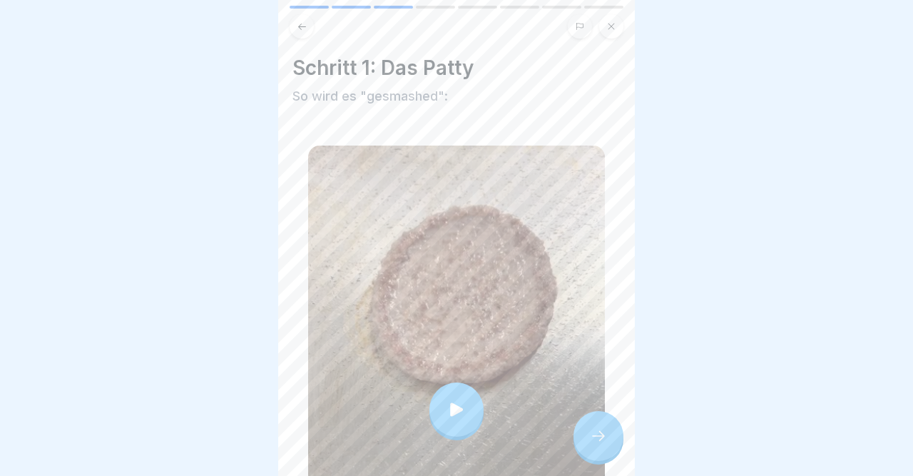
click at [599, 435] on icon at bounding box center [598, 435] width 17 height 17
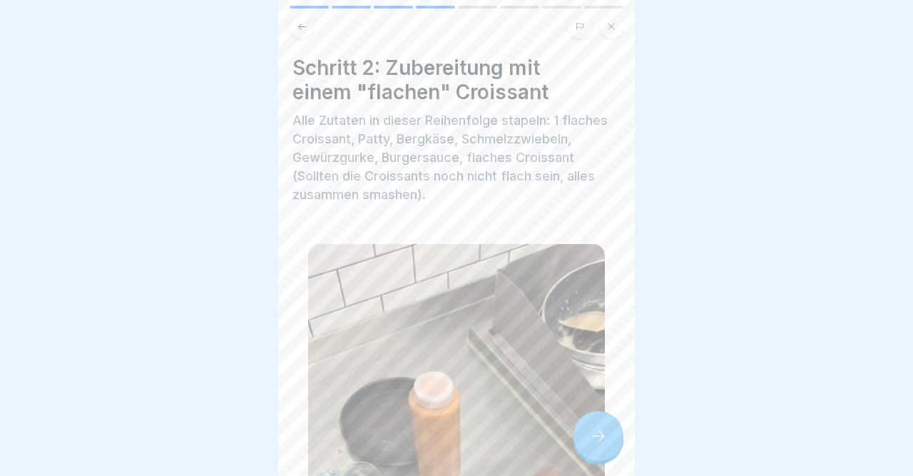
click at [599, 435] on icon at bounding box center [598, 435] width 17 height 17
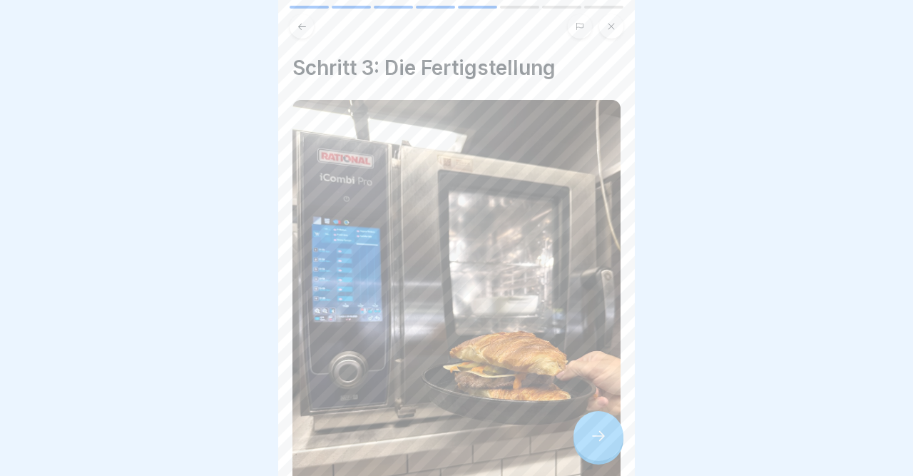
click at [599, 435] on icon at bounding box center [598, 435] width 17 height 17
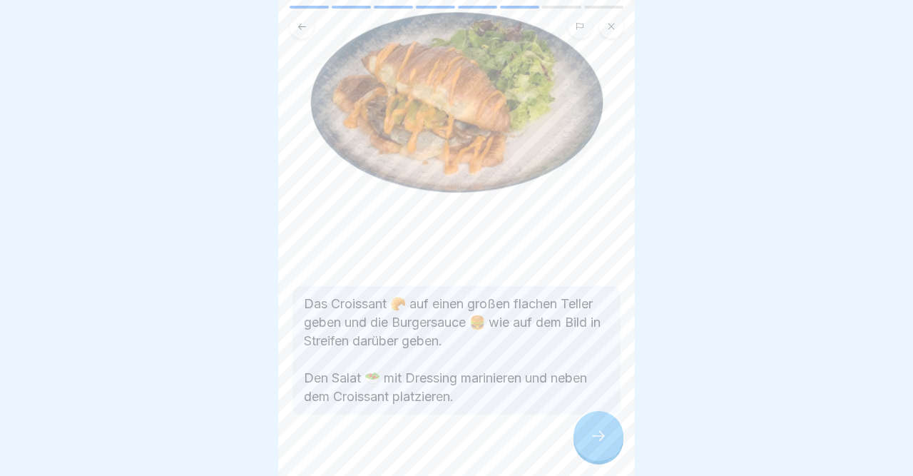
scroll to position [163, 0]
click at [647, 329] on body "Warm & Wunderbar 🍲 8 Schritte Deutsch 🆕 🥐 Smash Croissant Ein Genuss der besond…" at bounding box center [456, 238] width 913 height 476
click at [601, 443] on icon at bounding box center [598, 435] width 17 height 17
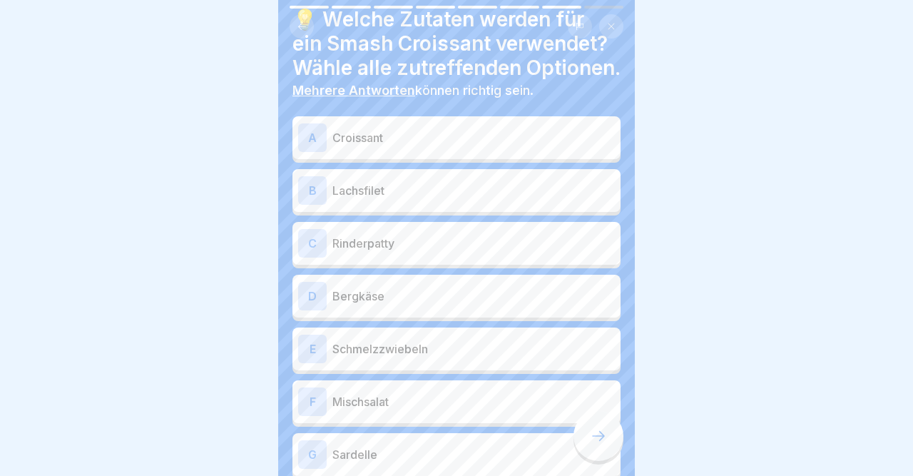
scroll to position [54, 0]
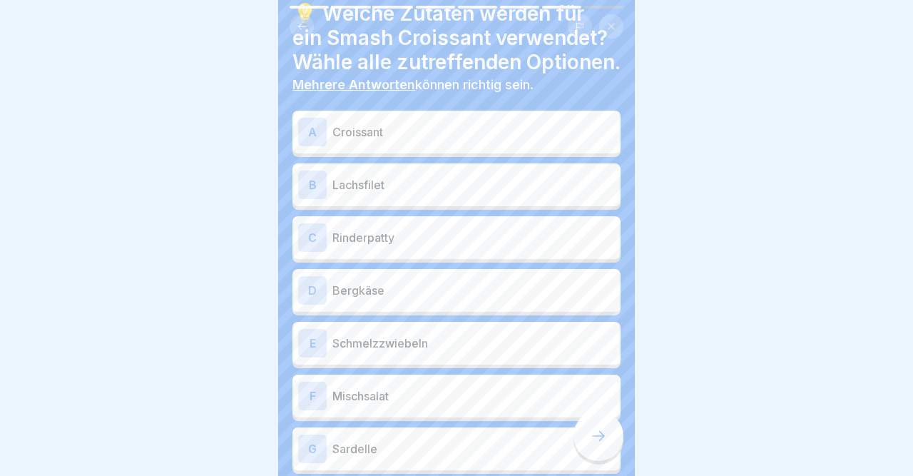
click at [312, 146] on div "A" at bounding box center [312, 132] width 29 height 29
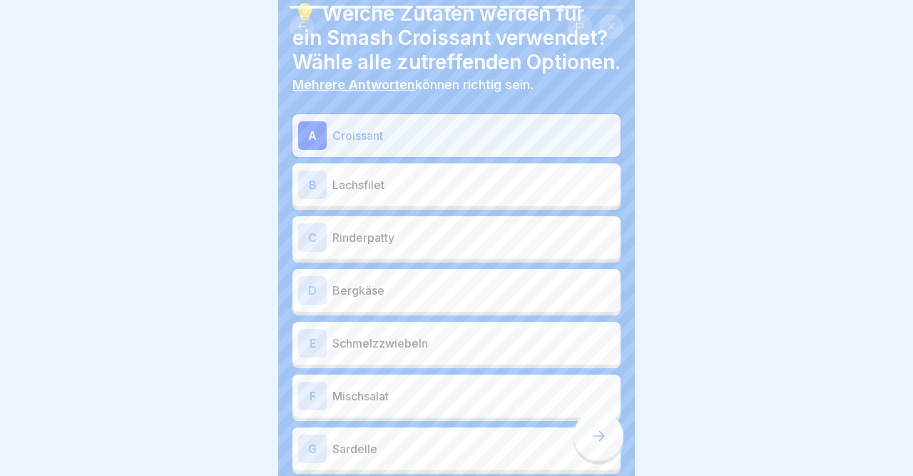
click at [315, 252] on div "C" at bounding box center [312, 237] width 29 height 29
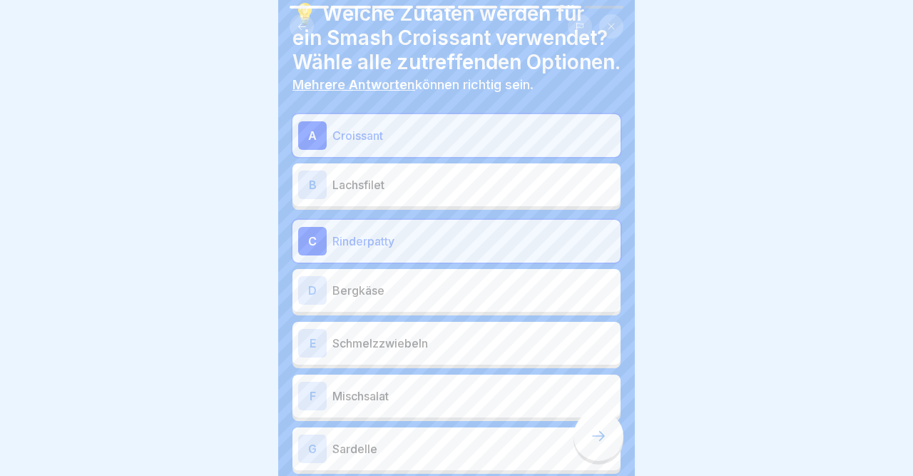
click at [310, 305] on div "D" at bounding box center [312, 290] width 29 height 29
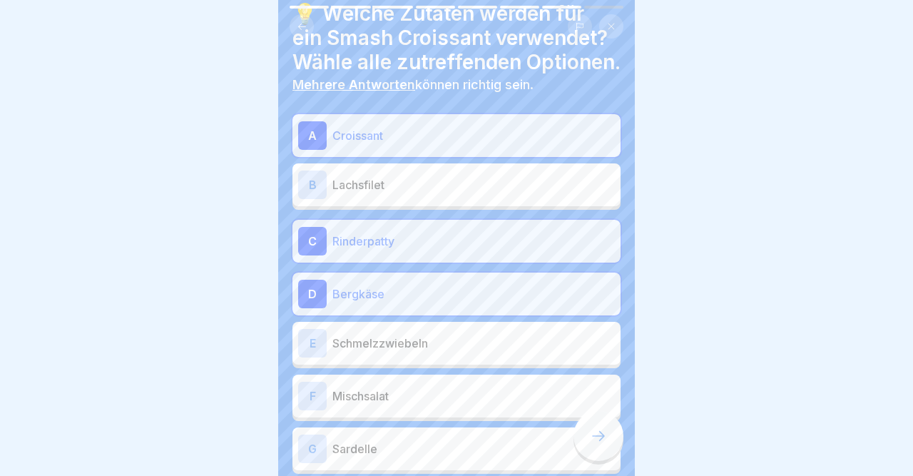
click at [314, 358] on div "E" at bounding box center [312, 343] width 29 height 29
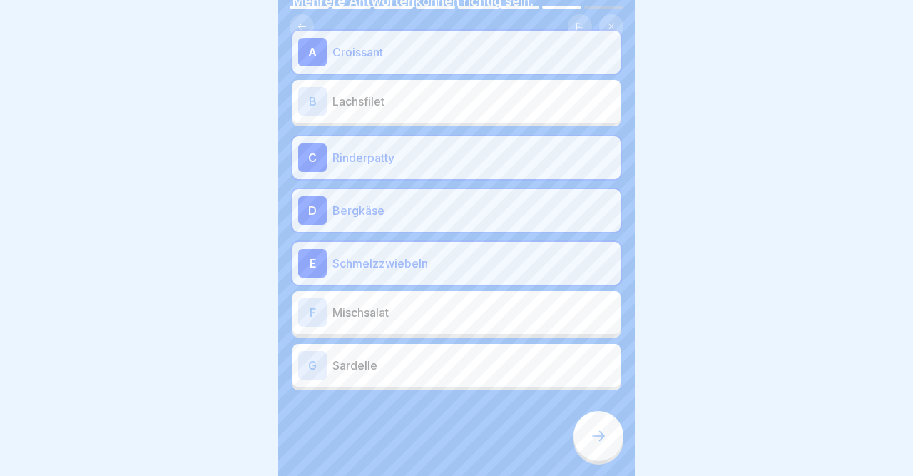
scroll to position [155, 0]
click at [638, 362] on body "Warm & Wunderbar 🍲 8 Schritte Deutsch 🆕 🥐 Smash Croissant Ein Genuss der besond…" at bounding box center [456, 238] width 913 height 476
click at [599, 434] on icon at bounding box center [598, 435] width 17 height 17
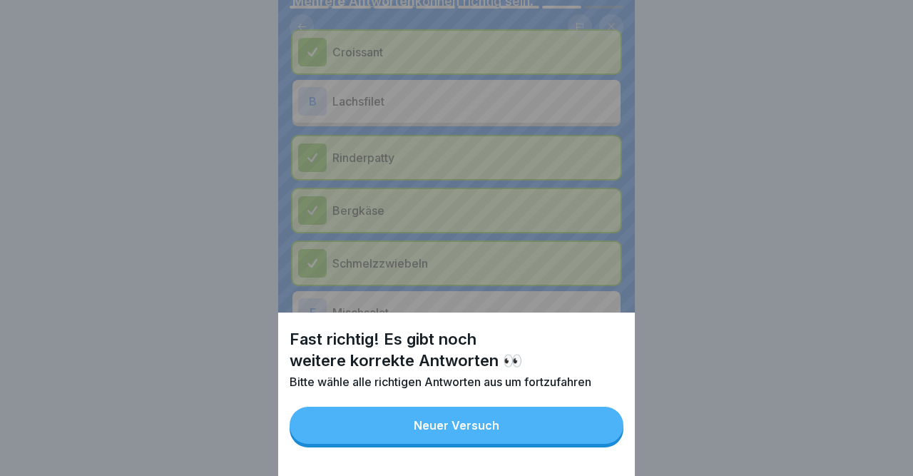
click at [599, 434] on button "Neuer Versuch" at bounding box center [457, 425] width 334 height 37
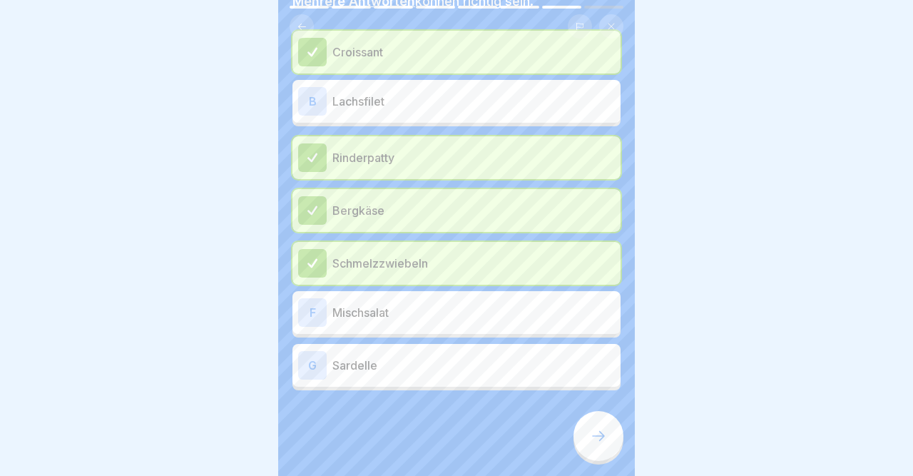
click at [310, 320] on div "F" at bounding box center [312, 312] width 29 height 29
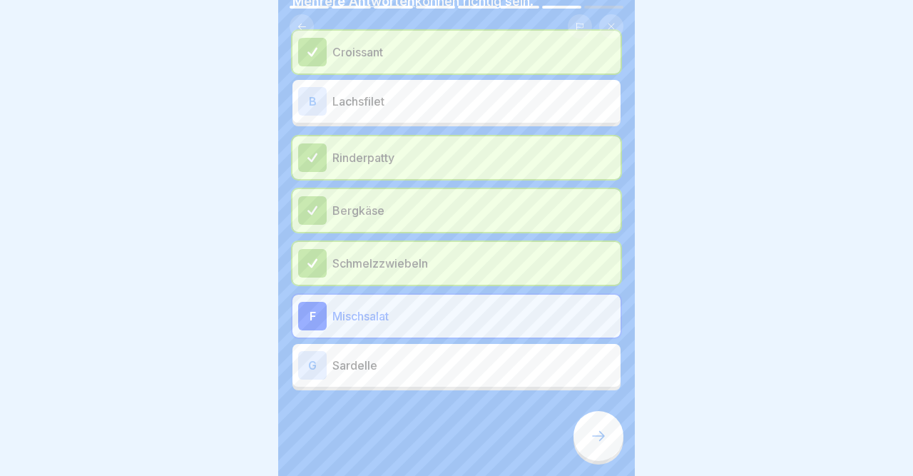
click at [597, 435] on icon at bounding box center [598, 435] width 17 height 17
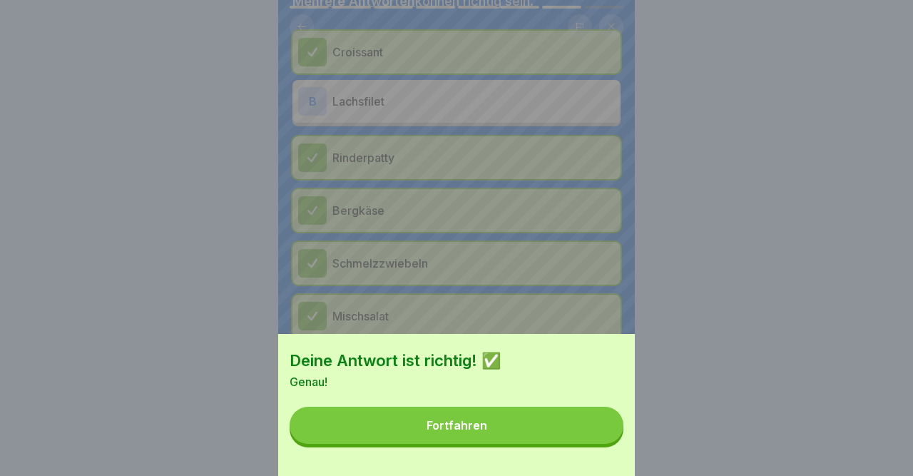
click at [597, 435] on button "Fortfahren" at bounding box center [457, 425] width 334 height 37
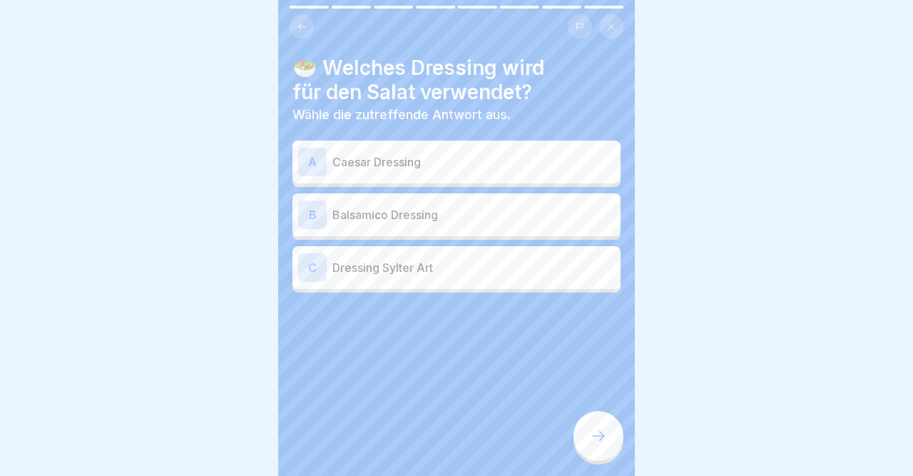
click at [310, 165] on div "A" at bounding box center [312, 162] width 29 height 29
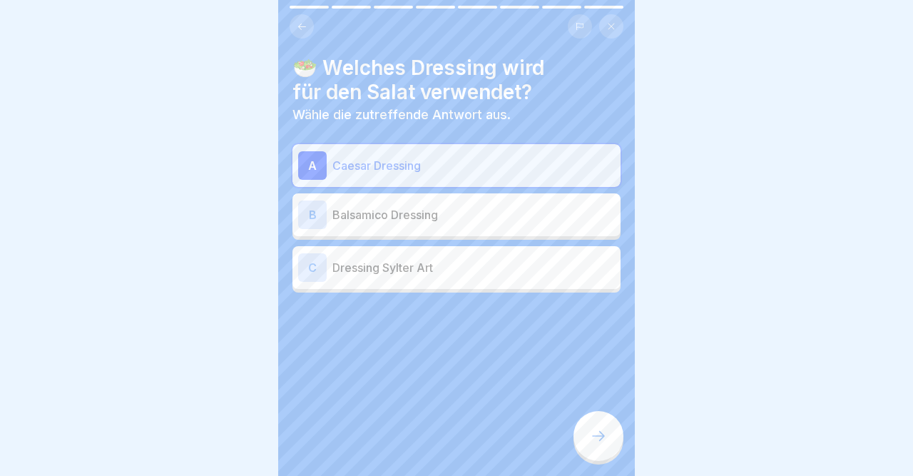
click at [596, 436] on icon at bounding box center [598, 435] width 17 height 17
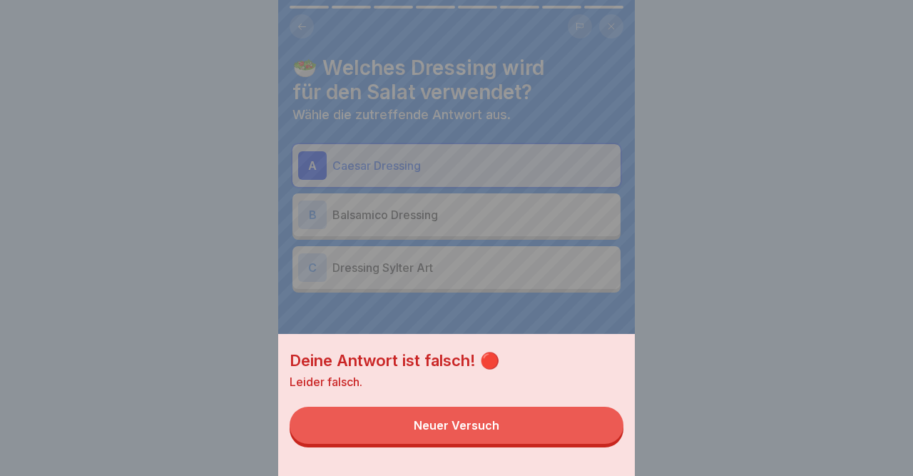
click at [596, 436] on button "Neuer Versuch" at bounding box center [457, 425] width 334 height 37
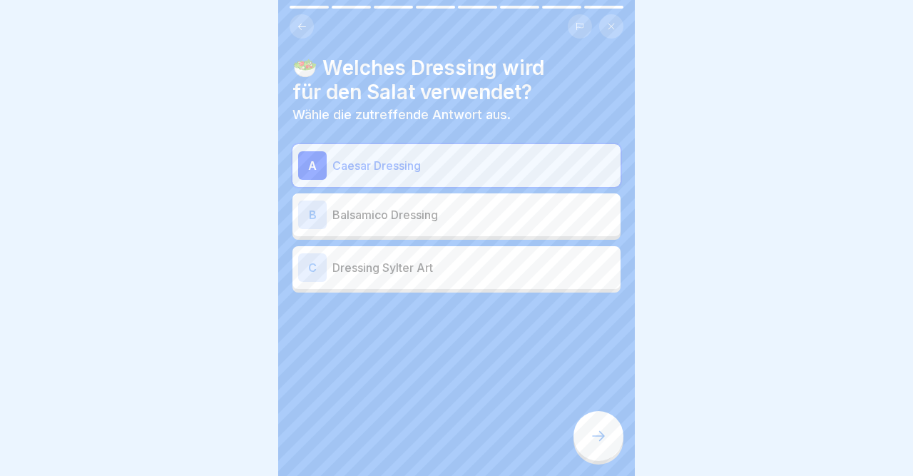
click at [313, 213] on div "B" at bounding box center [312, 215] width 29 height 29
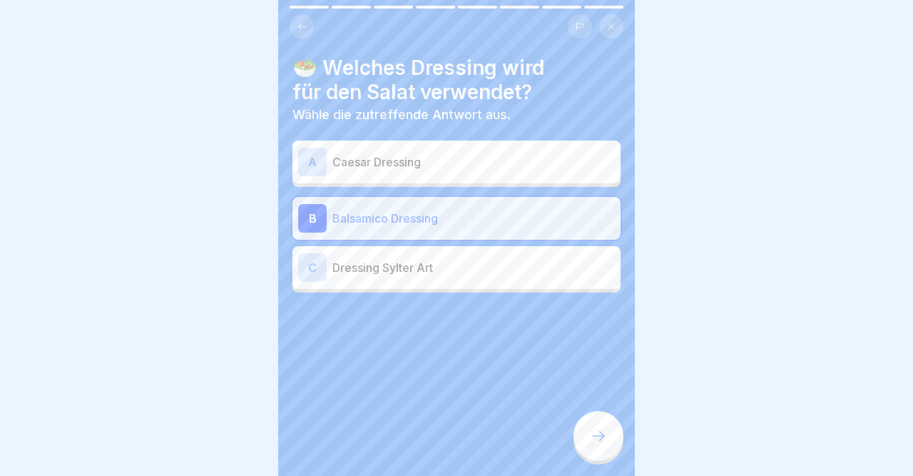
click at [609, 427] on div at bounding box center [599, 436] width 50 height 50
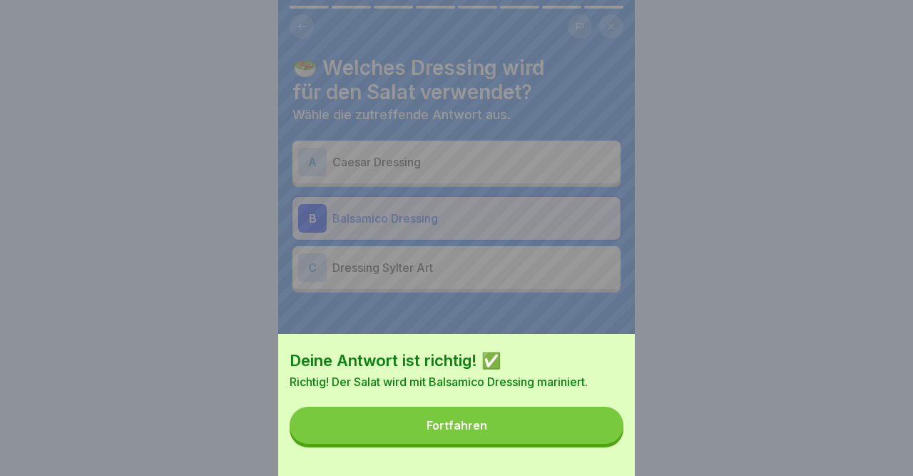
click at [609, 427] on button "Fortfahren" at bounding box center [457, 425] width 334 height 37
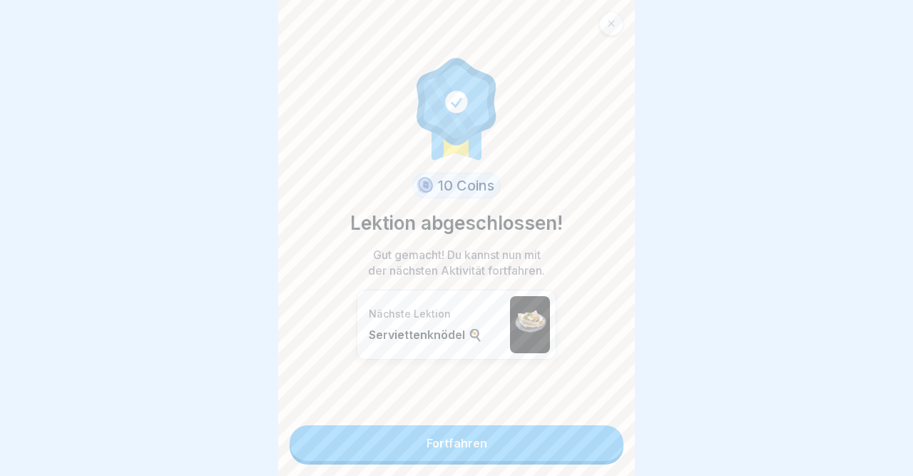
click at [580, 453] on link "Fortfahren" at bounding box center [457, 443] width 334 height 36
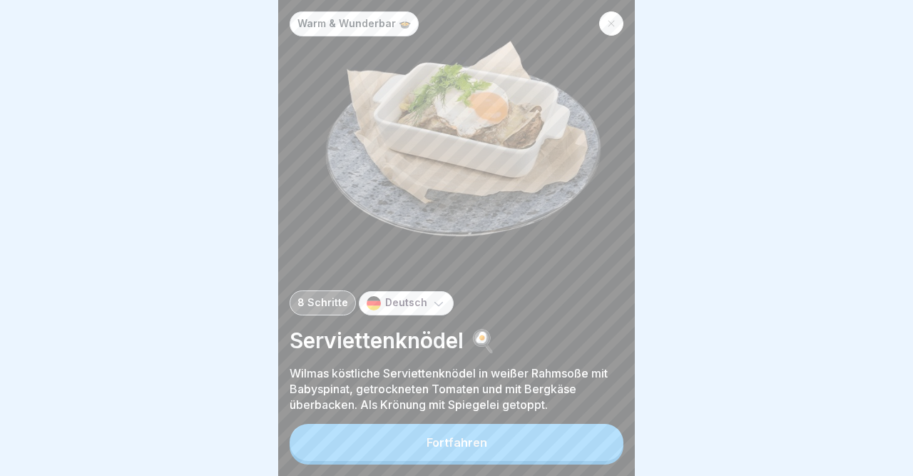
click at [615, 15] on div at bounding box center [611, 23] width 24 height 24
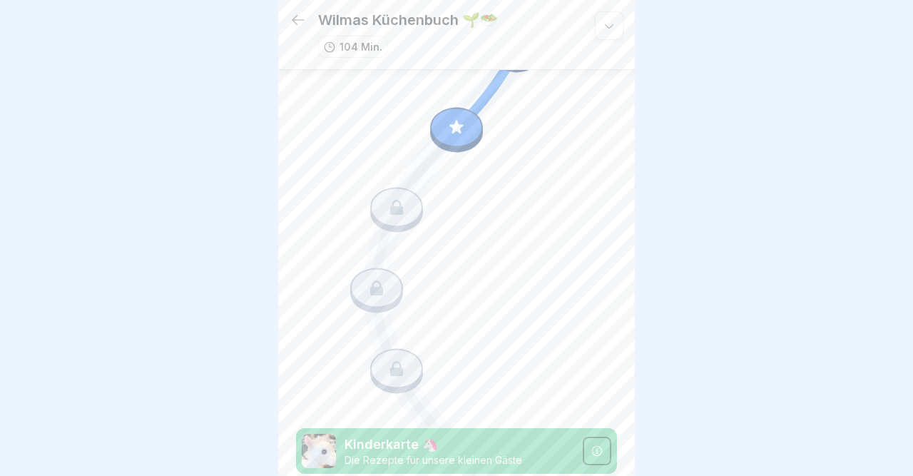
scroll to position [5428, 0]
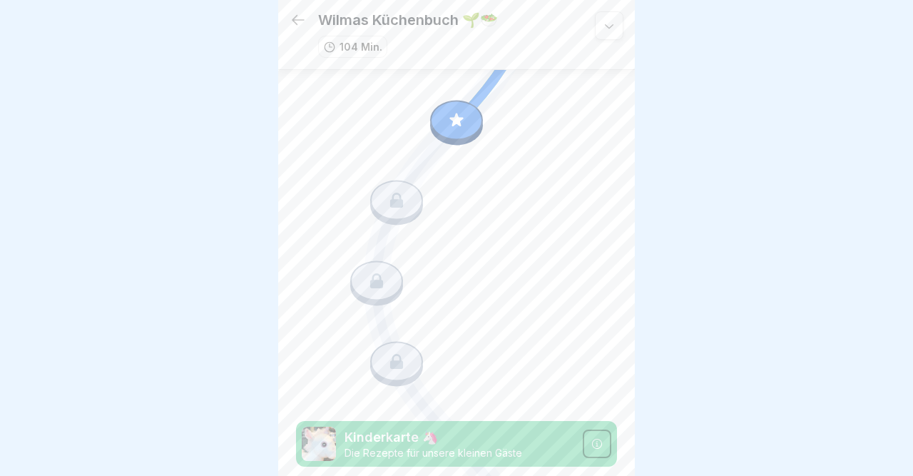
click at [392, 207] on icon at bounding box center [396, 200] width 13 height 15
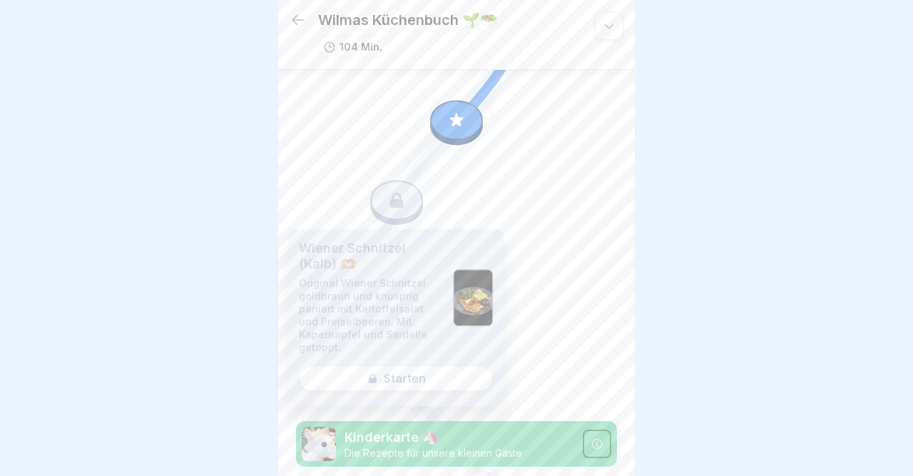
click at [459, 375] on div "Wiener Schnitzel (Kalb) 🫶🏼 Original Wiener Schnitzel goldbraun und knusprig pan…" at bounding box center [396, 317] width 217 height 177
click at [403, 374] on div "Wiener Schnitzel (Kalb) 🫶🏼 Original Wiener Schnitzel goldbraun und knusprig pan…" at bounding box center [396, 317] width 217 height 177
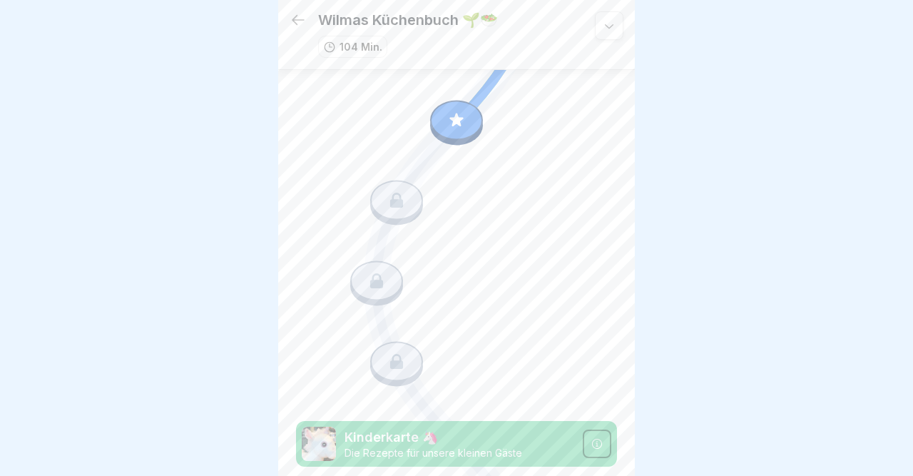
click at [450, 128] on icon at bounding box center [456, 120] width 19 height 19
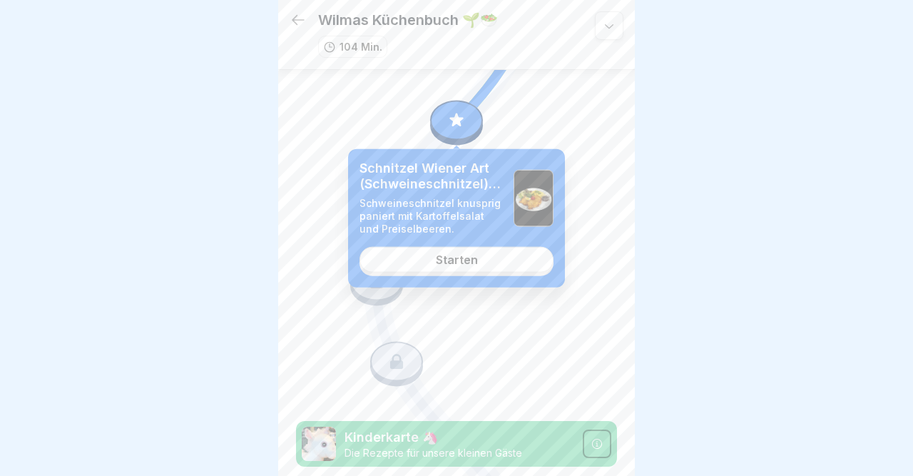
click at [470, 258] on div "Starten" at bounding box center [457, 259] width 42 height 13
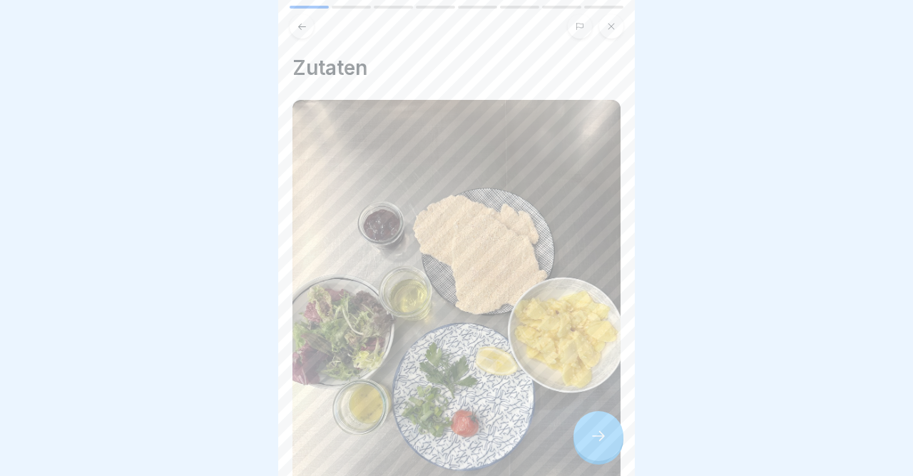
click at [589, 440] on div at bounding box center [599, 436] width 50 height 50
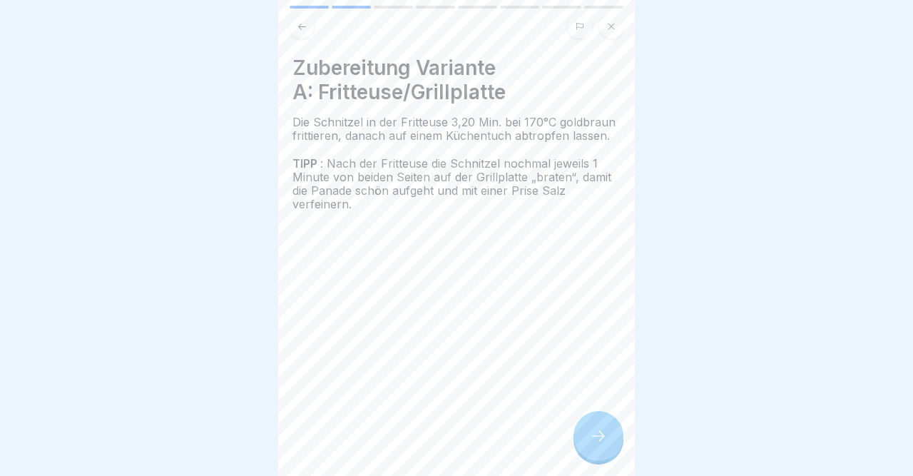
click at [609, 437] on div at bounding box center [599, 436] width 50 height 50
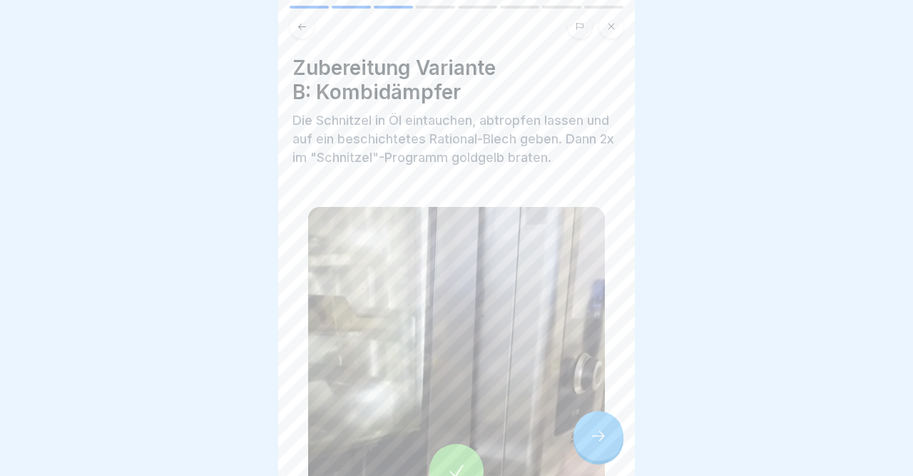
click at [609, 437] on div at bounding box center [599, 436] width 50 height 50
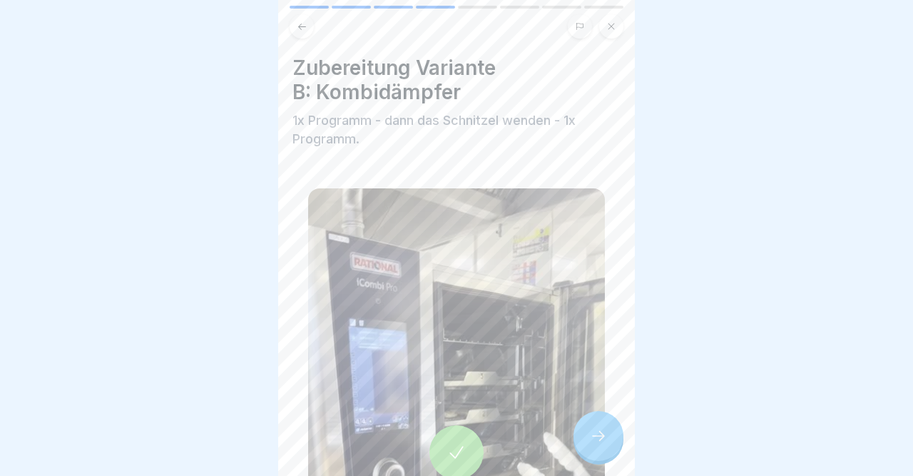
click at [609, 437] on div at bounding box center [599, 436] width 50 height 50
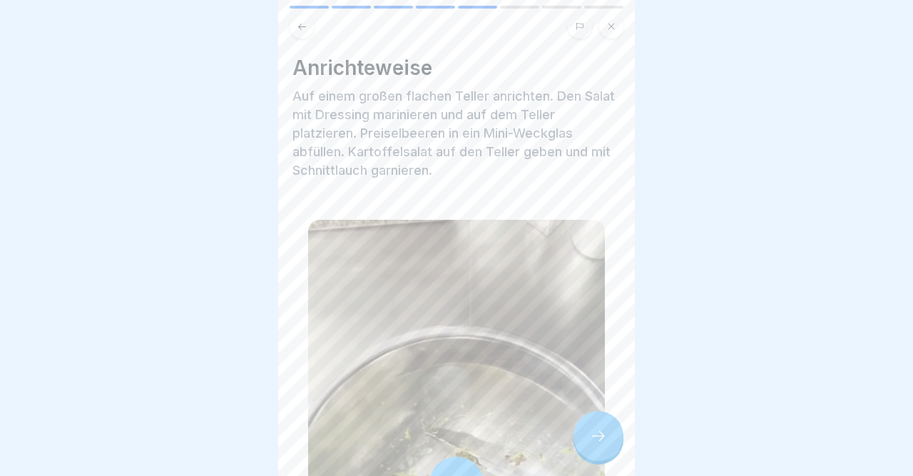
click at [609, 437] on div at bounding box center [599, 436] width 50 height 50
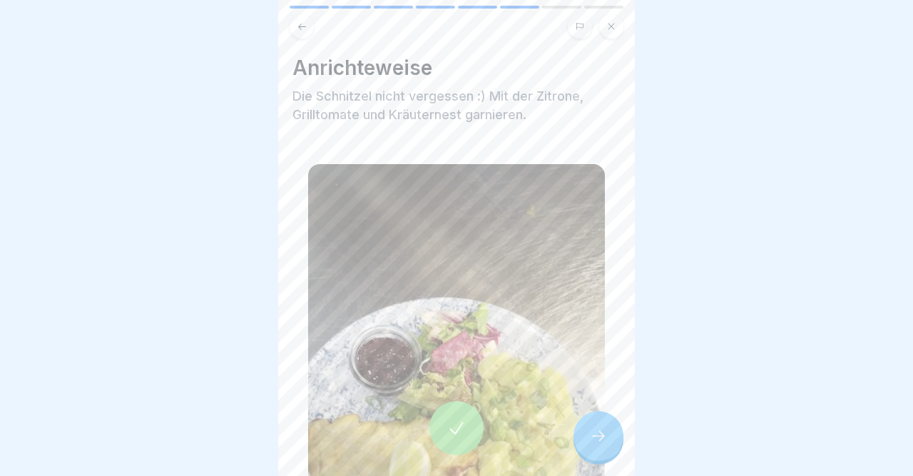
click at [609, 437] on div at bounding box center [599, 436] width 50 height 50
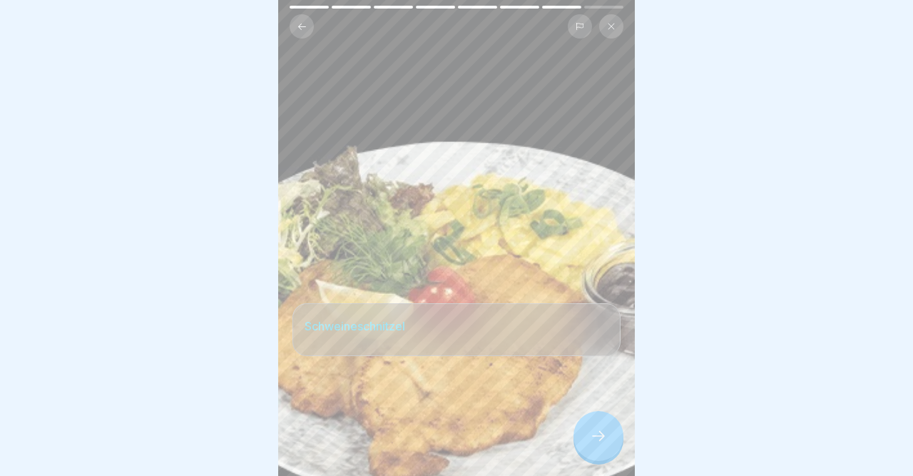
click at [609, 437] on div at bounding box center [599, 436] width 50 height 50
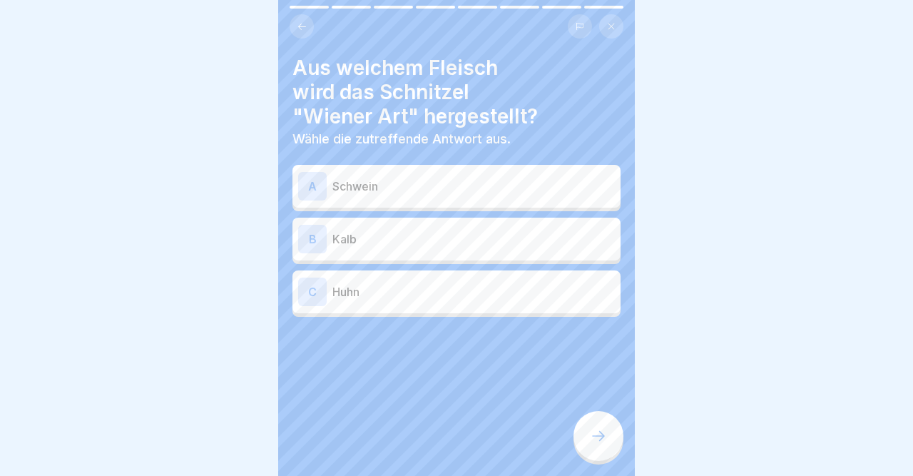
click at [293, 31] on button at bounding box center [302, 26] width 24 height 24
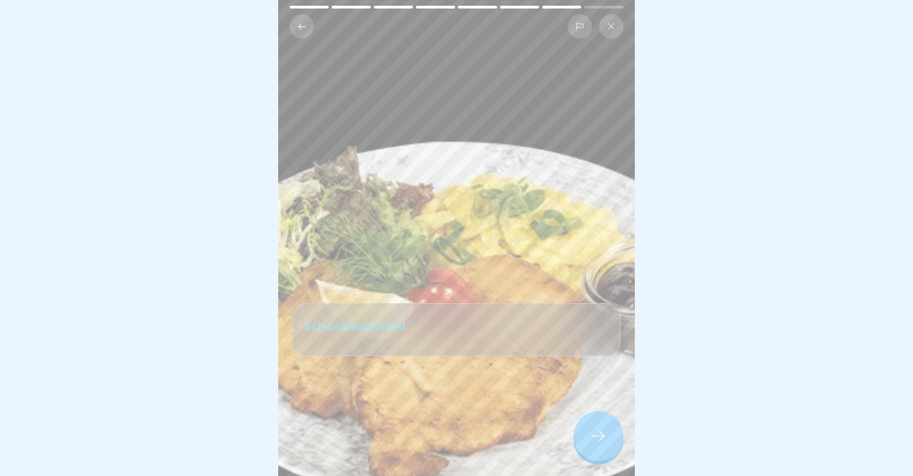
click at [596, 437] on icon at bounding box center [598, 435] width 17 height 17
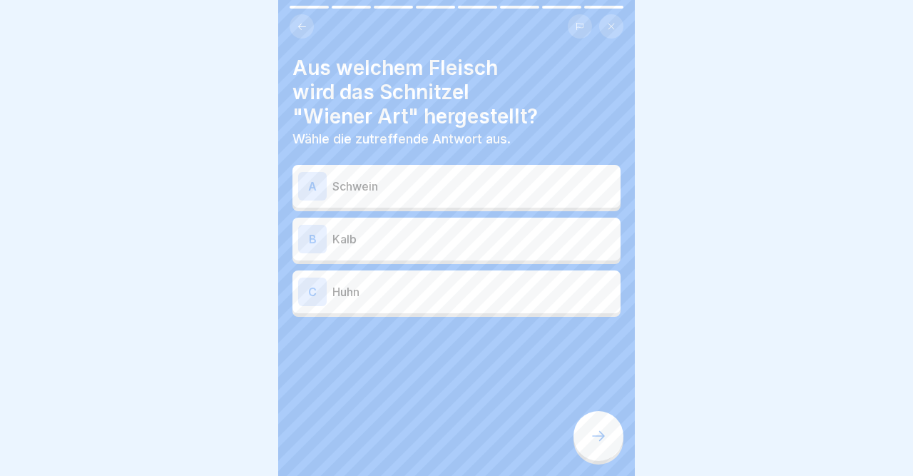
click at [306, 188] on div "A" at bounding box center [312, 186] width 29 height 29
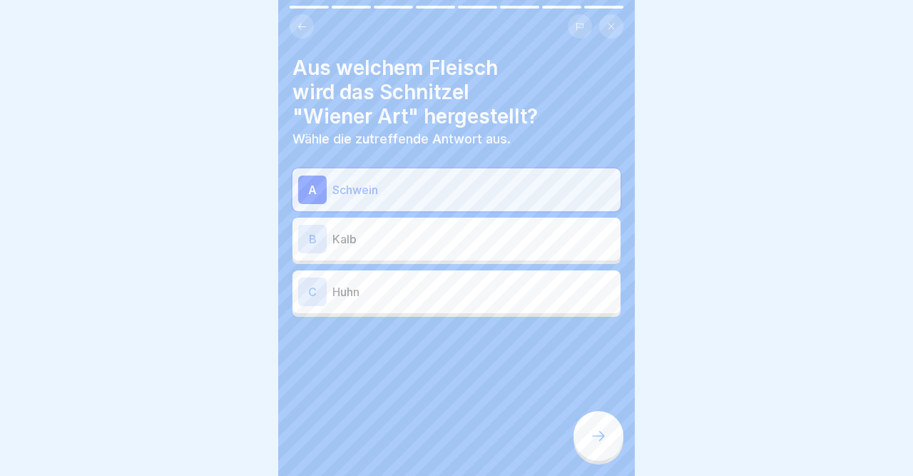
click at [589, 444] on div at bounding box center [599, 436] width 50 height 50
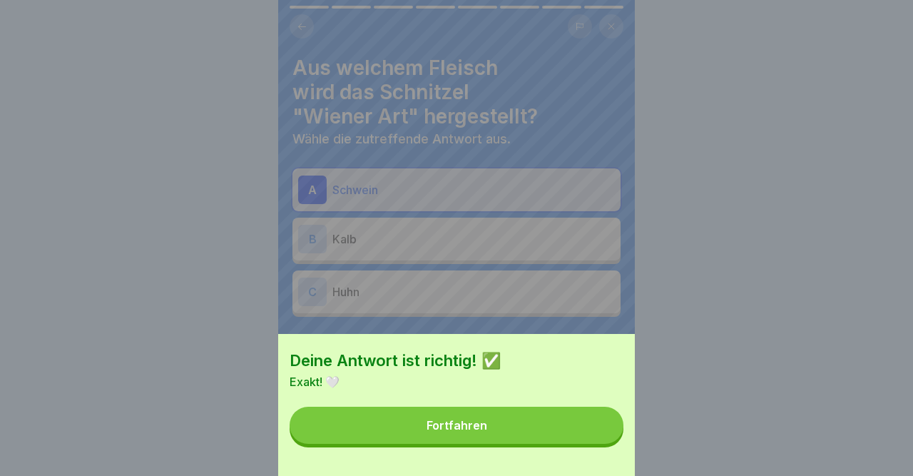
click at [589, 444] on button "Fortfahren" at bounding box center [457, 425] width 334 height 37
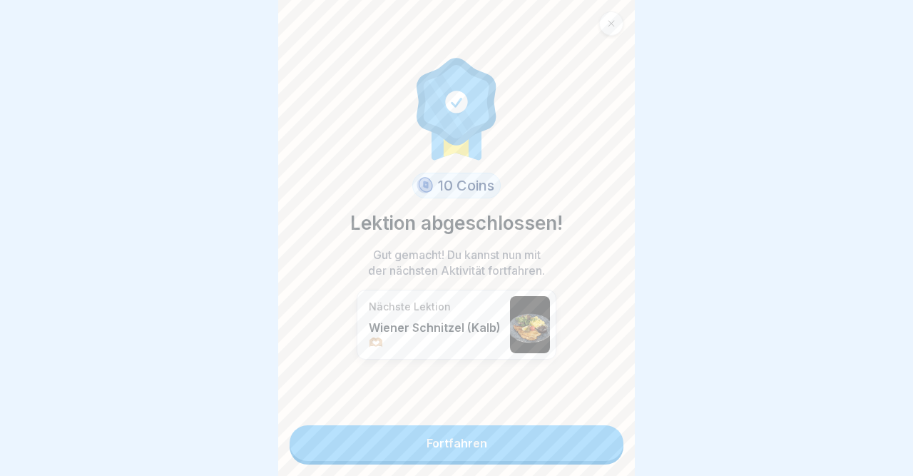
click at [589, 444] on link "Fortfahren" at bounding box center [457, 443] width 334 height 36
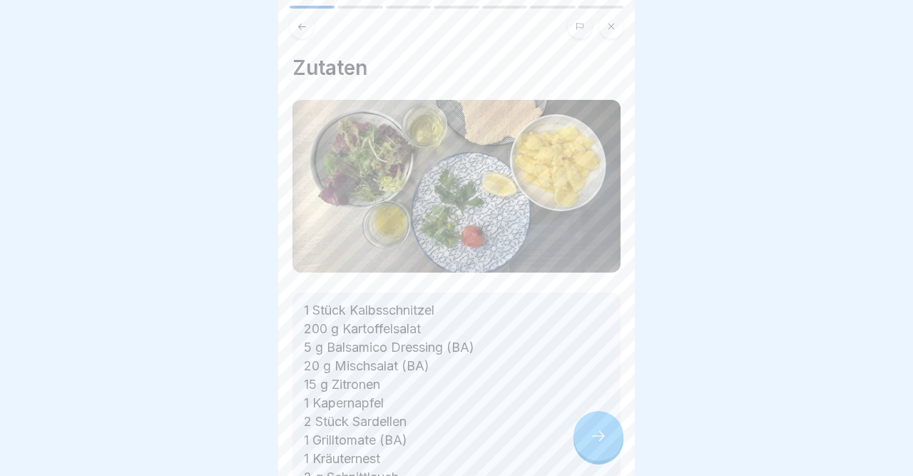
click at [589, 444] on div at bounding box center [599, 436] width 50 height 50
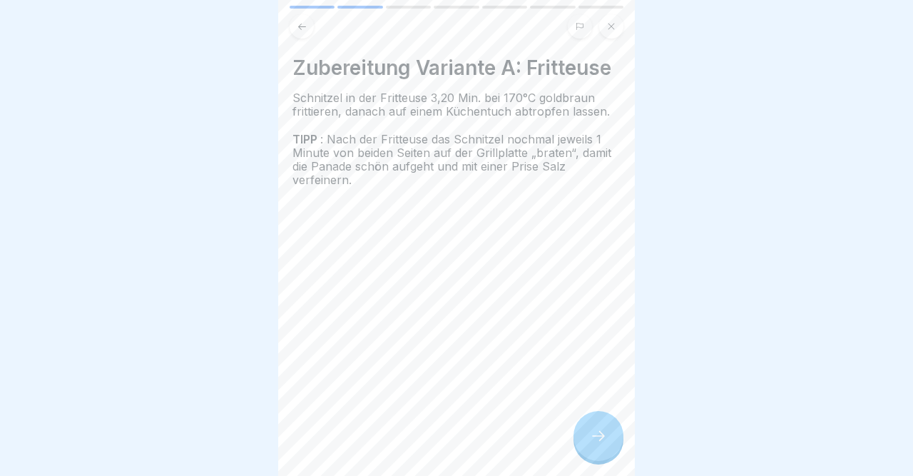
click at [589, 444] on div at bounding box center [599, 436] width 50 height 50
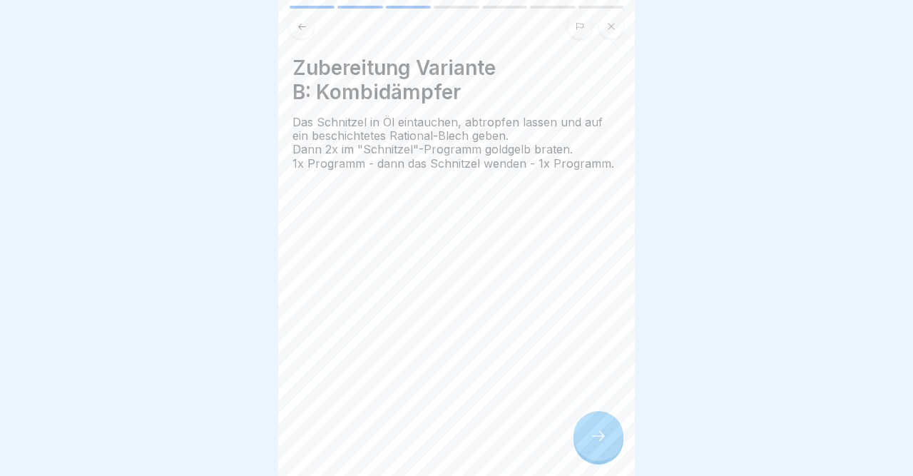
click at [589, 444] on div at bounding box center [599, 436] width 50 height 50
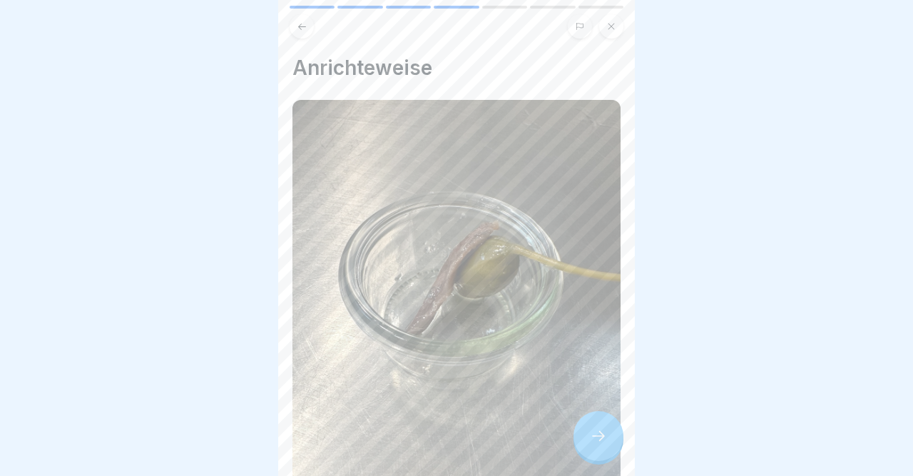
click at [589, 444] on div at bounding box center [599, 436] width 50 height 50
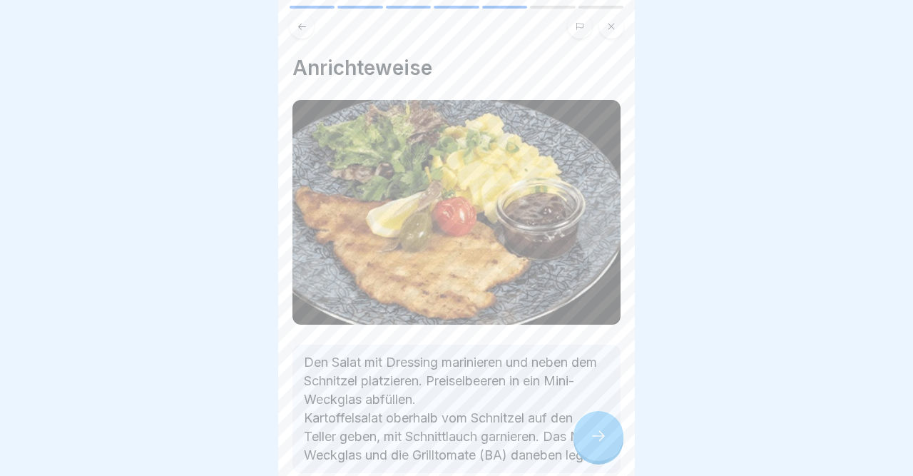
click at [589, 444] on div at bounding box center [599, 436] width 50 height 50
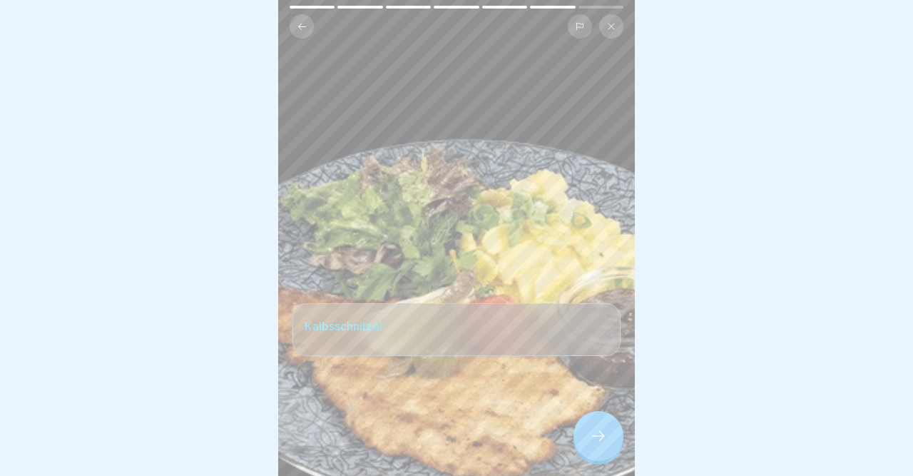
click at [589, 444] on div at bounding box center [599, 436] width 50 height 50
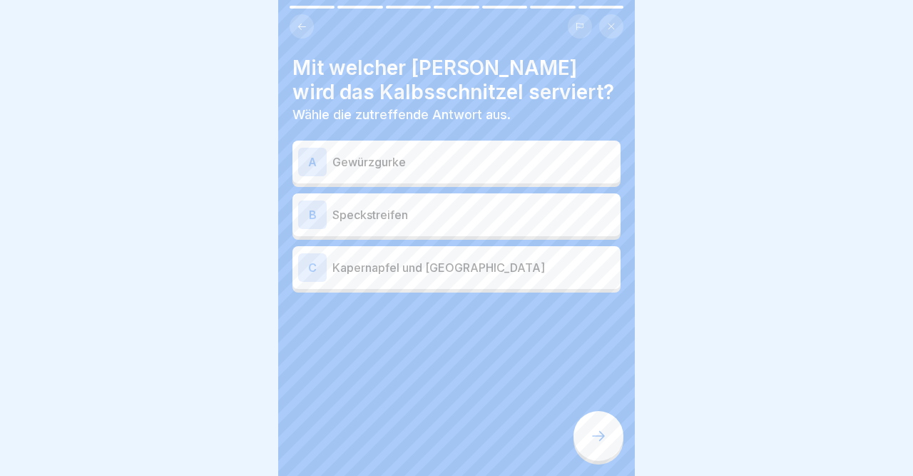
click at [315, 268] on div "C" at bounding box center [312, 267] width 29 height 29
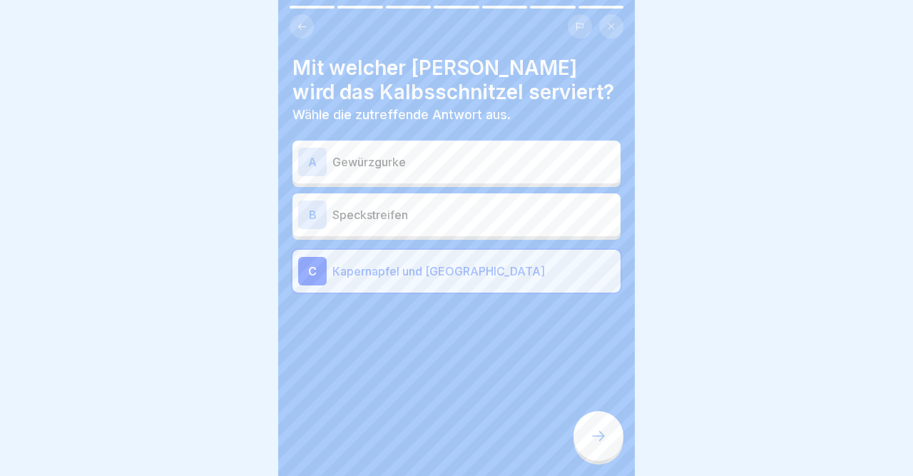
click at [593, 426] on div at bounding box center [599, 436] width 50 height 50
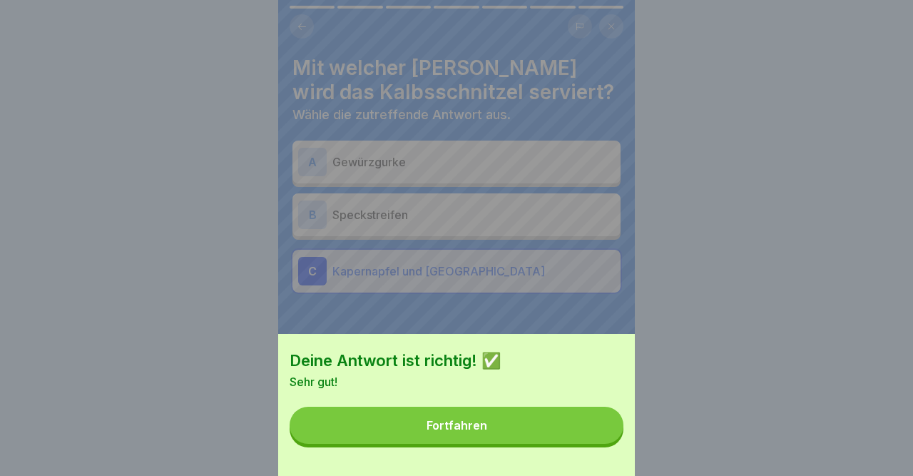
click at [593, 426] on button "Fortfahren" at bounding box center [457, 425] width 334 height 37
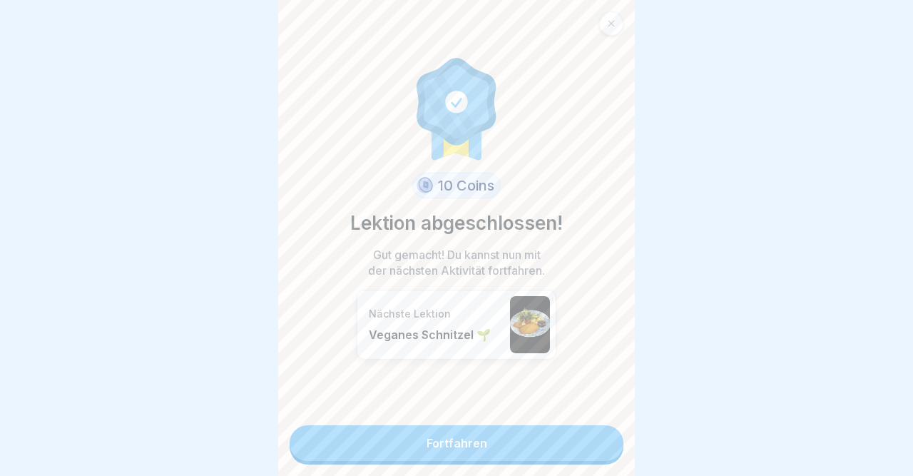
click at [593, 426] on link "Fortfahren" at bounding box center [457, 443] width 334 height 36
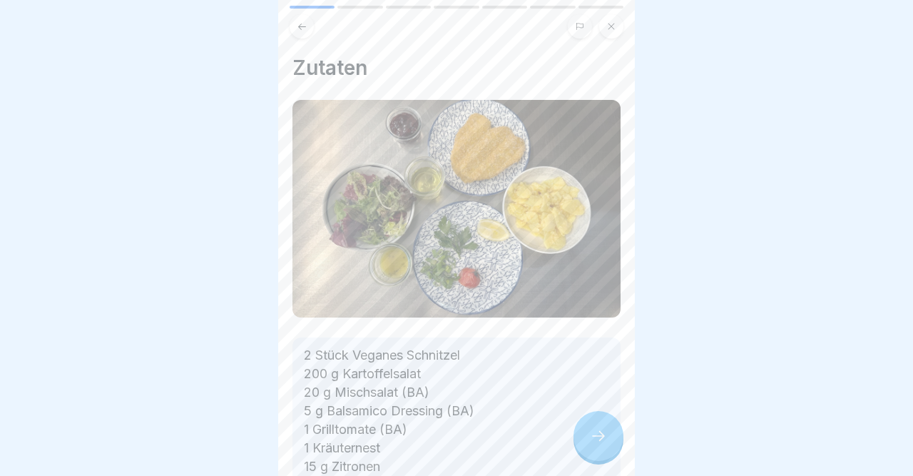
click at [609, 28] on icon at bounding box center [611, 26] width 9 height 9
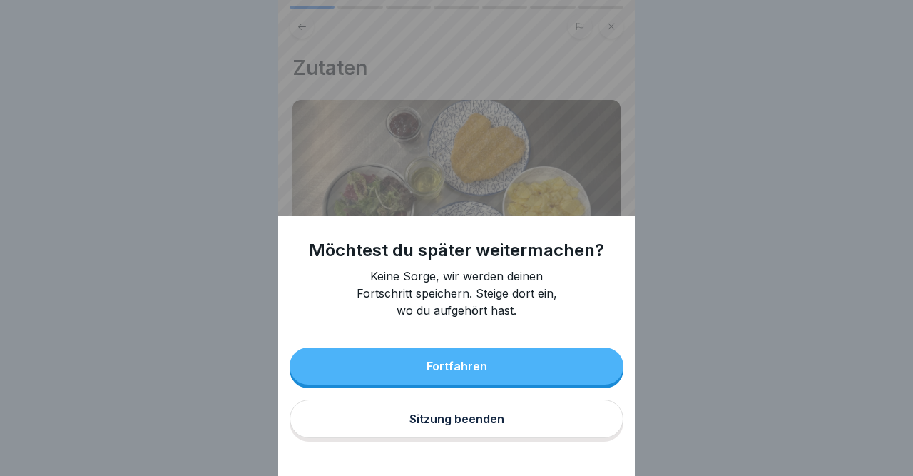
click at [417, 431] on button "Sitzung beenden" at bounding box center [457, 419] width 334 height 39
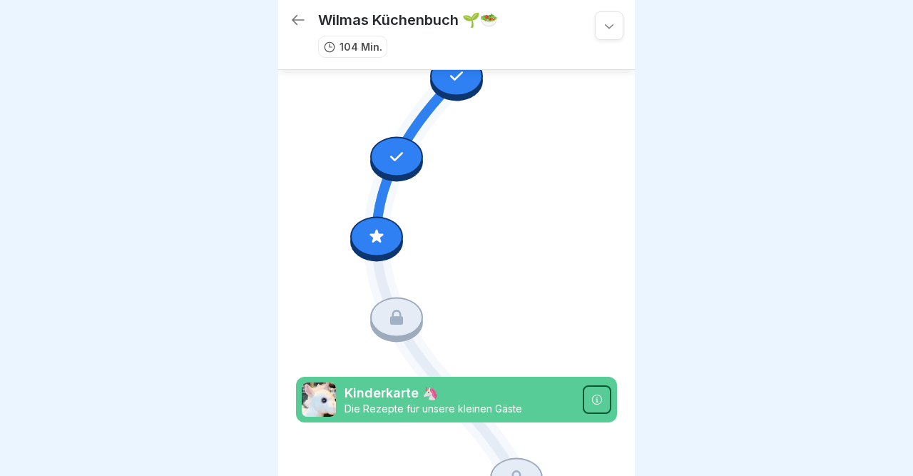
scroll to position [5473, 0]
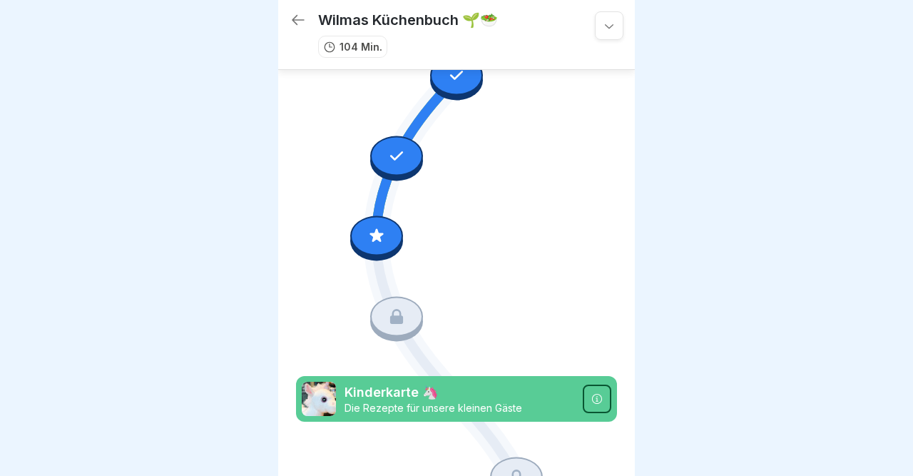
click at [367, 235] on div at bounding box center [376, 236] width 53 height 40
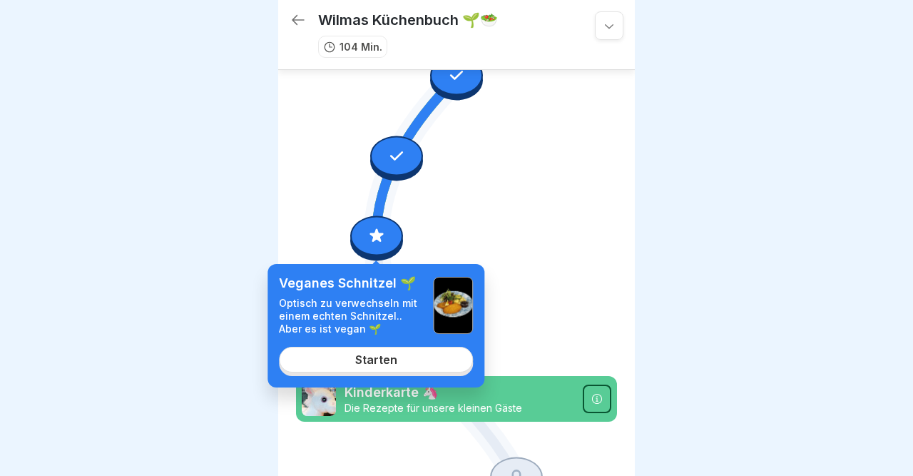
click at [348, 365] on link "Starten" at bounding box center [376, 360] width 194 height 26
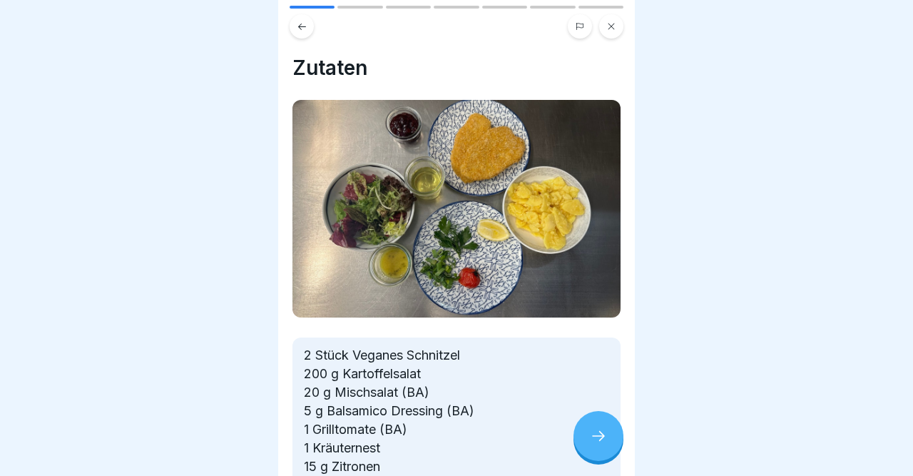
click at [597, 425] on div at bounding box center [599, 436] width 50 height 50
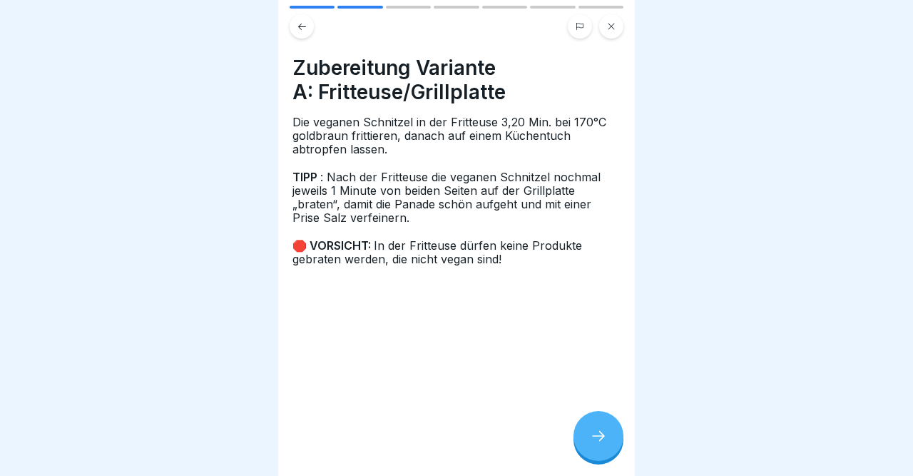
click at [597, 425] on div at bounding box center [599, 436] width 50 height 50
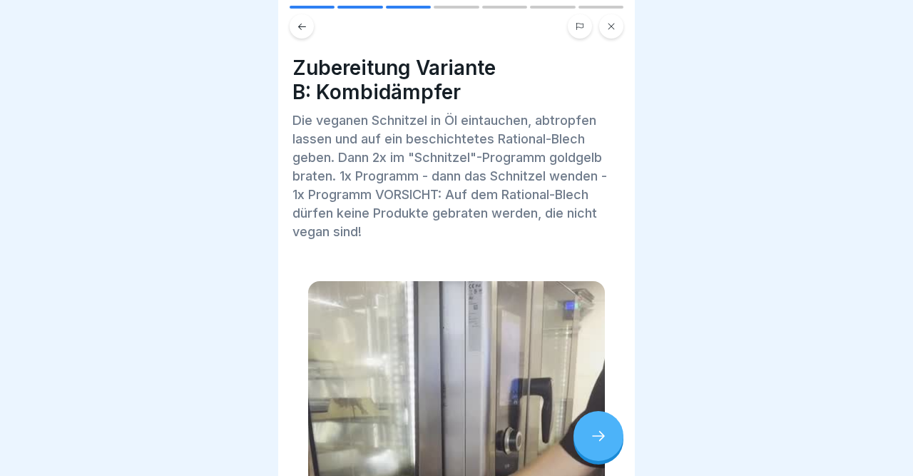
click at [597, 425] on div at bounding box center [599, 436] width 50 height 50
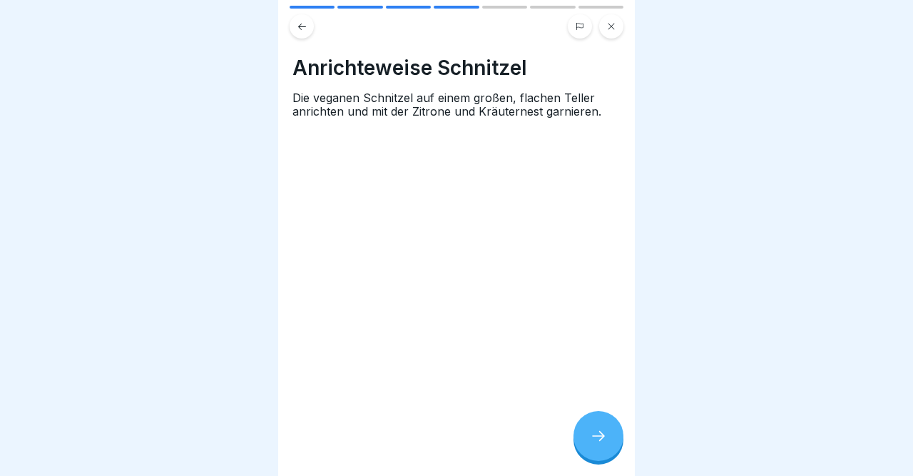
click at [597, 425] on div at bounding box center [599, 436] width 50 height 50
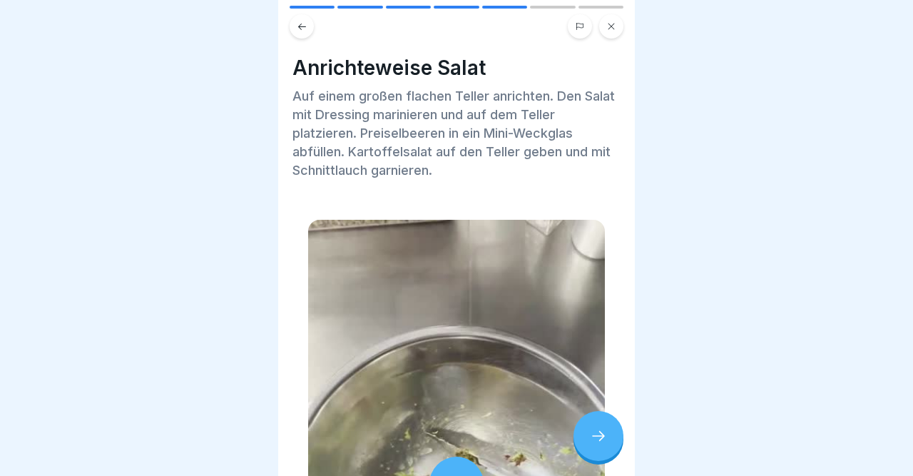
click at [597, 425] on div at bounding box center [599, 436] width 50 height 50
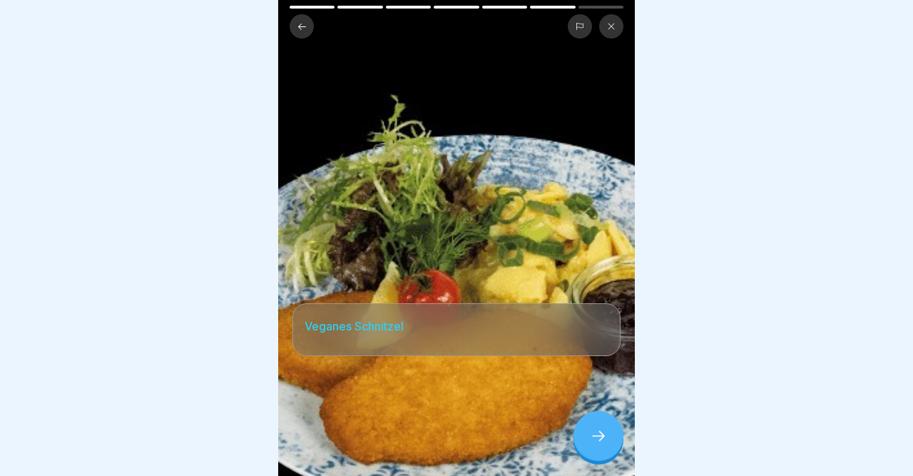
click at [597, 425] on div at bounding box center [599, 436] width 50 height 50
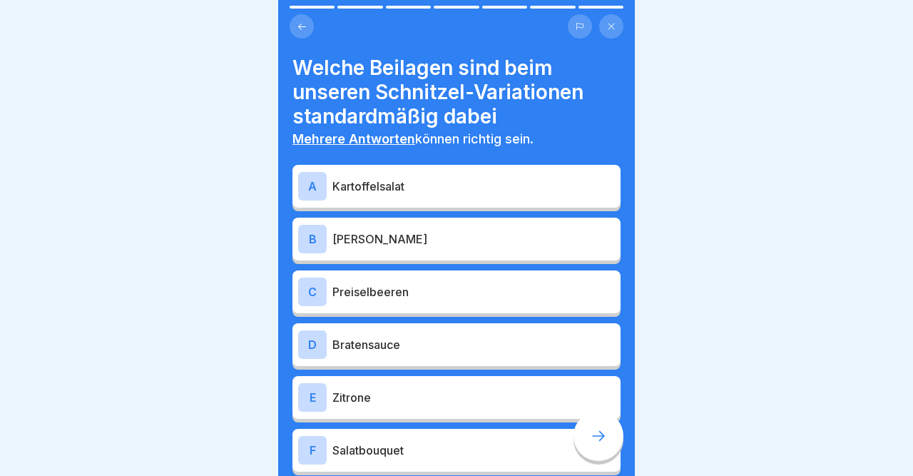
click at [310, 189] on div "A" at bounding box center [312, 186] width 29 height 29
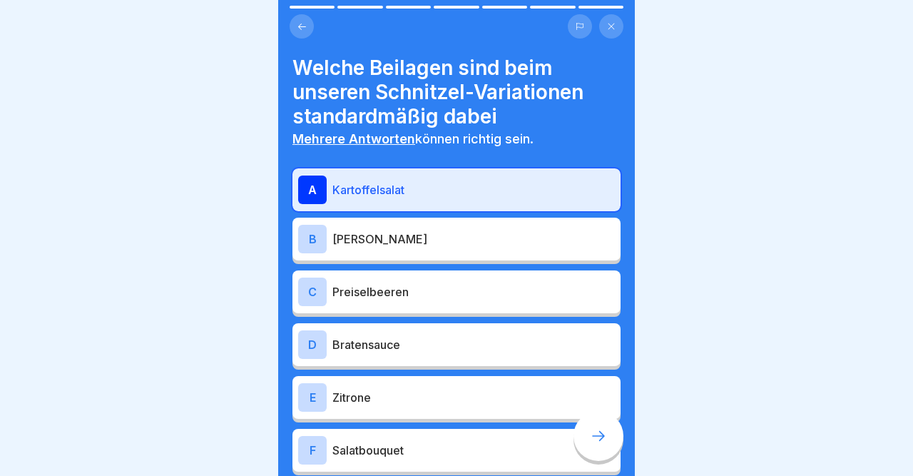
click at [313, 286] on div "C" at bounding box center [312, 292] width 29 height 29
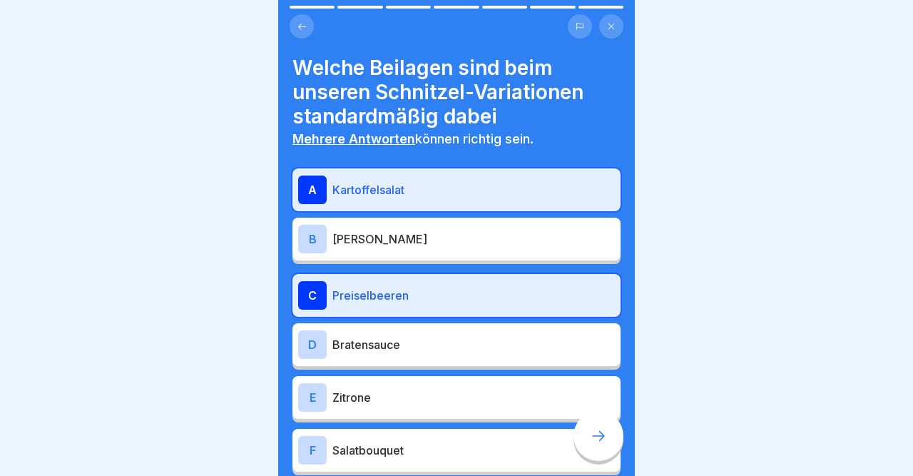
click at [309, 402] on div "E" at bounding box center [312, 397] width 29 height 29
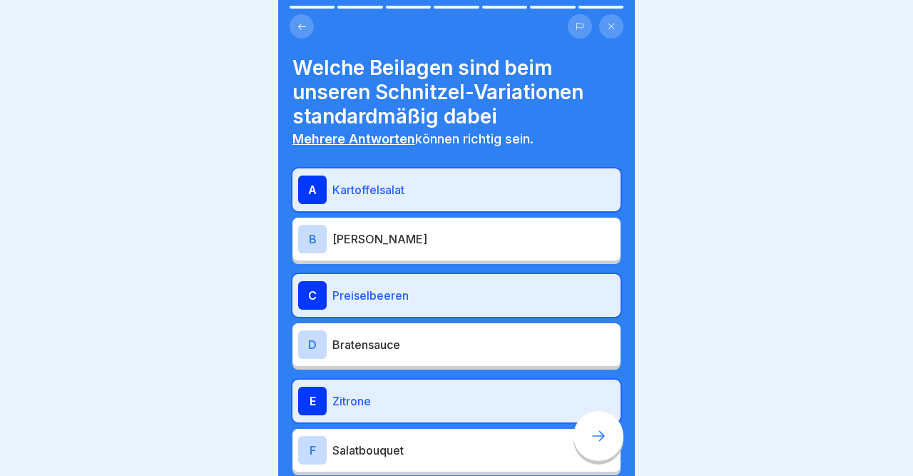
click at [313, 447] on div "F" at bounding box center [312, 450] width 29 height 29
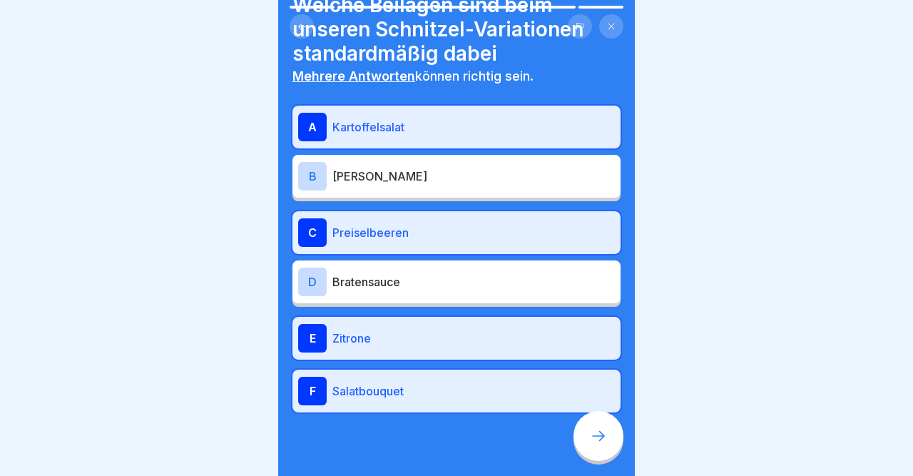
scroll to position [84, 0]
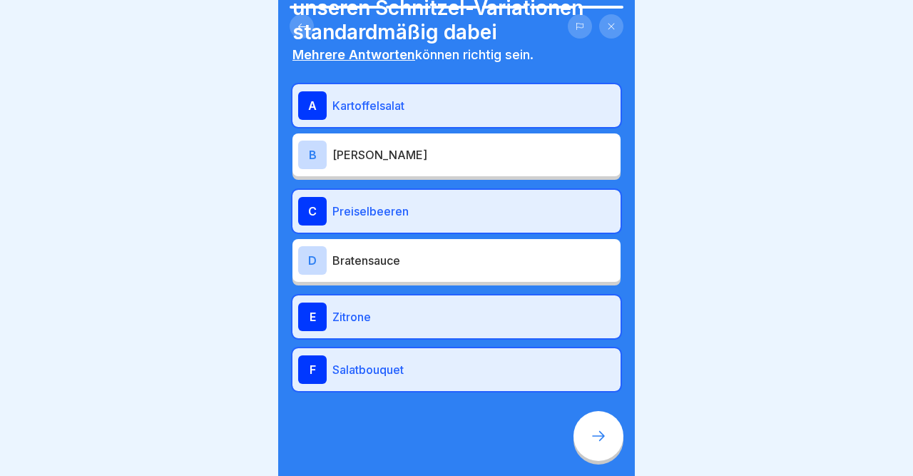
click at [646, 340] on body "Warm & Wunderbar 🍲 7 Schritte Deutsch Veganes Schnitzel 🌱 Optisch zu verwechsel…" at bounding box center [456, 238] width 913 height 476
click at [604, 426] on div at bounding box center [599, 436] width 50 height 50
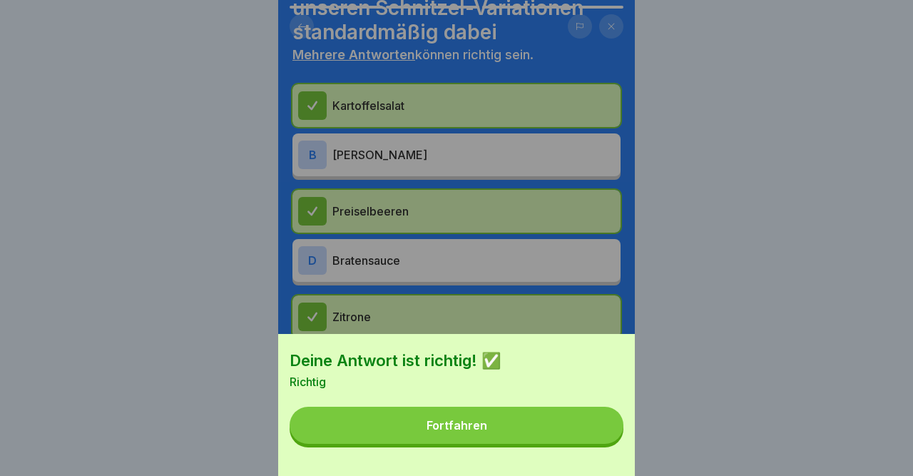
click at [604, 426] on button "Fortfahren" at bounding box center [457, 425] width 334 height 37
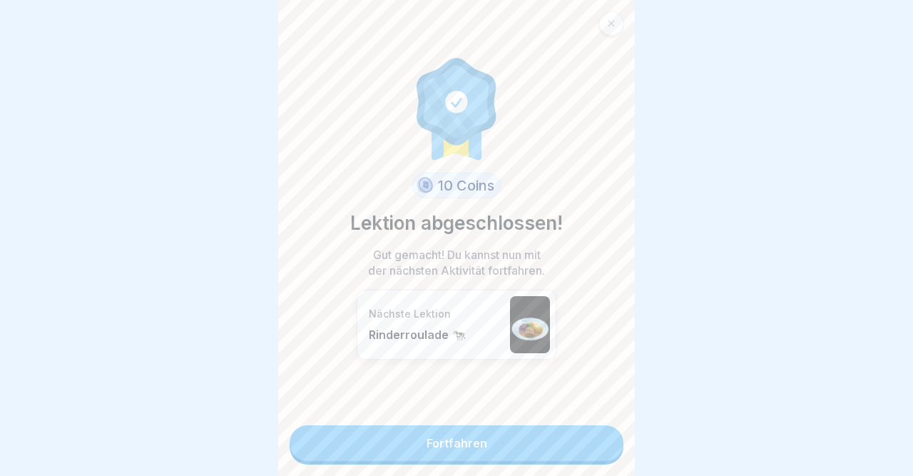
click at [604, 426] on link "Fortfahren" at bounding box center [457, 443] width 334 height 36
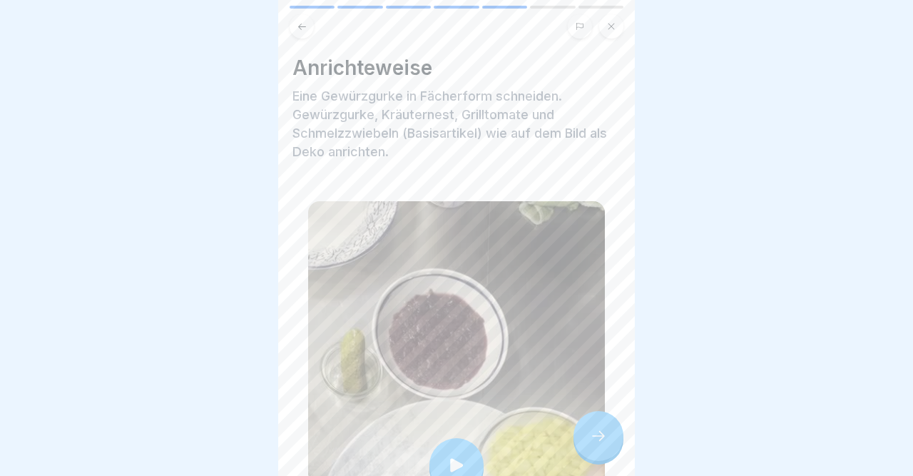
click at [611, 31] on button at bounding box center [611, 26] width 24 height 24
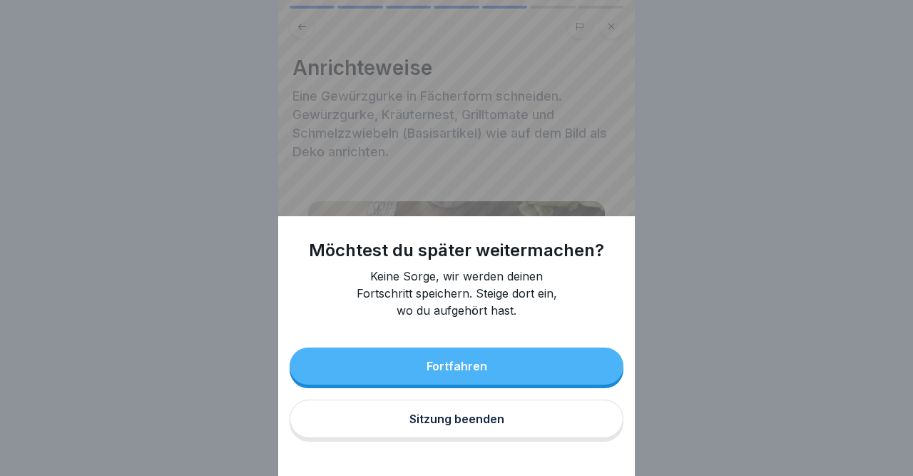
click at [522, 415] on button "Sitzung beenden" at bounding box center [457, 419] width 334 height 39
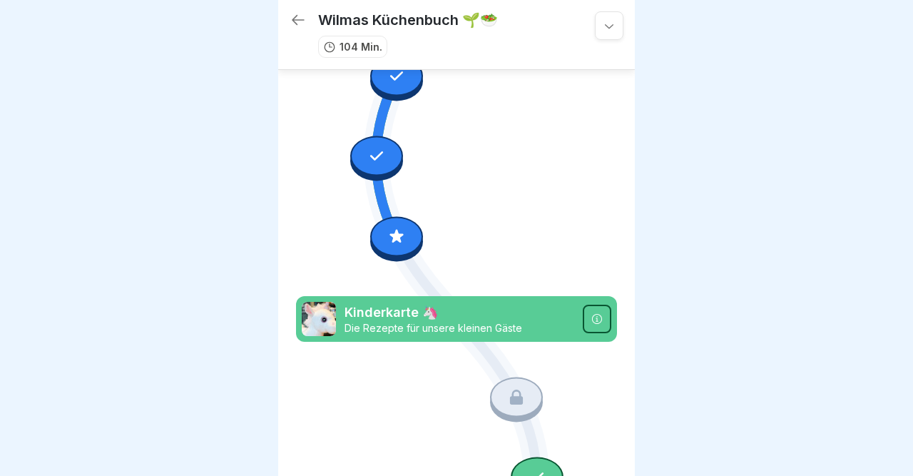
scroll to position [5553, 0]
click at [390, 244] on icon at bounding box center [396, 235] width 19 height 19
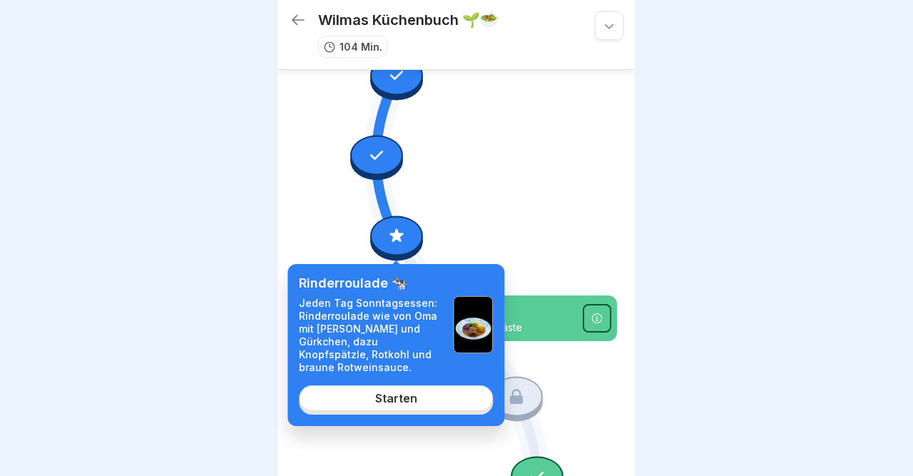
click at [382, 392] on div "Starten" at bounding box center [396, 398] width 42 height 13
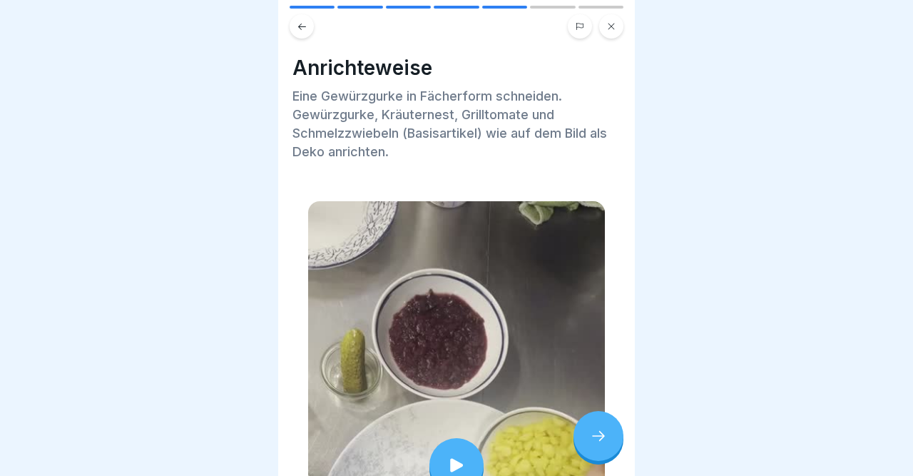
click at [607, 430] on icon at bounding box center [598, 435] width 17 height 17
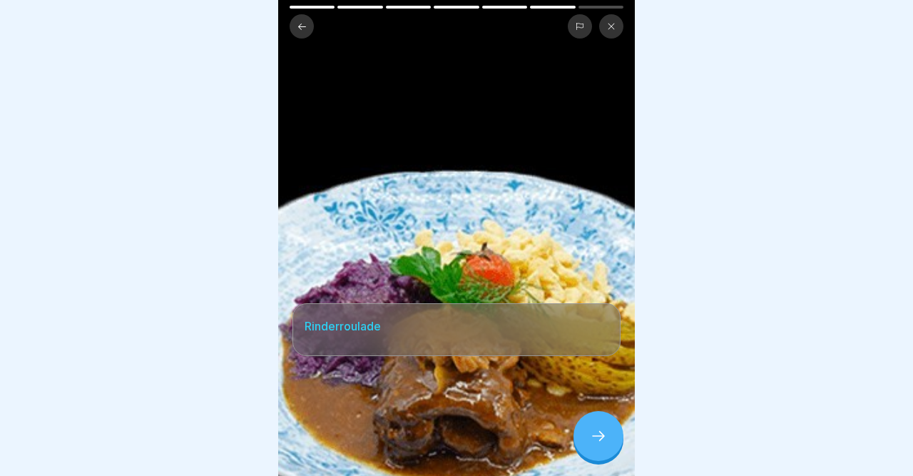
click at [607, 430] on icon at bounding box center [598, 435] width 17 height 17
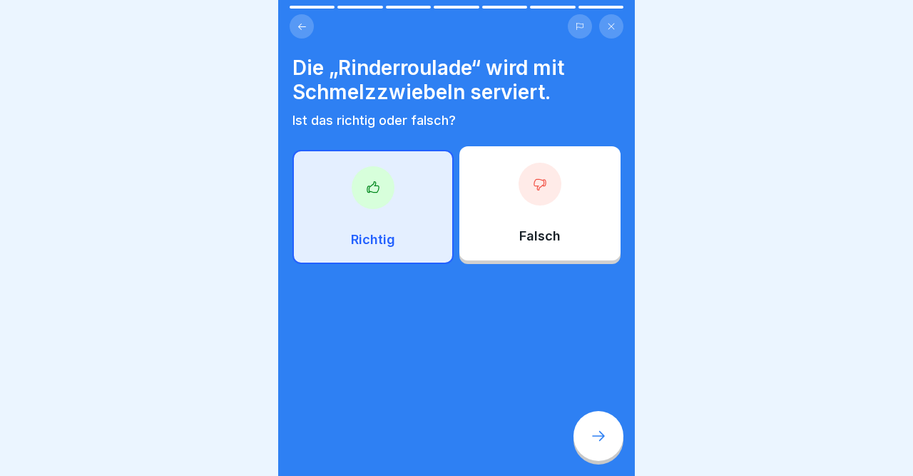
click at [388, 193] on div at bounding box center [373, 187] width 43 height 43
click at [592, 434] on icon at bounding box center [598, 435] width 17 height 17
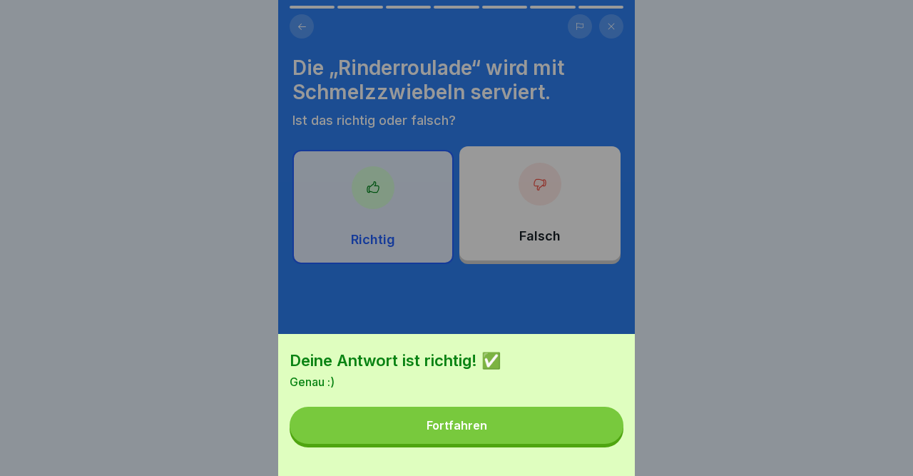
click at [592, 434] on button "Fortfahren" at bounding box center [457, 425] width 334 height 37
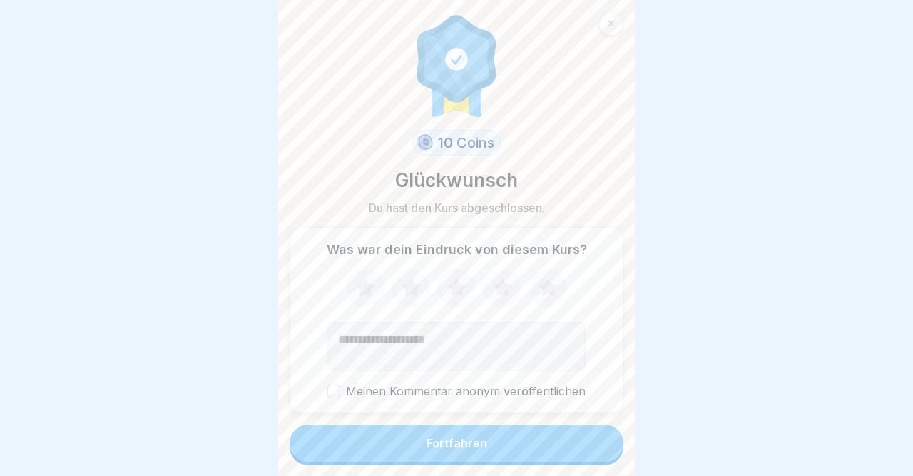
click at [592, 434] on button "Fortfahren" at bounding box center [457, 443] width 334 height 37
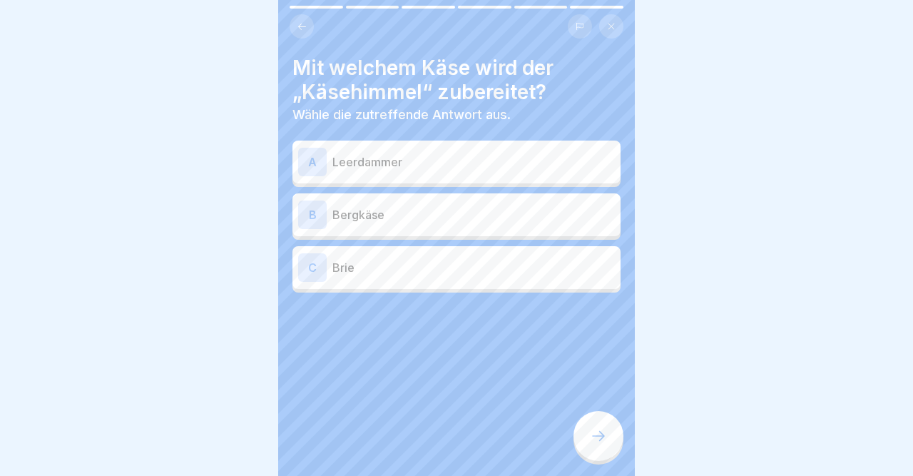
click at [300, 24] on icon at bounding box center [302, 26] width 8 height 6
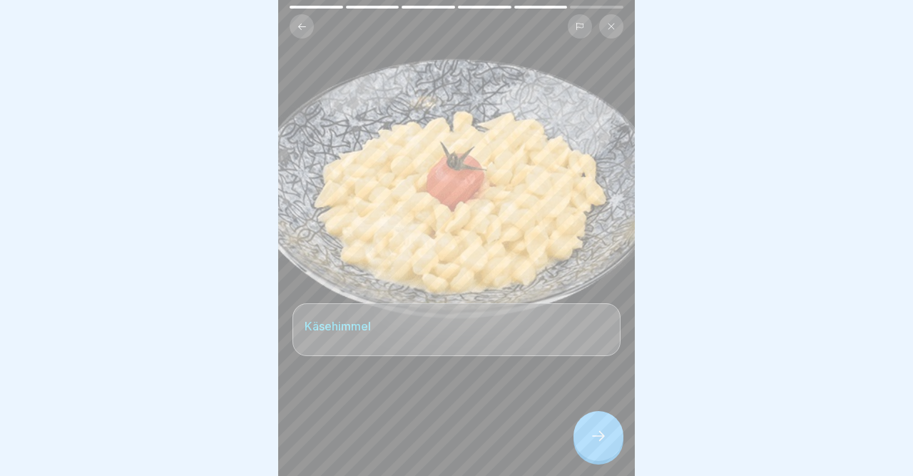
click at [300, 24] on icon at bounding box center [302, 26] width 8 height 6
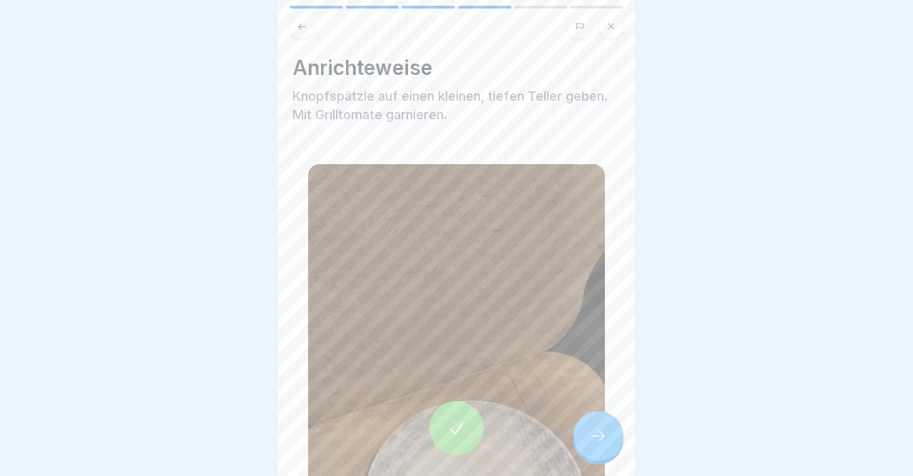
click at [300, 24] on icon at bounding box center [302, 26] width 8 height 6
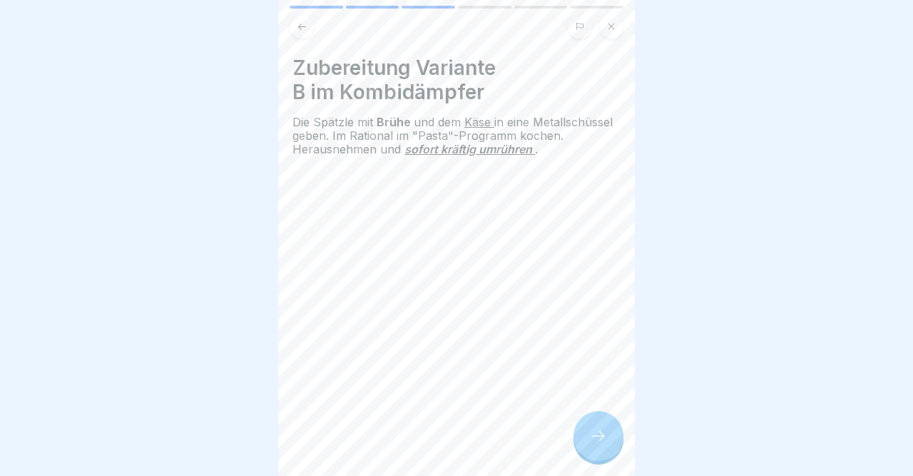
click at [300, 24] on icon at bounding box center [302, 26] width 8 height 6
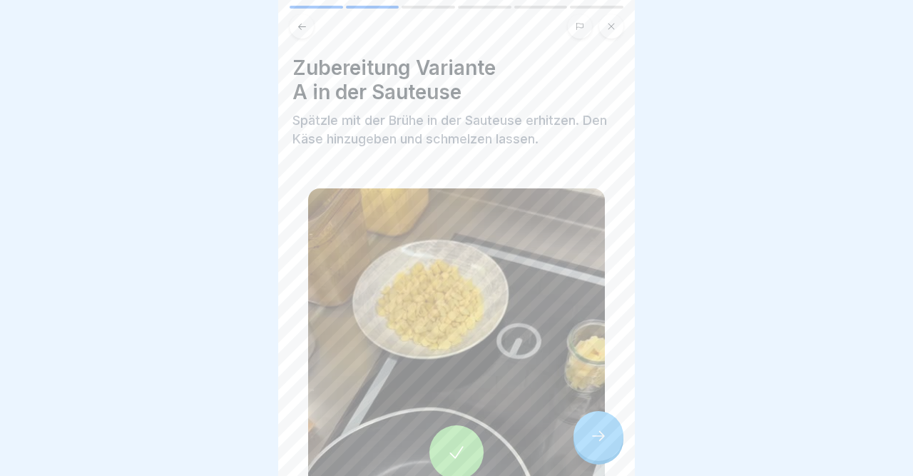
click at [300, 24] on icon at bounding box center [302, 26] width 8 height 6
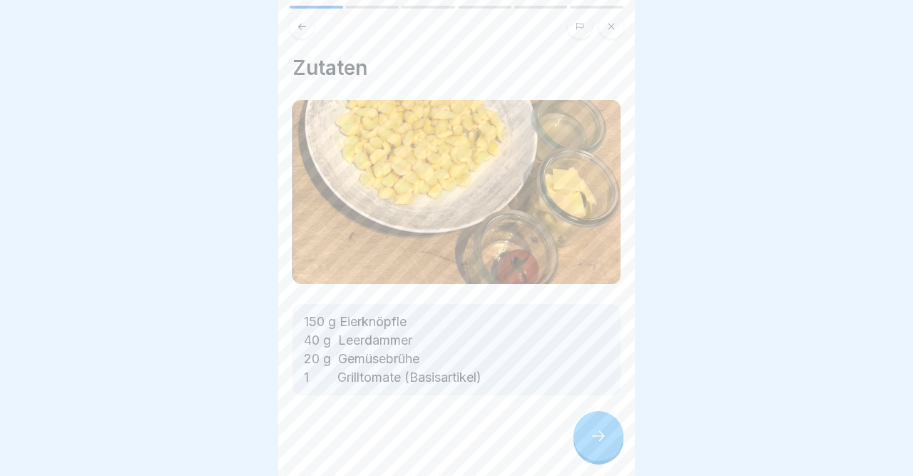
click at [599, 432] on icon at bounding box center [598, 435] width 17 height 17
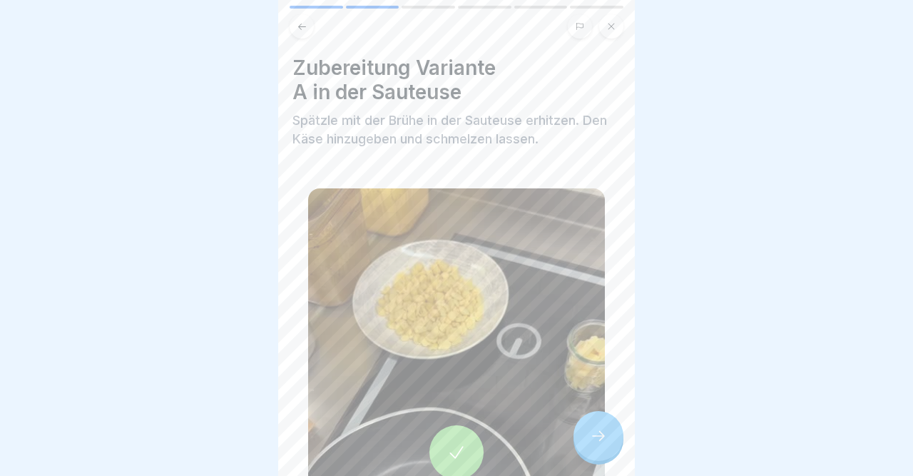
click at [599, 432] on icon at bounding box center [598, 435] width 17 height 17
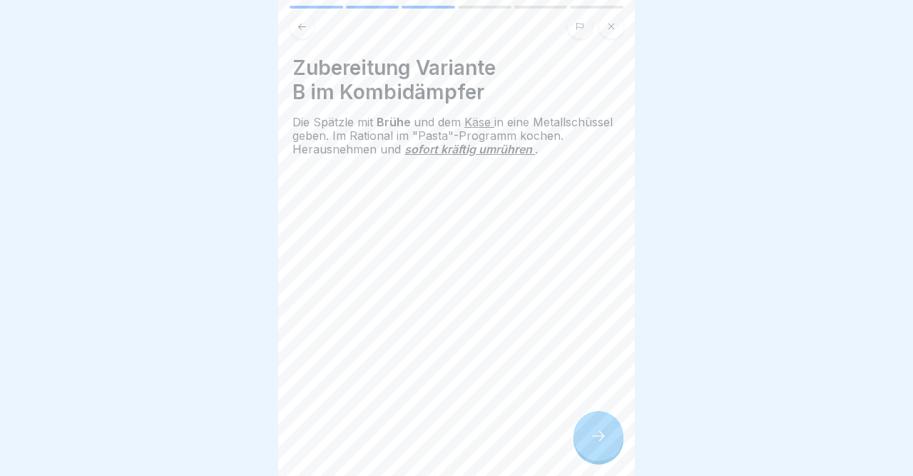
click at [599, 432] on icon at bounding box center [598, 435] width 17 height 17
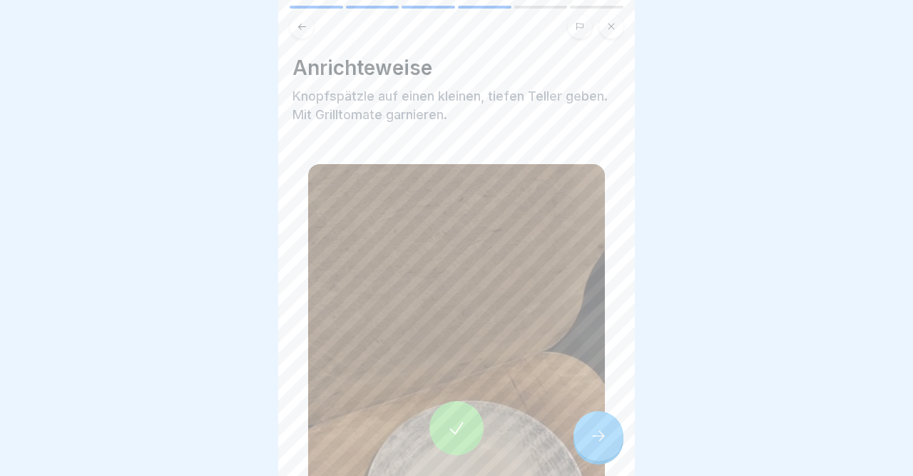
click at [599, 432] on icon at bounding box center [598, 435] width 17 height 17
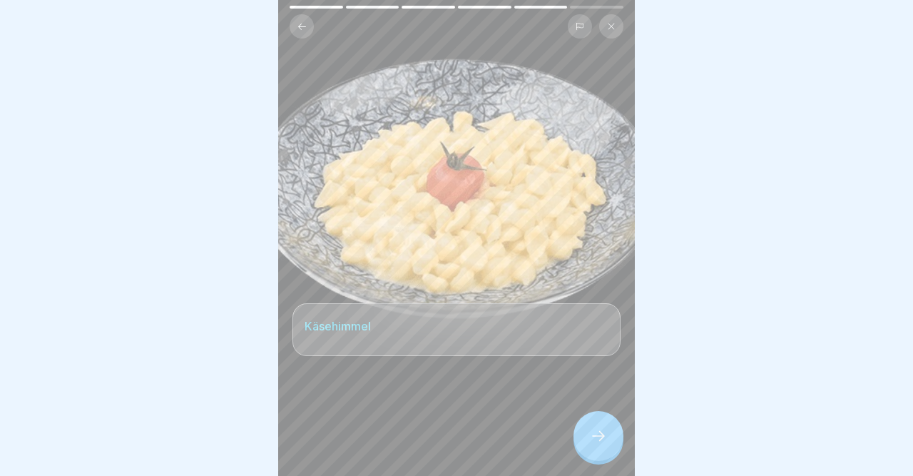
click at [599, 432] on icon at bounding box center [598, 435] width 17 height 17
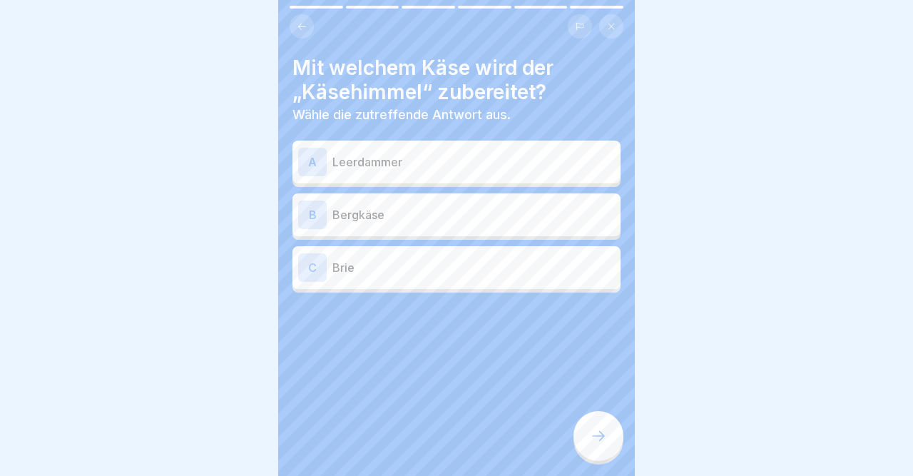
click at [308, 157] on div "A" at bounding box center [312, 162] width 29 height 29
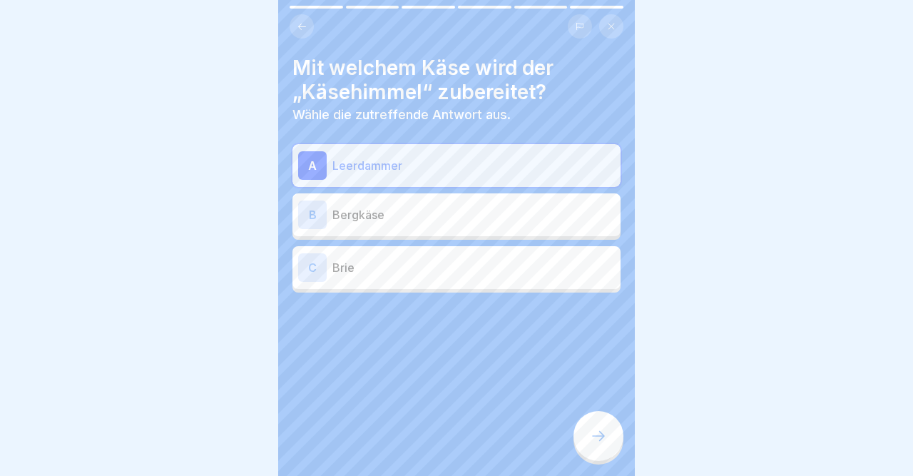
click at [597, 434] on icon at bounding box center [598, 435] width 17 height 17
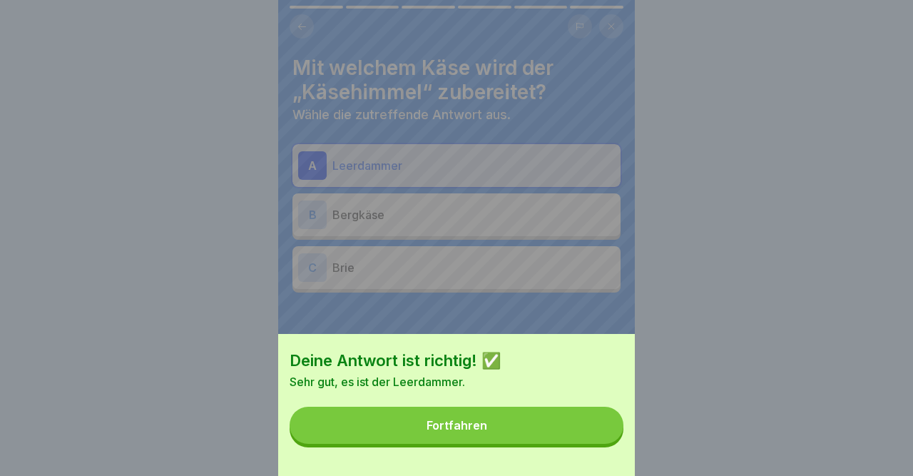
click at [597, 434] on button "Fortfahren" at bounding box center [457, 425] width 334 height 37
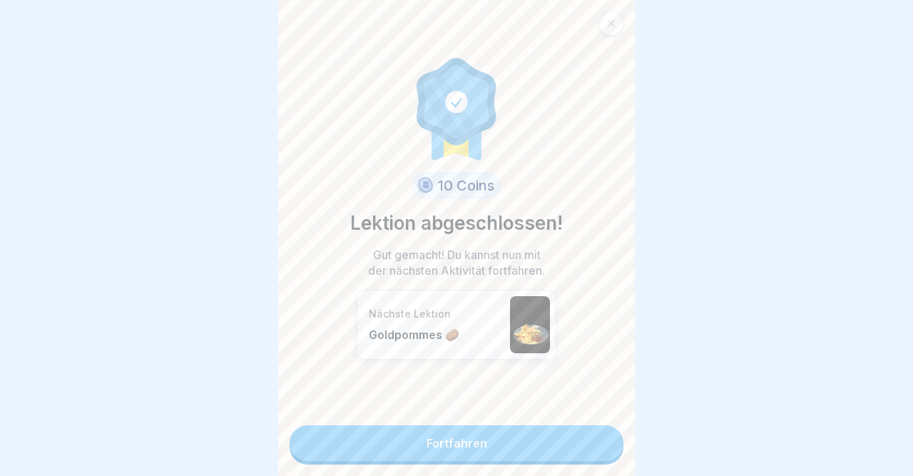
click at [597, 434] on link "Fortfahren" at bounding box center [457, 443] width 334 height 36
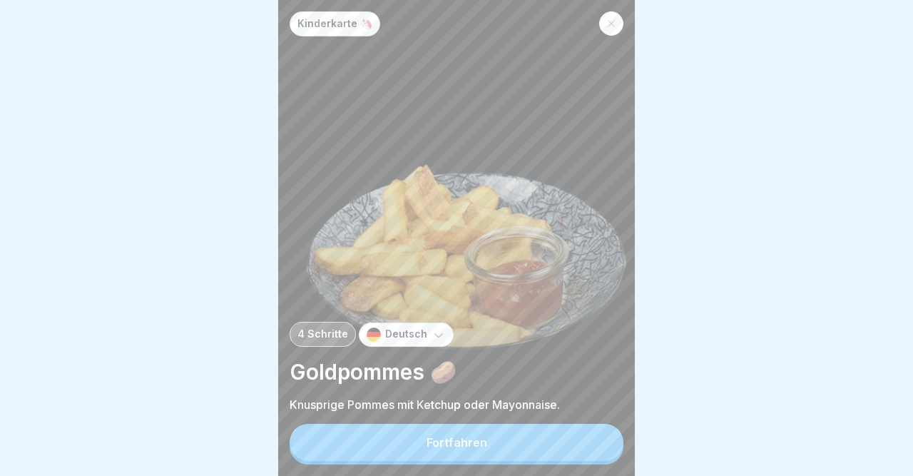
click at [612, 23] on icon at bounding box center [611, 23] width 9 height 9
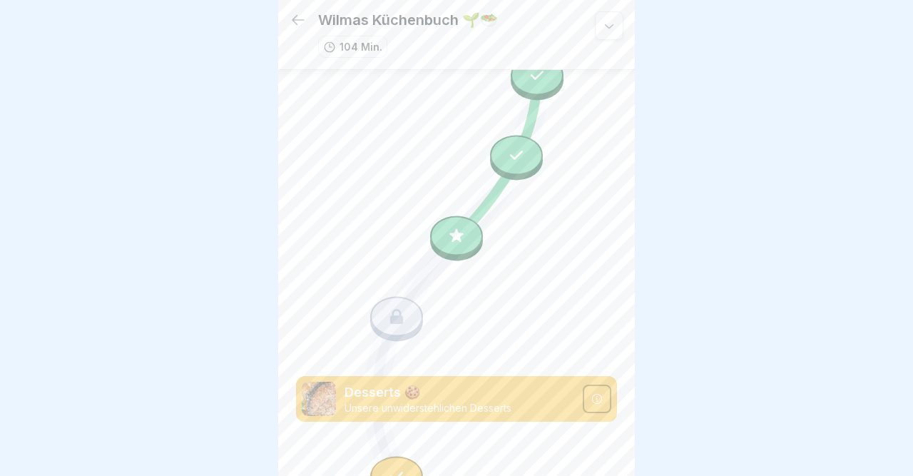
scroll to position [5954, 0]
click at [447, 239] on div at bounding box center [456, 236] width 53 height 40
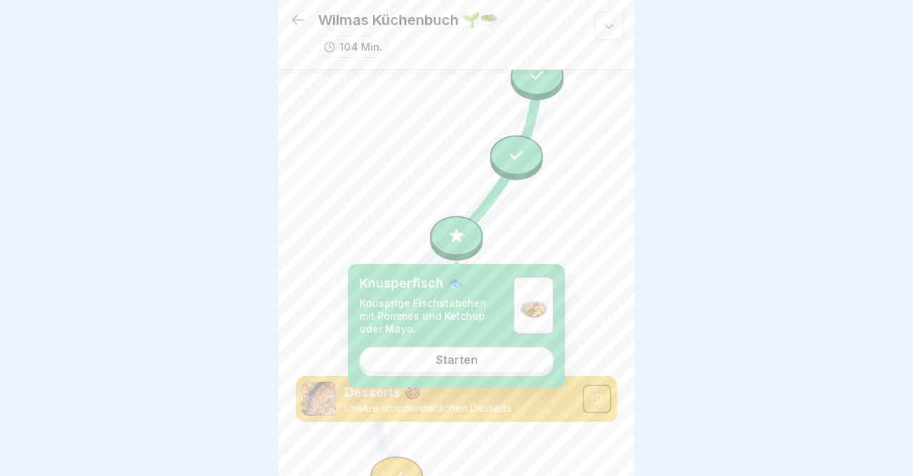
click at [440, 356] on div "Starten" at bounding box center [457, 359] width 42 height 13
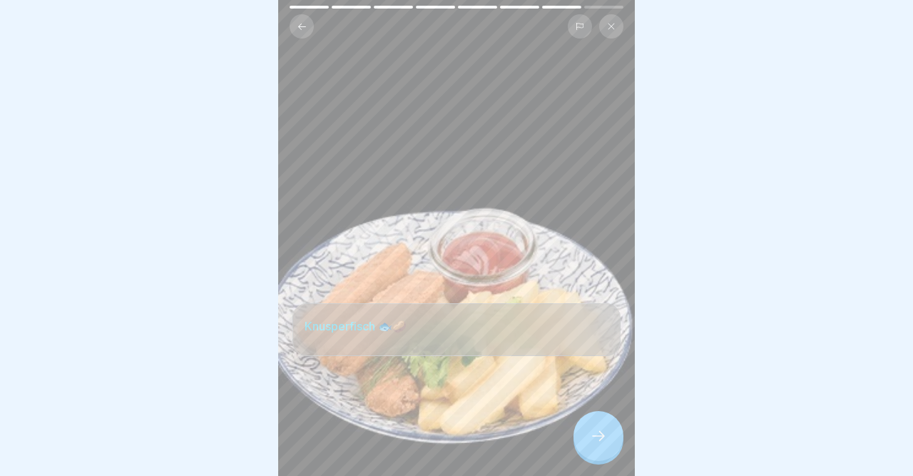
click at [605, 438] on icon at bounding box center [598, 435] width 17 height 17
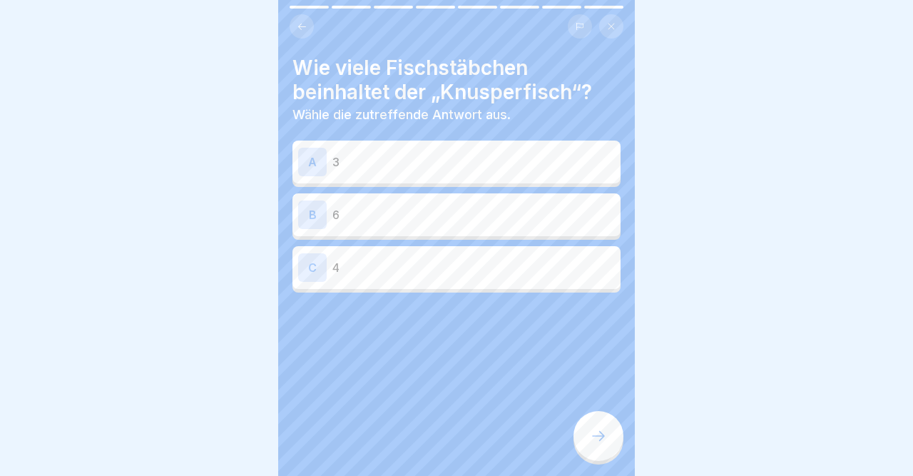
click at [330, 158] on div "A 3" at bounding box center [456, 162] width 317 height 29
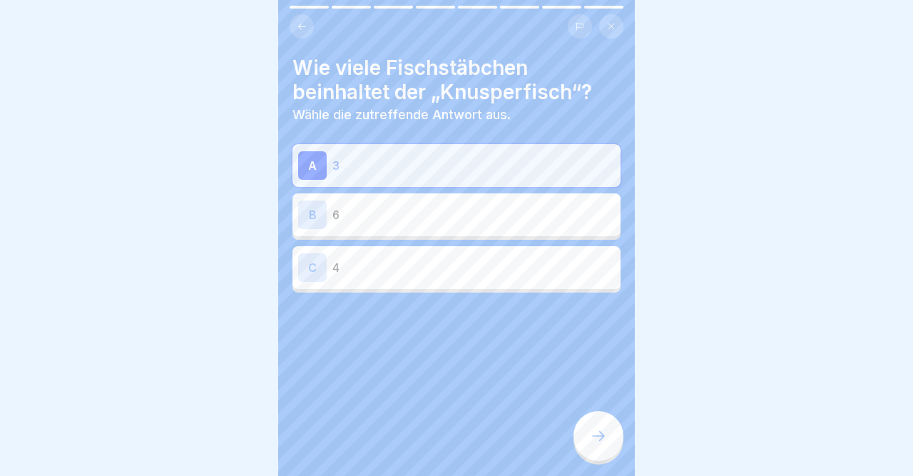
click at [608, 442] on div at bounding box center [599, 436] width 50 height 50
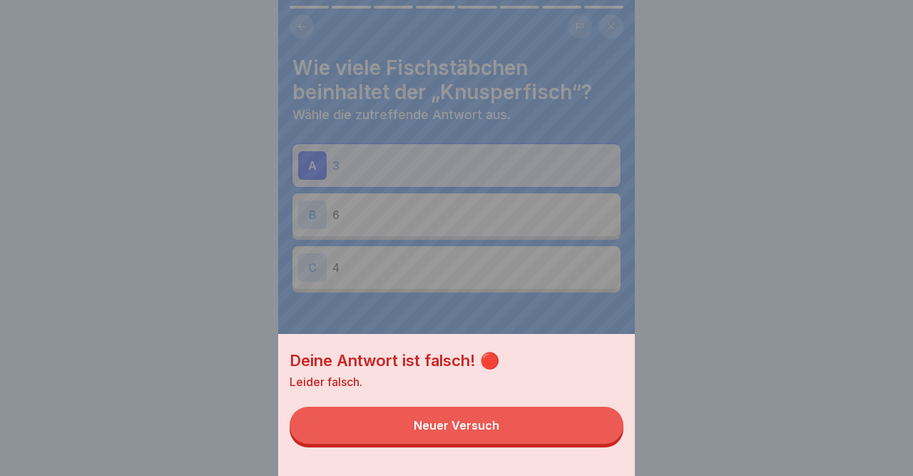
click at [562, 431] on button "Neuer Versuch" at bounding box center [457, 425] width 334 height 37
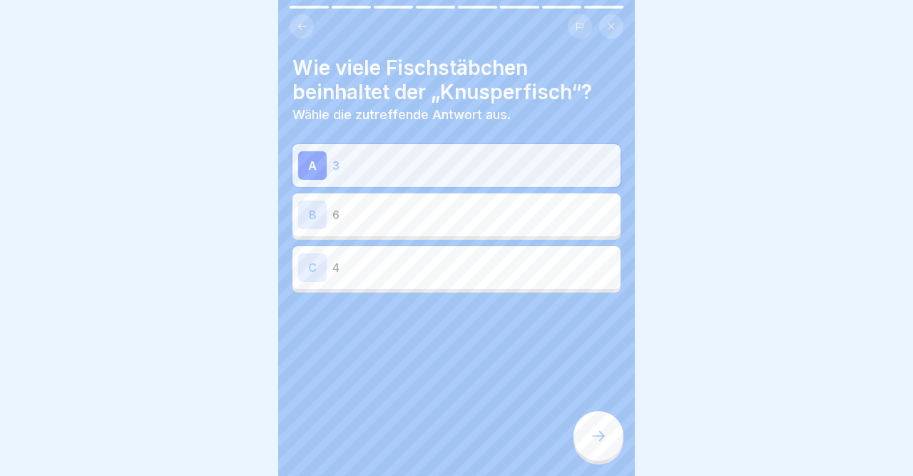
click at [300, 26] on icon at bounding box center [302, 26] width 8 height 6
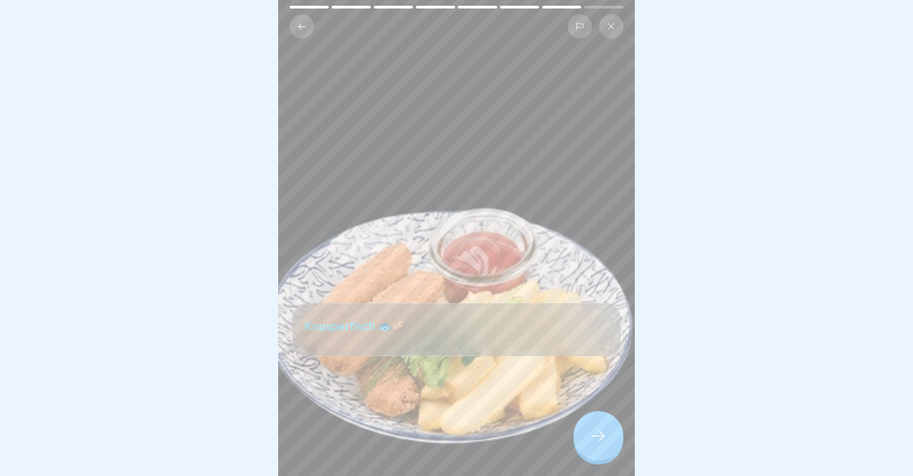
click at [582, 450] on div at bounding box center [599, 436] width 50 height 50
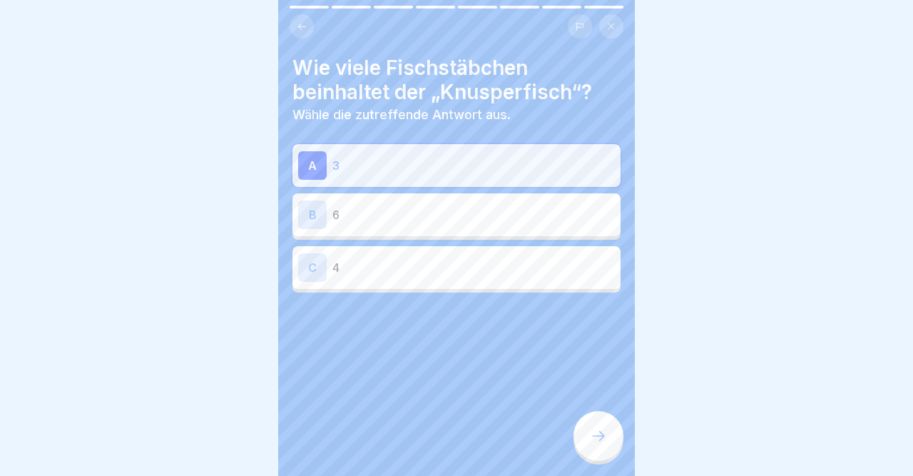
click at [314, 255] on div "C" at bounding box center [312, 267] width 29 height 29
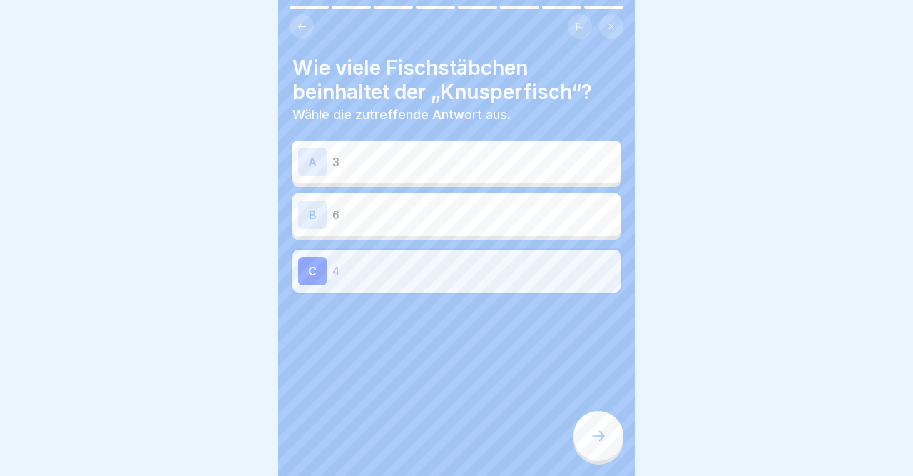
click at [314, 255] on div "C 4" at bounding box center [457, 271] width 328 height 43
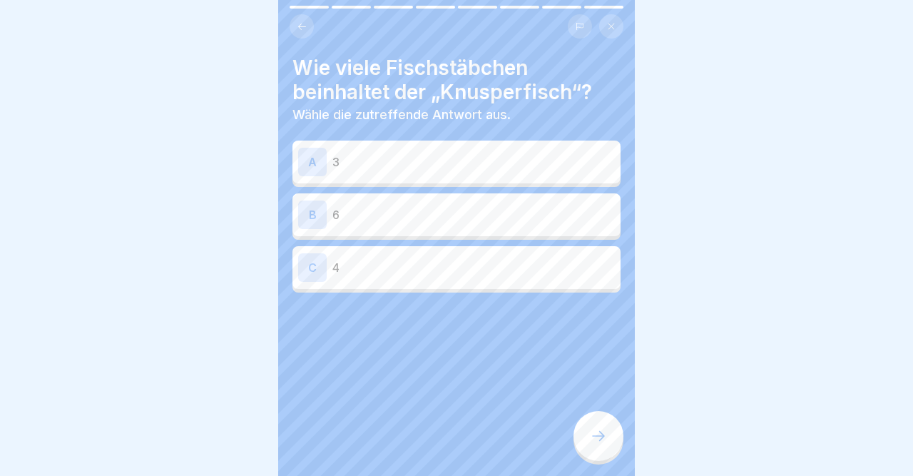
click at [314, 255] on div "C" at bounding box center [312, 267] width 29 height 29
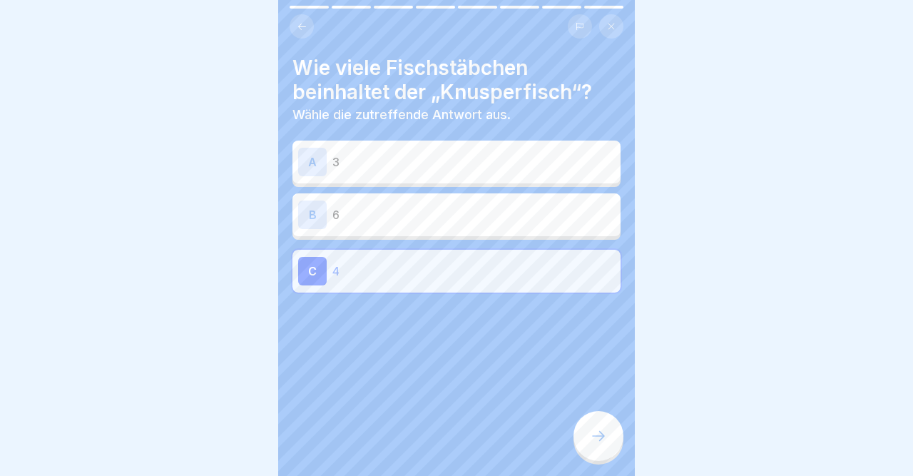
click at [595, 450] on div at bounding box center [599, 436] width 50 height 50
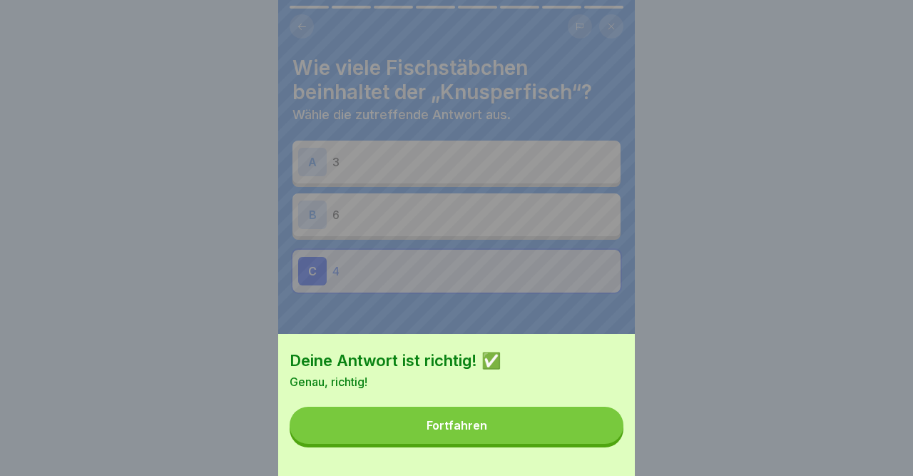
click at [595, 450] on div "Deine Antwort ist richtig! ✅ Genau, richtig! Fortfahren" at bounding box center [456, 405] width 357 height 142
click at [580, 426] on button "Fortfahren" at bounding box center [457, 425] width 334 height 37
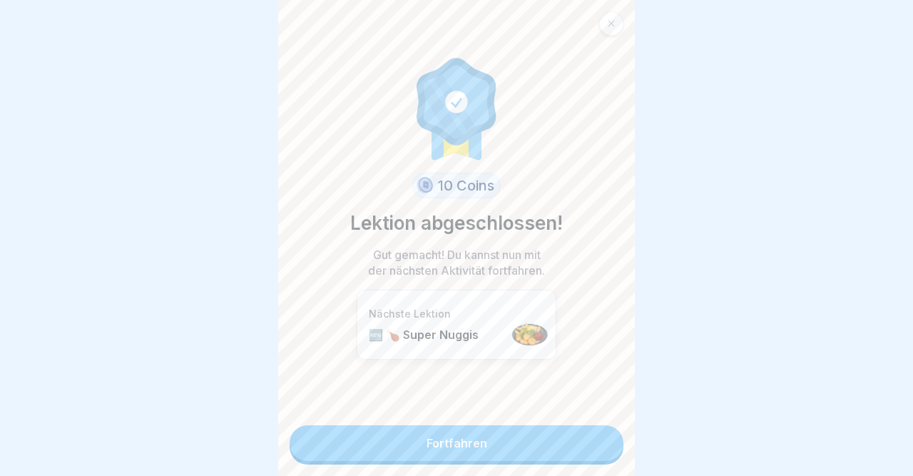
click at [578, 437] on link "Fortfahren" at bounding box center [457, 443] width 334 height 36
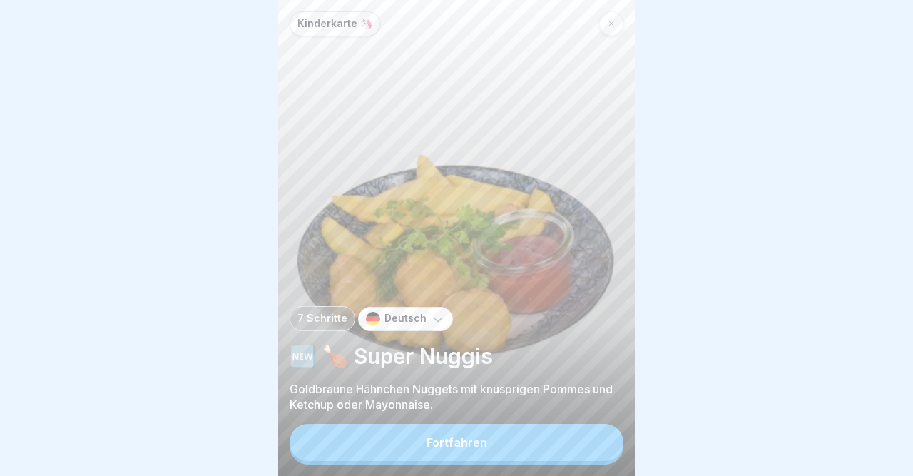
click at [604, 25] on div at bounding box center [611, 23] width 24 height 24
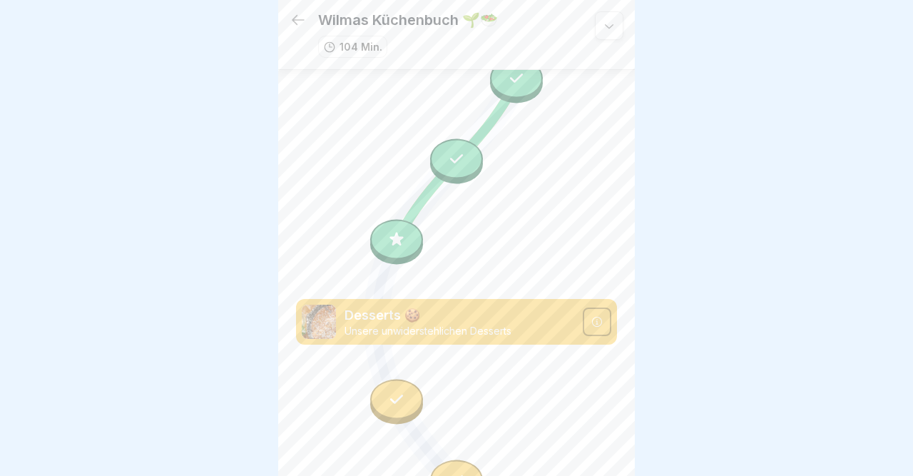
scroll to position [6034, 0]
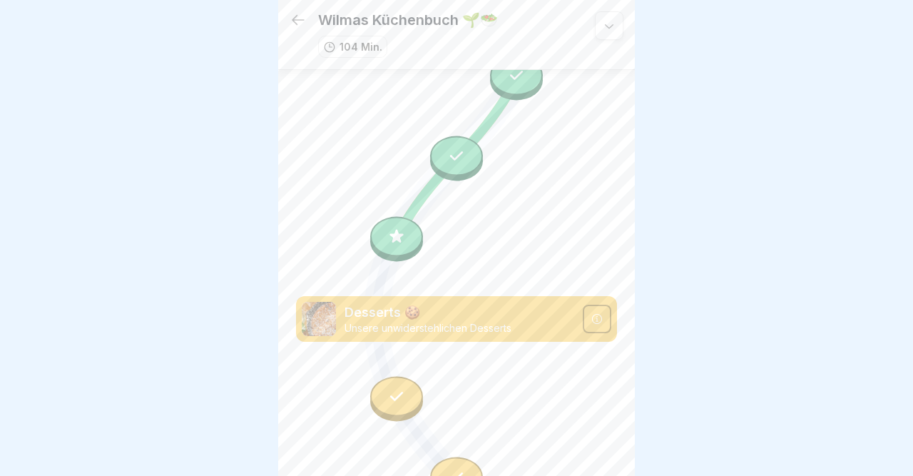
click at [392, 238] on icon at bounding box center [396, 236] width 19 height 19
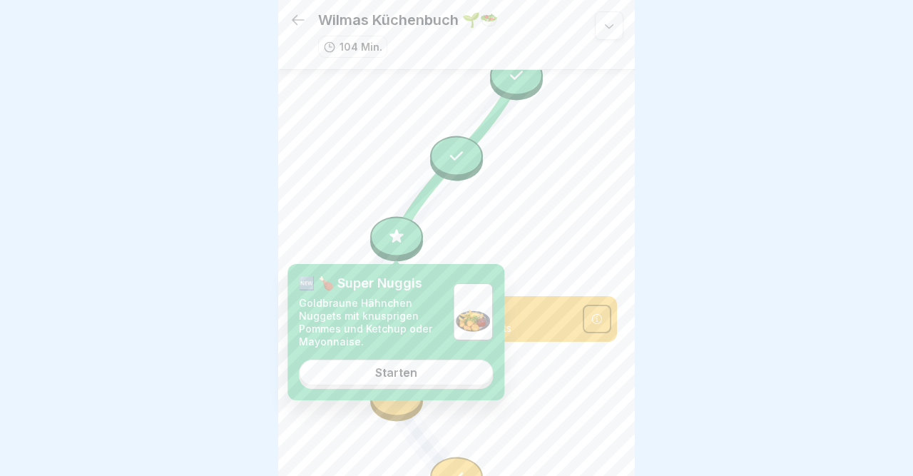
click at [389, 377] on div "Starten" at bounding box center [396, 372] width 42 height 13
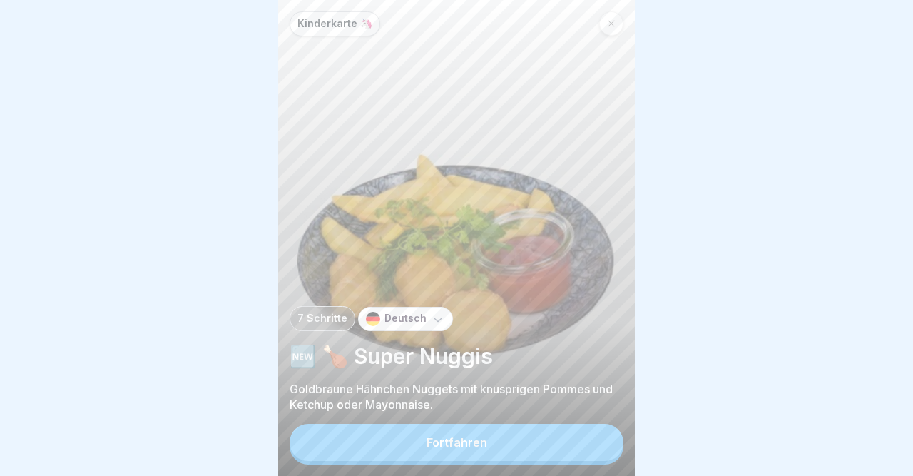
click at [447, 445] on div "Fortfahren" at bounding box center [457, 442] width 61 height 13
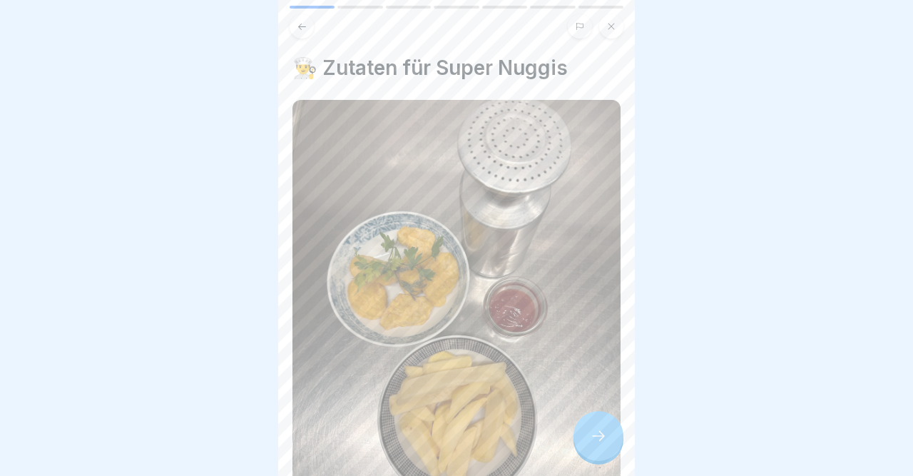
click at [447, 445] on img at bounding box center [457, 303] width 328 height 406
click at [595, 437] on icon at bounding box center [598, 435] width 17 height 17
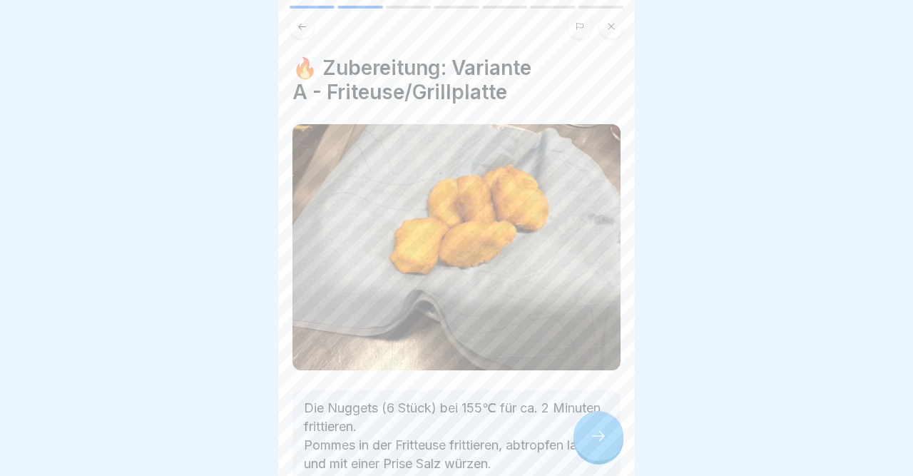
click at [595, 437] on icon at bounding box center [598, 435] width 17 height 17
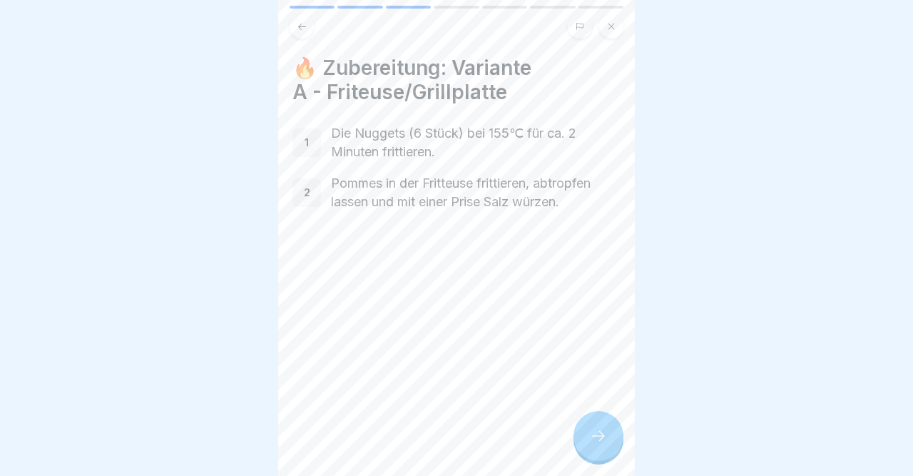
click at [595, 437] on icon at bounding box center [598, 435] width 17 height 17
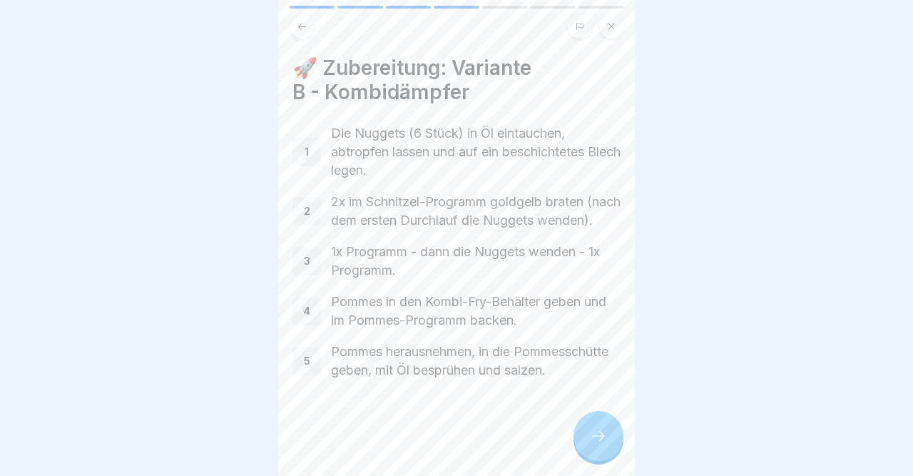
click at [595, 437] on icon at bounding box center [598, 435] width 17 height 17
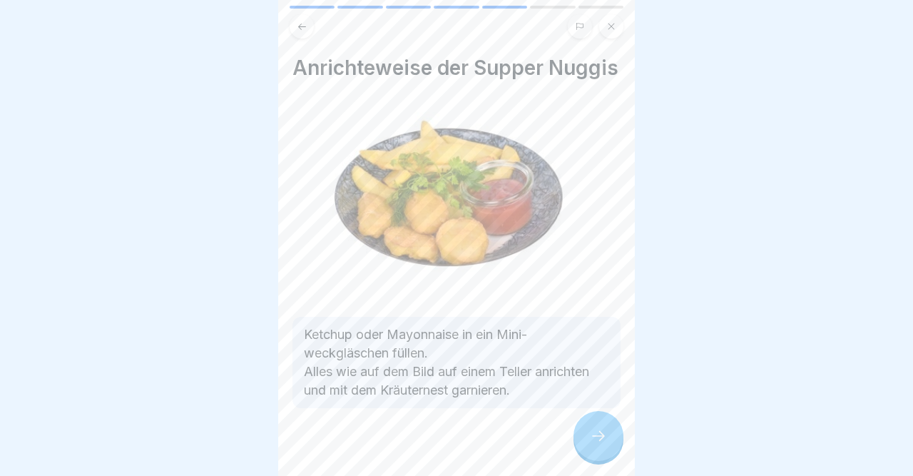
click at [595, 437] on icon at bounding box center [598, 435] width 17 height 17
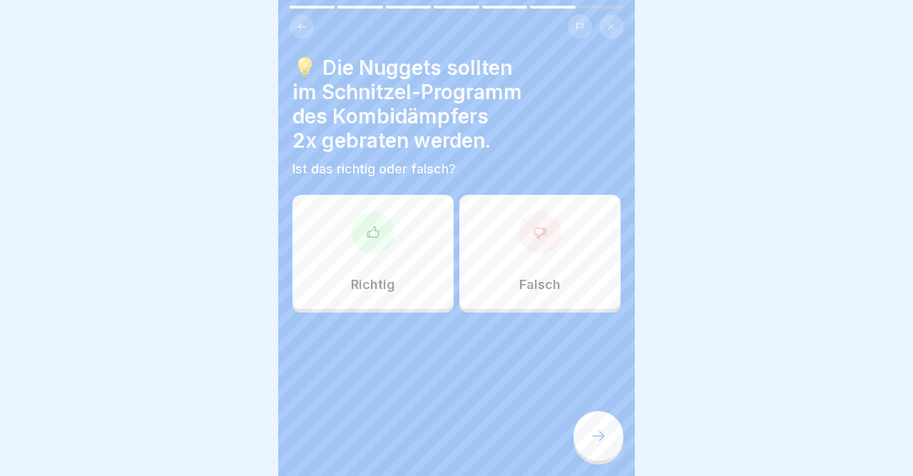
click at [539, 222] on div at bounding box center [540, 232] width 43 height 43
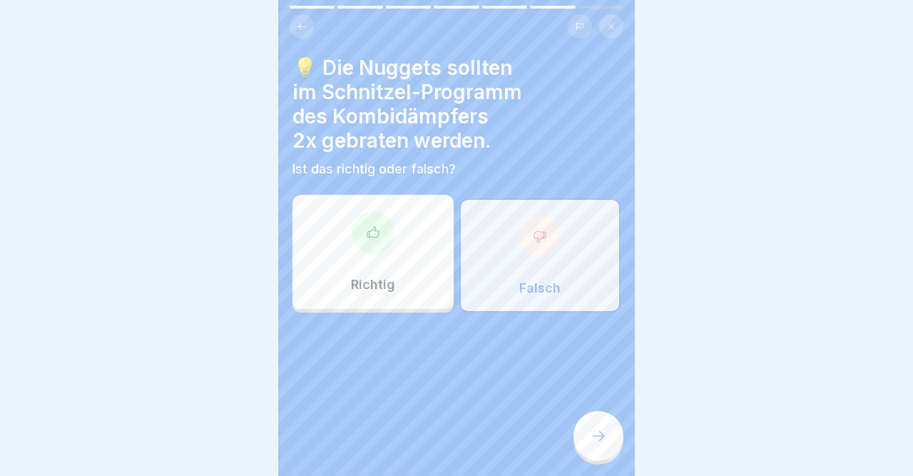
click at [587, 424] on div at bounding box center [599, 436] width 50 height 50
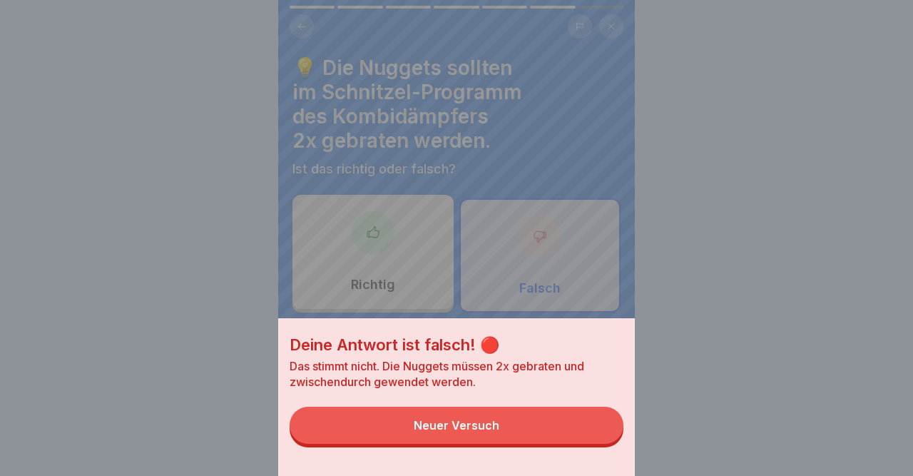
click at [587, 424] on button "Neuer Versuch" at bounding box center [457, 425] width 334 height 37
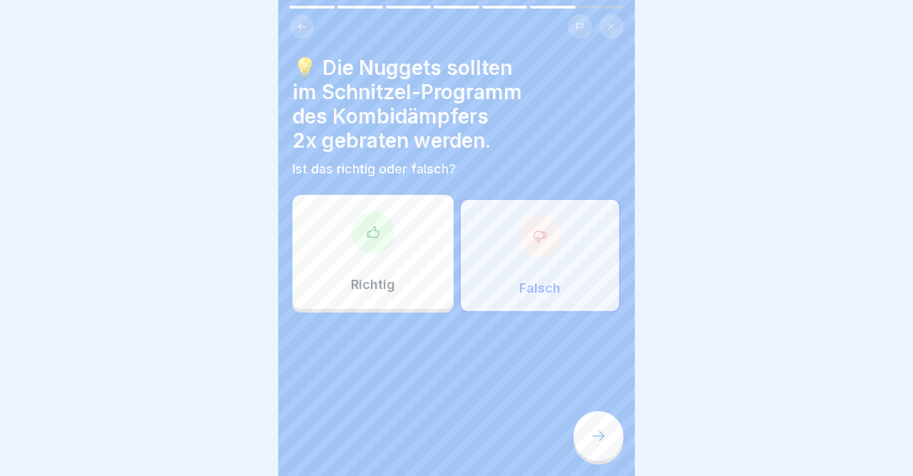
click at [380, 244] on div at bounding box center [373, 232] width 43 height 43
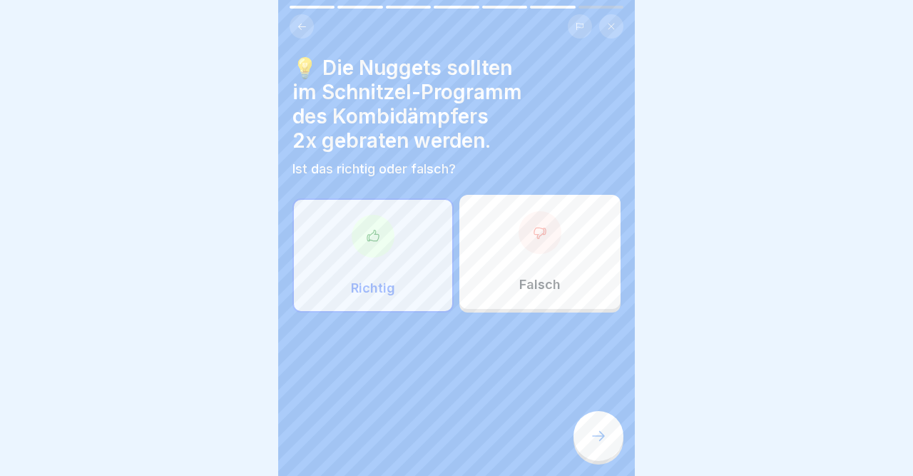
click at [592, 433] on icon at bounding box center [598, 435] width 17 height 17
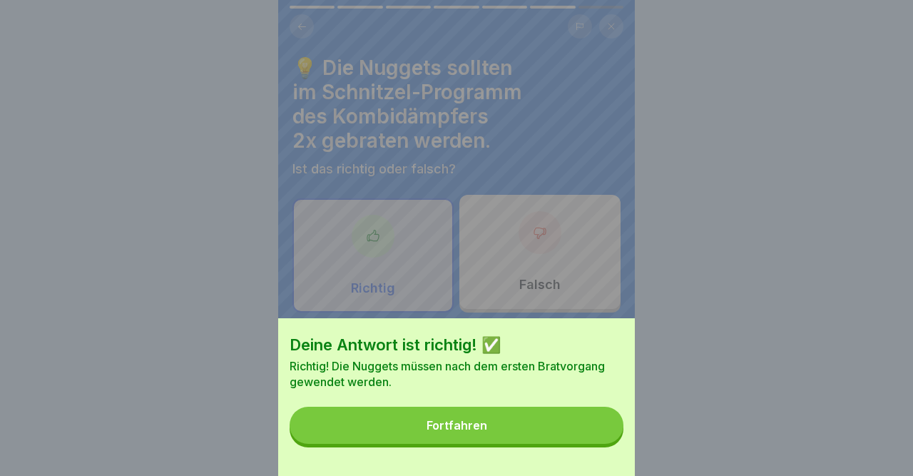
click at [592, 433] on button "Fortfahren" at bounding box center [457, 425] width 334 height 37
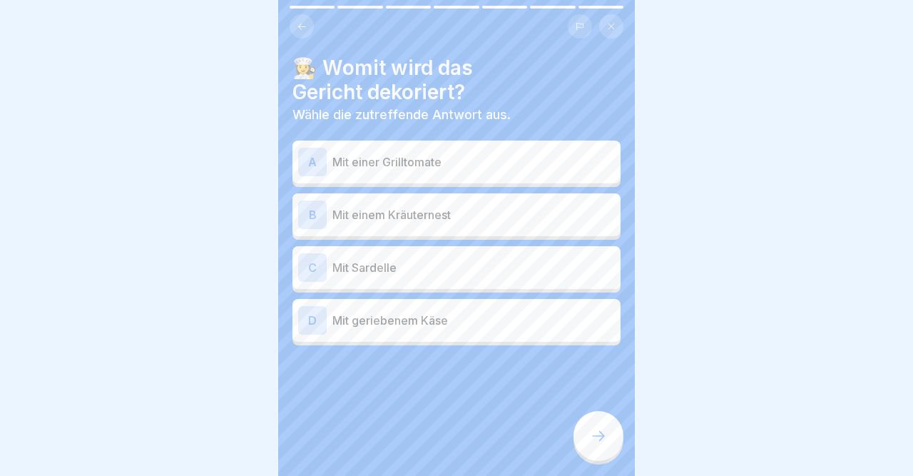
click at [302, 32] on button at bounding box center [302, 26] width 24 height 24
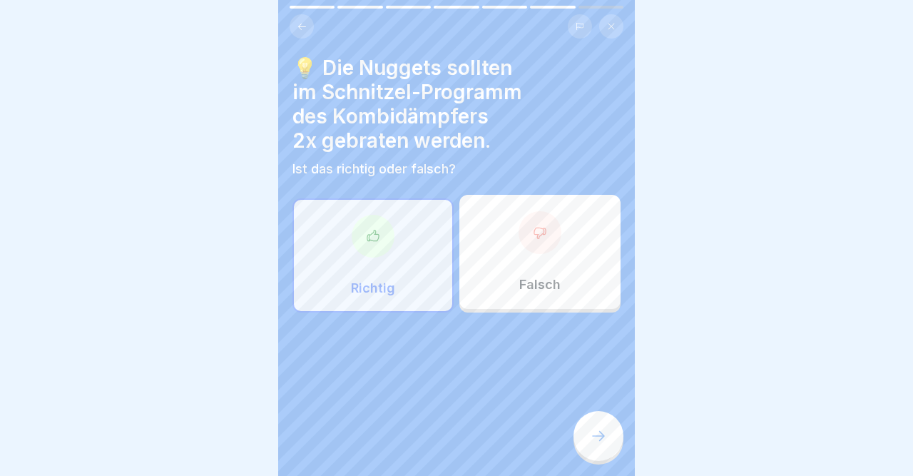
click at [302, 32] on button at bounding box center [302, 26] width 24 height 24
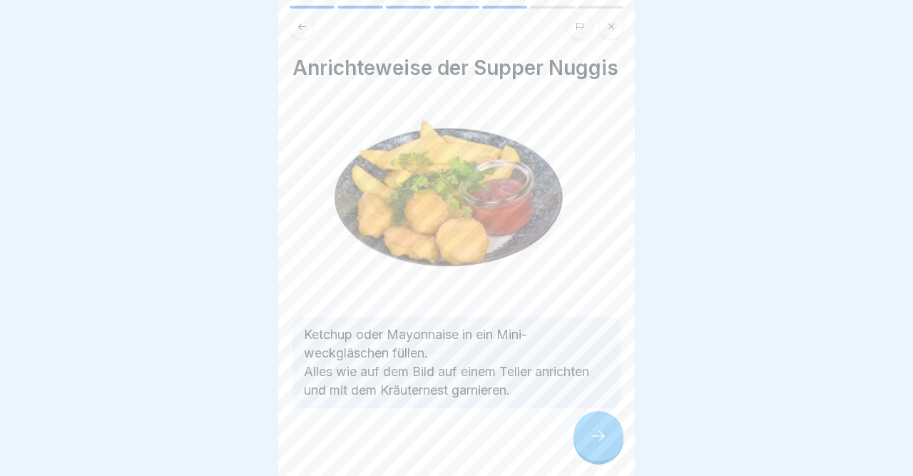
click at [597, 436] on icon at bounding box center [598, 435] width 17 height 17
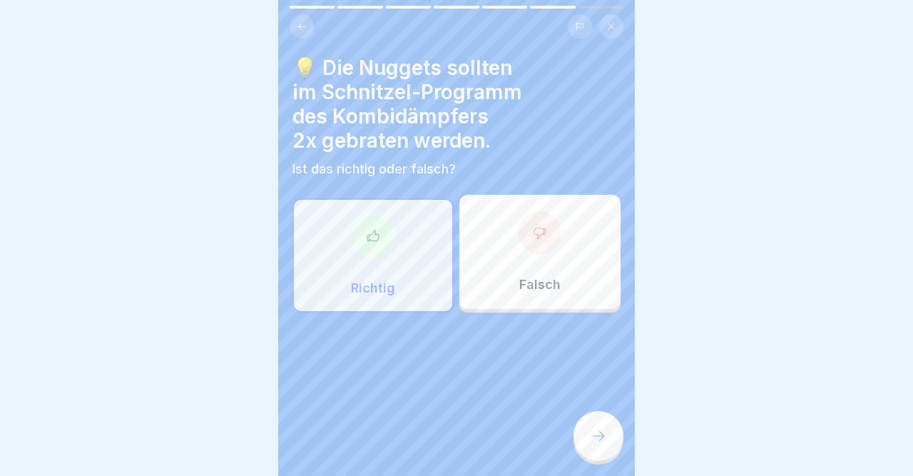
click at [597, 436] on icon at bounding box center [598, 435] width 17 height 17
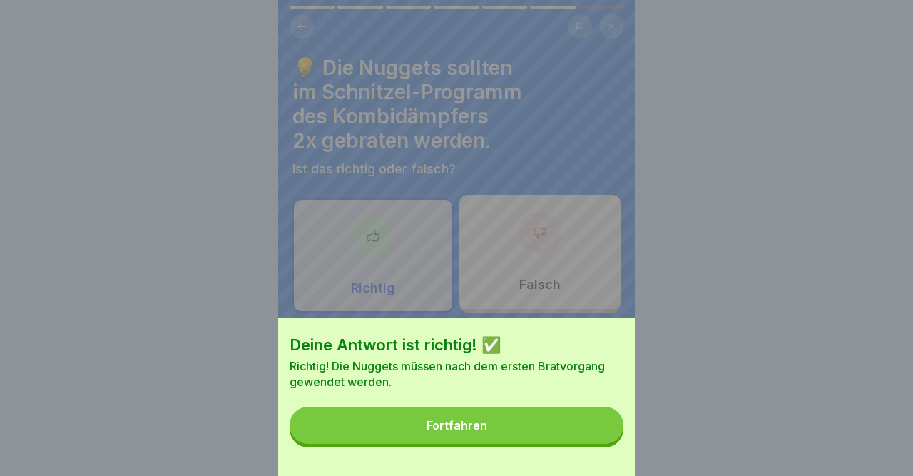
click at [429, 434] on button "Fortfahren" at bounding box center [457, 425] width 334 height 37
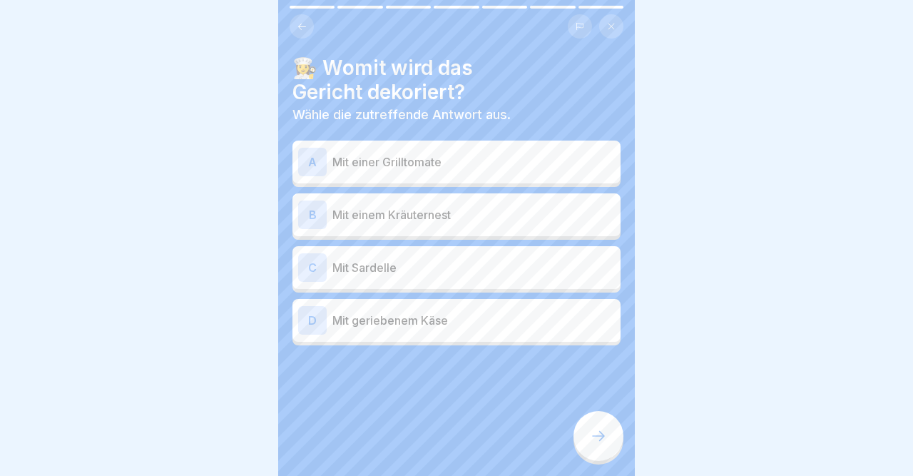
click at [316, 218] on div "B" at bounding box center [312, 215] width 29 height 29
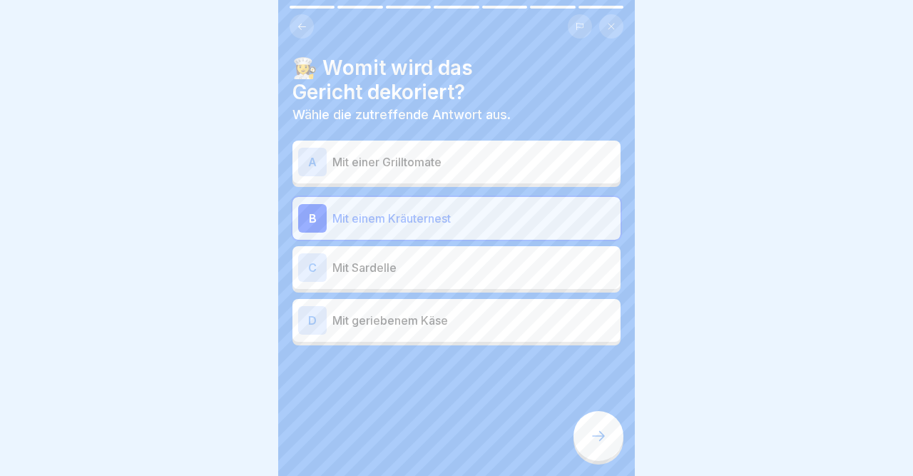
click at [599, 425] on div at bounding box center [599, 436] width 50 height 50
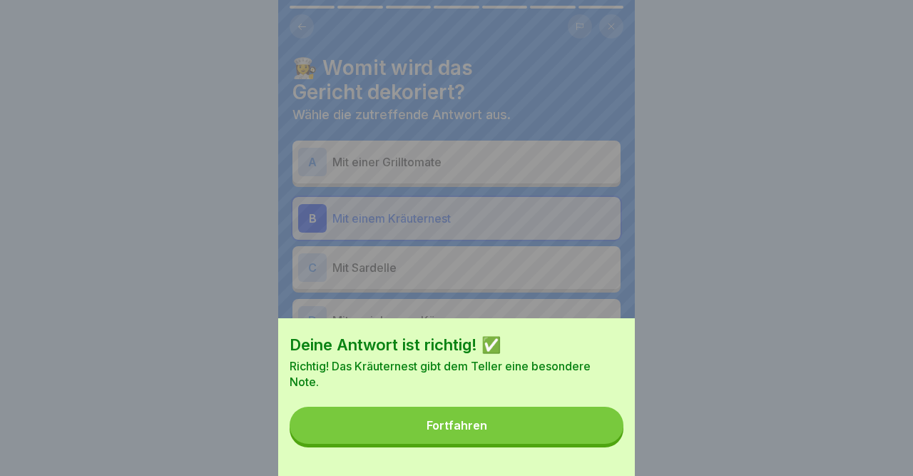
click at [599, 425] on button "Fortfahren" at bounding box center [457, 425] width 334 height 37
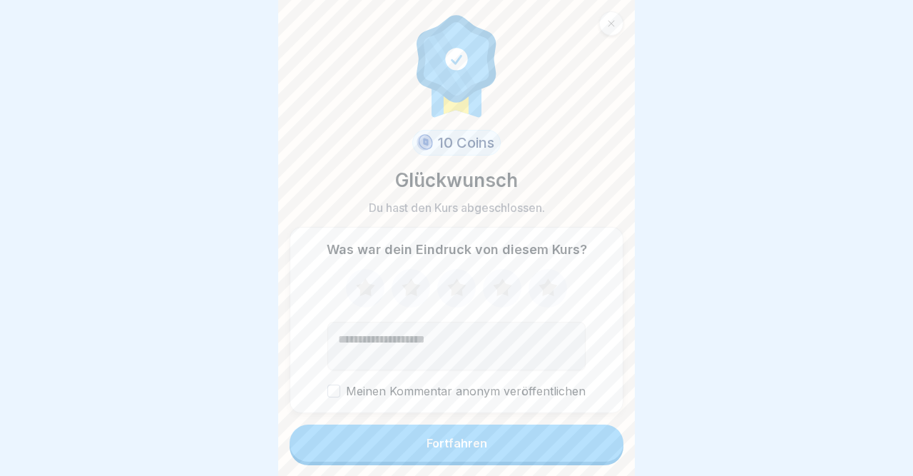
click at [593, 435] on button "Fortfahren" at bounding box center [457, 443] width 334 height 37
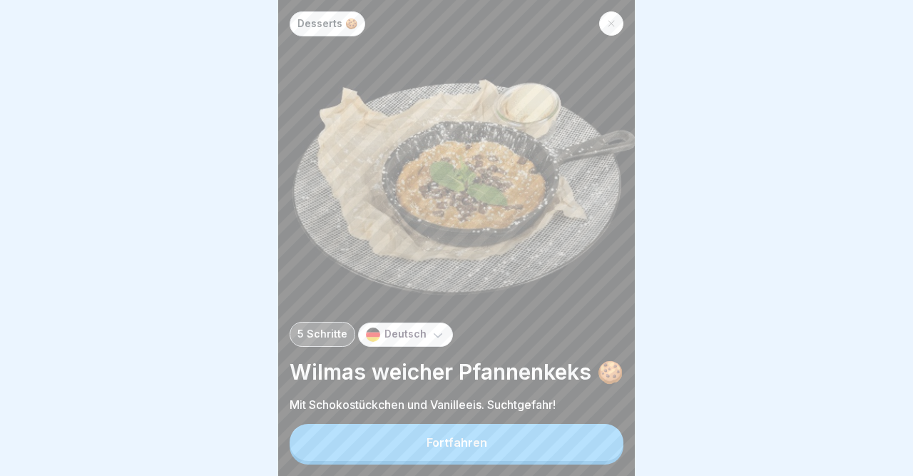
click at [607, 26] on icon at bounding box center [611, 23] width 9 height 9
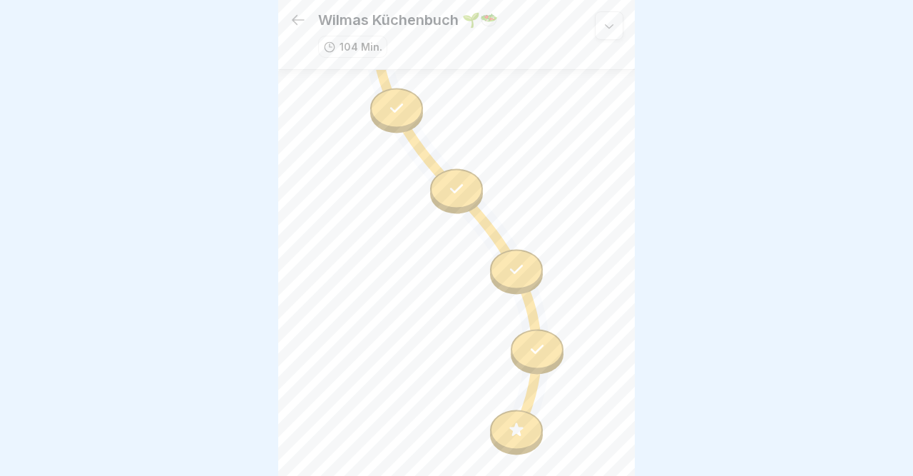
scroll to position [6324, 0]
click at [513, 425] on icon at bounding box center [516, 428] width 19 height 19
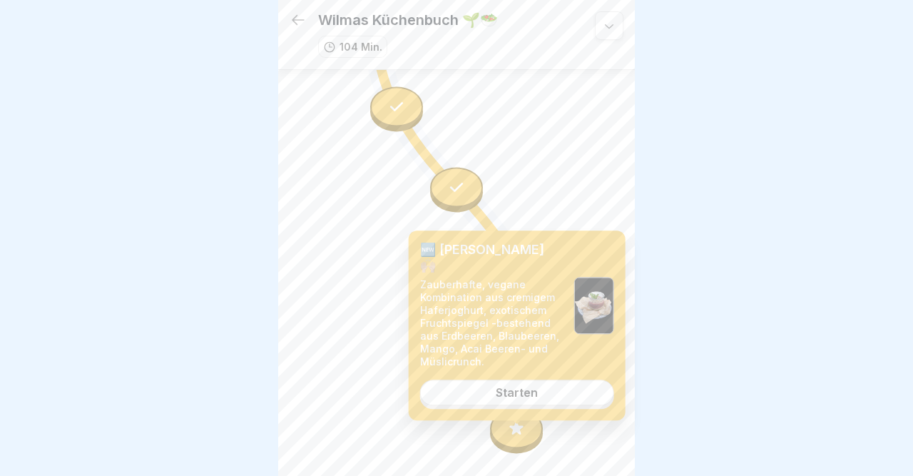
click at [500, 380] on link "Starten" at bounding box center [517, 393] width 194 height 26
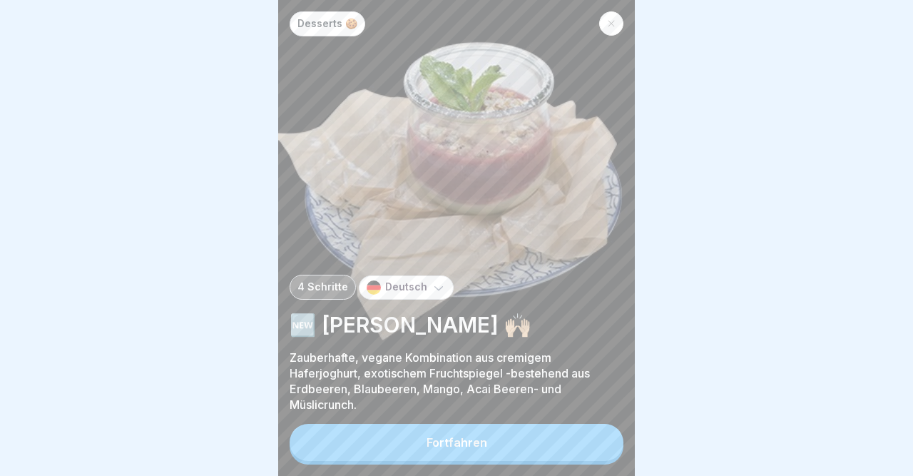
click at [514, 460] on button "Fortfahren" at bounding box center [457, 442] width 334 height 37
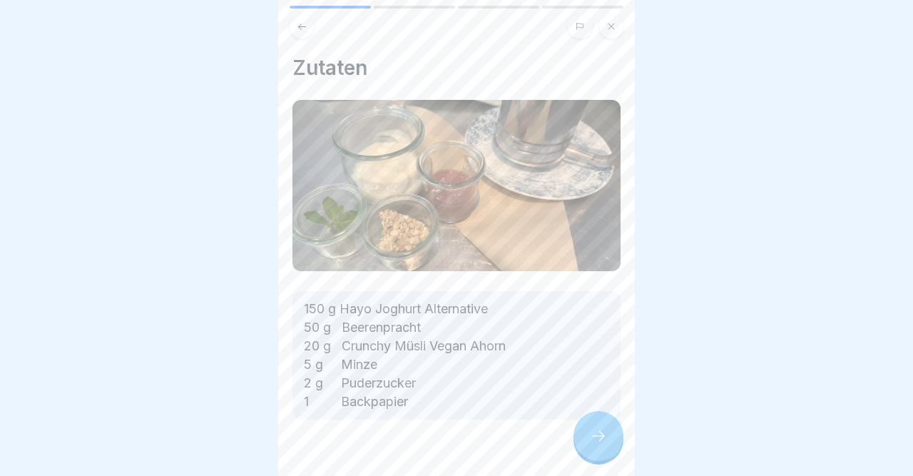
click at [600, 444] on icon at bounding box center [598, 435] width 17 height 17
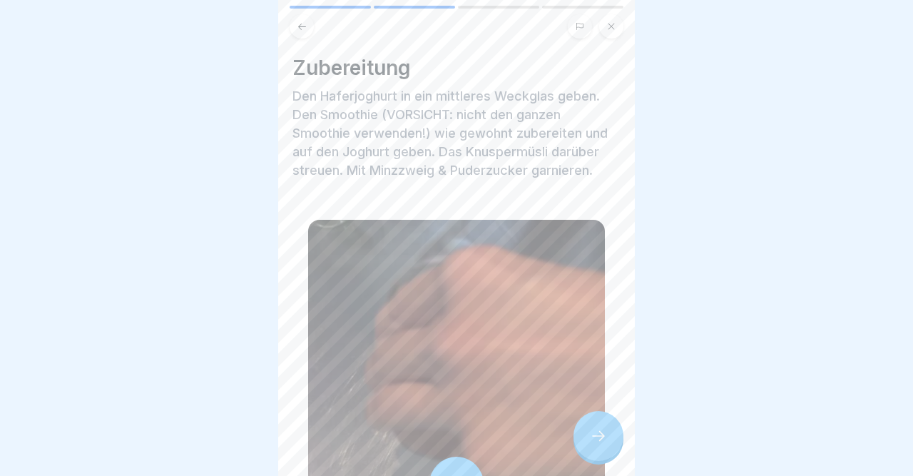
click at [600, 444] on icon at bounding box center [598, 435] width 17 height 17
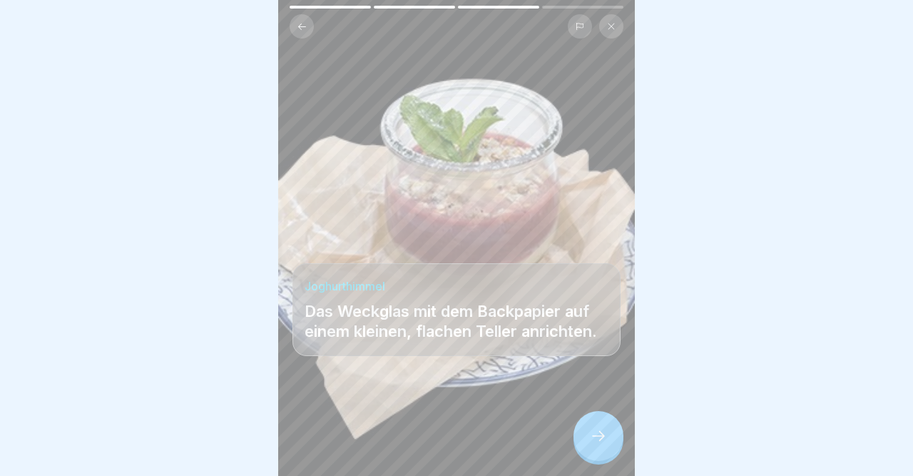
click at [600, 444] on icon at bounding box center [598, 435] width 17 height 17
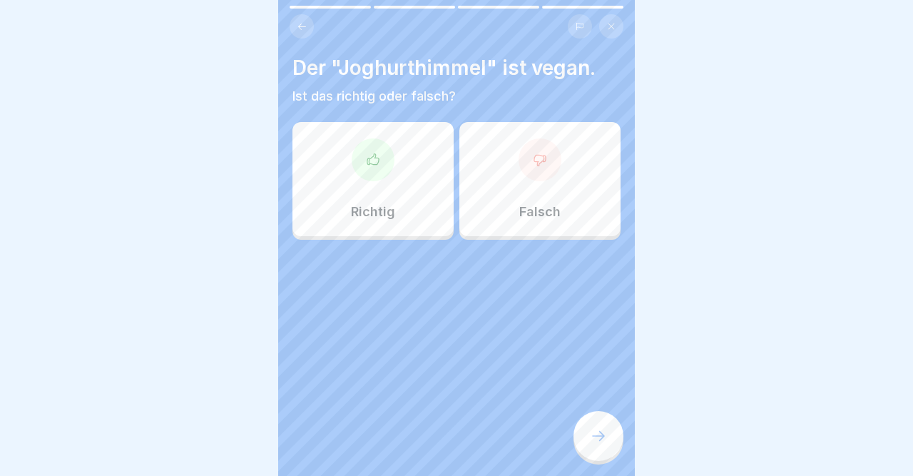
click at [377, 171] on div at bounding box center [373, 159] width 43 height 43
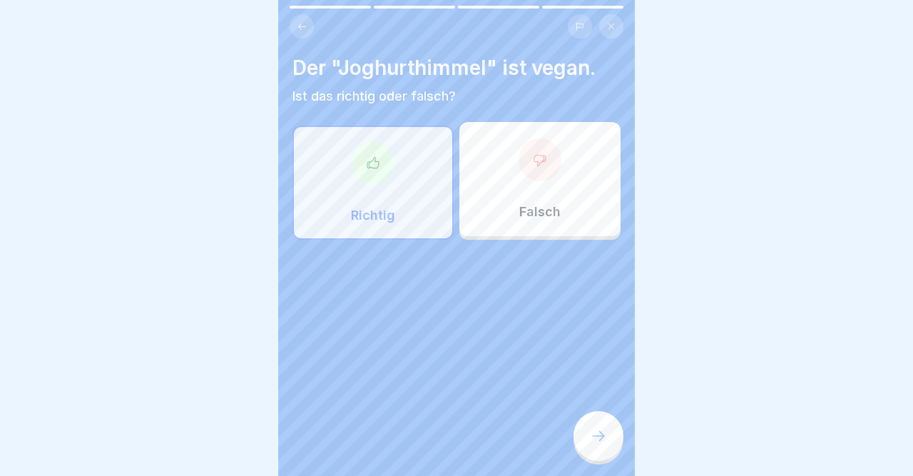
click at [587, 437] on div at bounding box center [599, 436] width 50 height 50
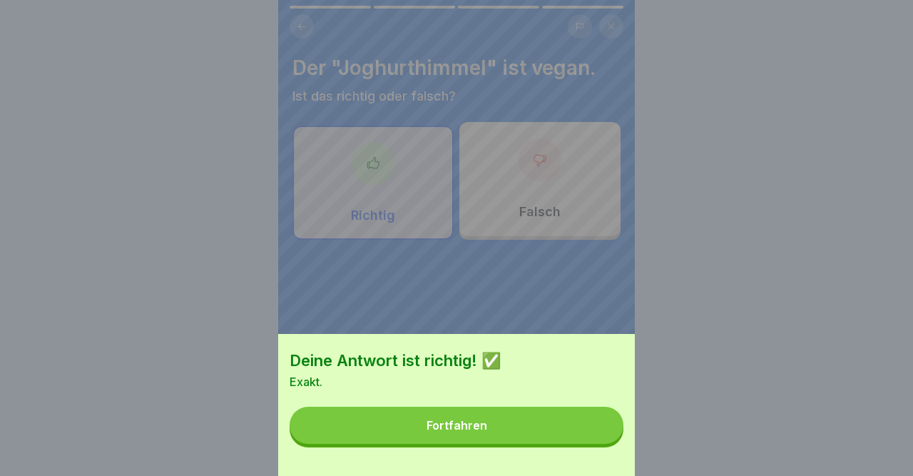
click at [587, 437] on button "Fortfahren" at bounding box center [457, 425] width 334 height 37
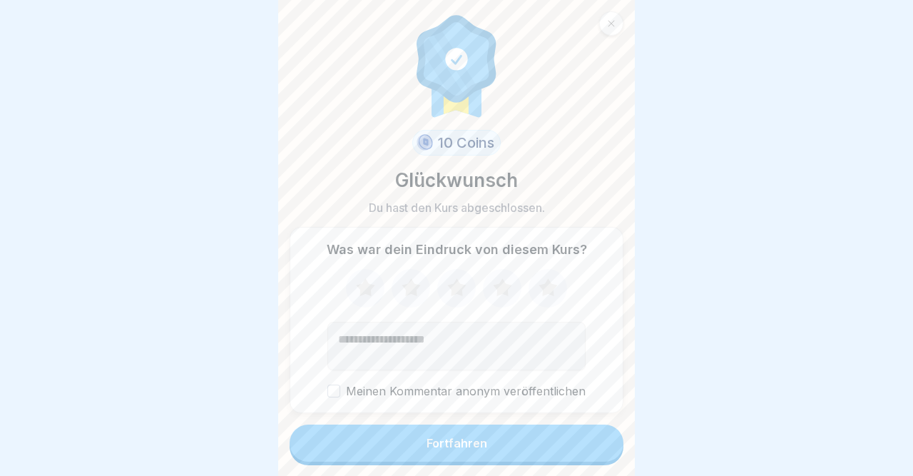
click at [587, 437] on button "Fortfahren" at bounding box center [457, 443] width 334 height 37
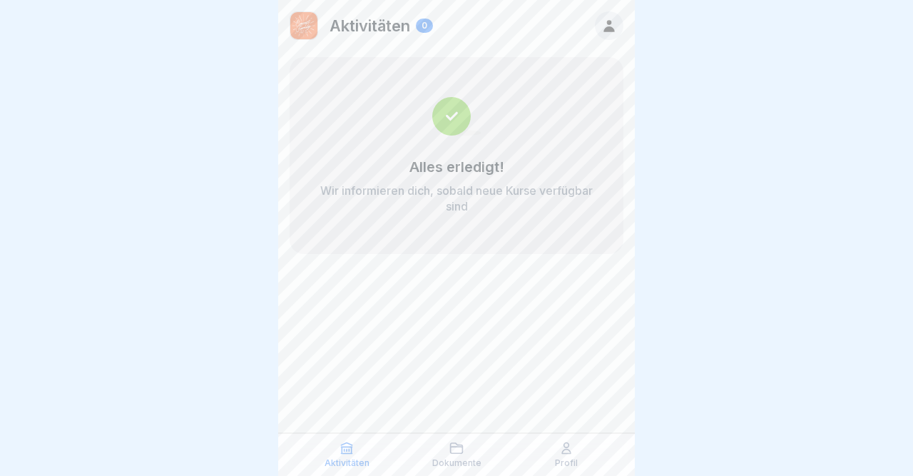
click at [607, 29] on icon at bounding box center [609, 26] width 11 height 12
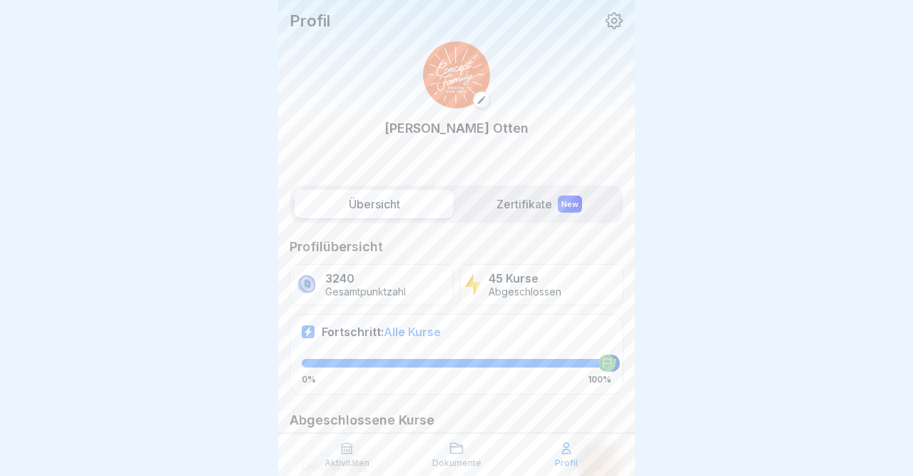
click at [614, 19] on icon at bounding box center [614, 20] width 19 height 19
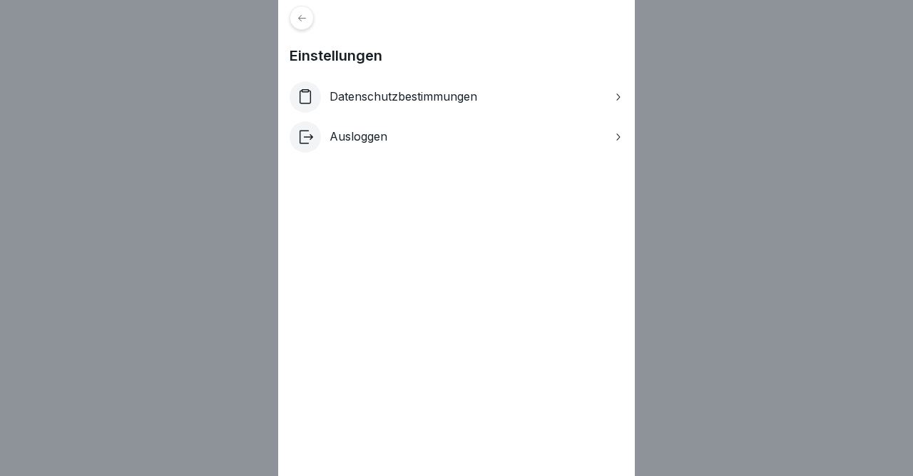
click at [365, 133] on p "Ausloggen" at bounding box center [359, 137] width 58 height 14
